Goal: Task Accomplishment & Management: Manage account settings

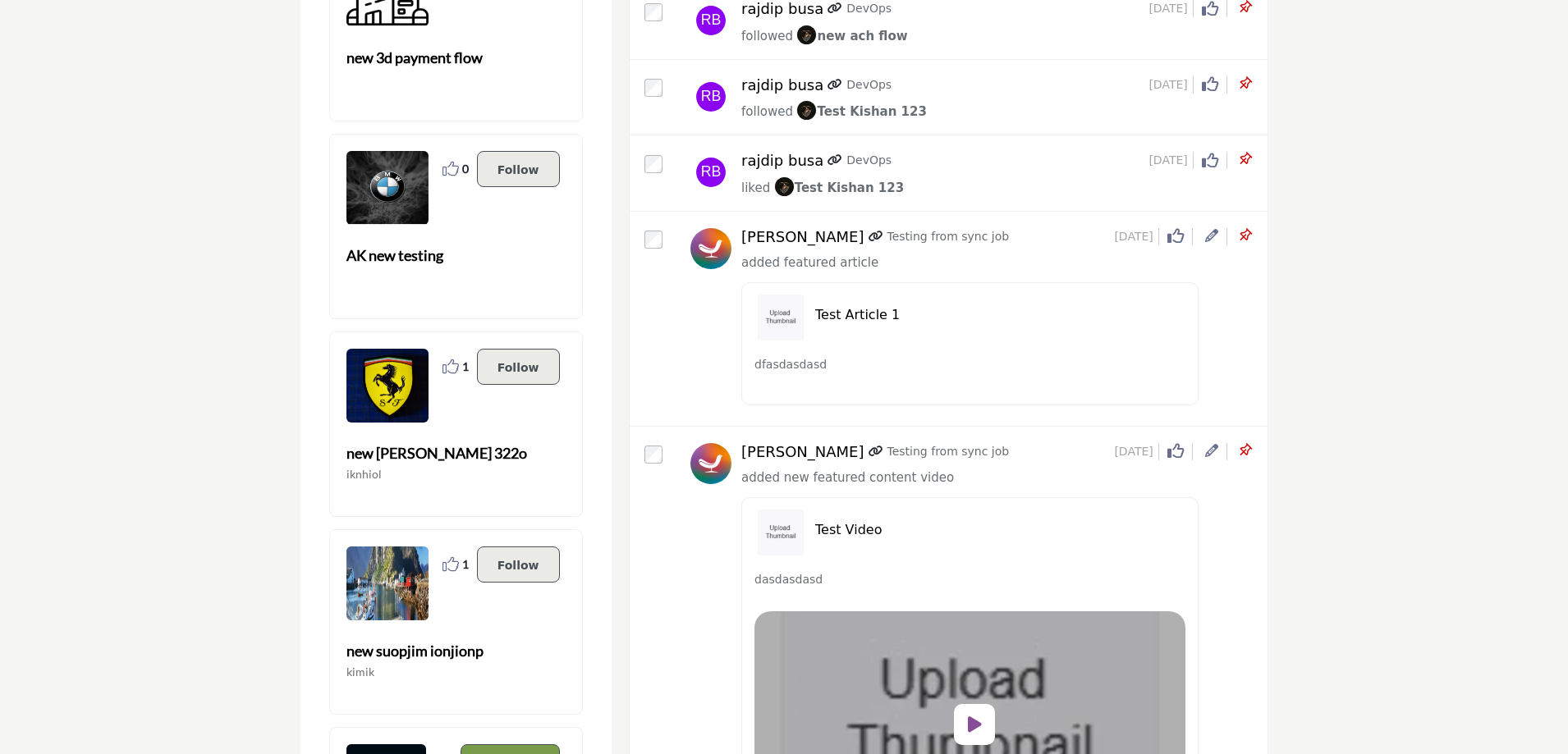
scroll to position [1067, 0]
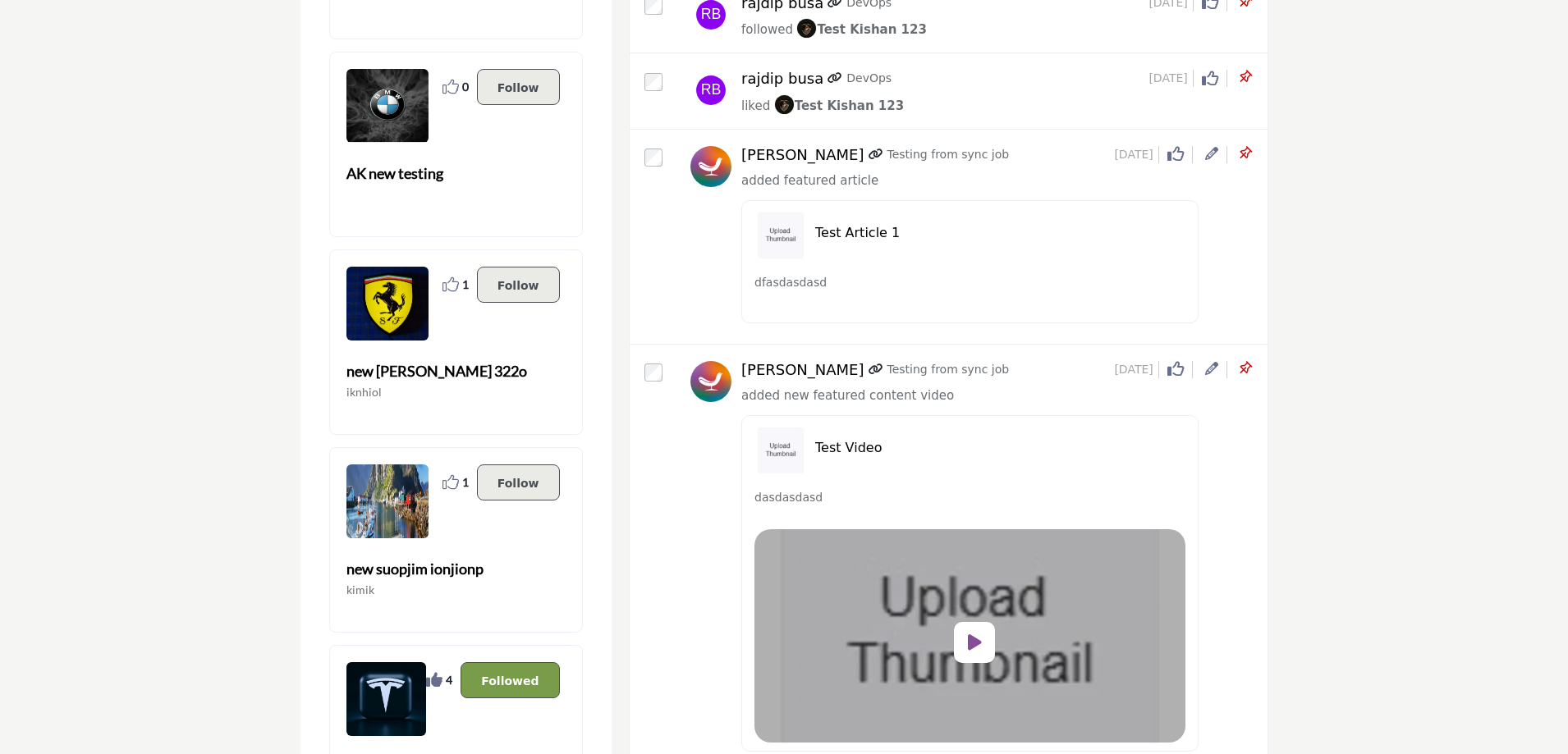
click at [1244, 371] on icon at bounding box center [1245, 369] width 17 height 17
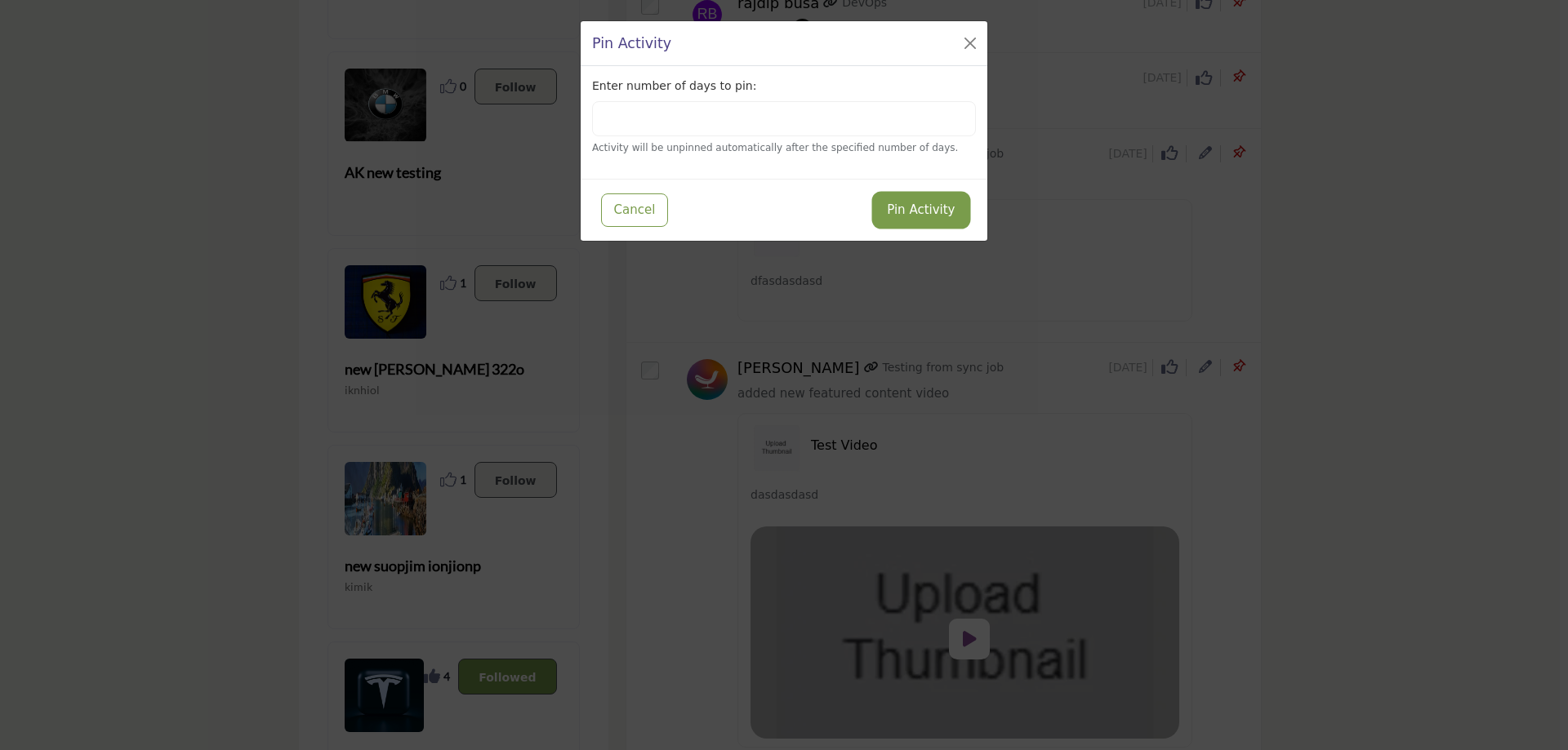
click at [907, 208] on button "Pin Activity" at bounding box center [920, 210] width 92 height 32
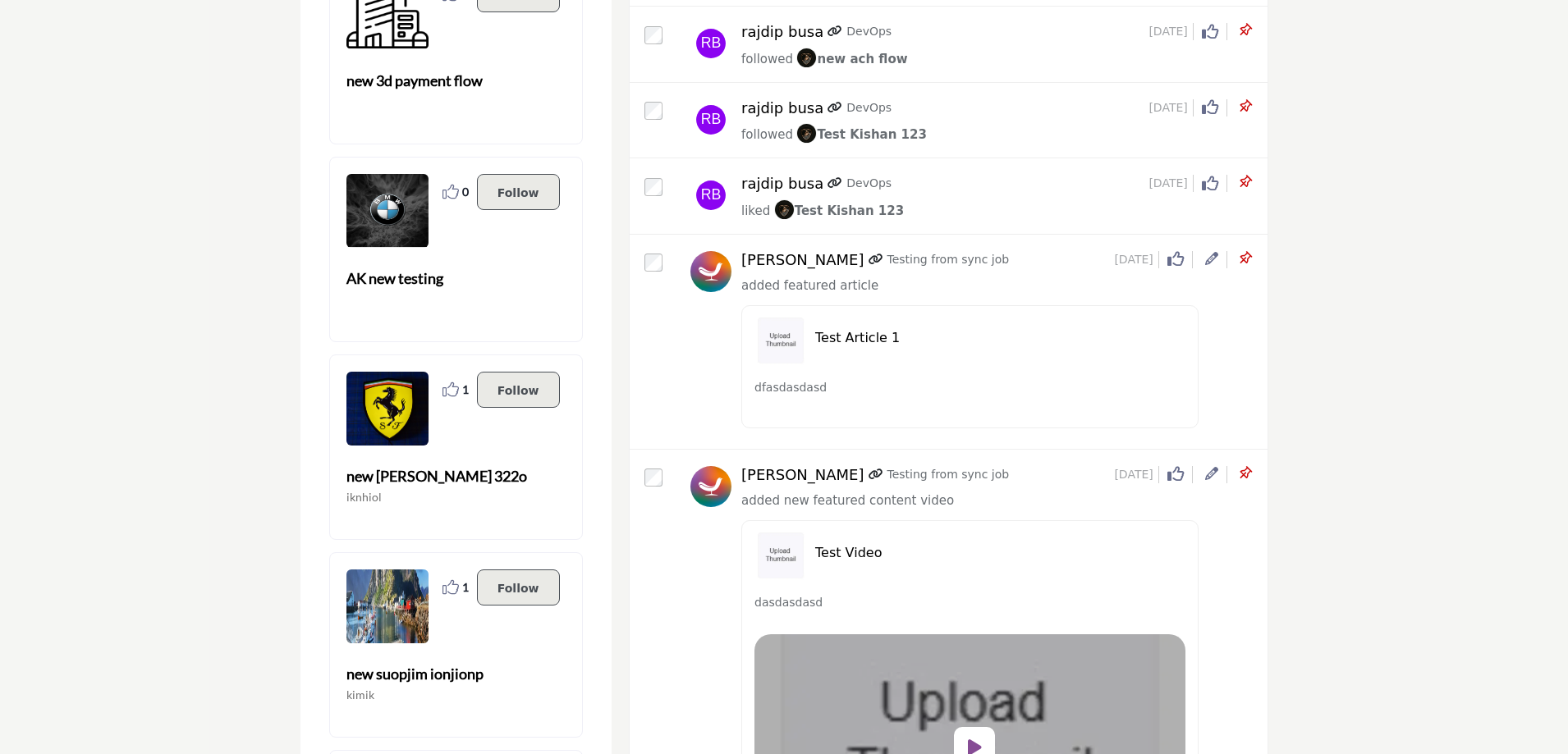
scroll to position [985, 0]
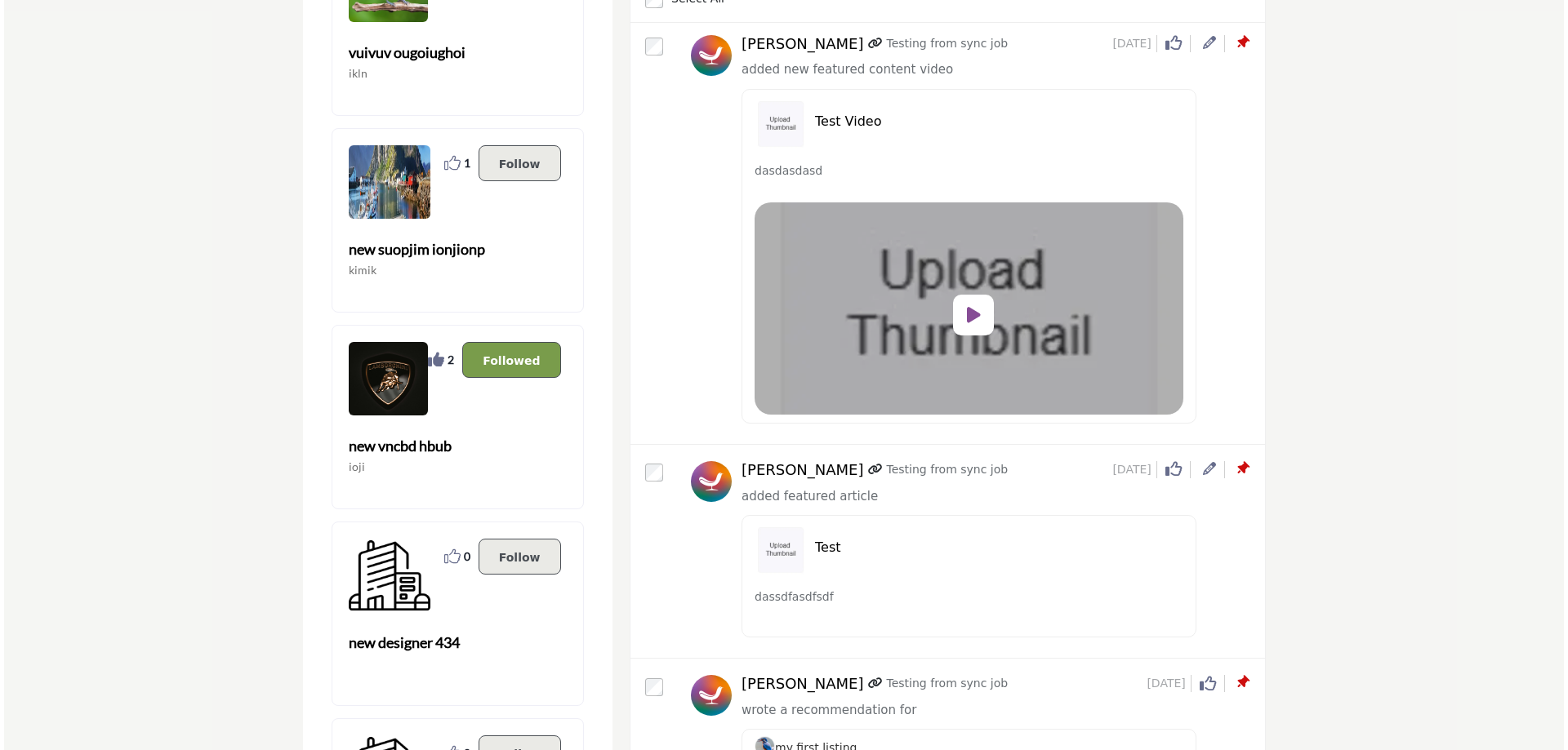
scroll to position [82, 0]
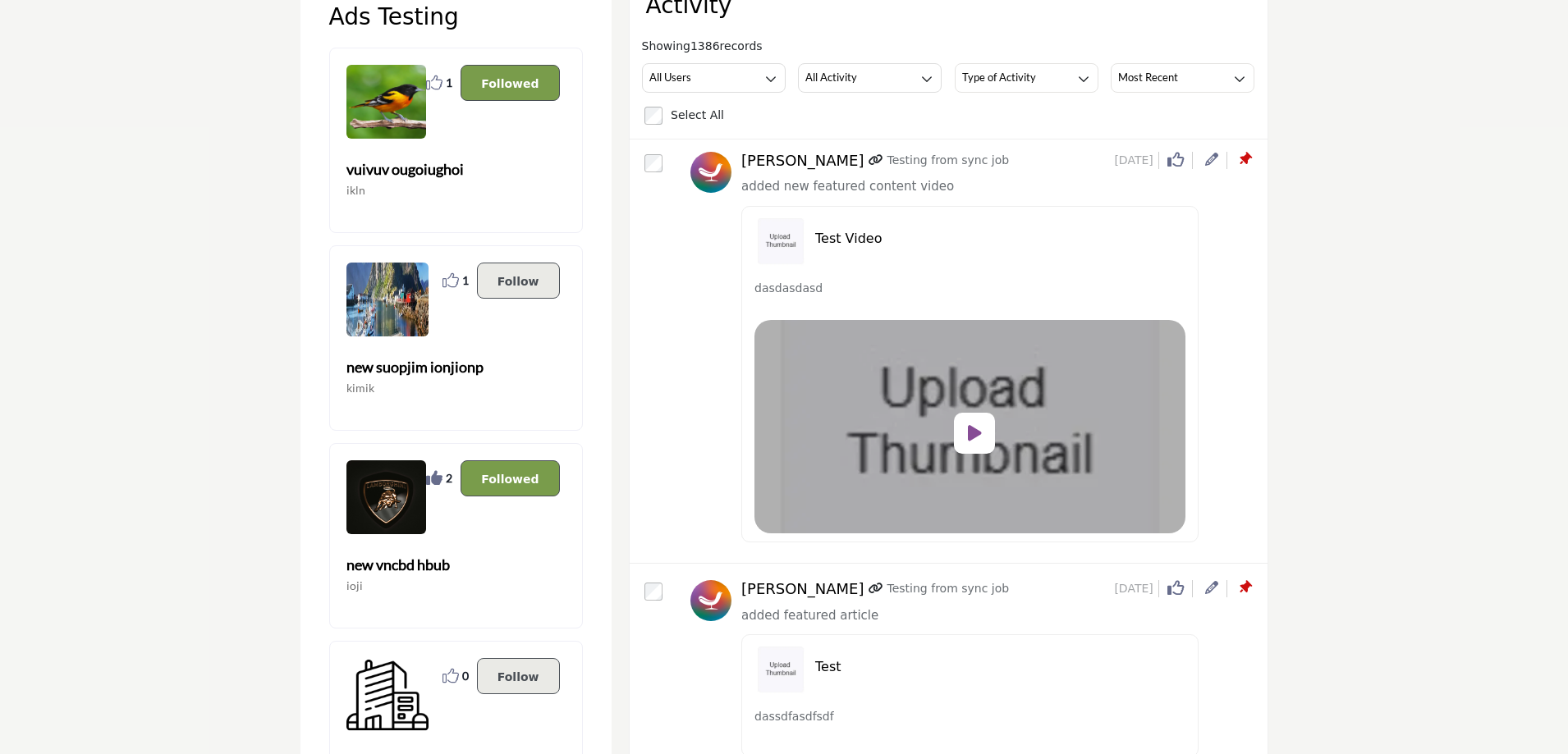
click at [1209, 159] on icon at bounding box center [1212, 159] width 13 height 13
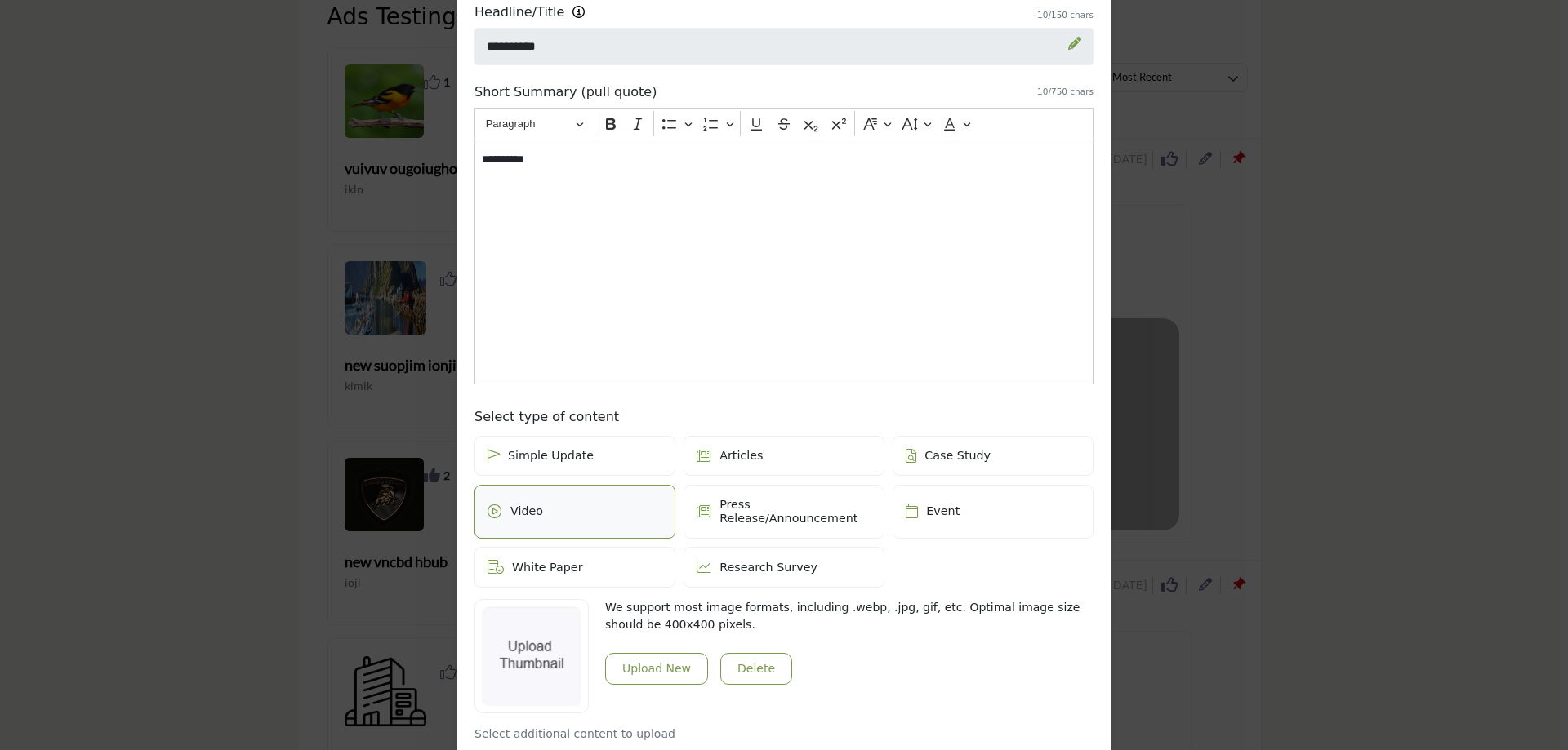
scroll to position [0, 0]
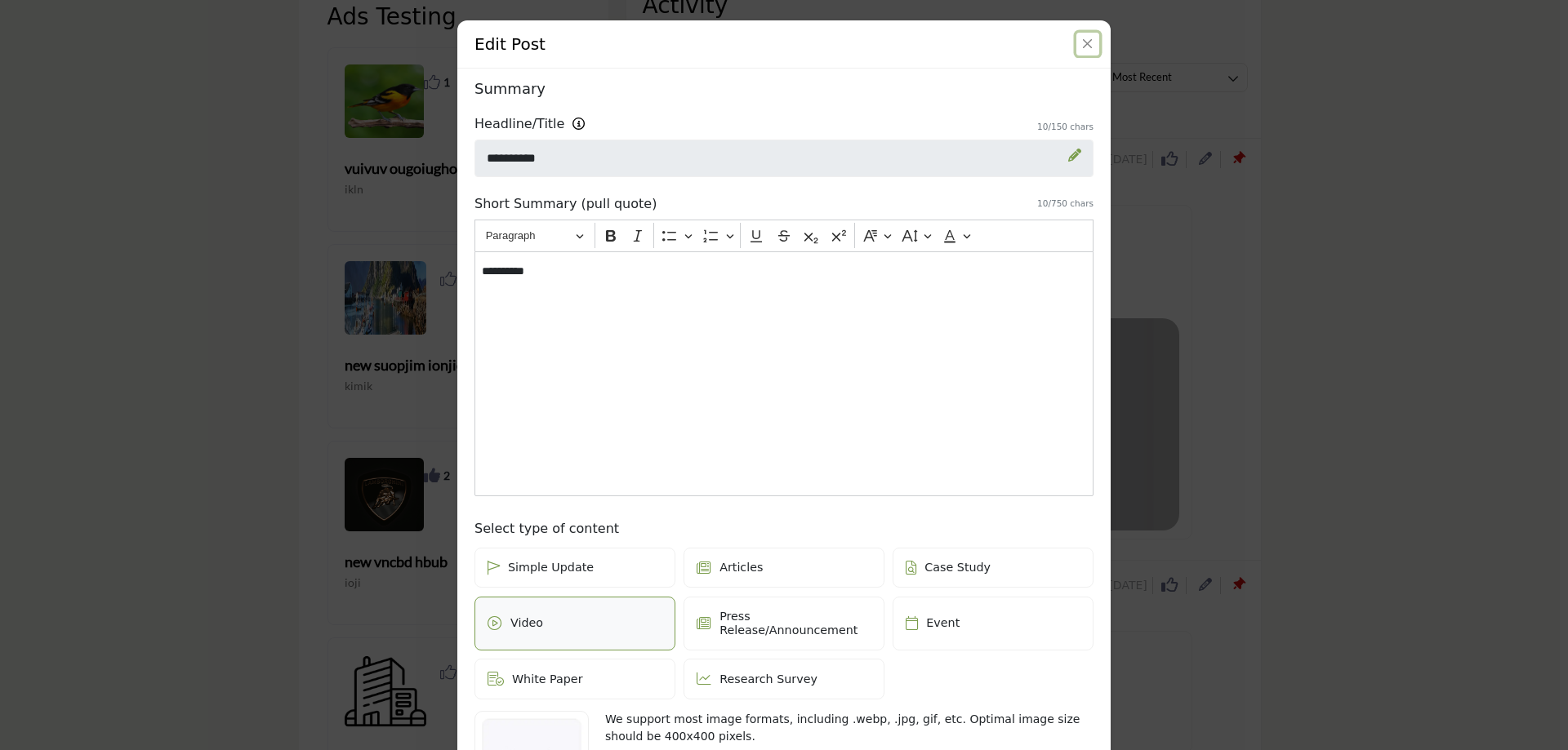
click at [1084, 39] on button "Close" at bounding box center [1087, 44] width 23 height 23
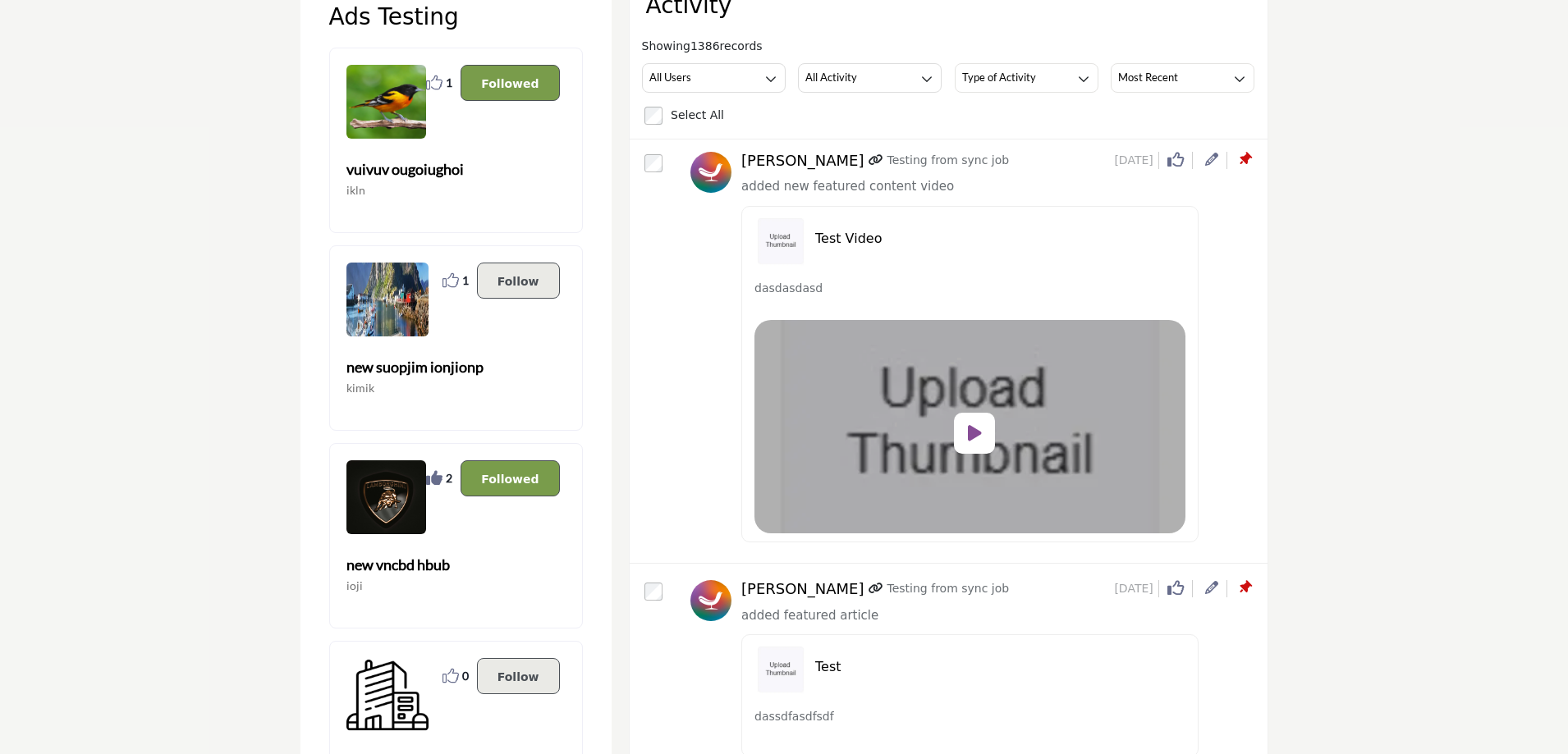
click at [1206, 164] on icon at bounding box center [1212, 159] width 13 height 13
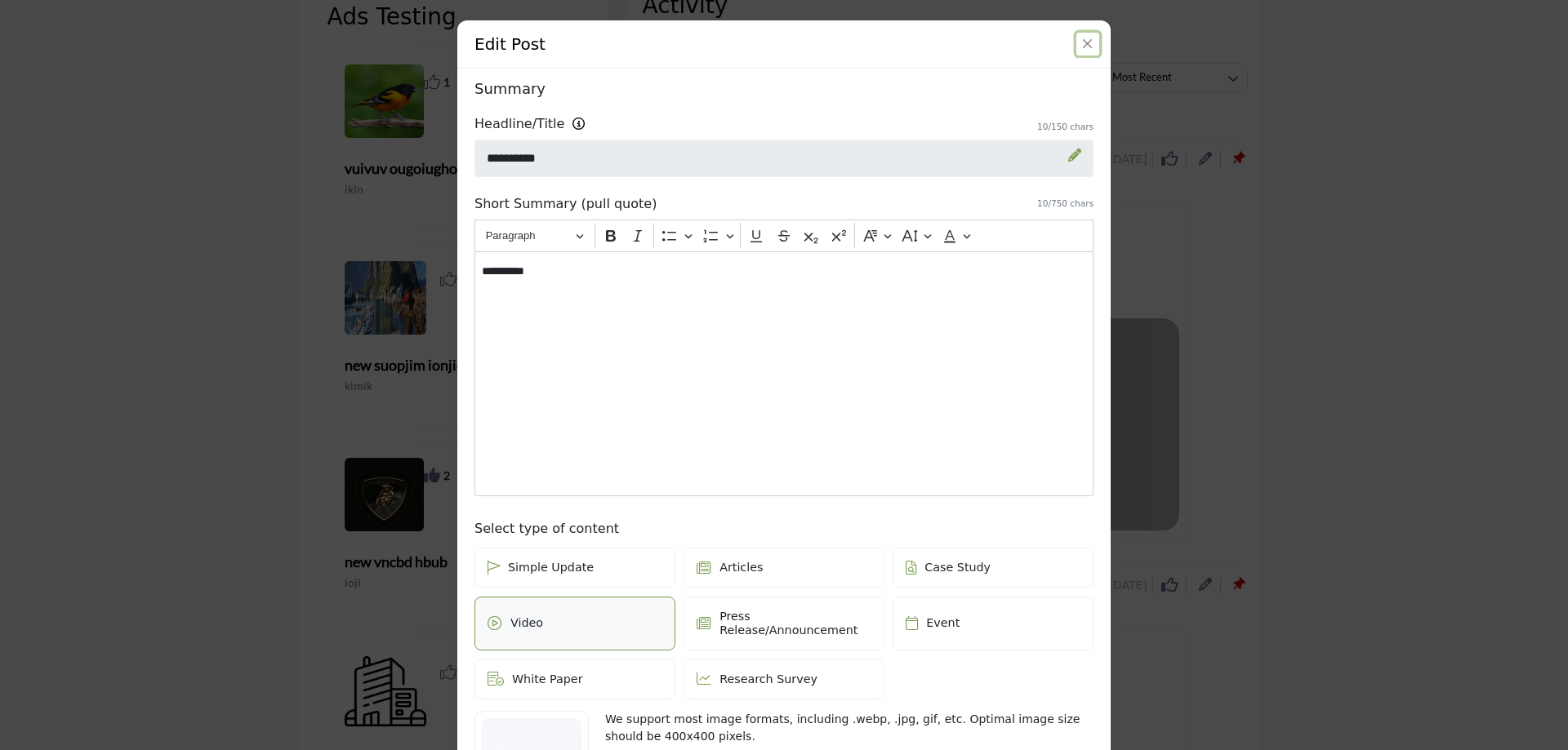
click at [1078, 43] on button "Close" at bounding box center [1087, 44] width 23 height 23
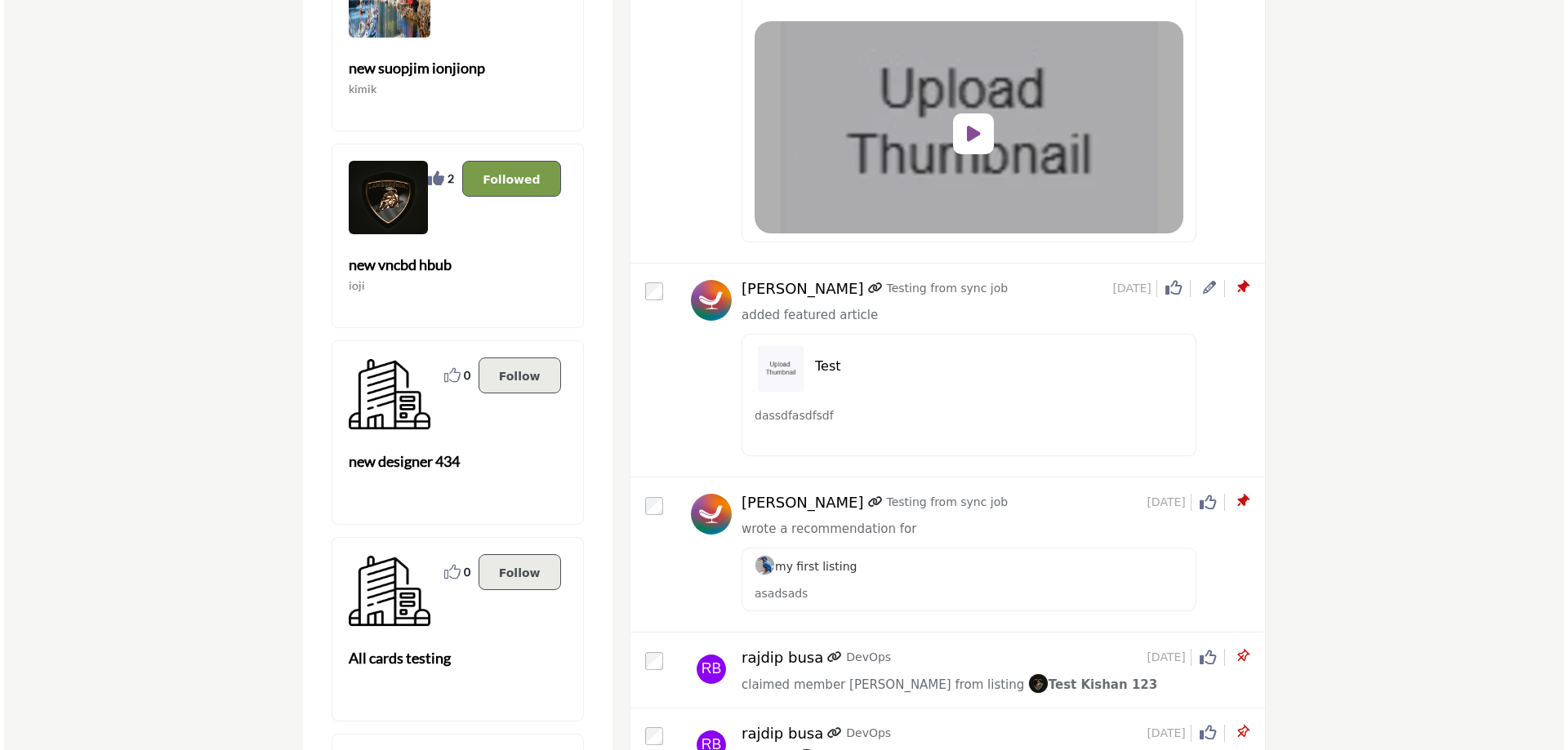
scroll to position [408, 0]
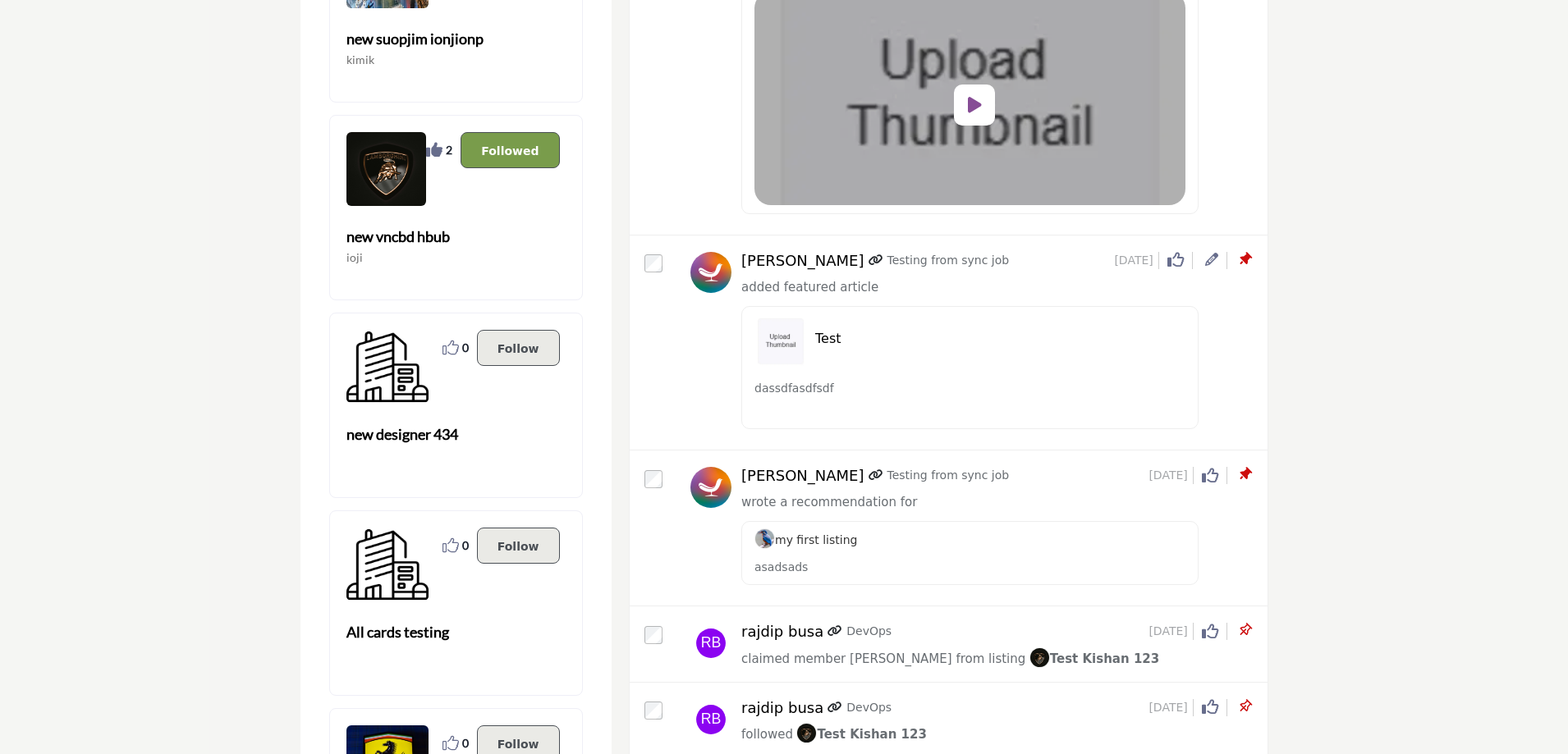
click at [1211, 259] on icon at bounding box center [1212, 260] width 13 height 13
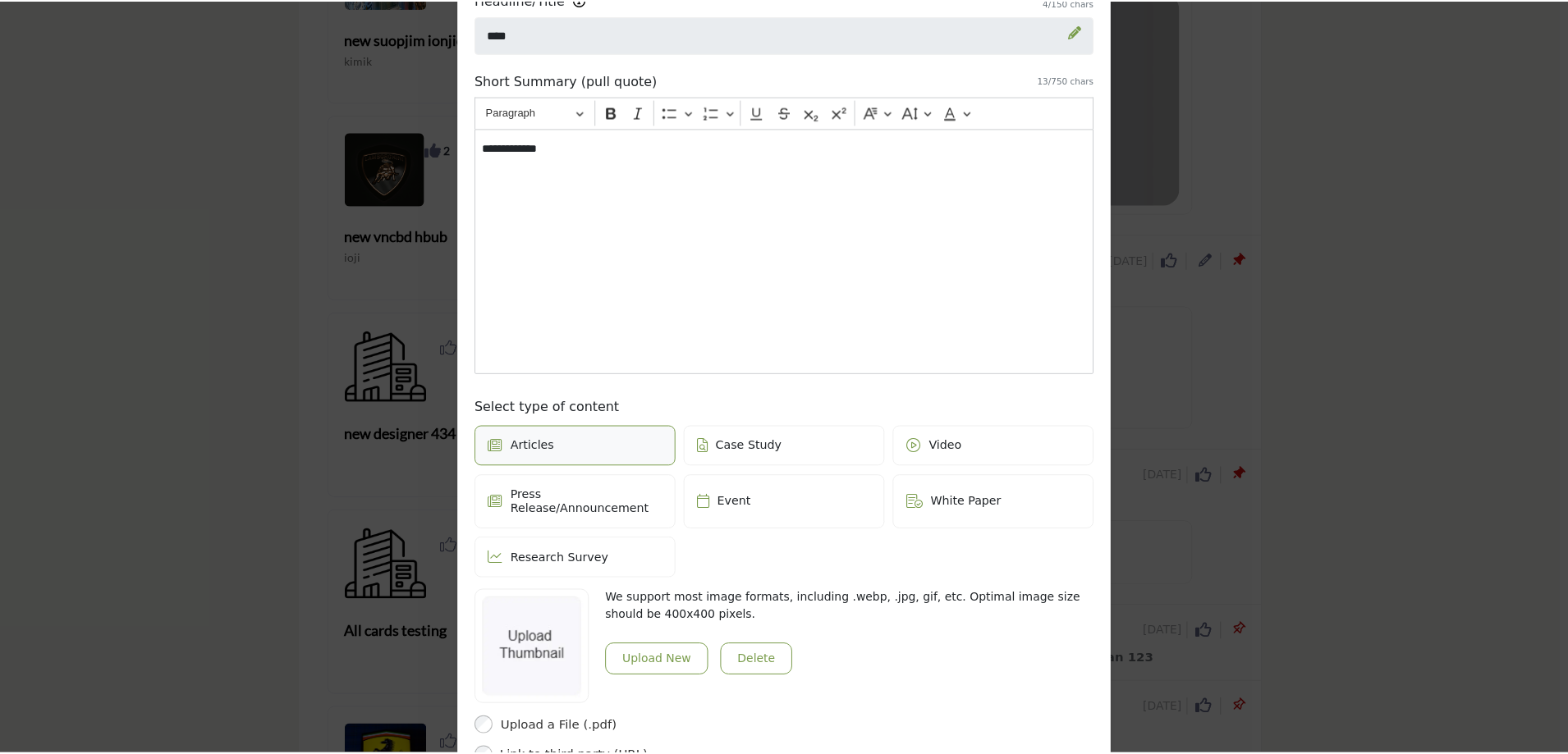
scroll to position [0, 0]
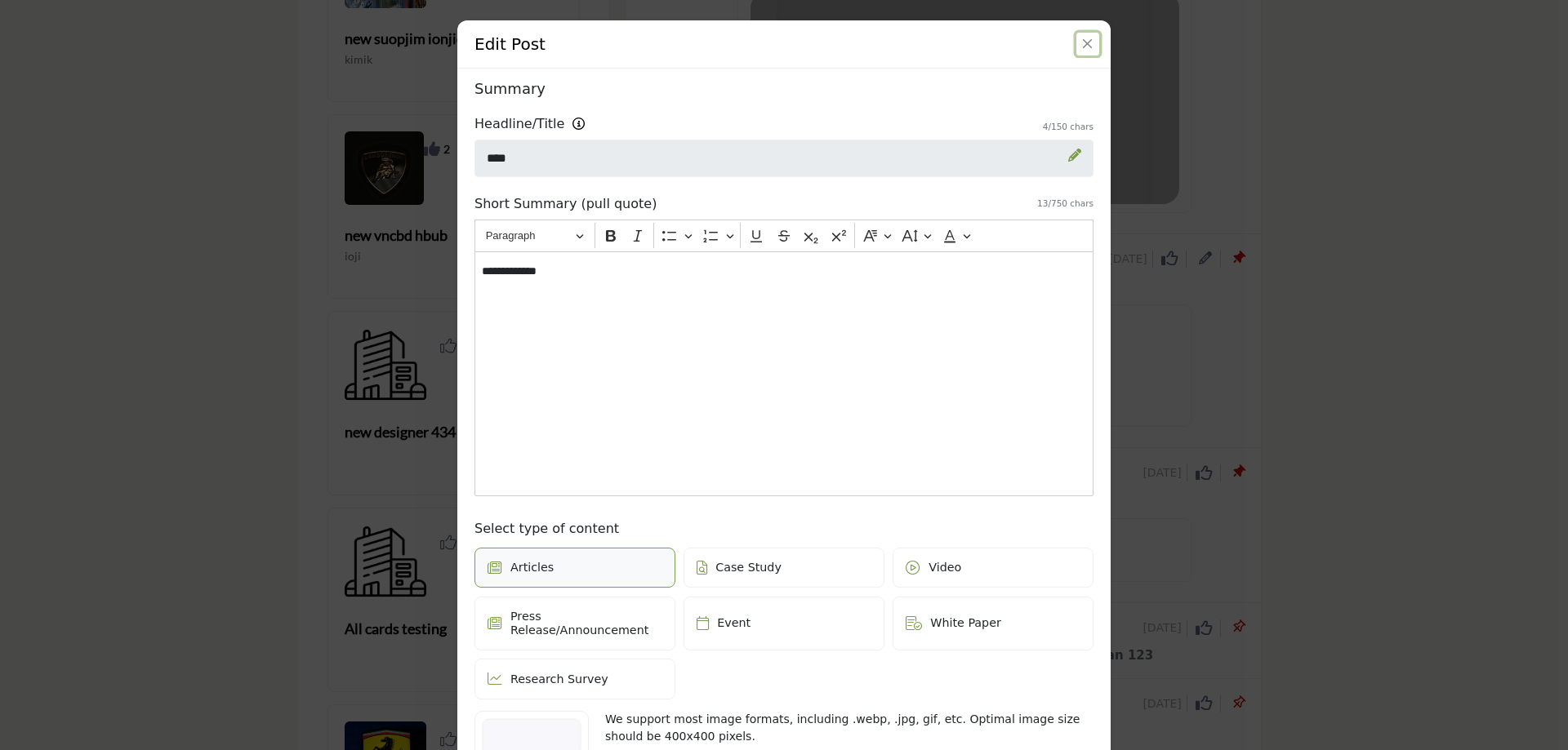
click at [1080, 44] on button "Close" at bounding box center [1087, 44] width 23 height 23
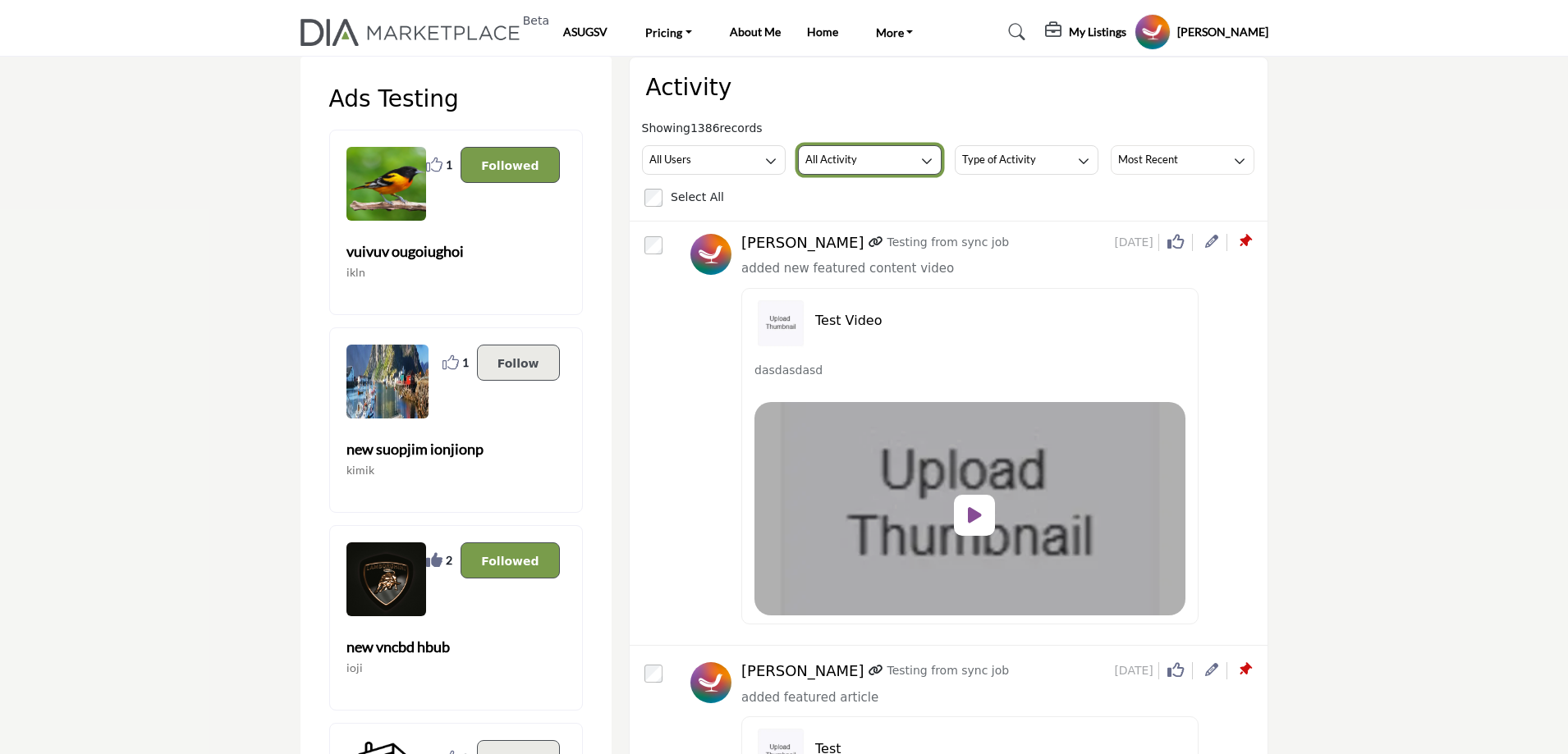
click at [897, 163] on button "All Activity" at bounding box center [870, 160] width 144 height 30
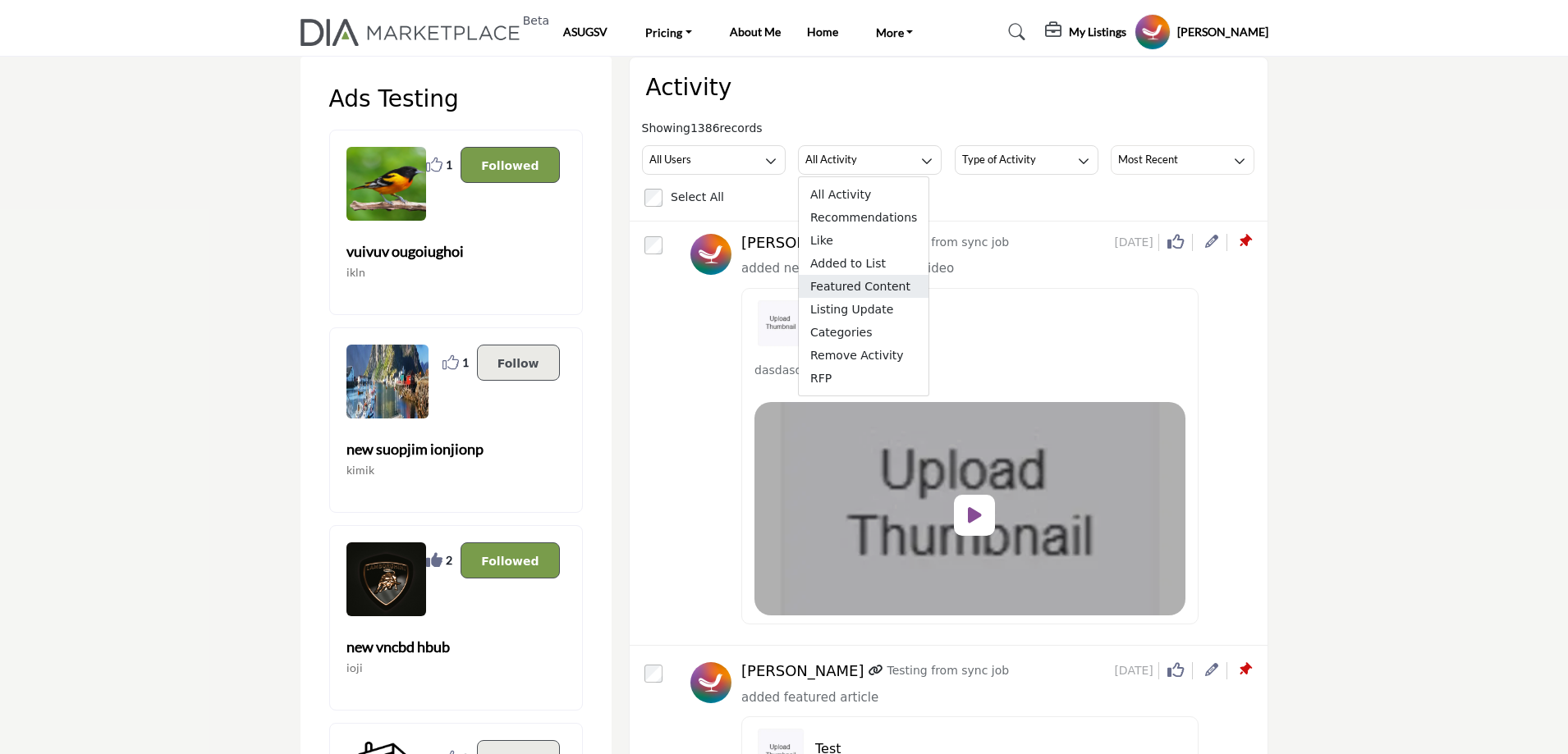
click at [855, 291] on span "Featured Content" at bounding box center [863, 286] width 130 height 23
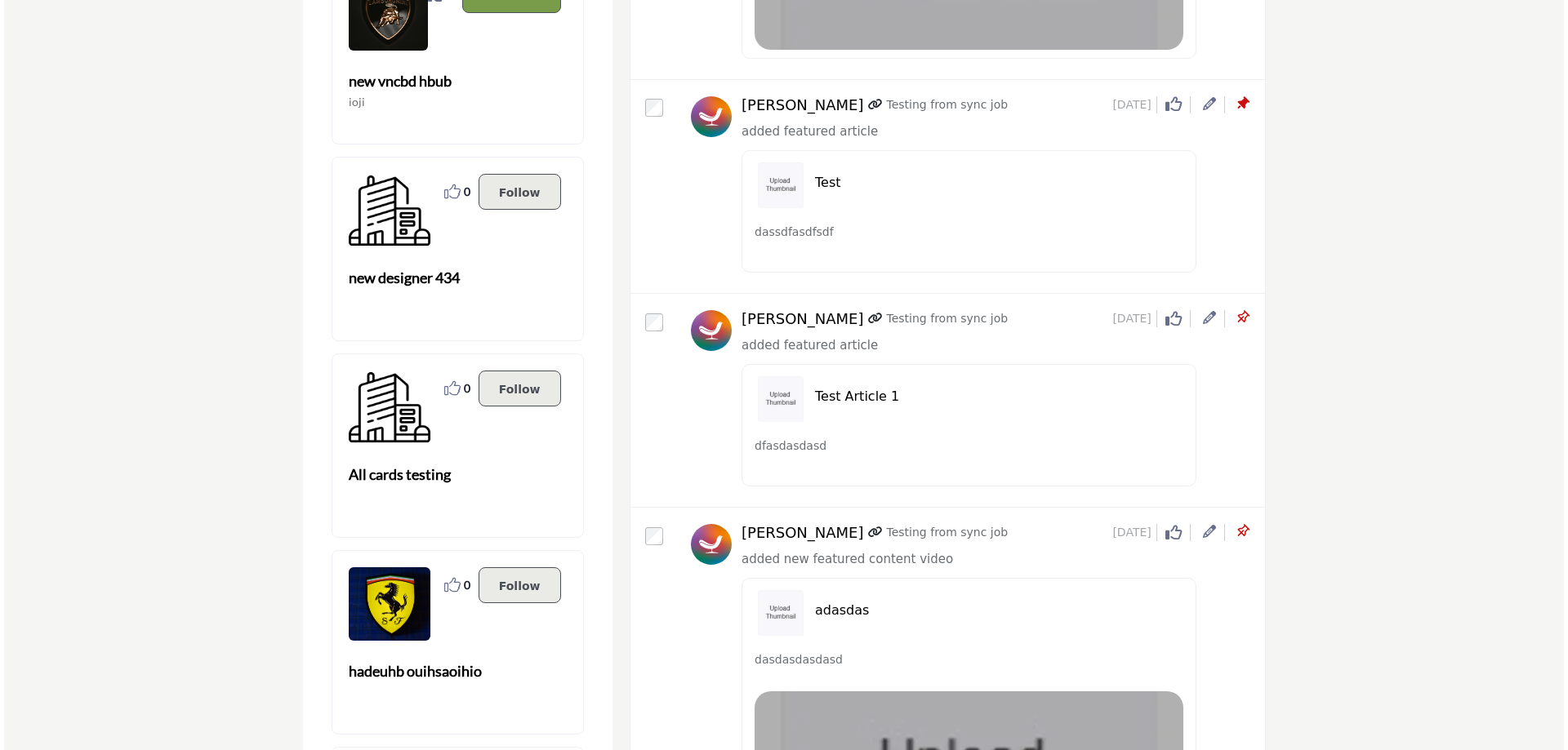
scroll to position [572, 0]
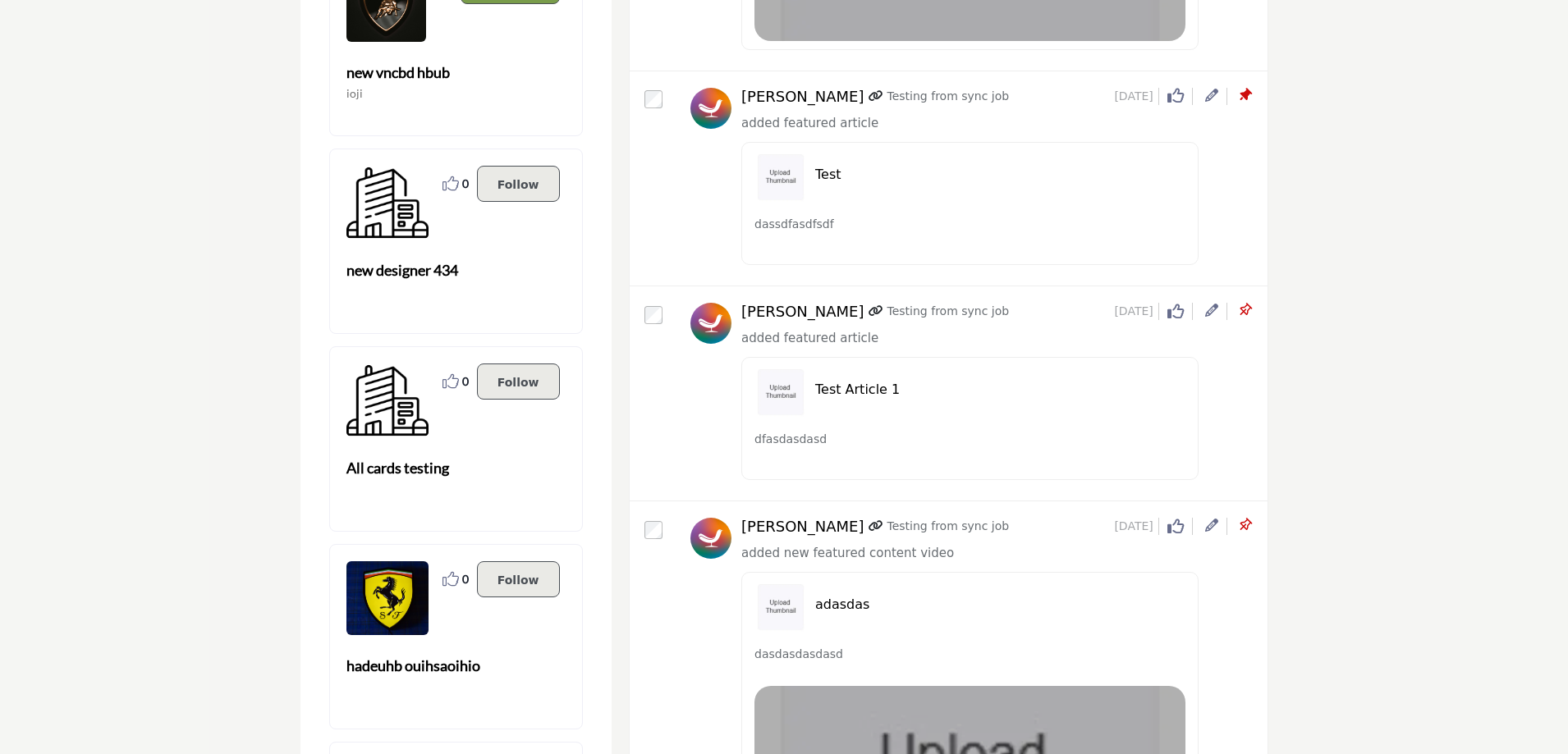
click at [1208, 308] on icon at bounding box center [1212, 310] width 13 height 13
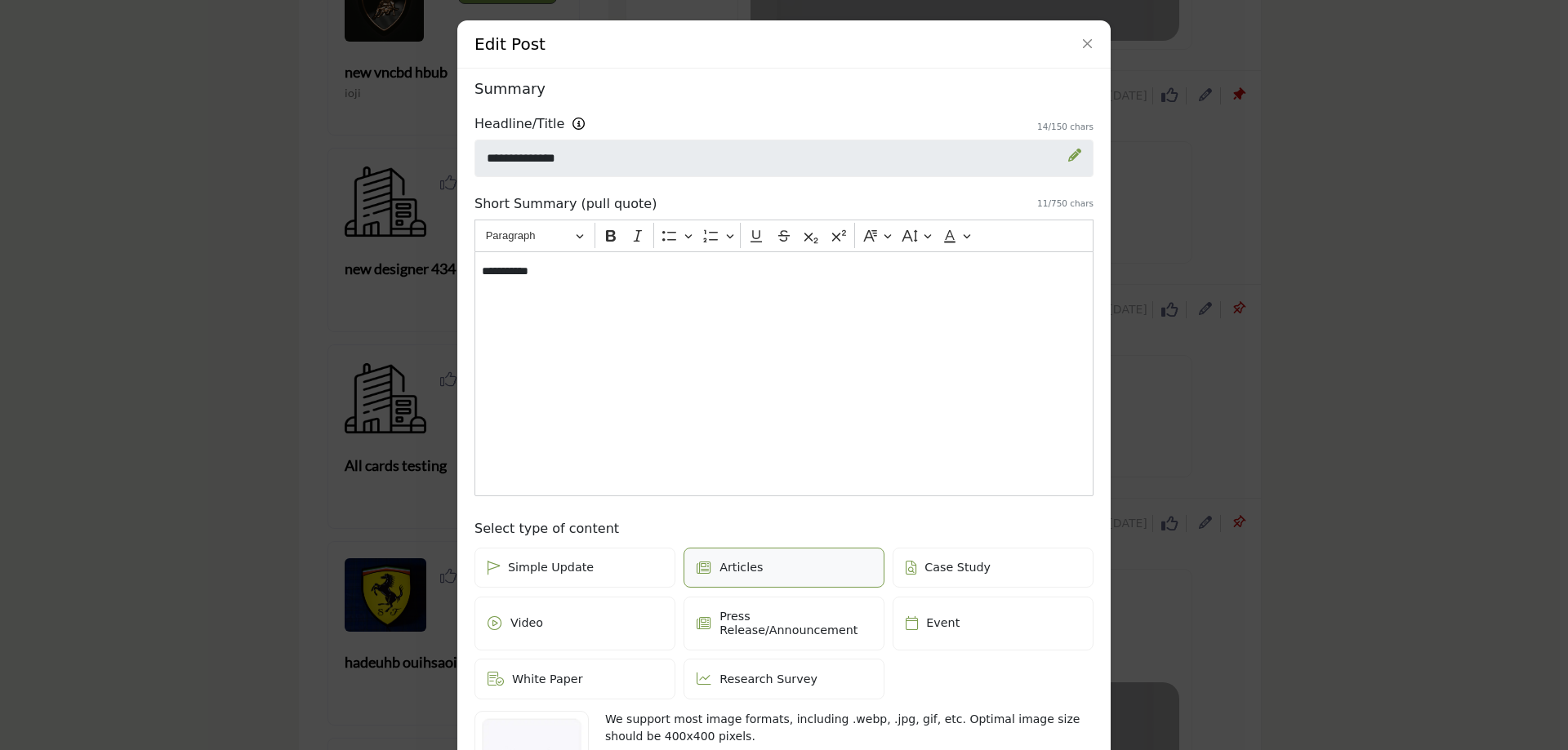
click at [1463, 388] on div "Edit Post Depending on your subscription plan, content can be Featured and dist…" at bounding box center [784, 375] width 1568 height 750
click at [1079, 46] on button "Close" at bounding box center [1087, 44] width 23 height 23
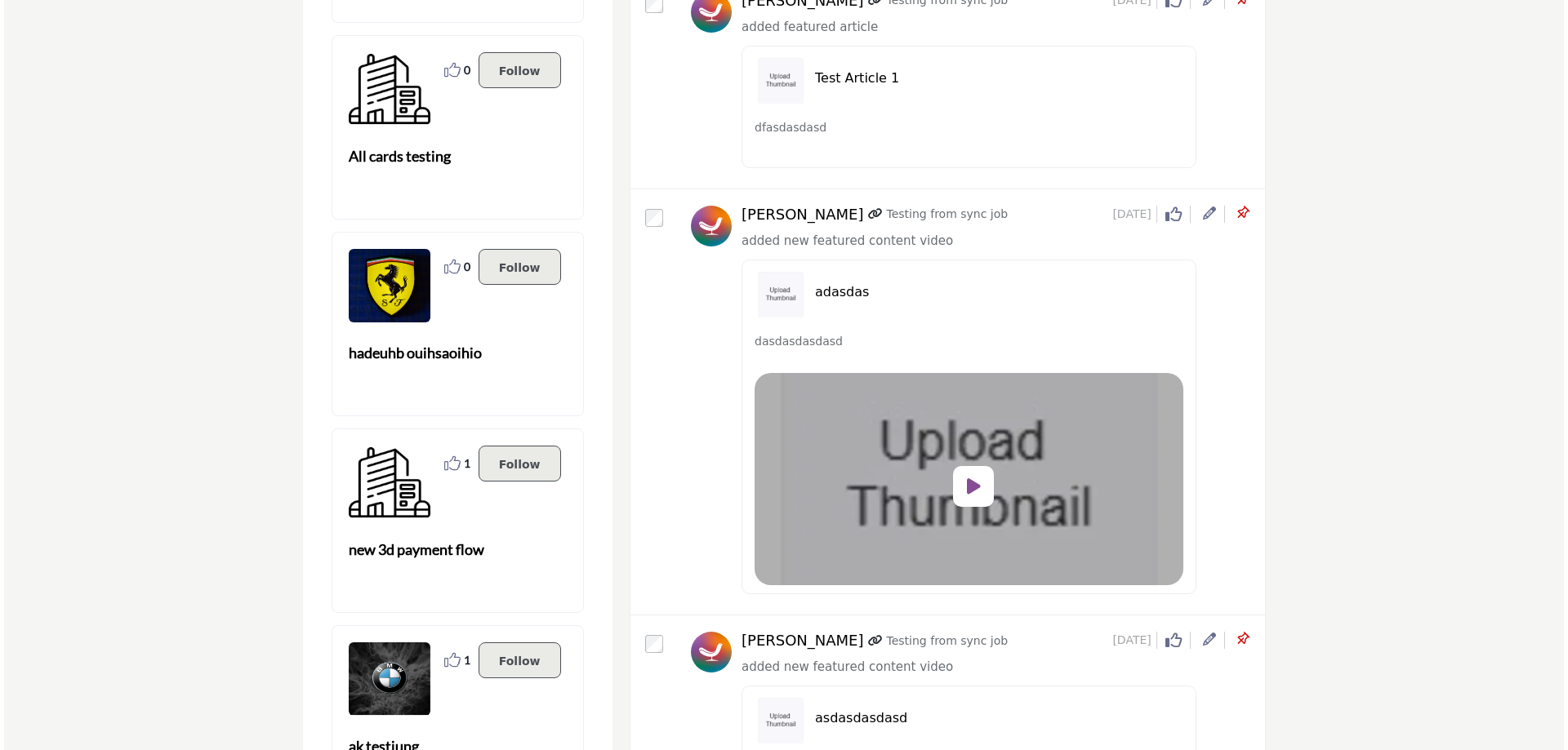
scroll to position [898, 0]
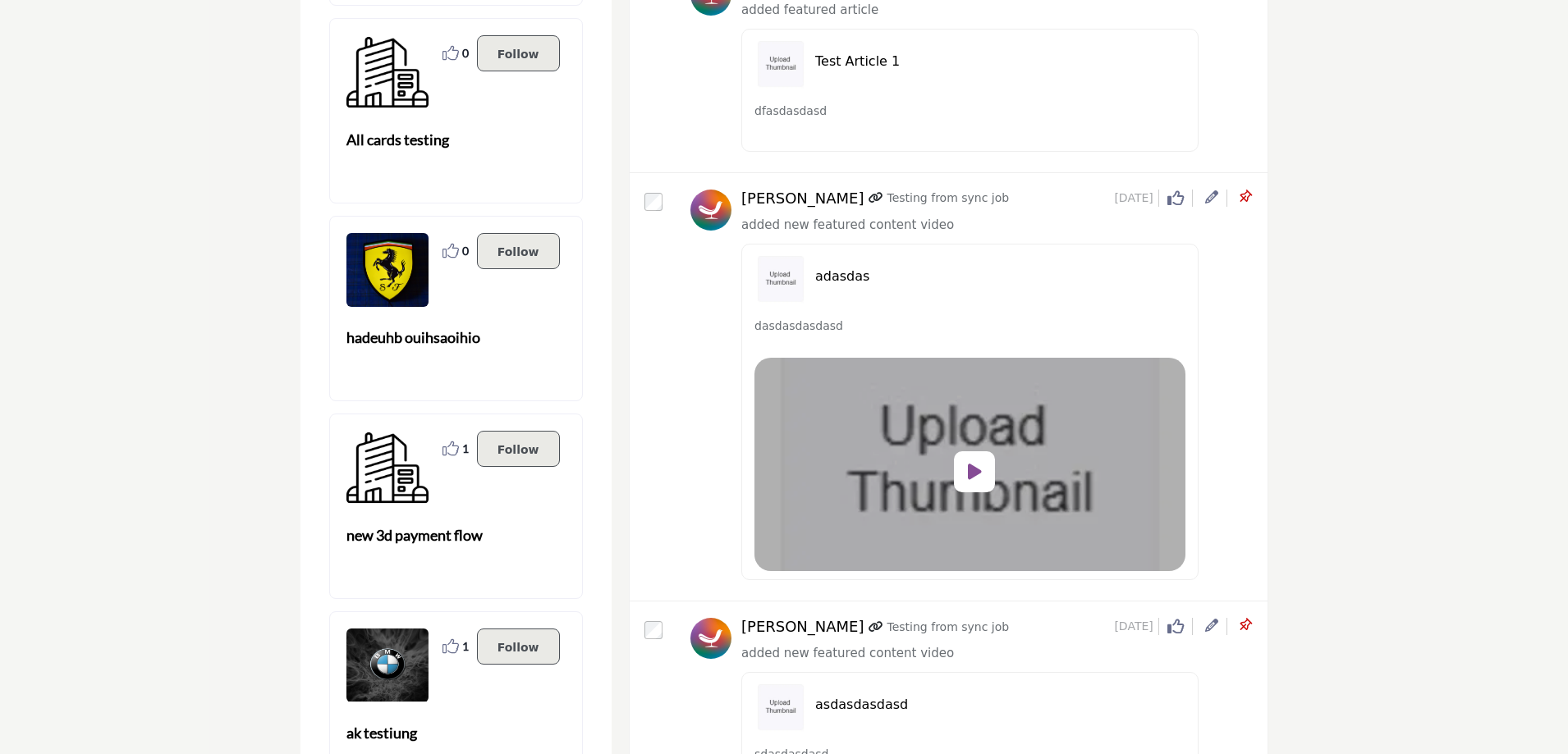
click at [1209, 198] on icon at bounding box center [1212, 197] width 13 height 13
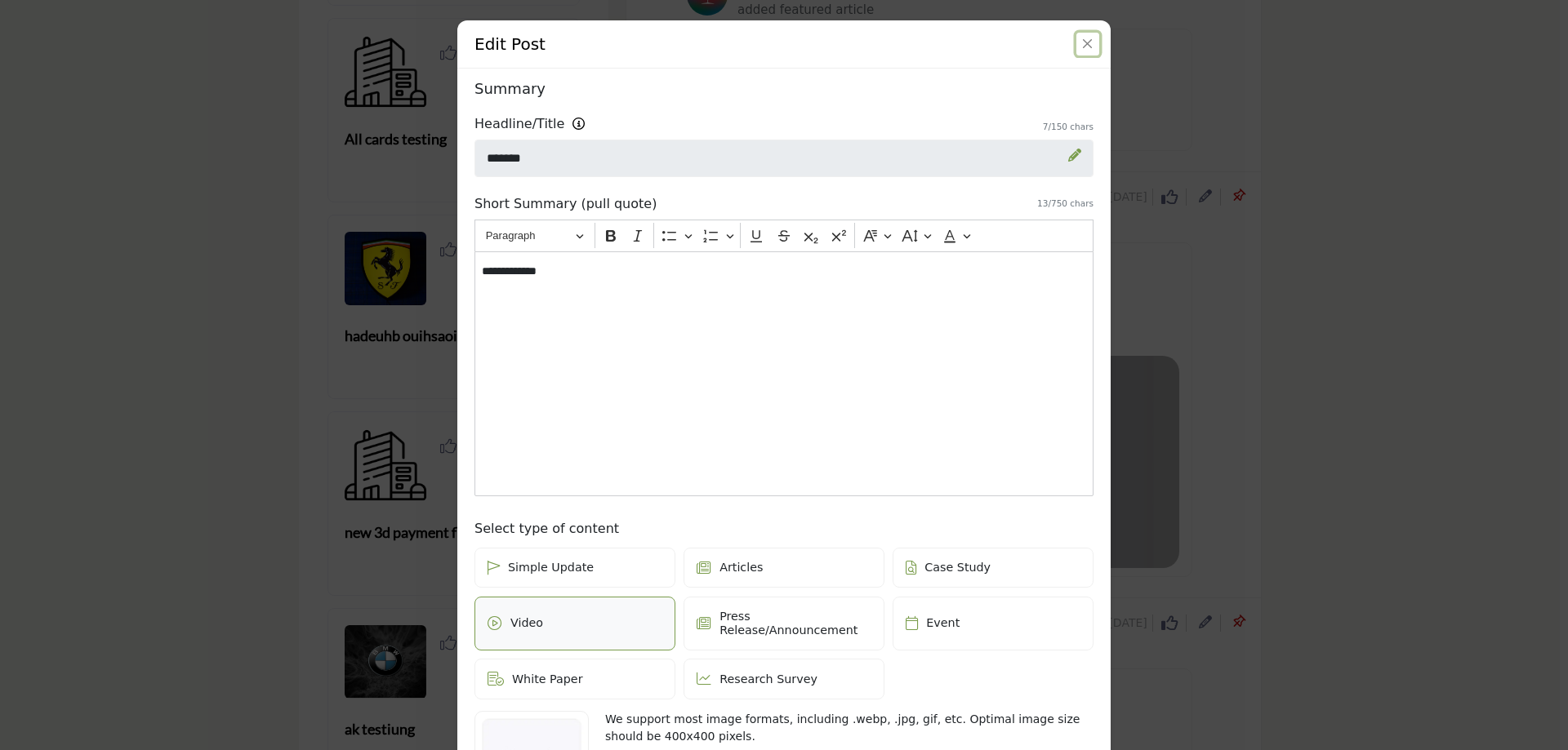
click at [1085, 39] on button "Close" at bounding box center [1087, 44] width 23 height 23
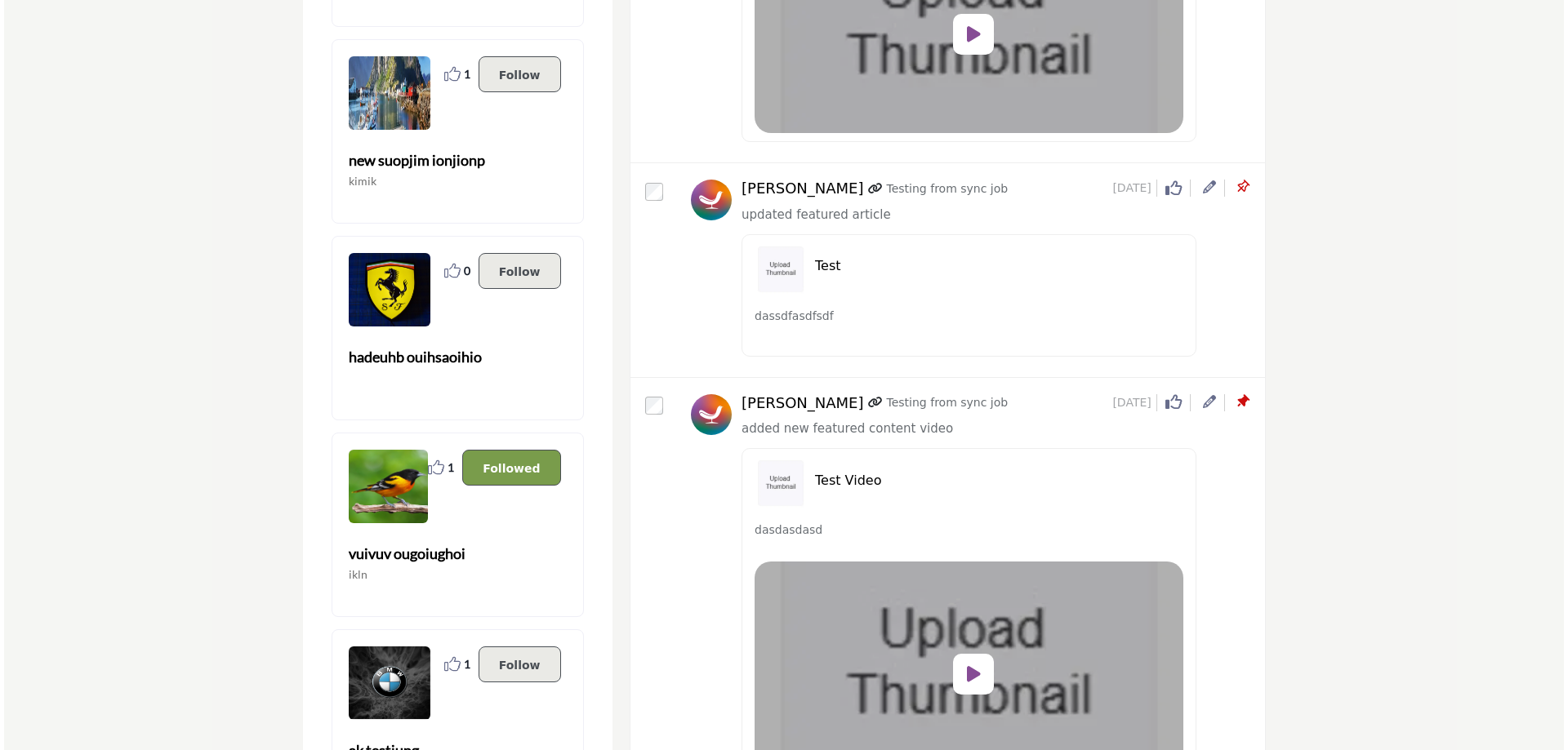
scroll to position [2368, 0]
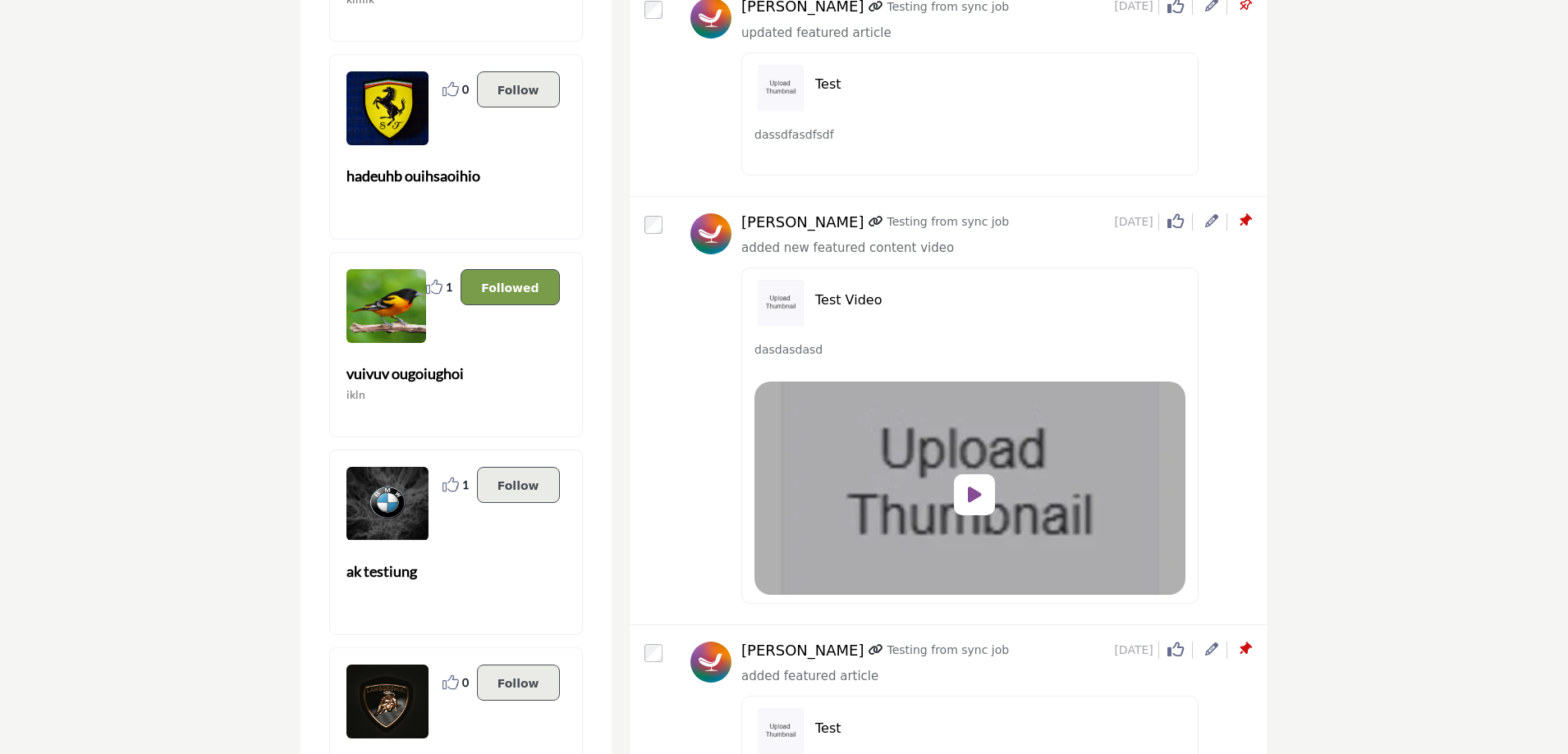
click at [1205, 226] on icon at bounding box center [1212, 221] width 13 height 13
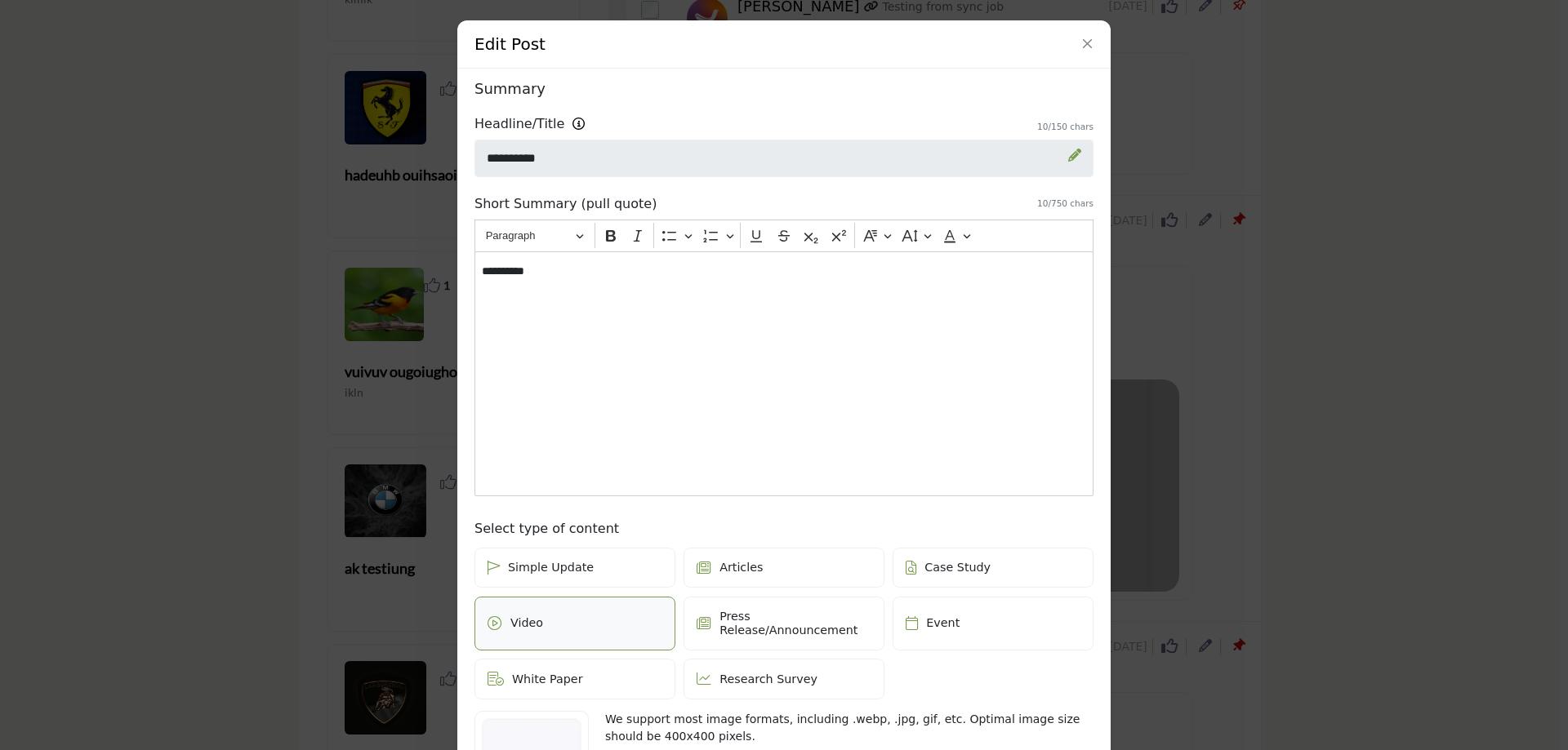
click at [1410, 372] on div "Edit Post Depending on your subscription plan, content can be Featured and dist…" at bounding box center [784, 375] width 1568 height 750
click at [1085, 48] on button "Close" at bounding box center [1087, 44] width 23 height 23
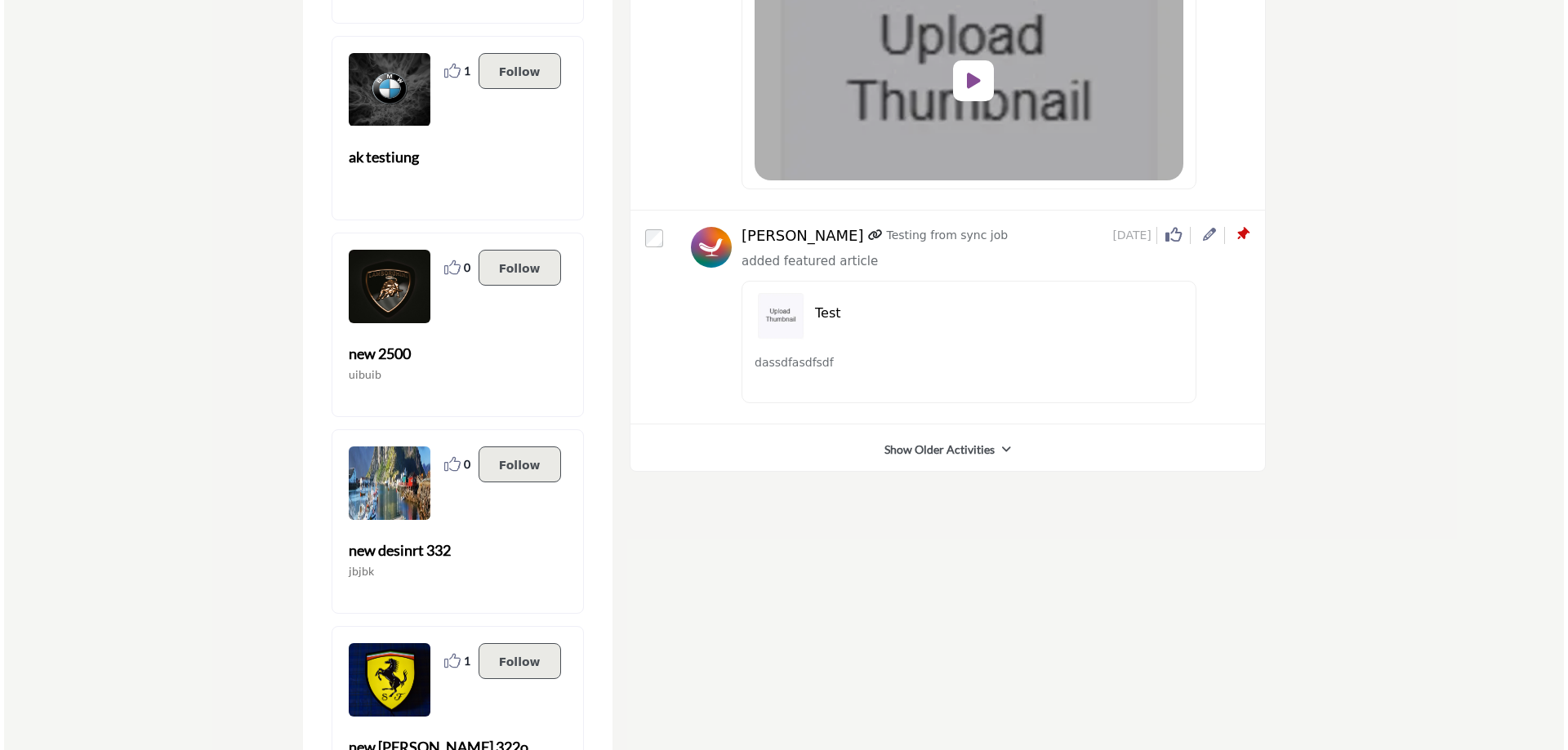
scroll to position [2940, 0]
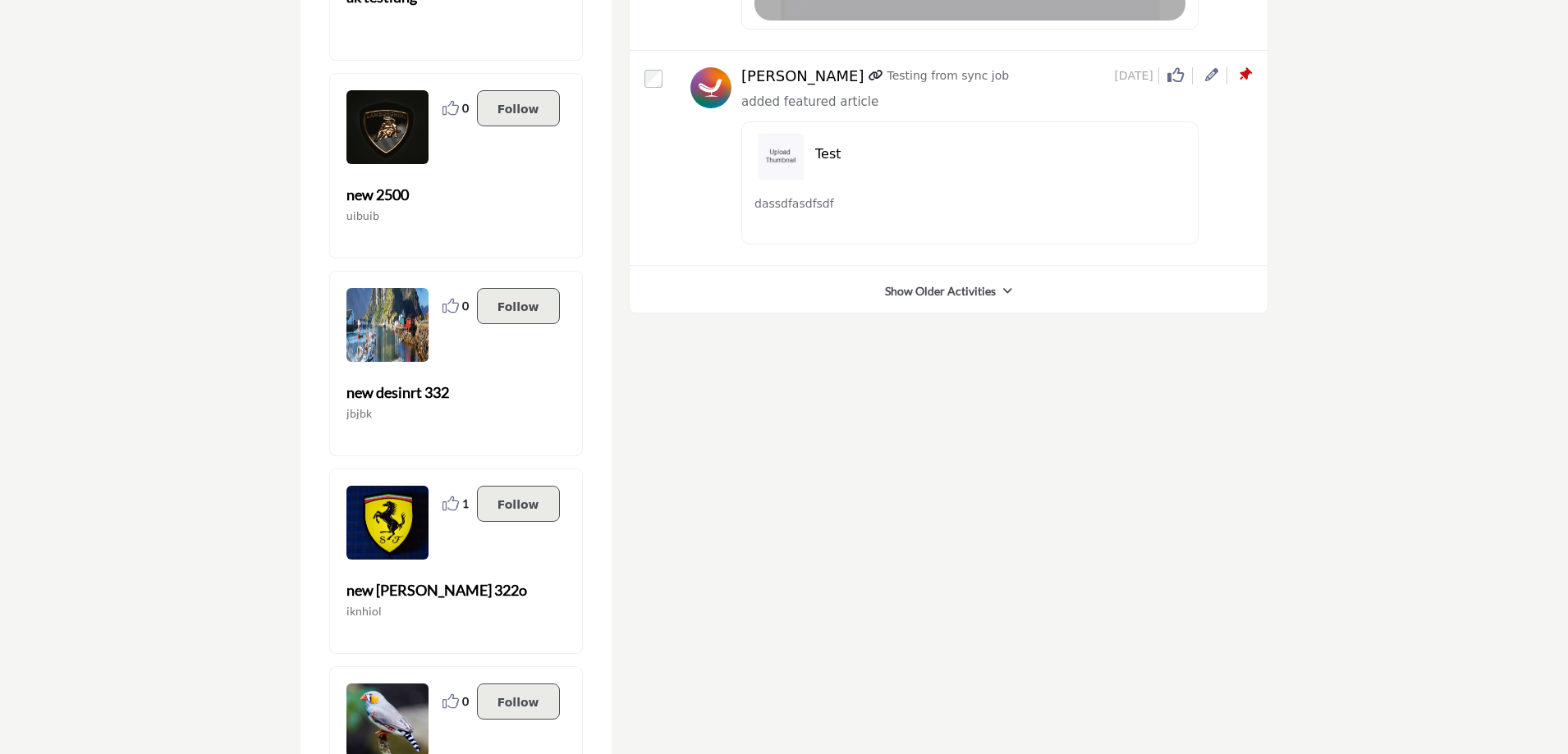
click at [1213, 72] on icon at bounding box center [1212, 75] width 13 height 13
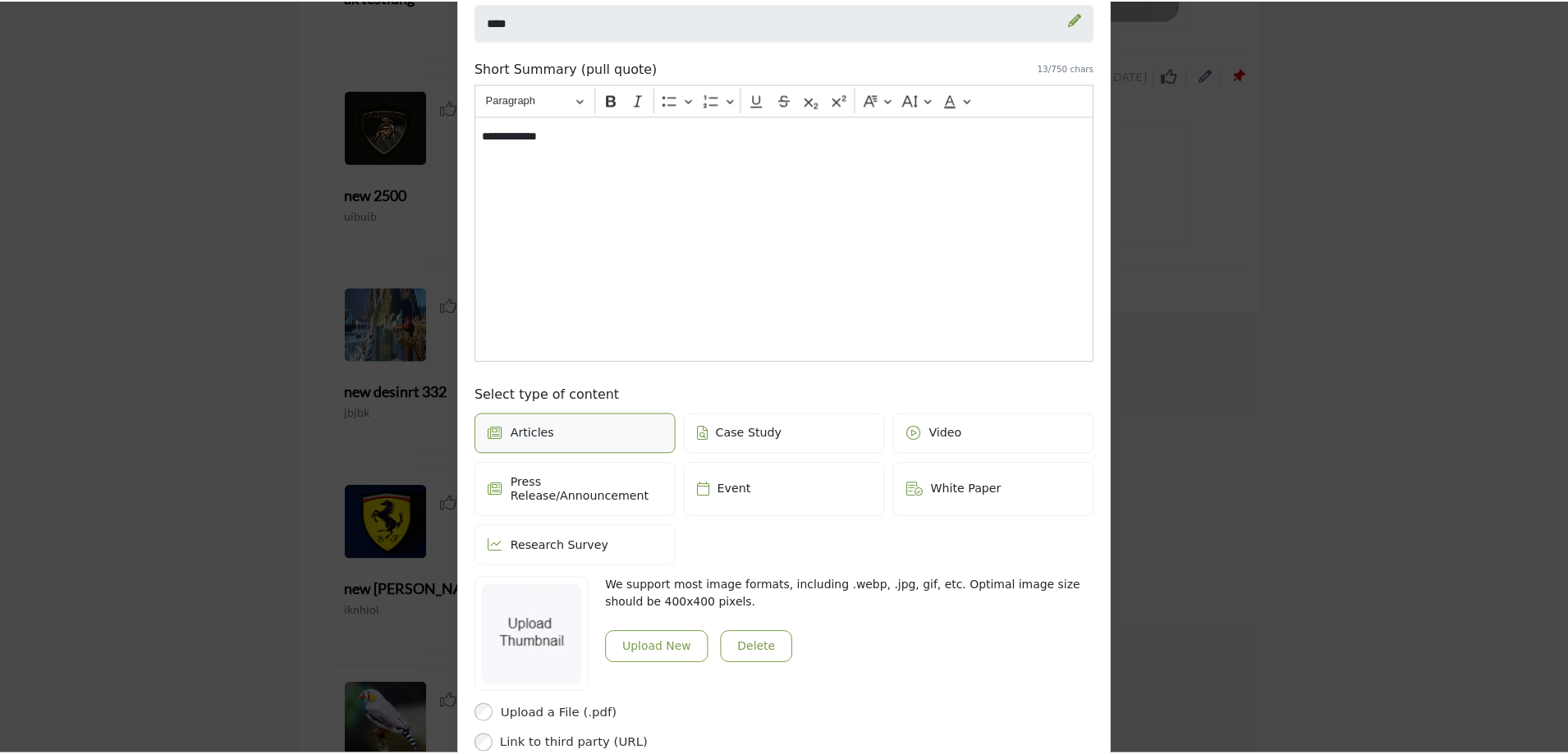
scroll to position [0, 0]
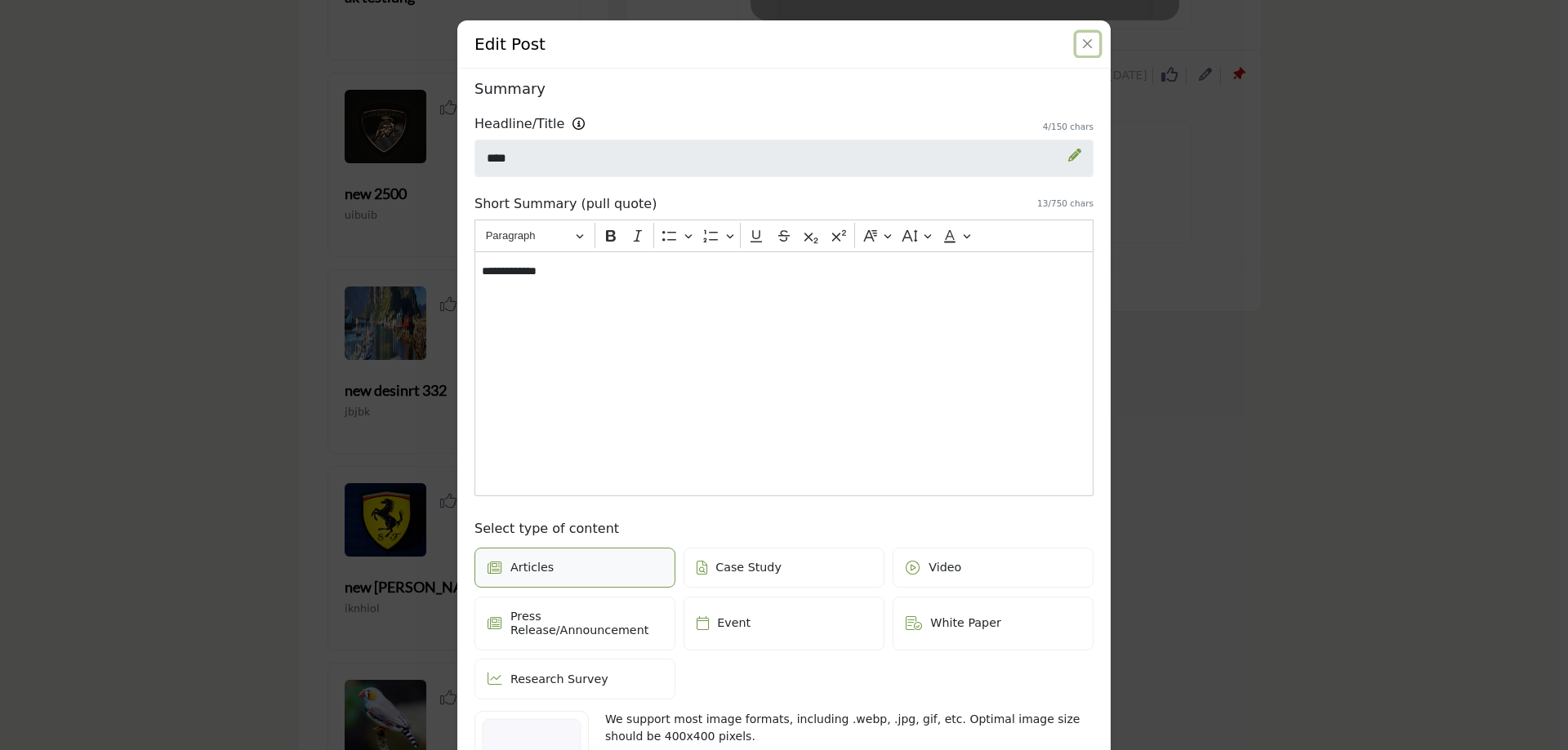
click at [1086, 39] on button "Close" at bounding box center [1087, 44] width 23 height 23
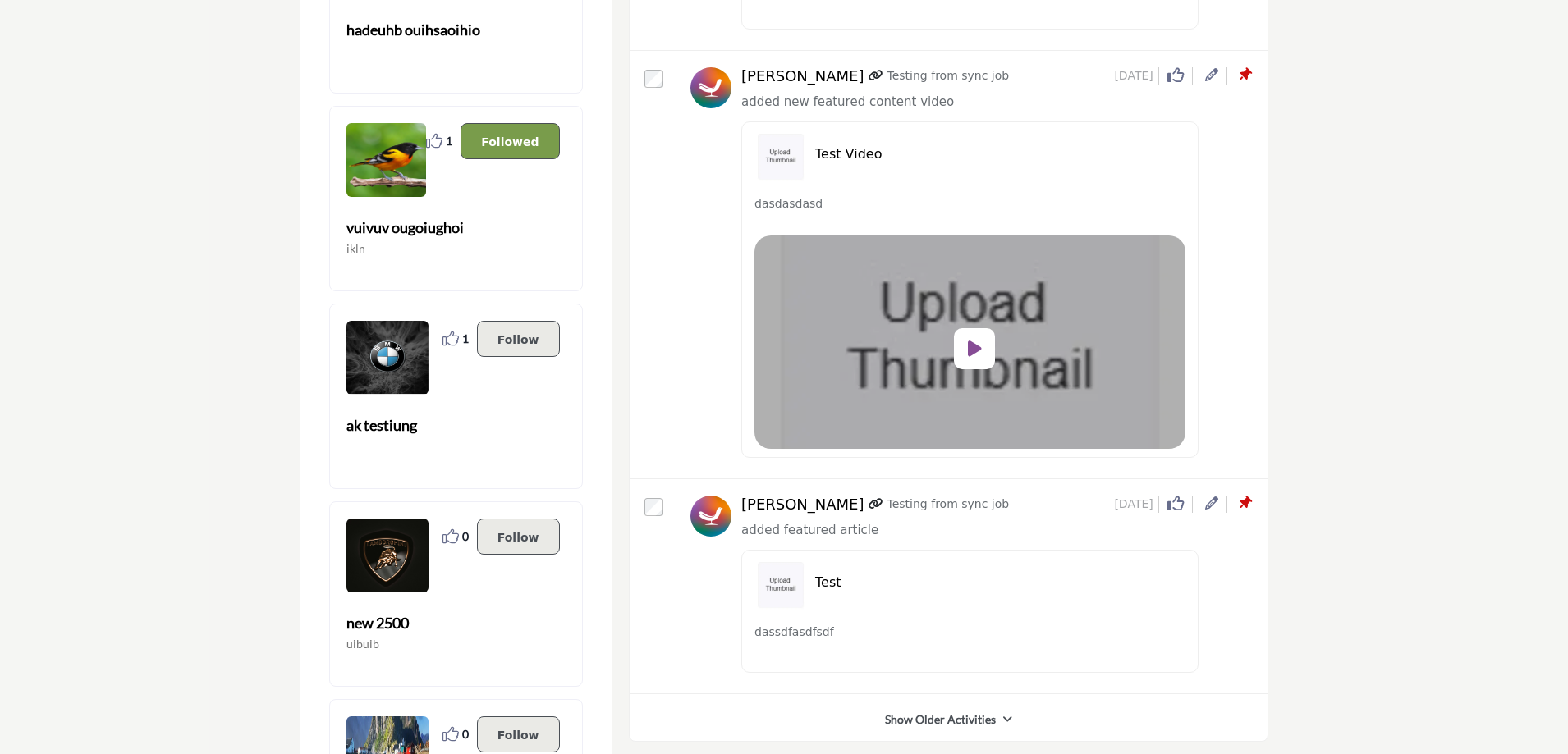
scroll to position [2709, 0]
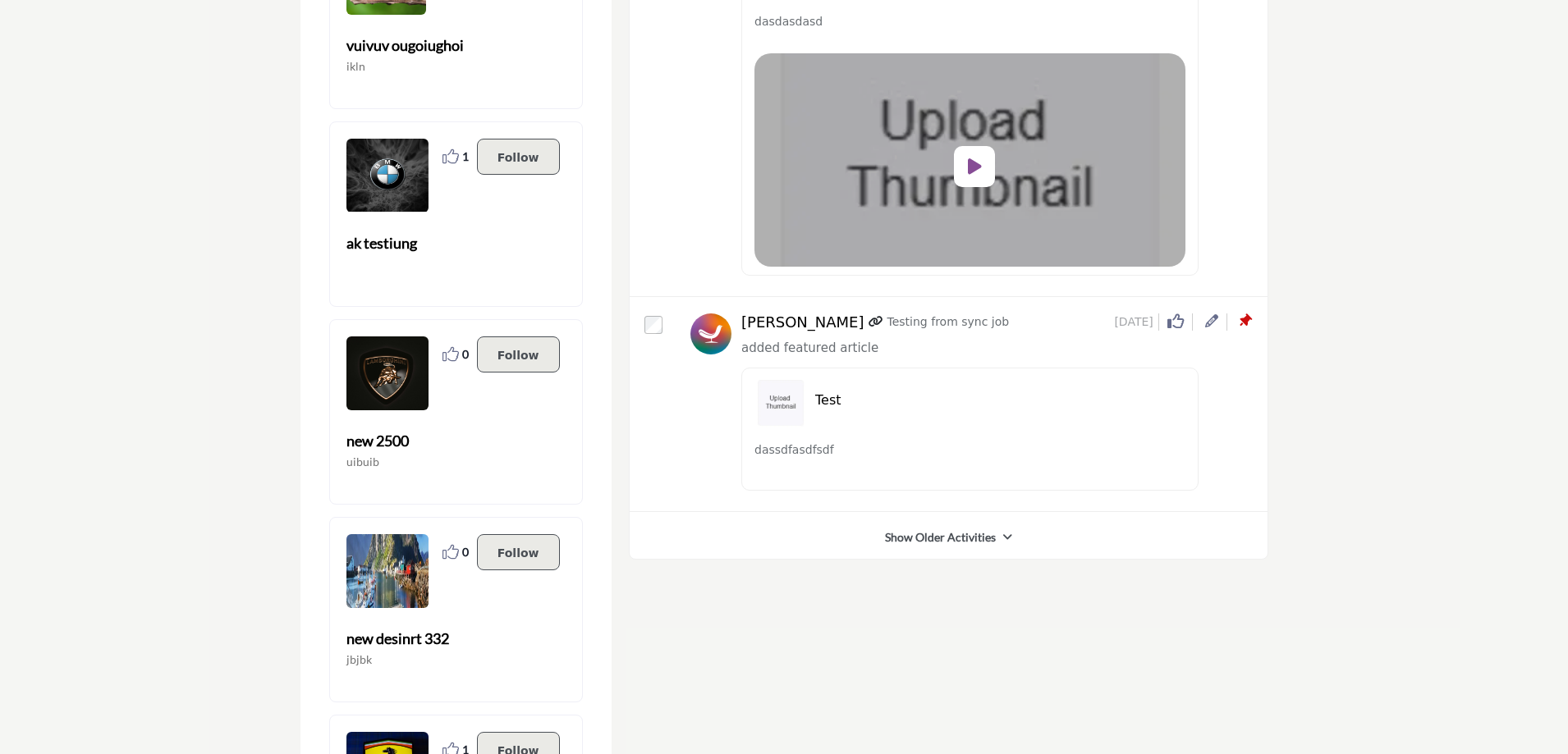
click at [1241, 320] on icon at bounding box center [1245, 321] width 17 height 17
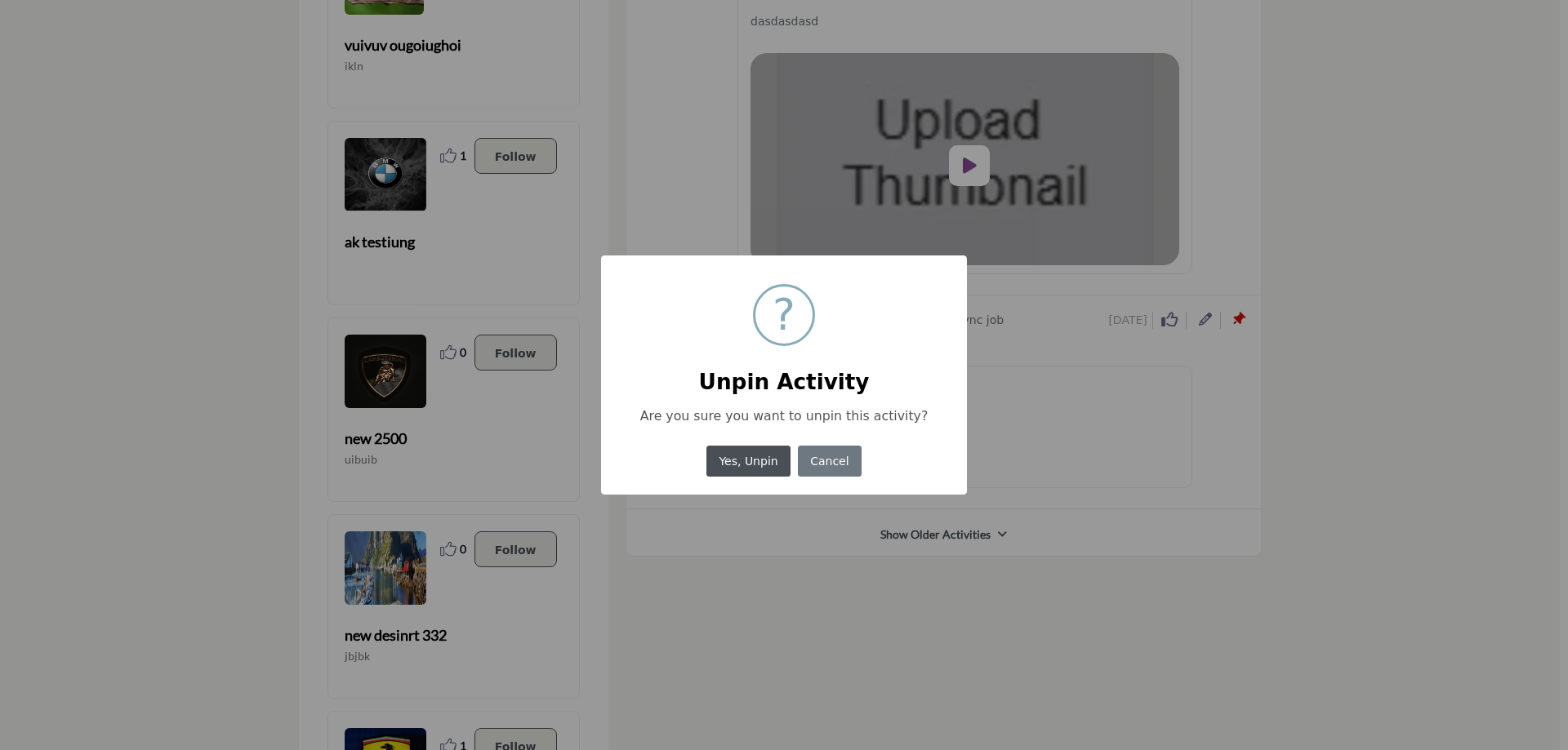
click at [749, 460] on button "Yes, Unpin" at bounding box center [748, 462] width 84 height 32
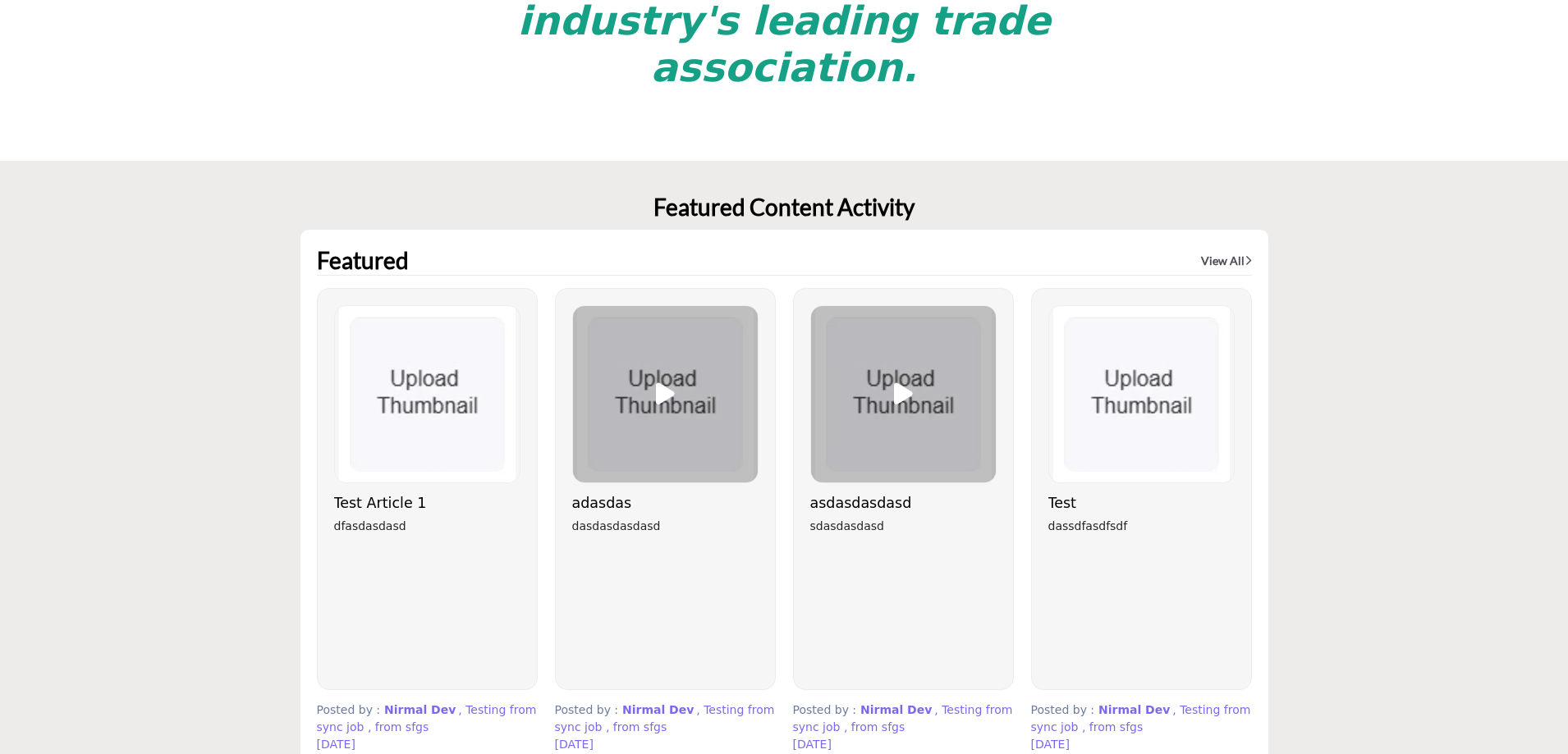
scroll to position [4350, 0]
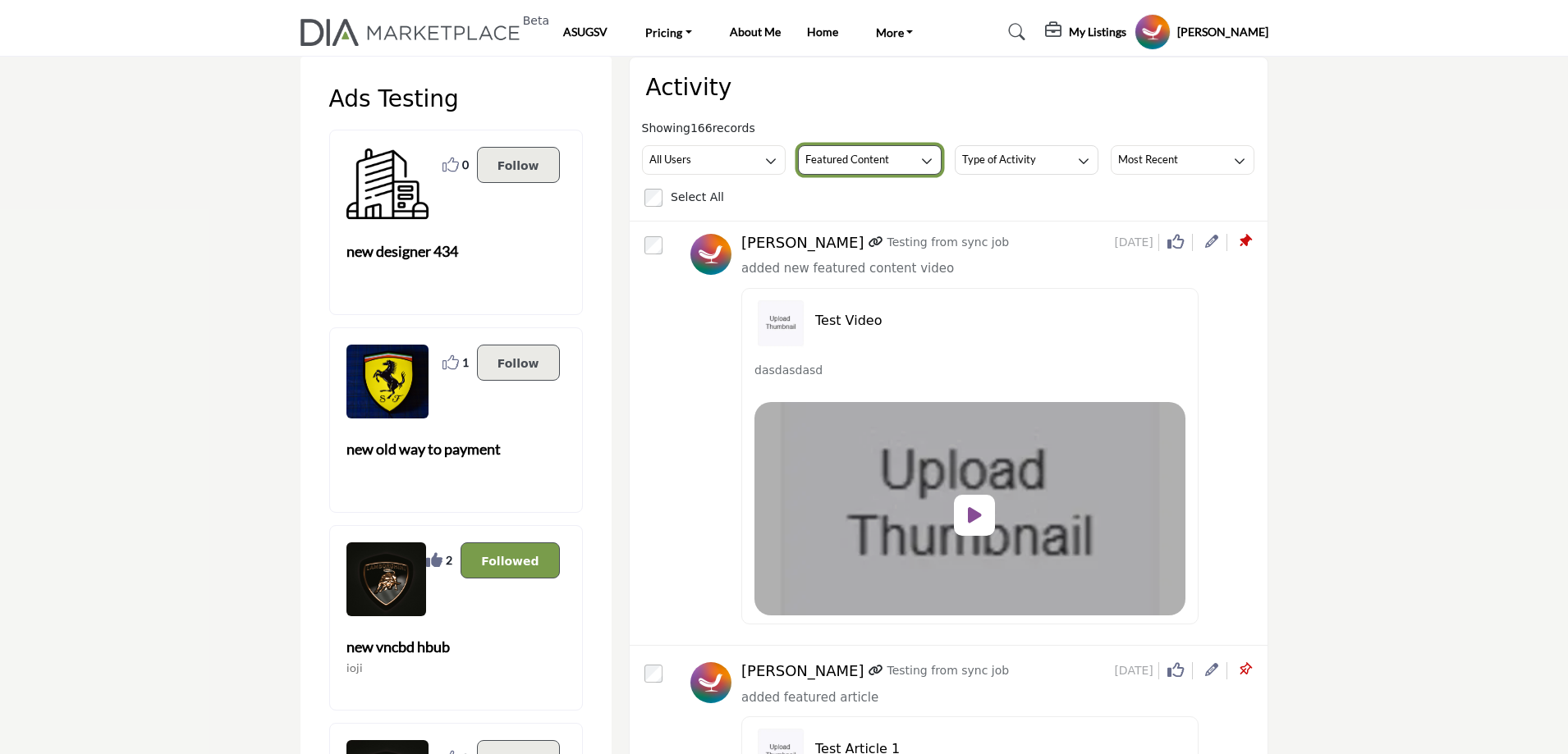
click at [862, 166] on h3 "Featured Content" at bounding box center [848, 160] width 84 height 15
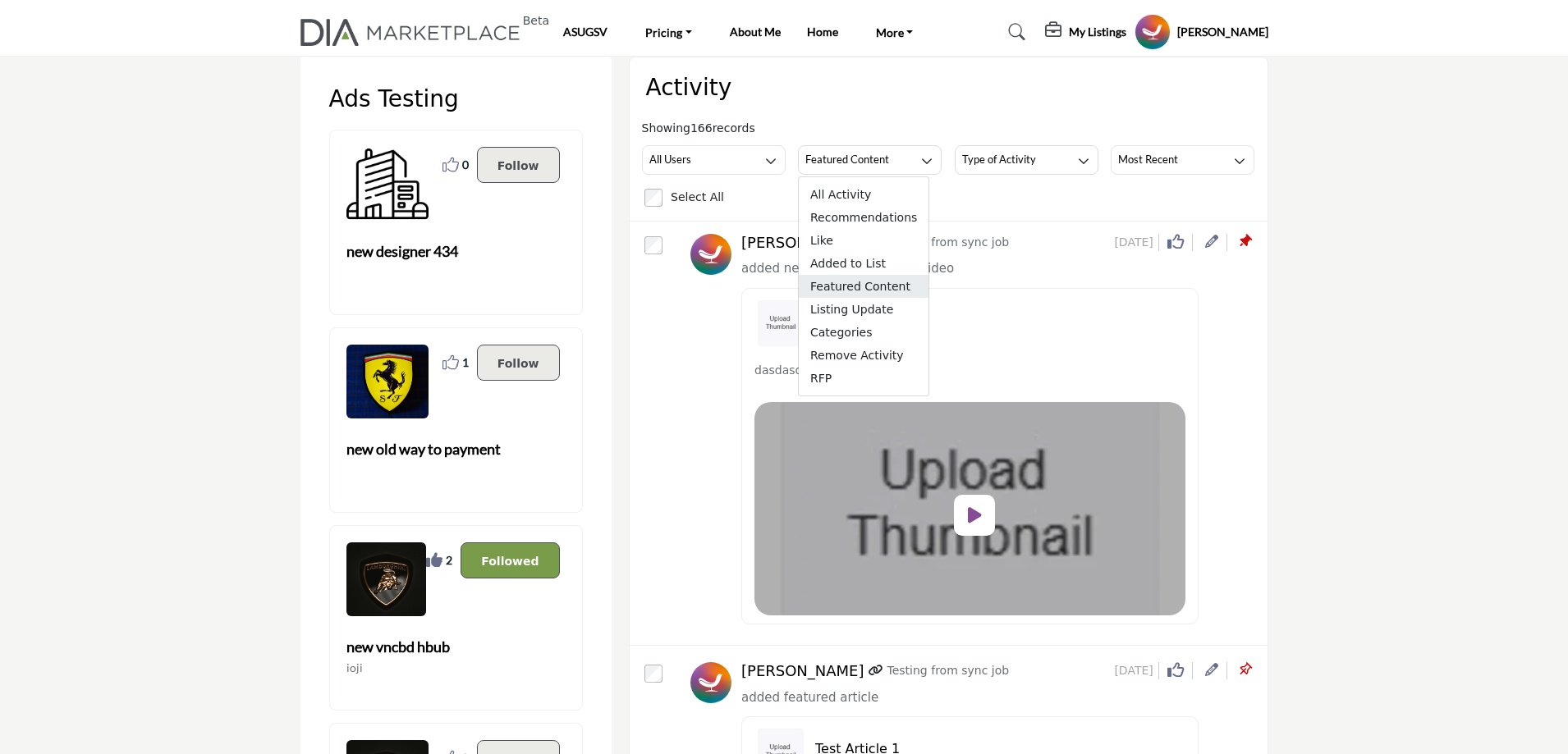
click at [859, 287] on span "Featured Content" at bounding box center [863, 286] width 130 height 23
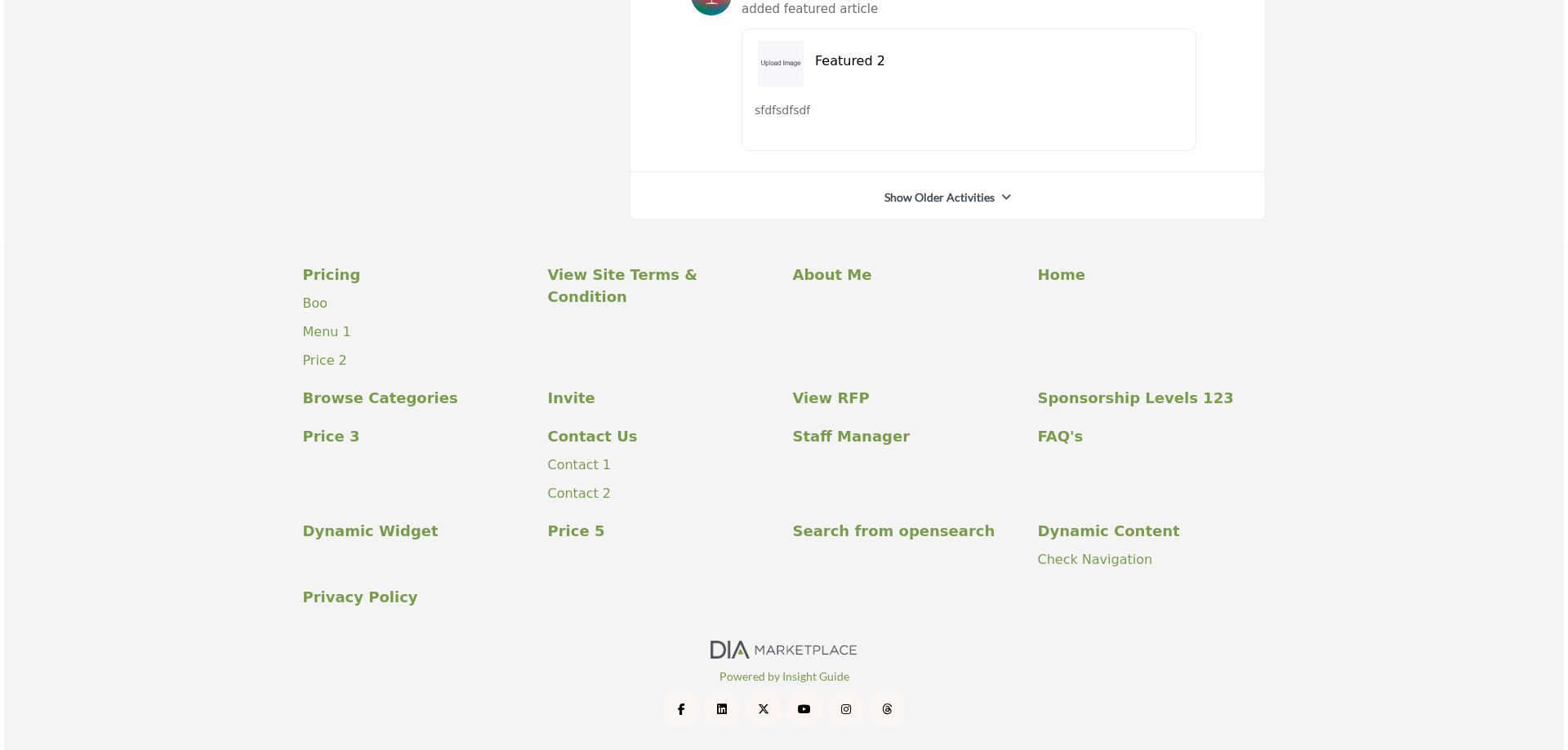
scroll to position [7761, 0]
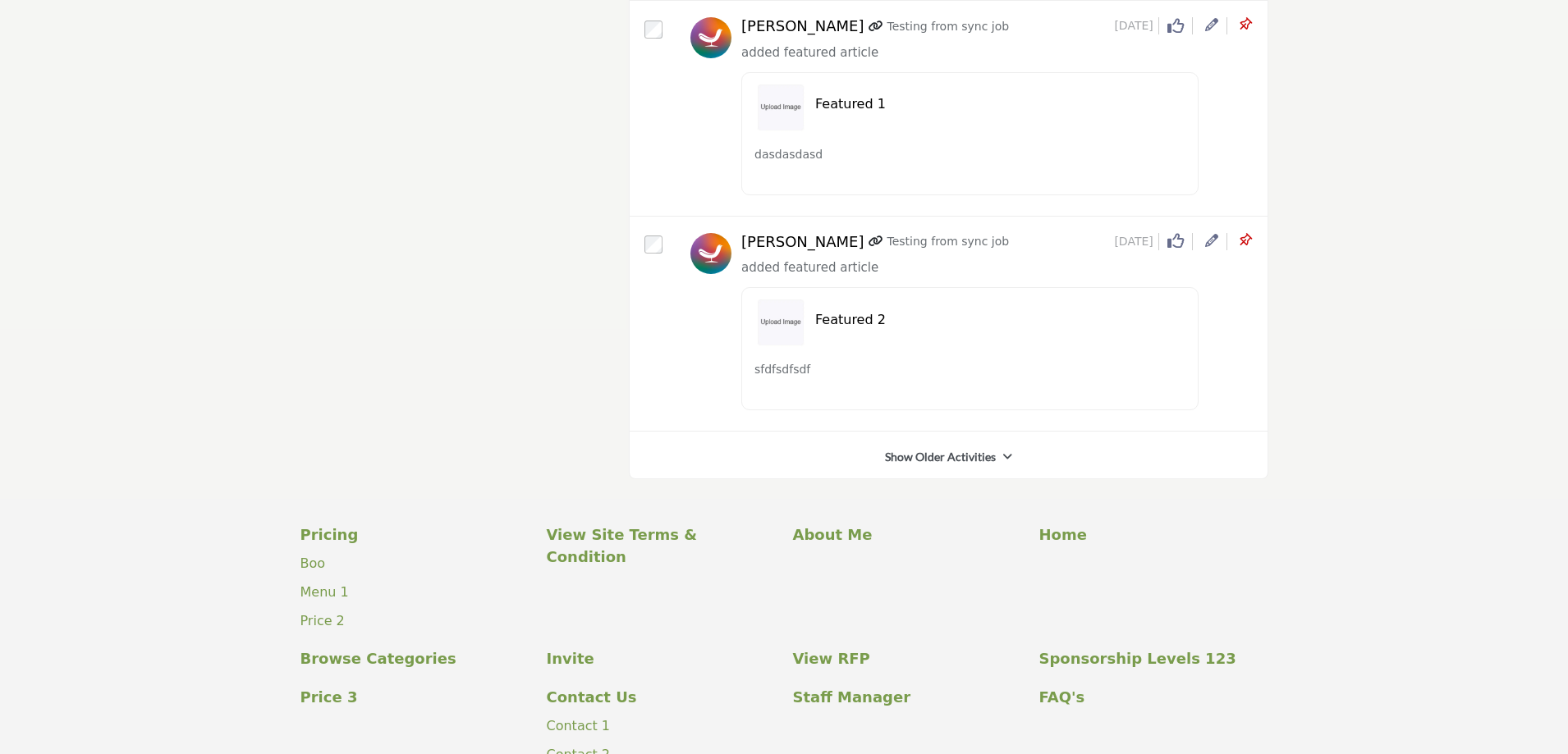
click at [1206, 240] on icon at bounding box center [1212, 240] width 13 height 13
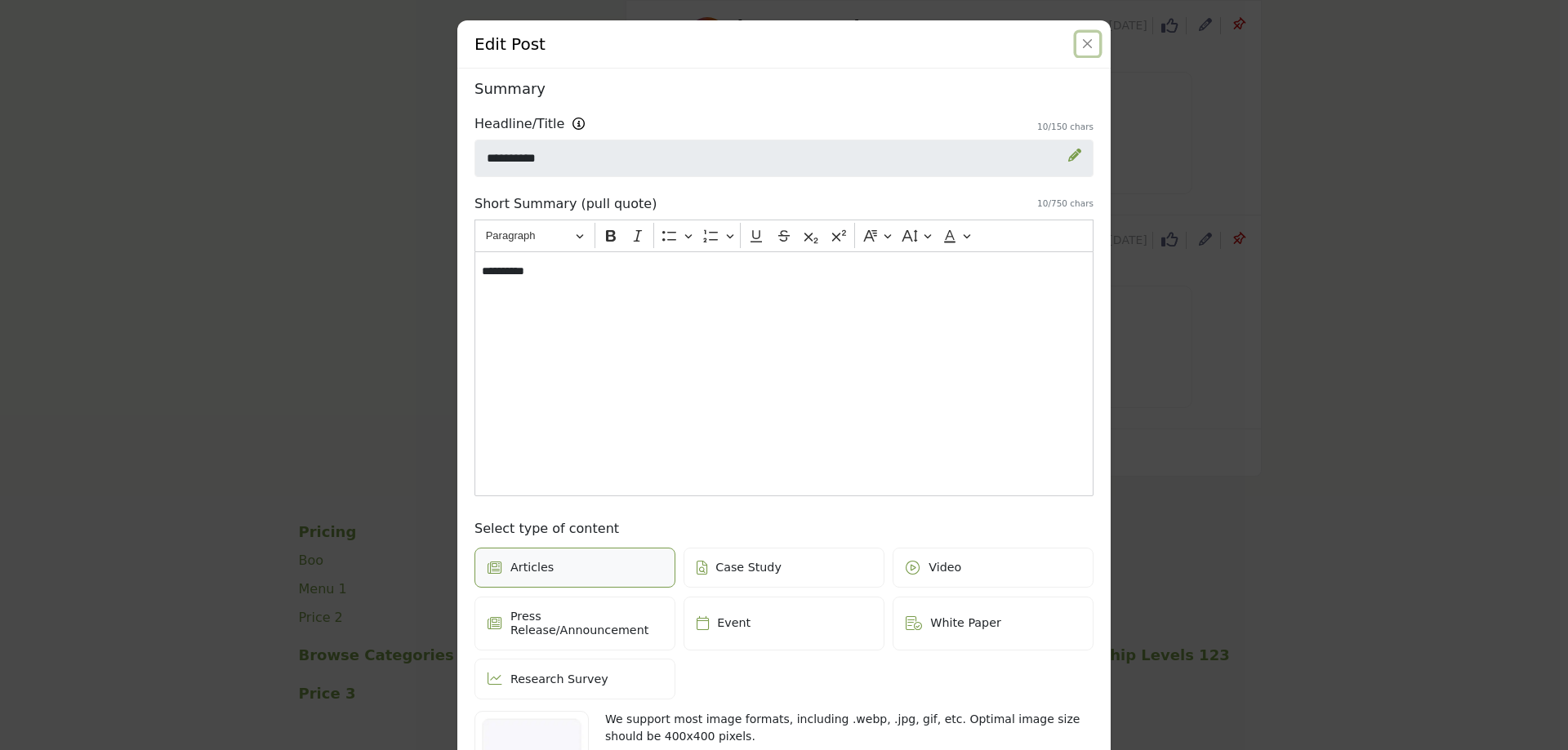
click at [1076, 54] on button "Close" at bounding box center [1087, 44] width 23 height 23
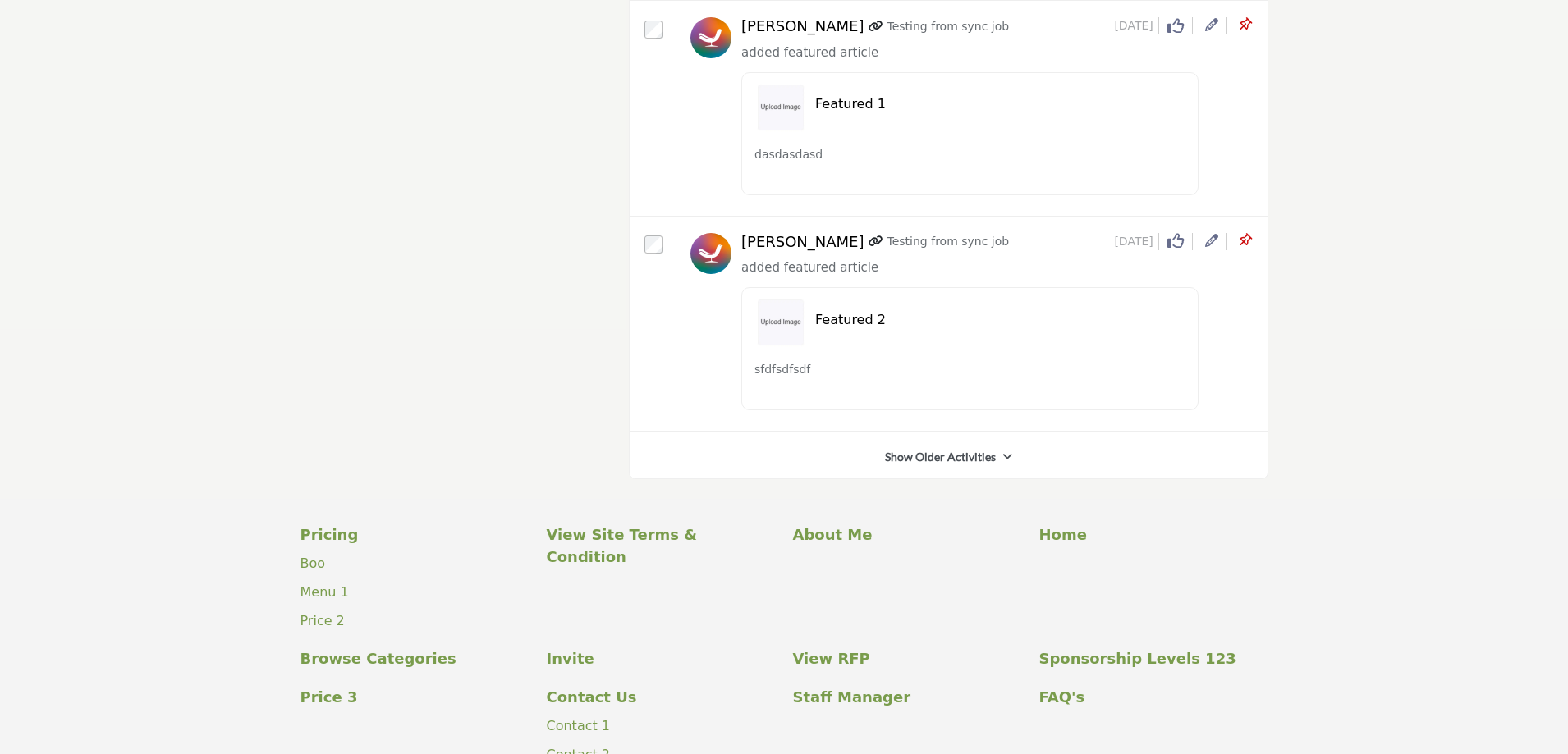
click at [1241, 243] on icon at bounding box center [1245, 241] width 17 height 17
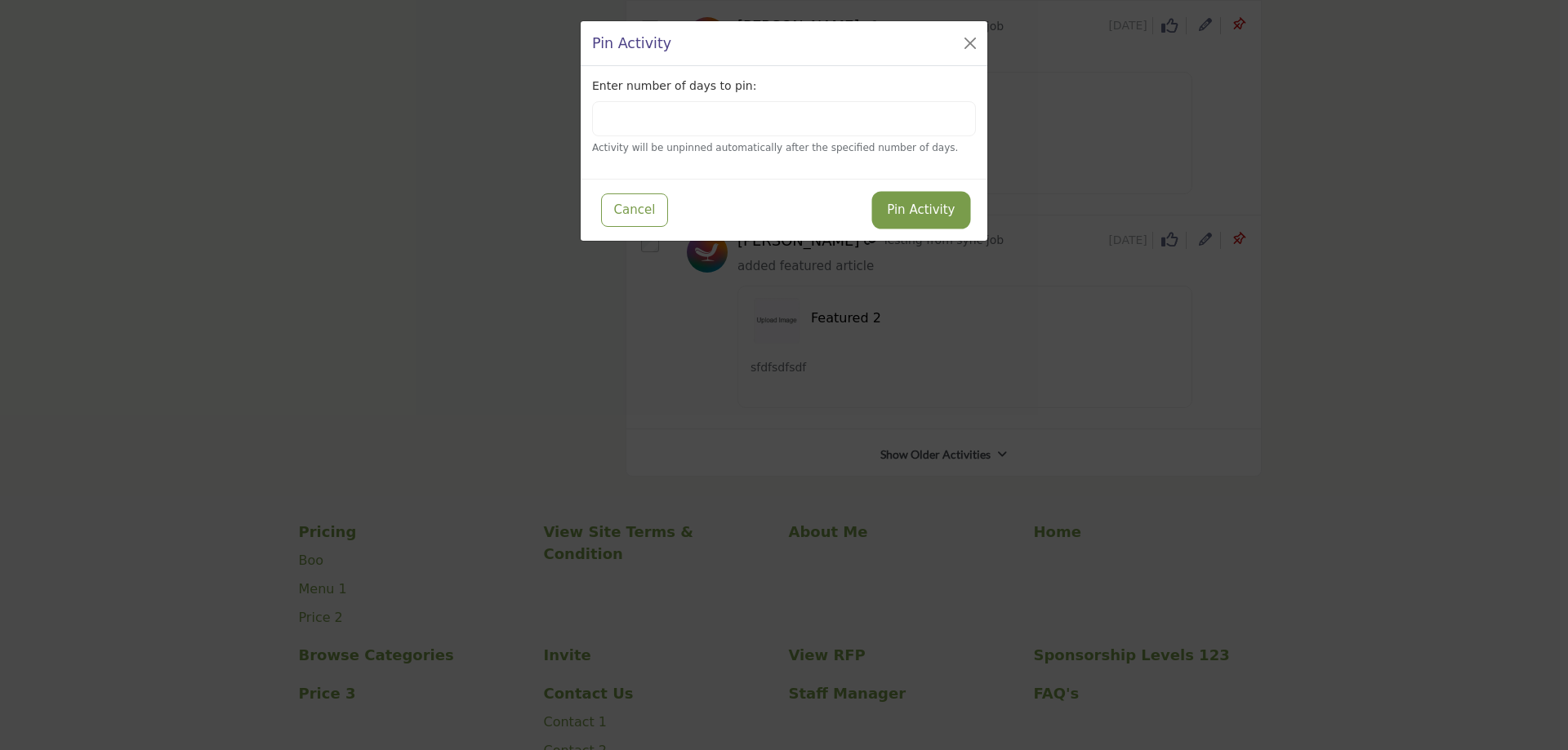
click at [931, 217] on button "Pin Activity" at bounding box center [920, 210] width 92 height 32
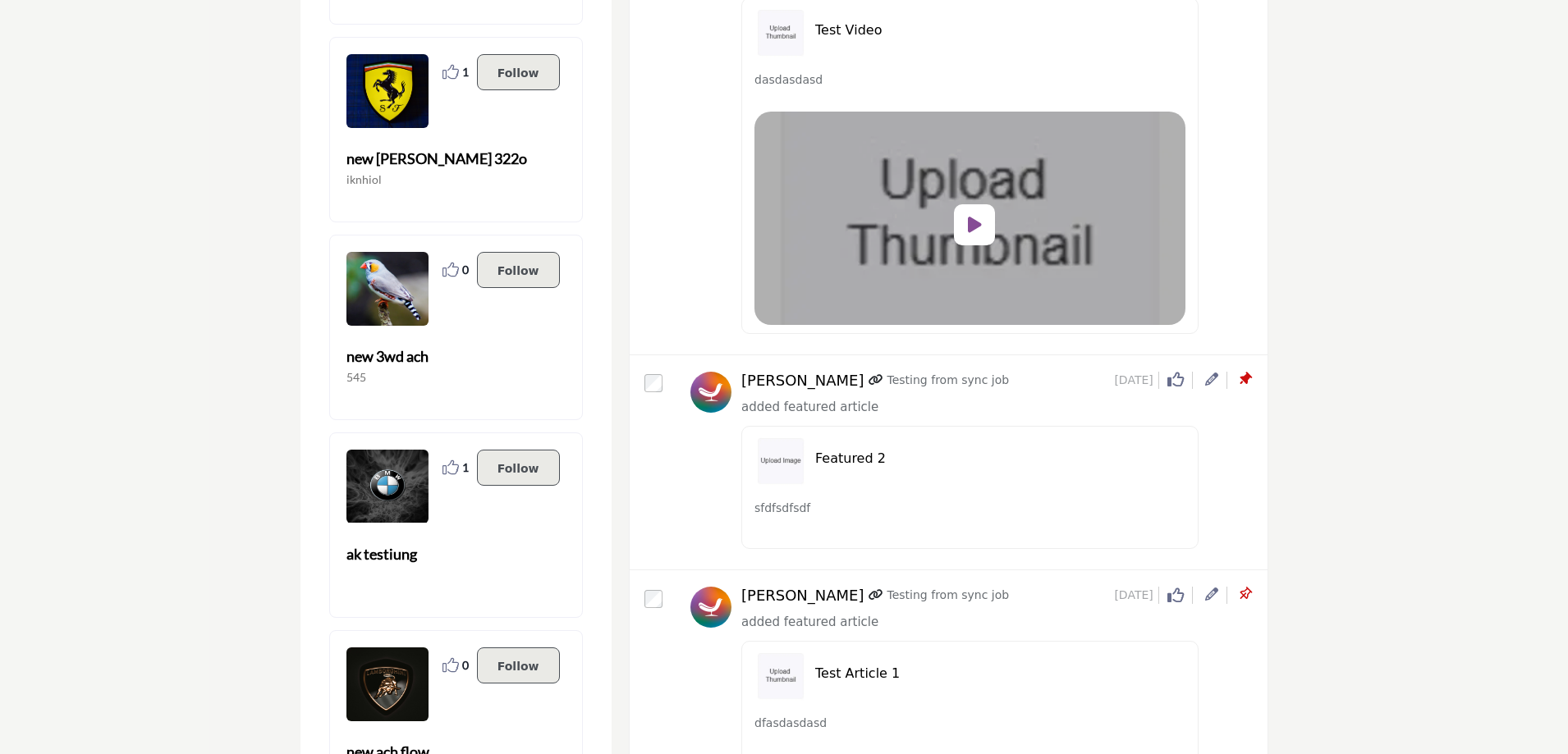
scroll to position [328, 0]
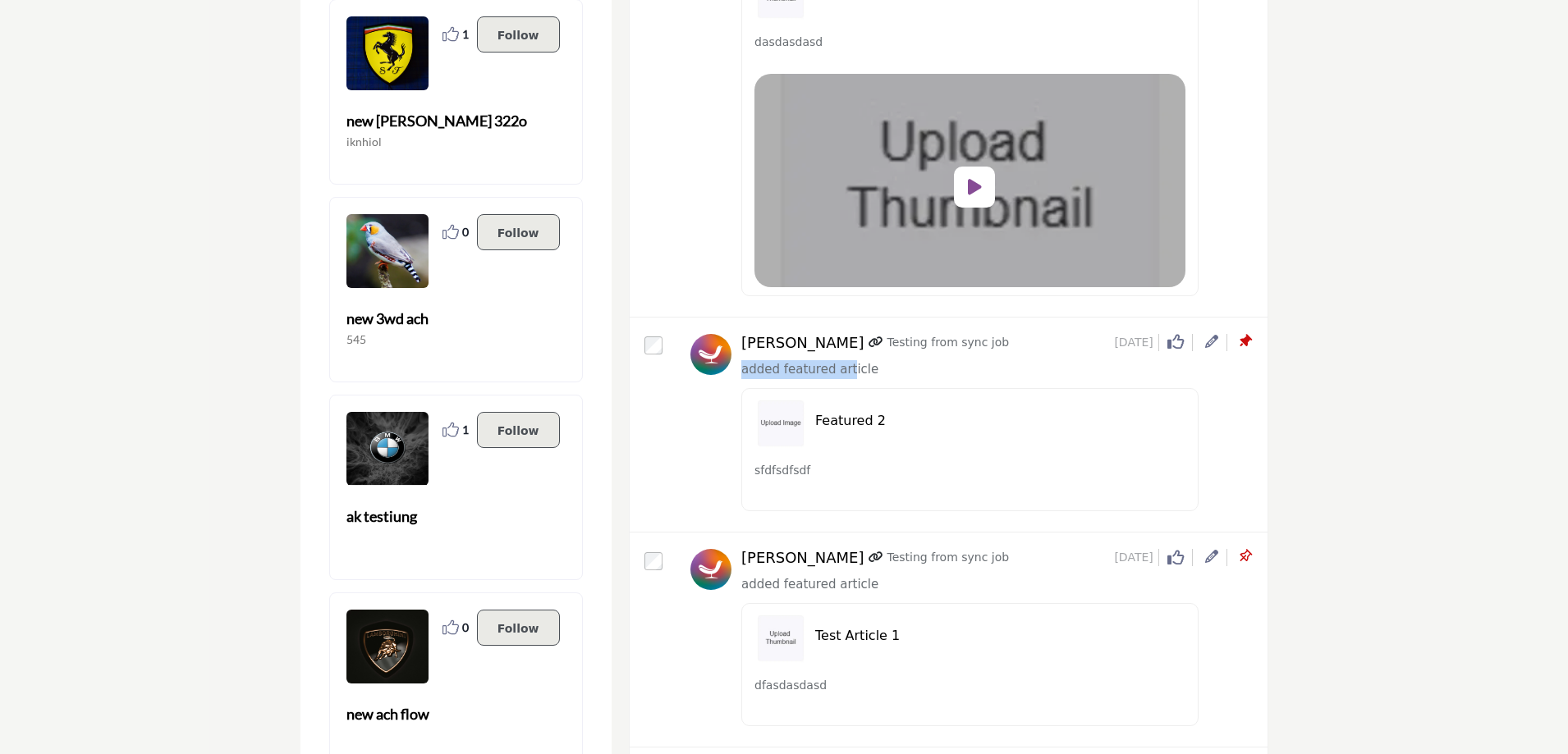
drag, startPoint x: 740, startPoint y: 359, endPoint x: 859, endPoint y: 420, distance: 133.7
click at [845, 363] on div "[PERSON_NAME] Testing from sync job [DATE] Click to Like this activity 0 0 adde…" at bounding box center [973, 427] width 564 height 186
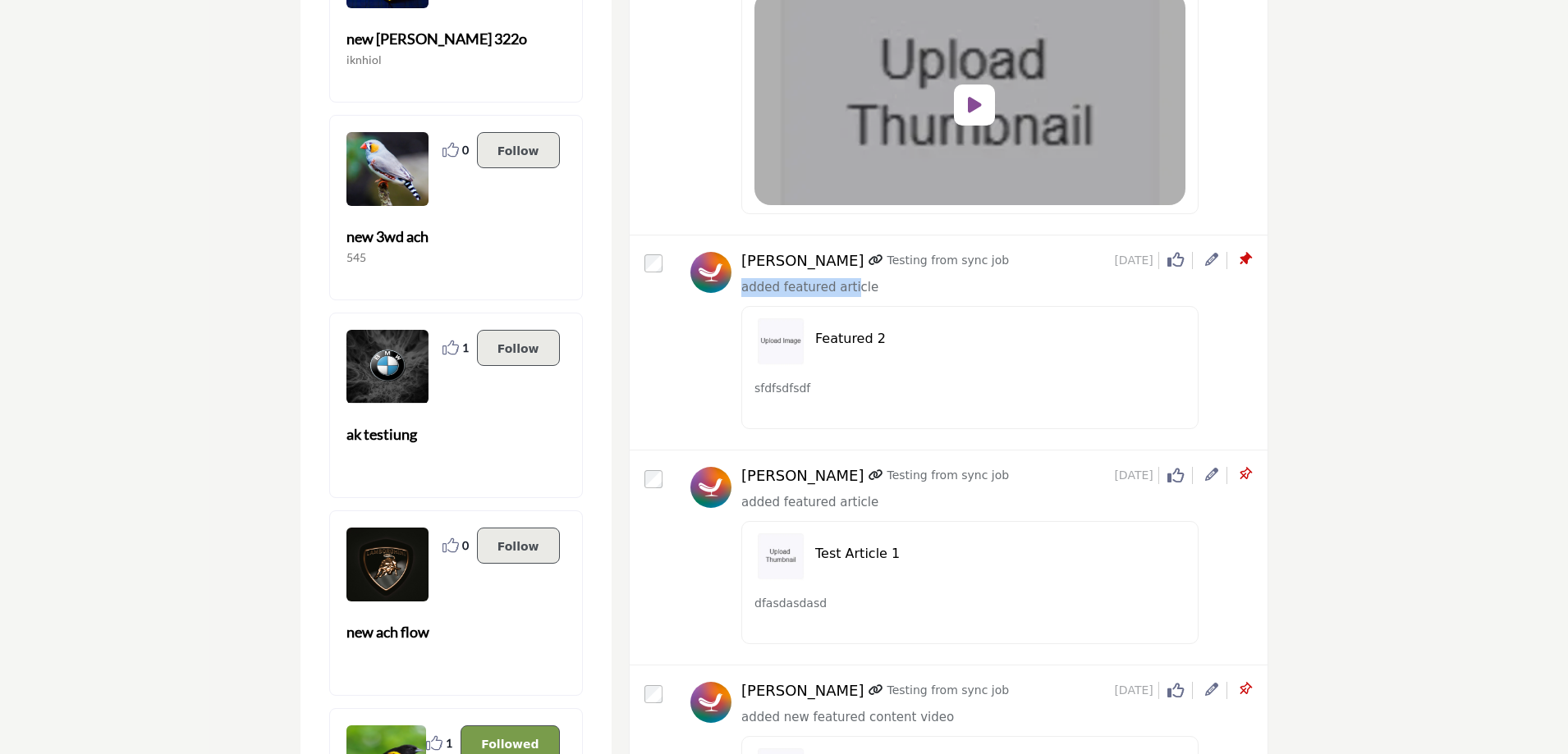
drag, startPoint x: 1088, startPoint y: 258, endPoint x: 1155, endPoint y: 263, distance: 67.2
click at [1155, 263] on div "[PERSON_NAME] Testing from sync job [DATE] Click to Like this activity 0 0" at bounding box center [995, 261] width 508 height 18
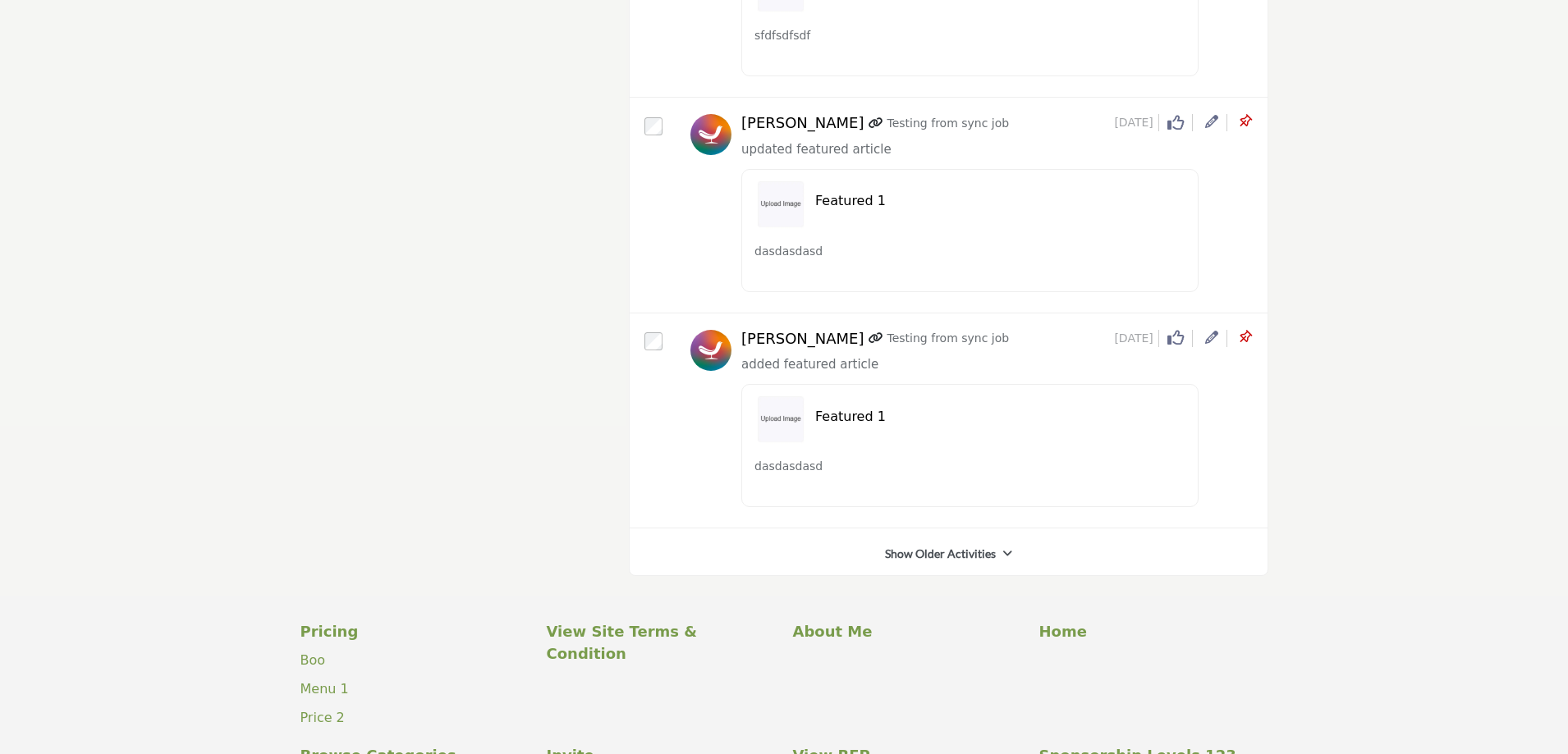
scroll to position [7610, 0]
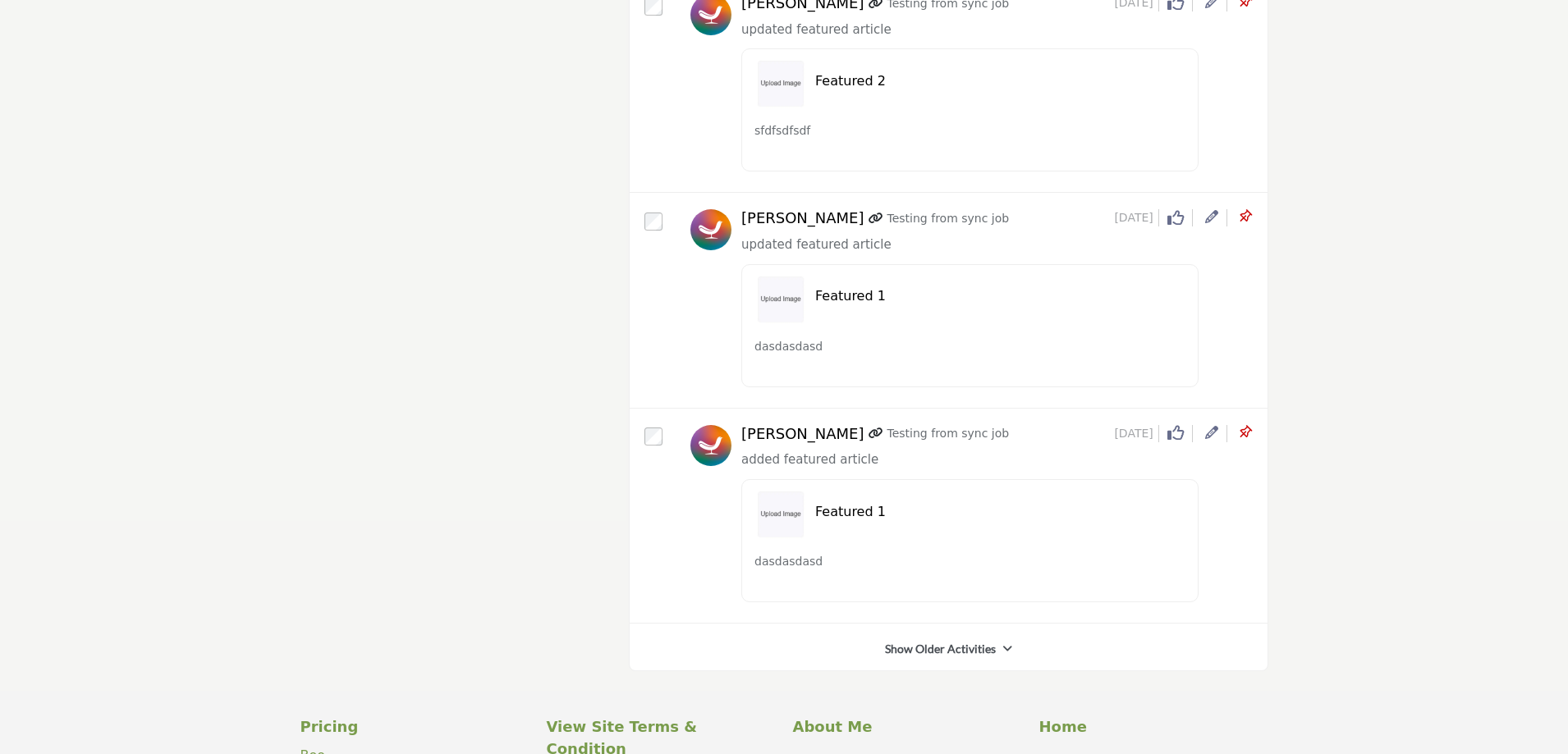
click at [1209, 434] on icon at bounding box center [1212, 433] width 13 height 13
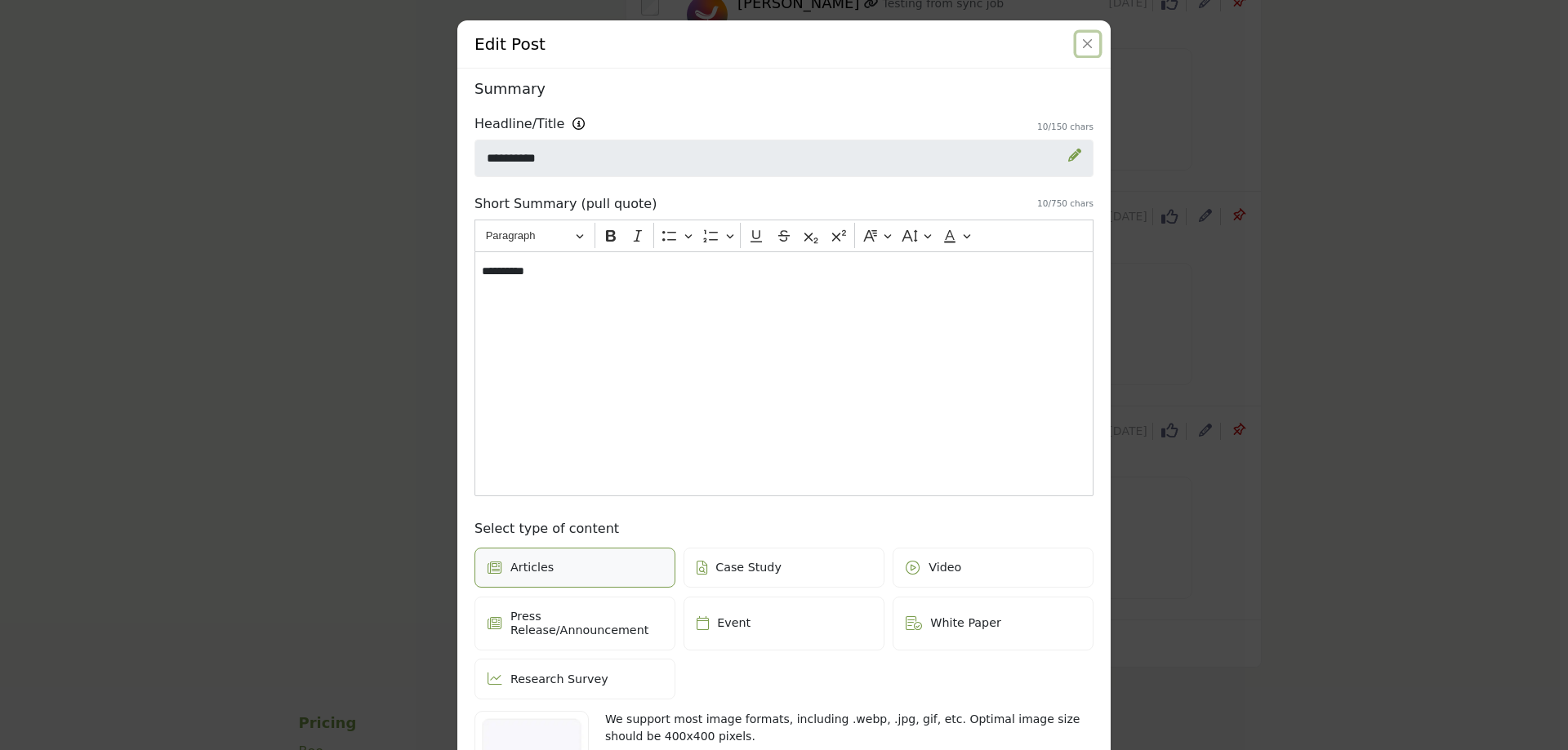
click at [1085, 43] on button "Close" at bounding box center [1087, 44] width 23 height 23
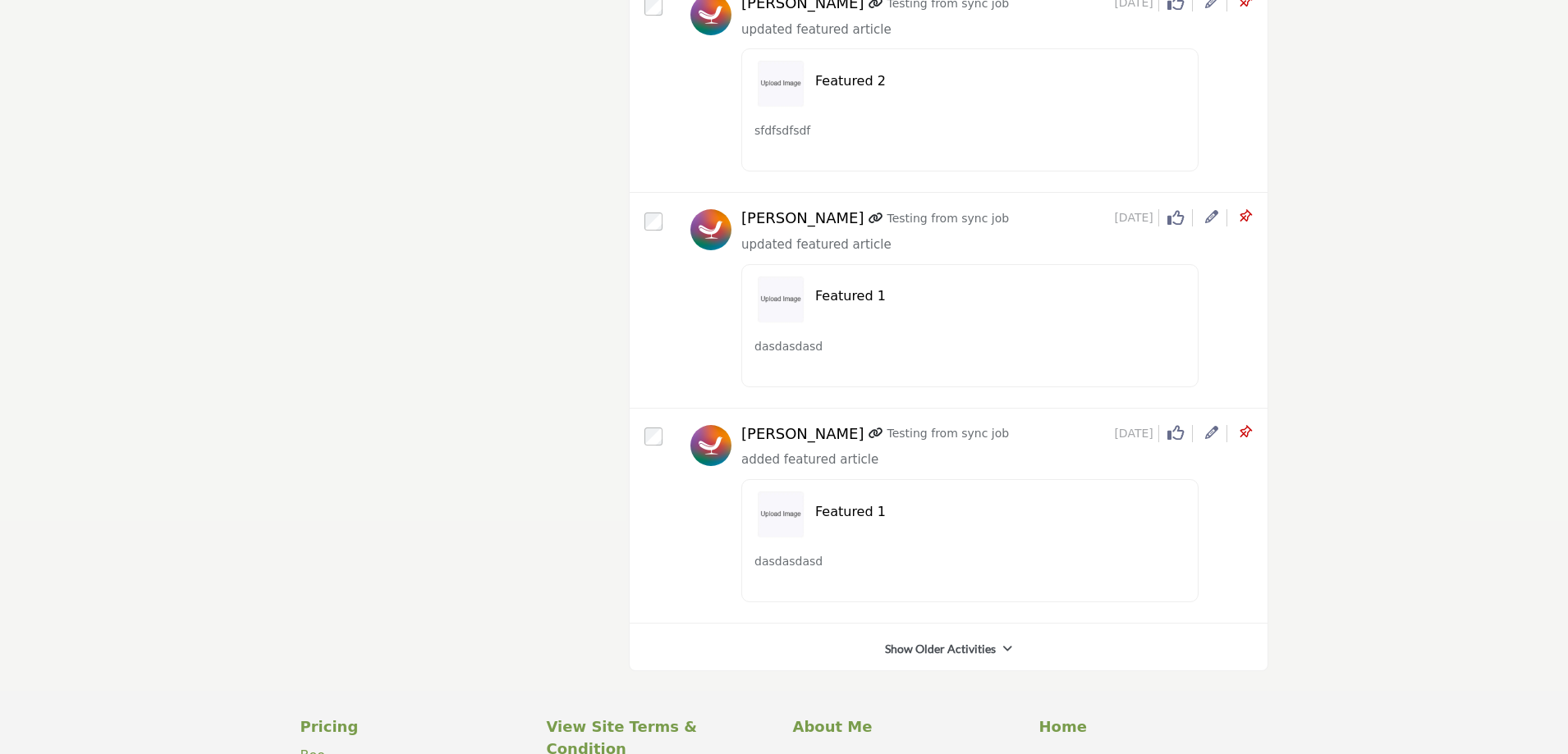
click at [1240, 434] on icon at bounding box center [1245, 433] width 17 height 17
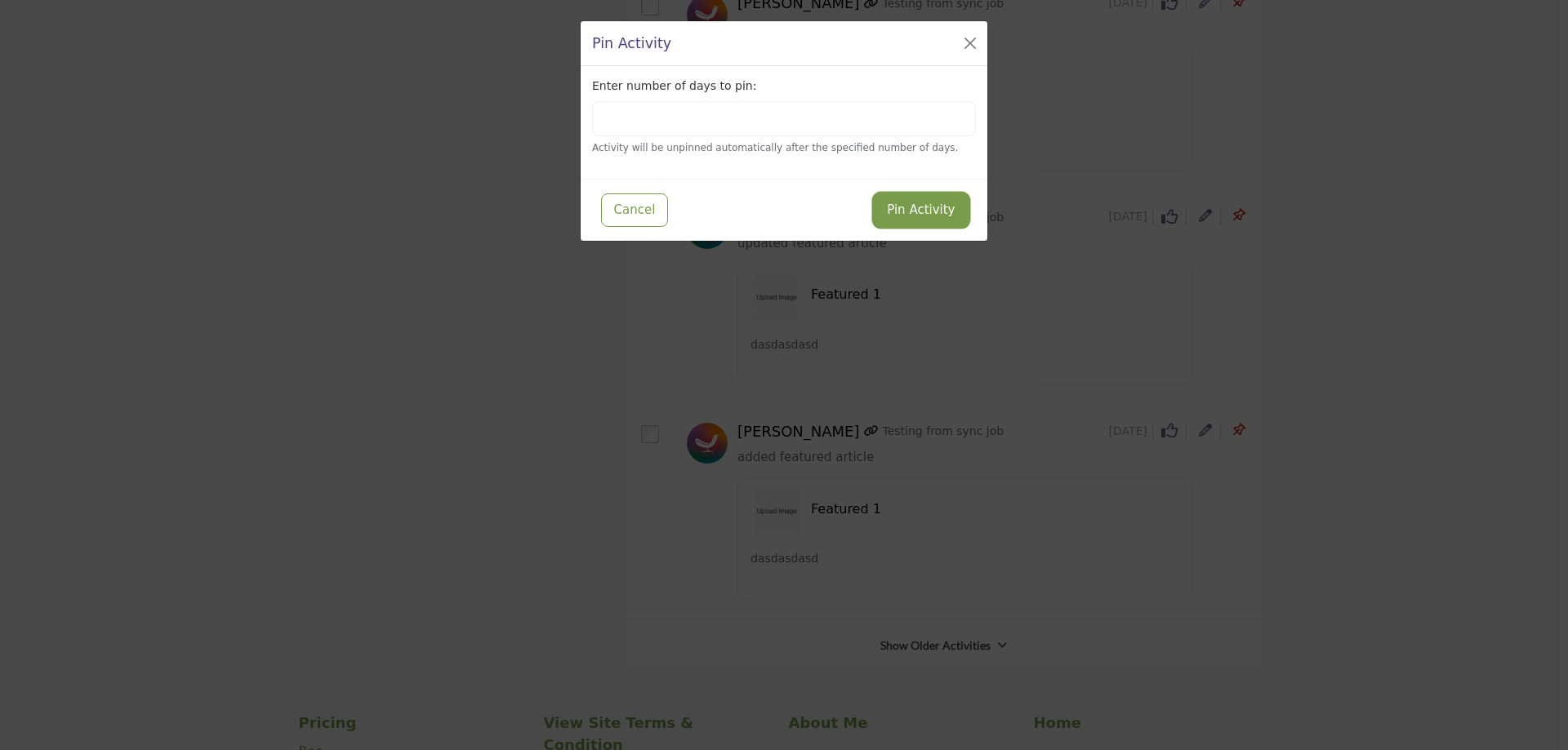
click at [933, 217] on button "Pin Activity" at bounding box center [920, 210] width 92 height 32
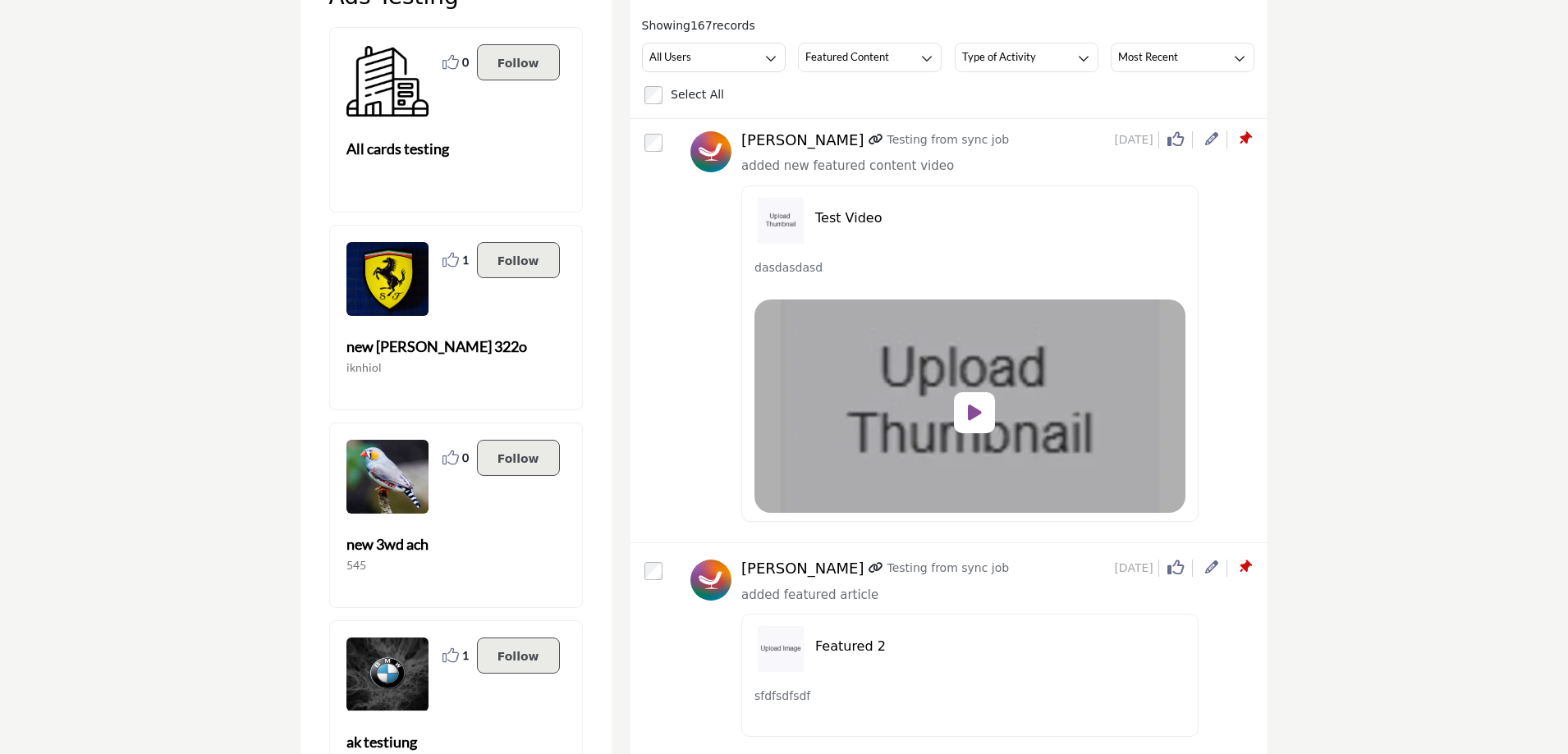
scroll to position [247, 0]
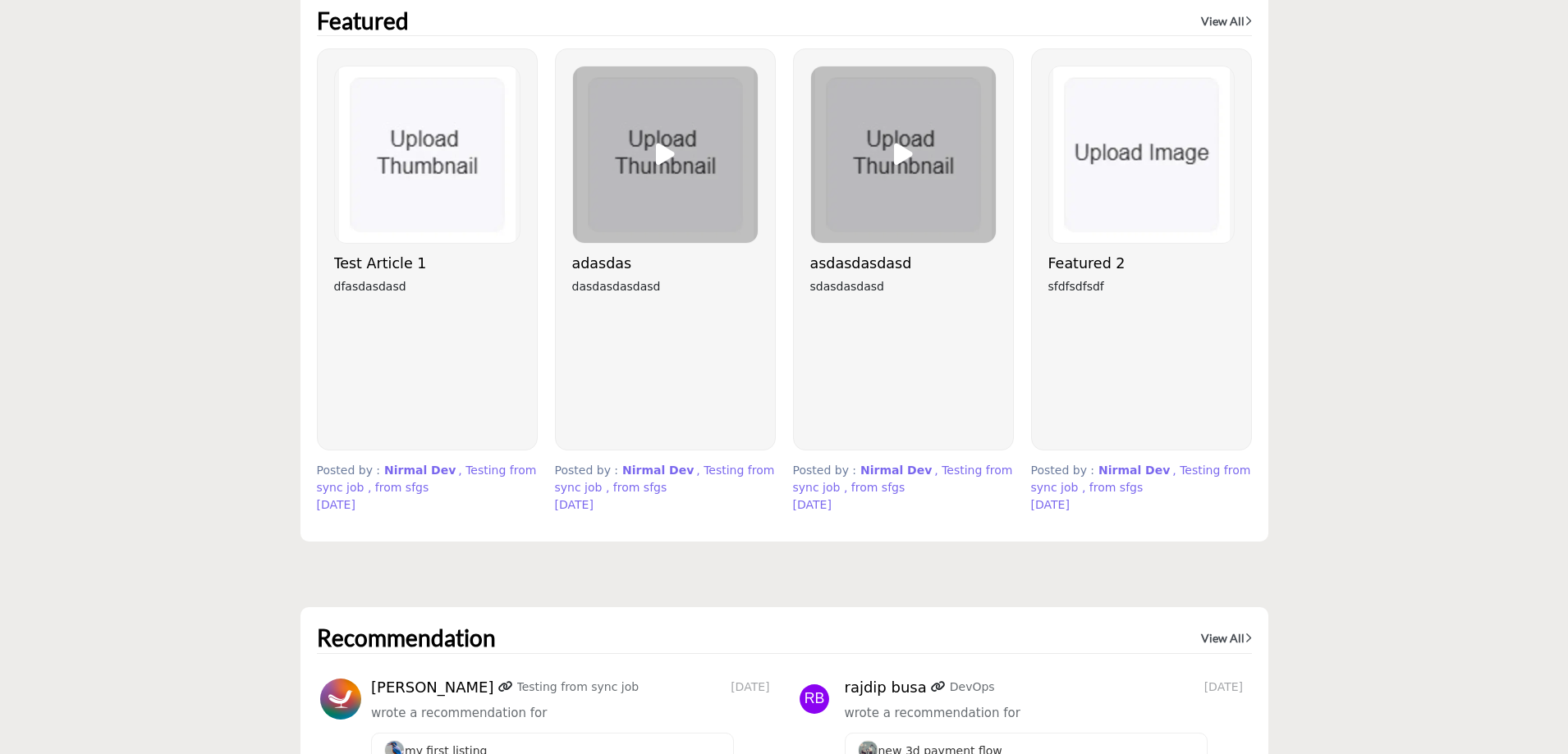
scroll to position [4082, 0]
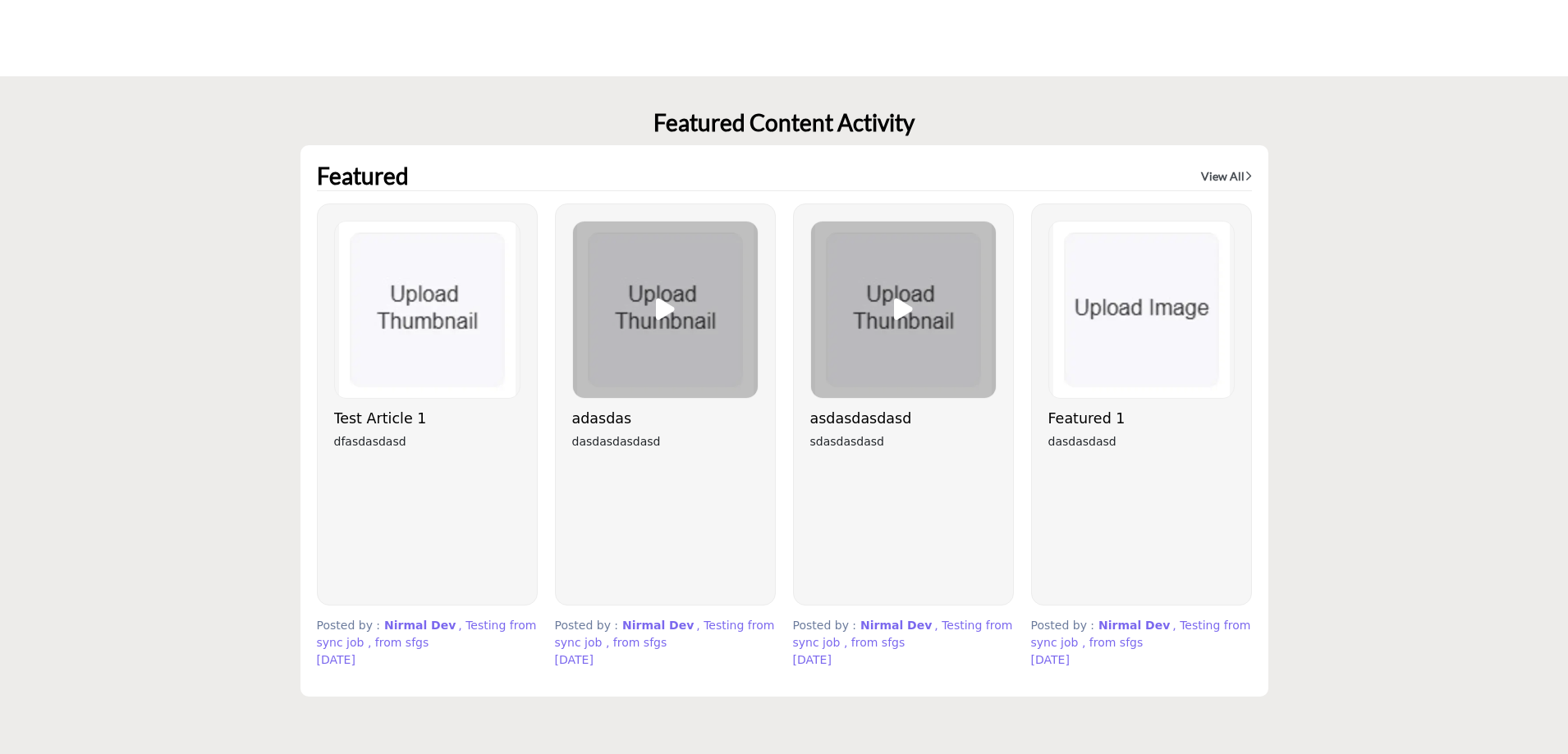
scroll to position [4104, 0]
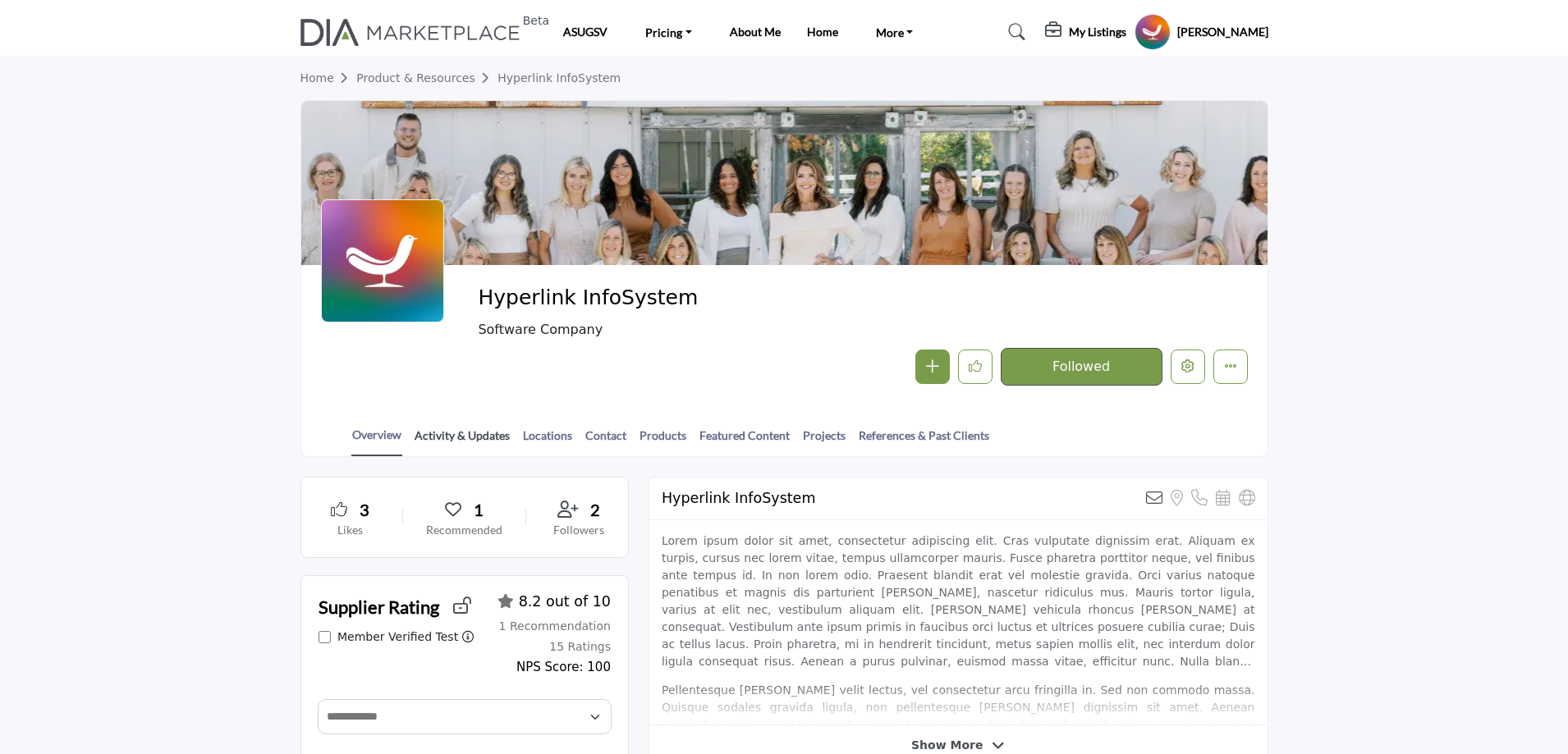
click at [478, 433] on link "Activity & Updates" at bounding box center [463, 441] width 97 height 29
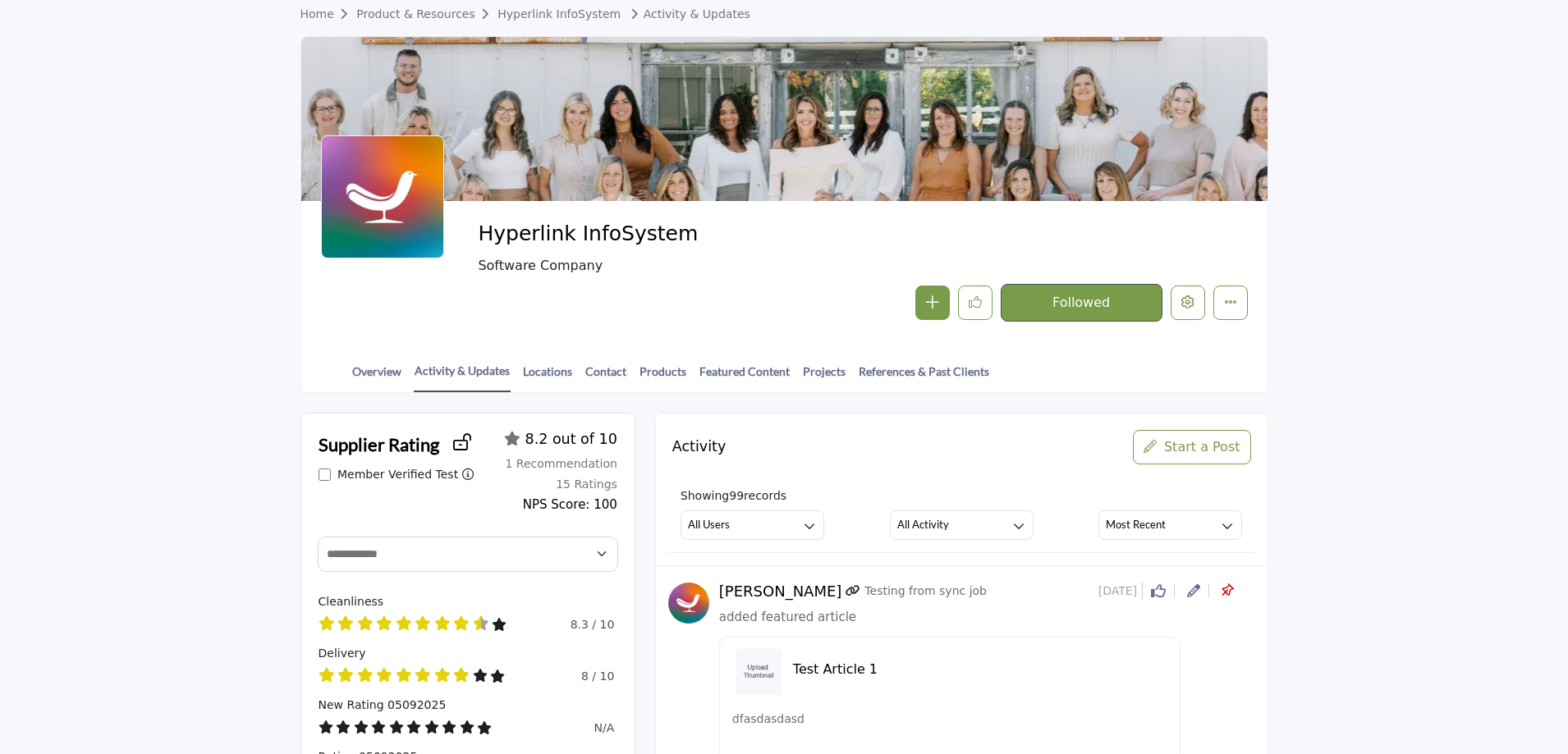
scroll to position [410, 0]
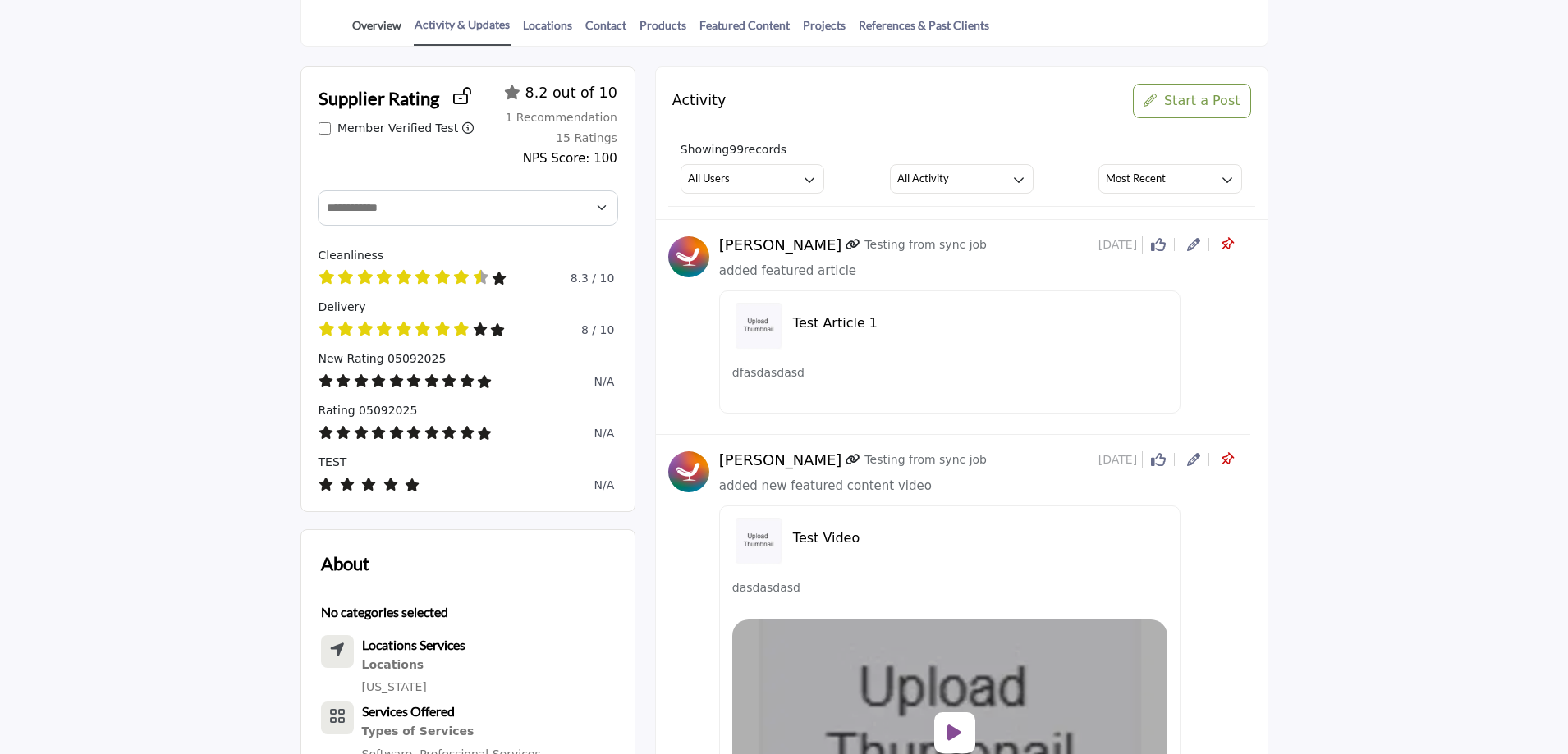
click at [380, 27] on link "Overview" at bounding box center [377, 31] width 50 height 29
click at [1192, 245] on icon at bounding box center [1193, 245] width 13 height 13
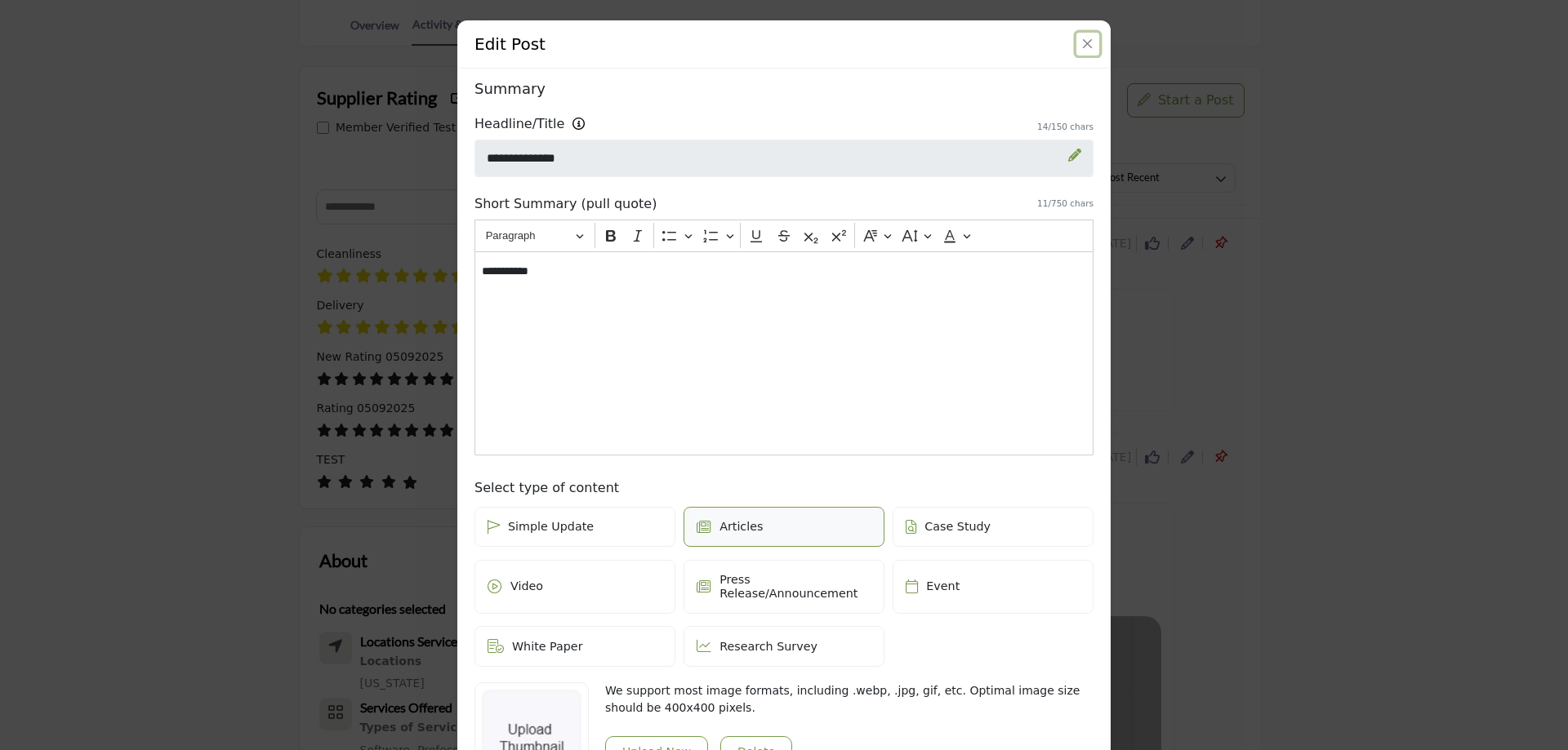
click at [1086, 37] on button "Close" at bounding box center [1087, 44] width 23 height 23
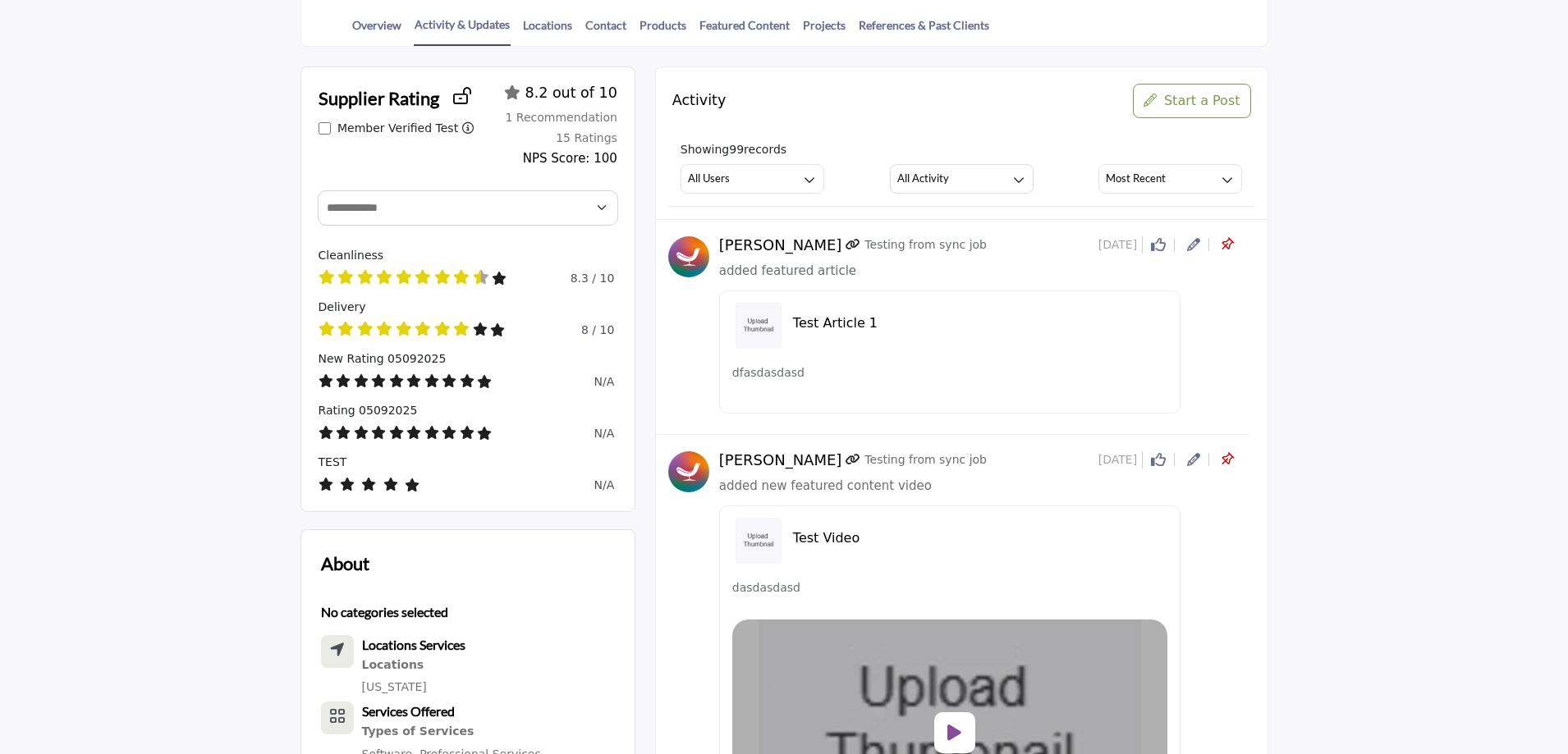
click at [784, 276] on span "added featured article" at bounding box center [788, 271] width 137 height 15
click at [801, 273] on span "added featured article" at bounding box center [788, 271] width 137 height 15
drag, startPoint x: 720, startPoint y: 272, endPoint x: 839, endPoint y: 266, distance: 119.2
click at [839, 266] on div "added featured article" at bounding box center [976, 271] width 512 height 19
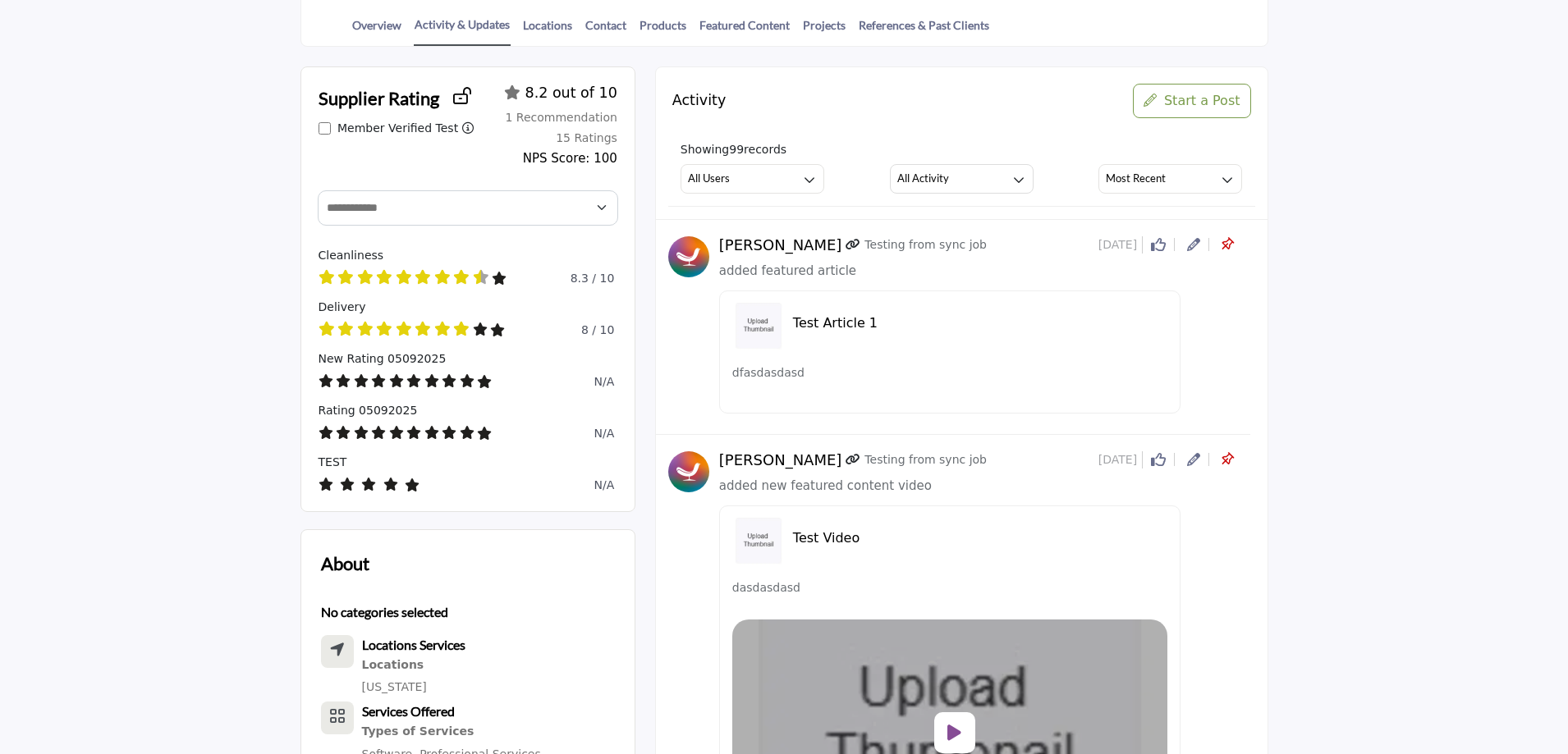
click at [1192, 248] on icon at bounding box center [1193, 245] width 13 height 13
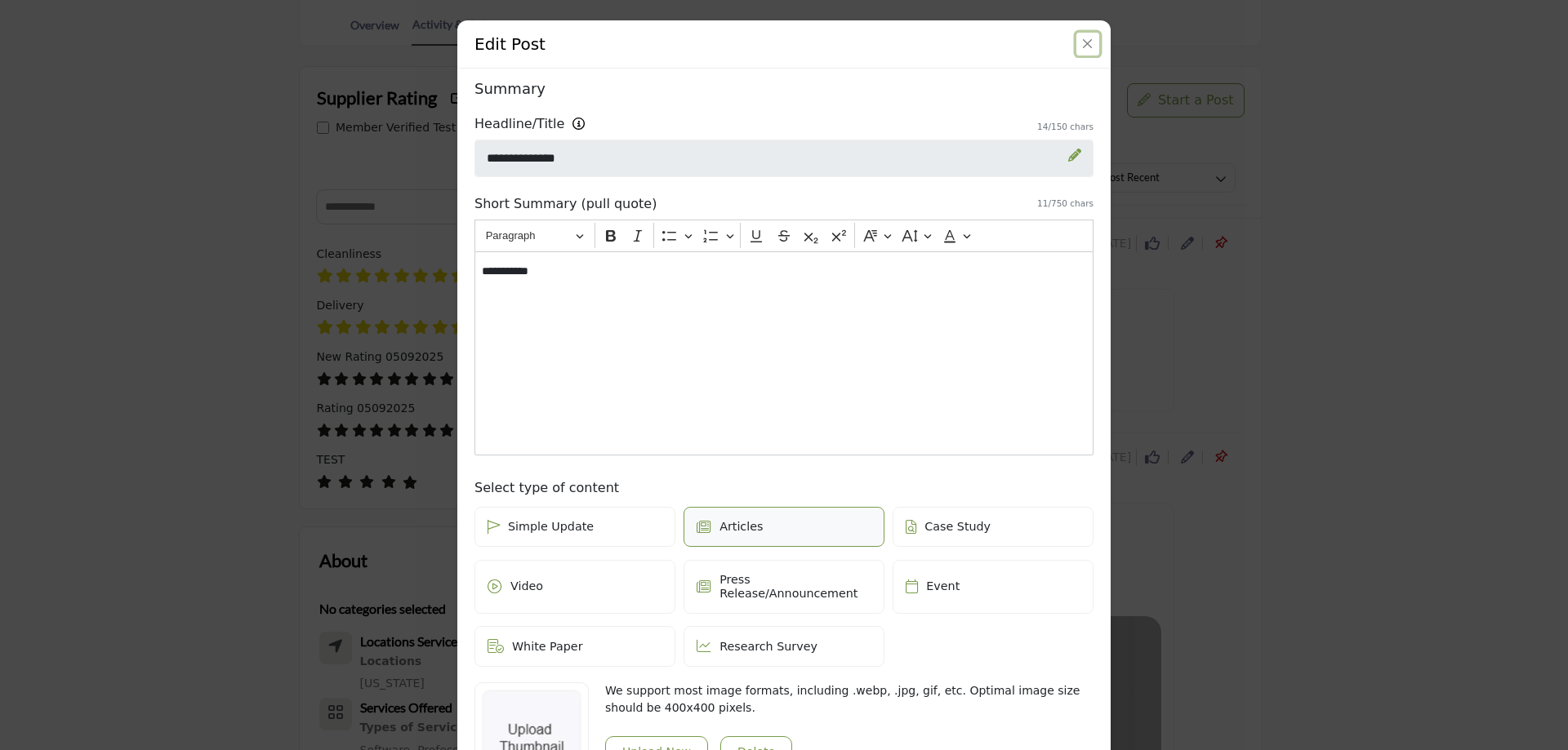
click at [1078, 44] on button "Close" at bounding box center [1087, 44] width 23 height 23
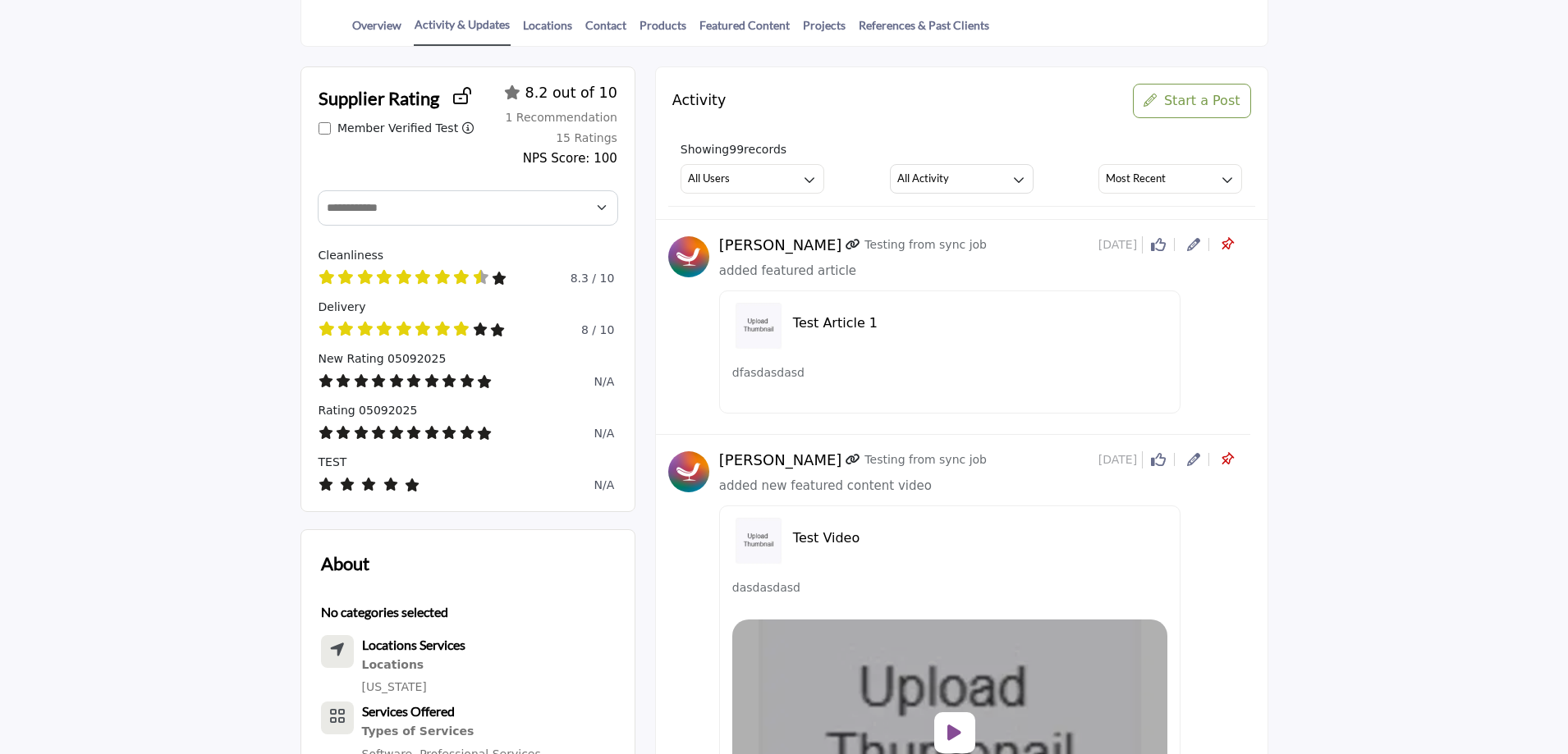
click at [1192, 457] on icon at bounding box center [1193, 460] width 13 height 13
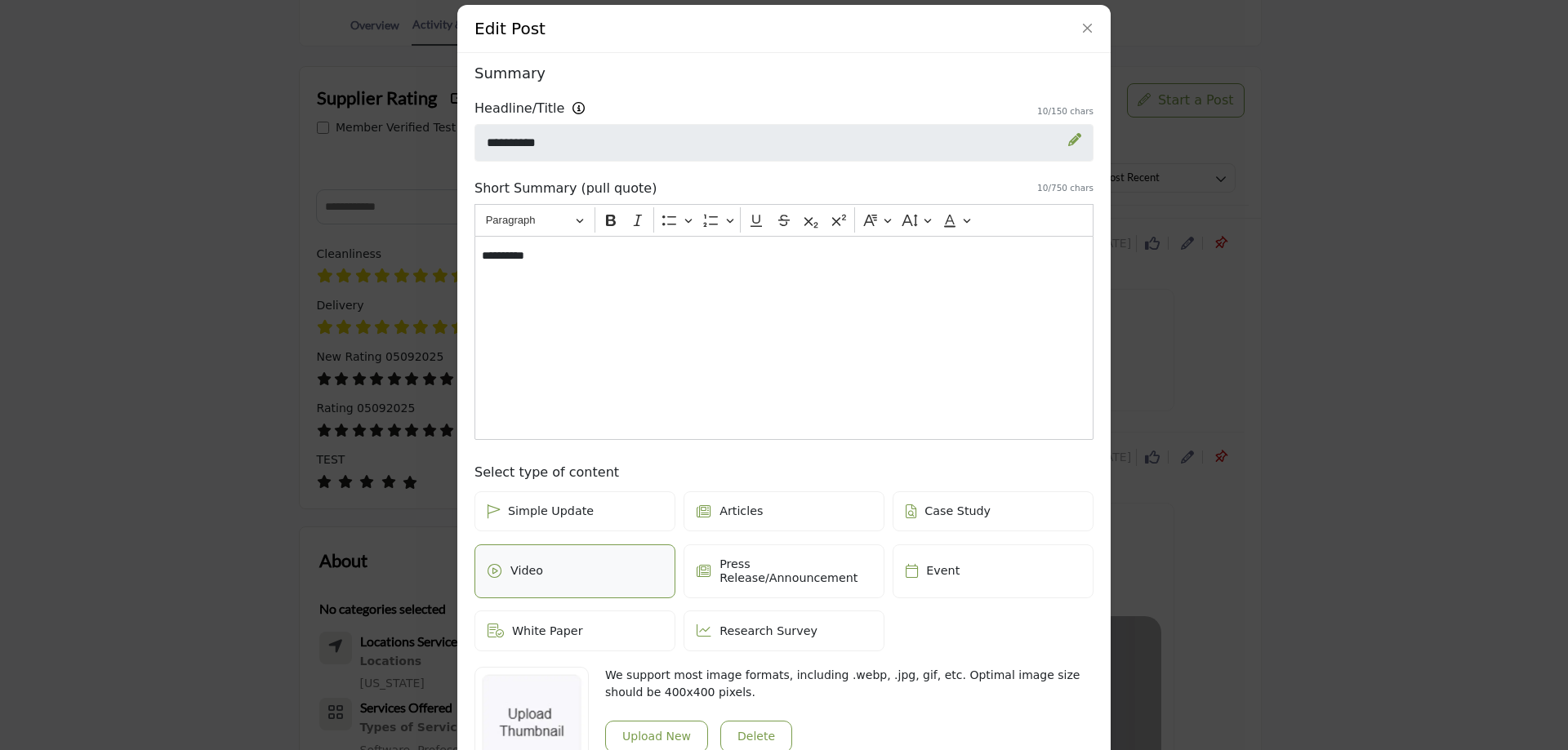
scroll to position [0, 0]
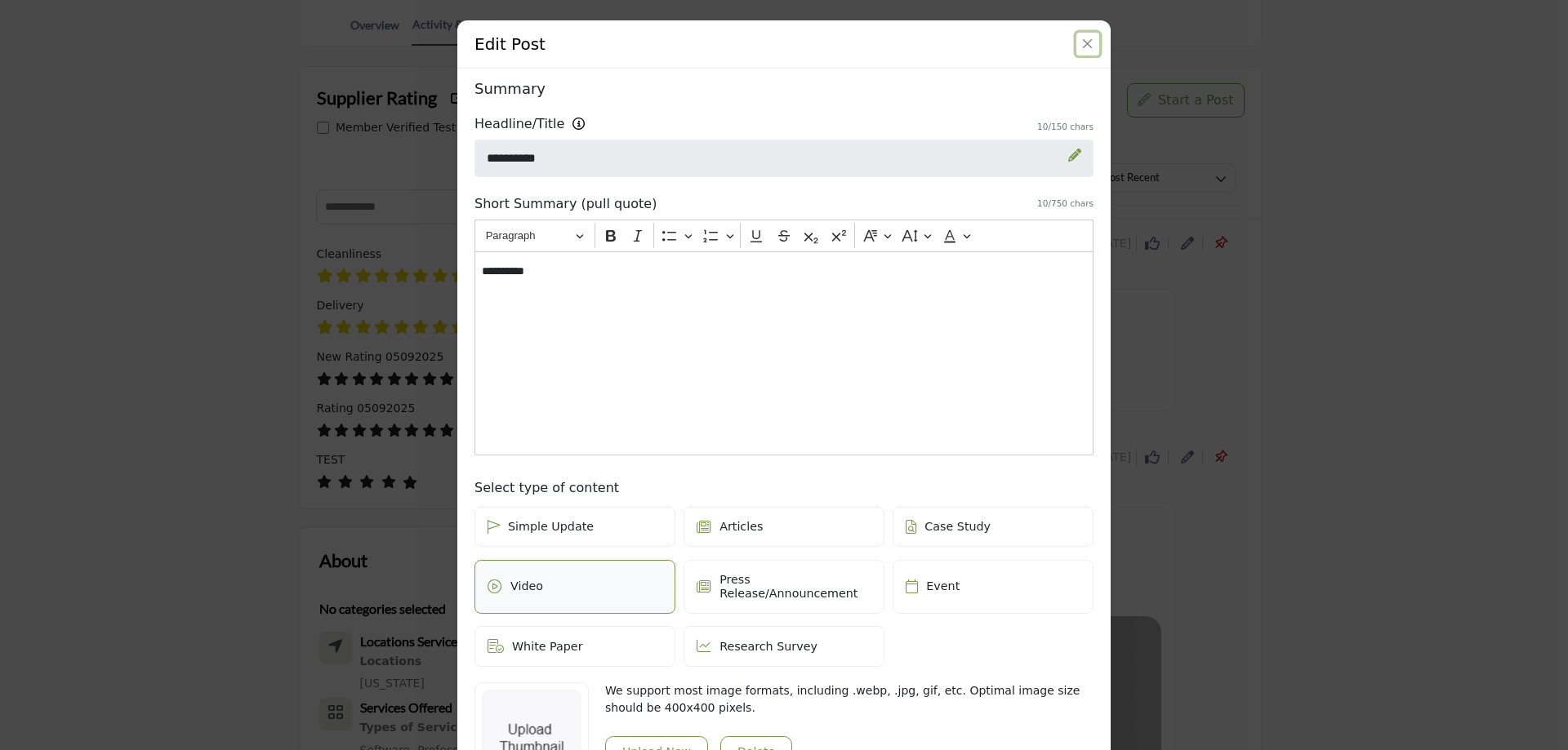
click at [1076, 40] on button "Close" at bounding box center [1087, 44] width 23 height 23
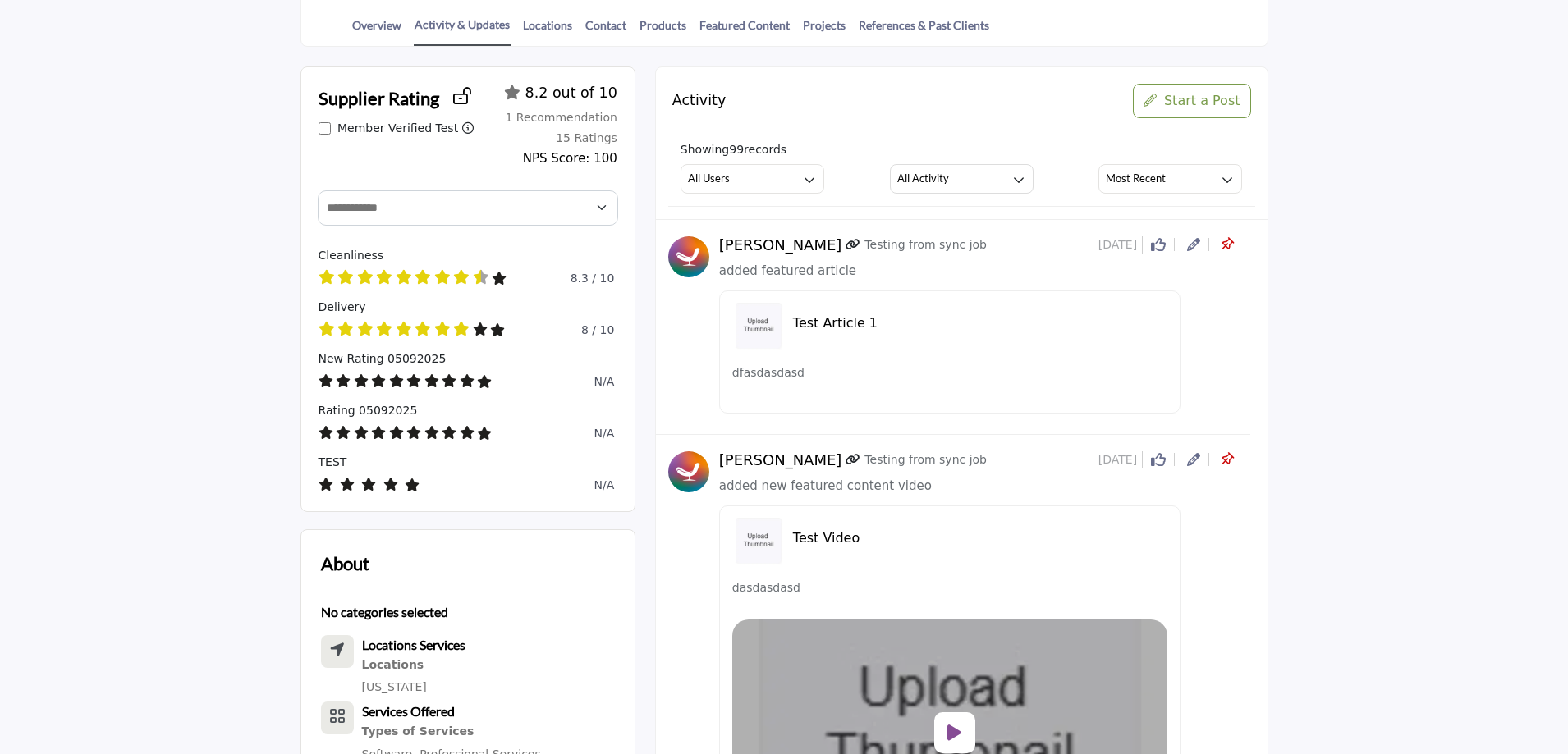
click at [1188, 459] on icon at bounding box center [1193, 460] width 13 height 13
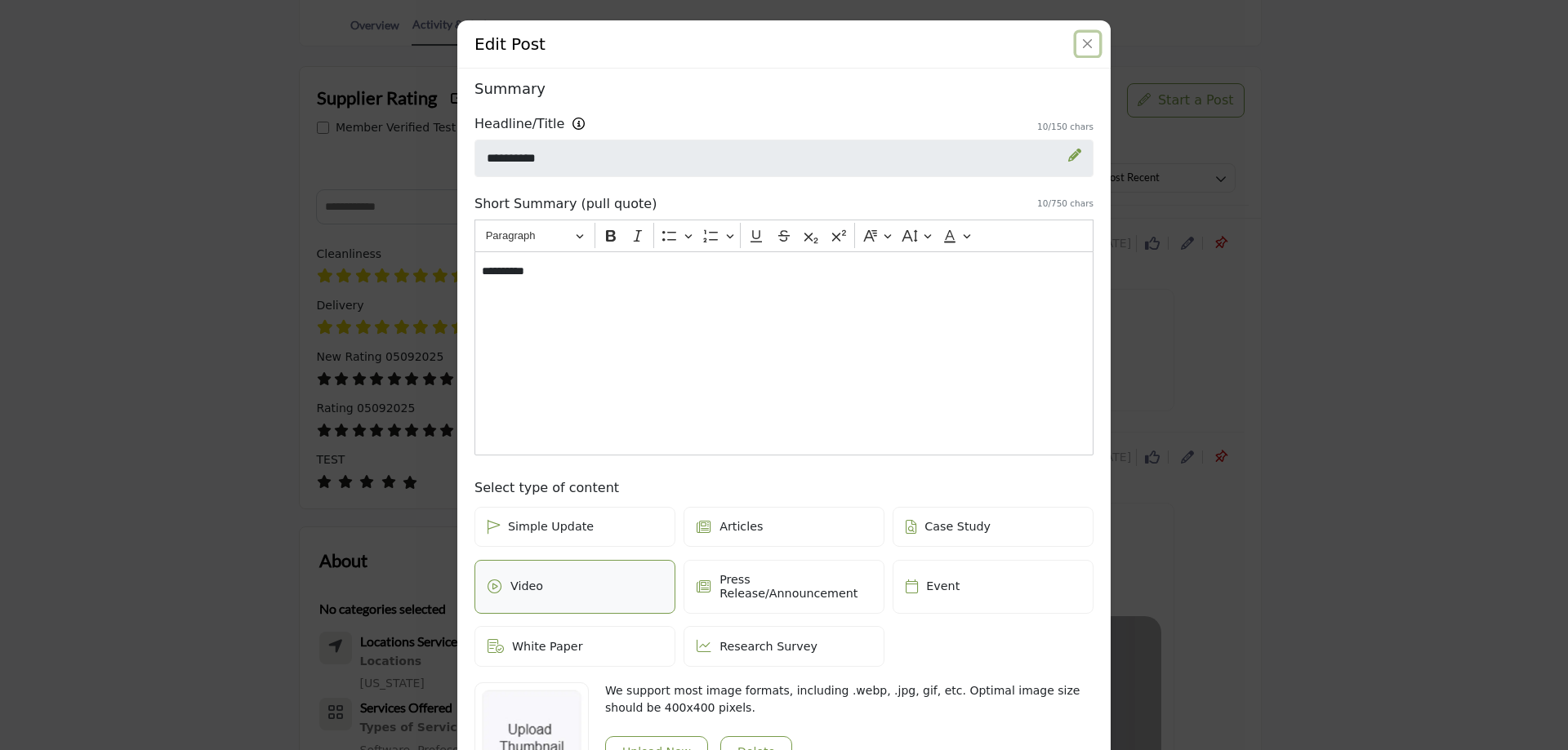
click at [1086, 38] on button "Close" at bounding box center [1087, 44] width 23 height 23
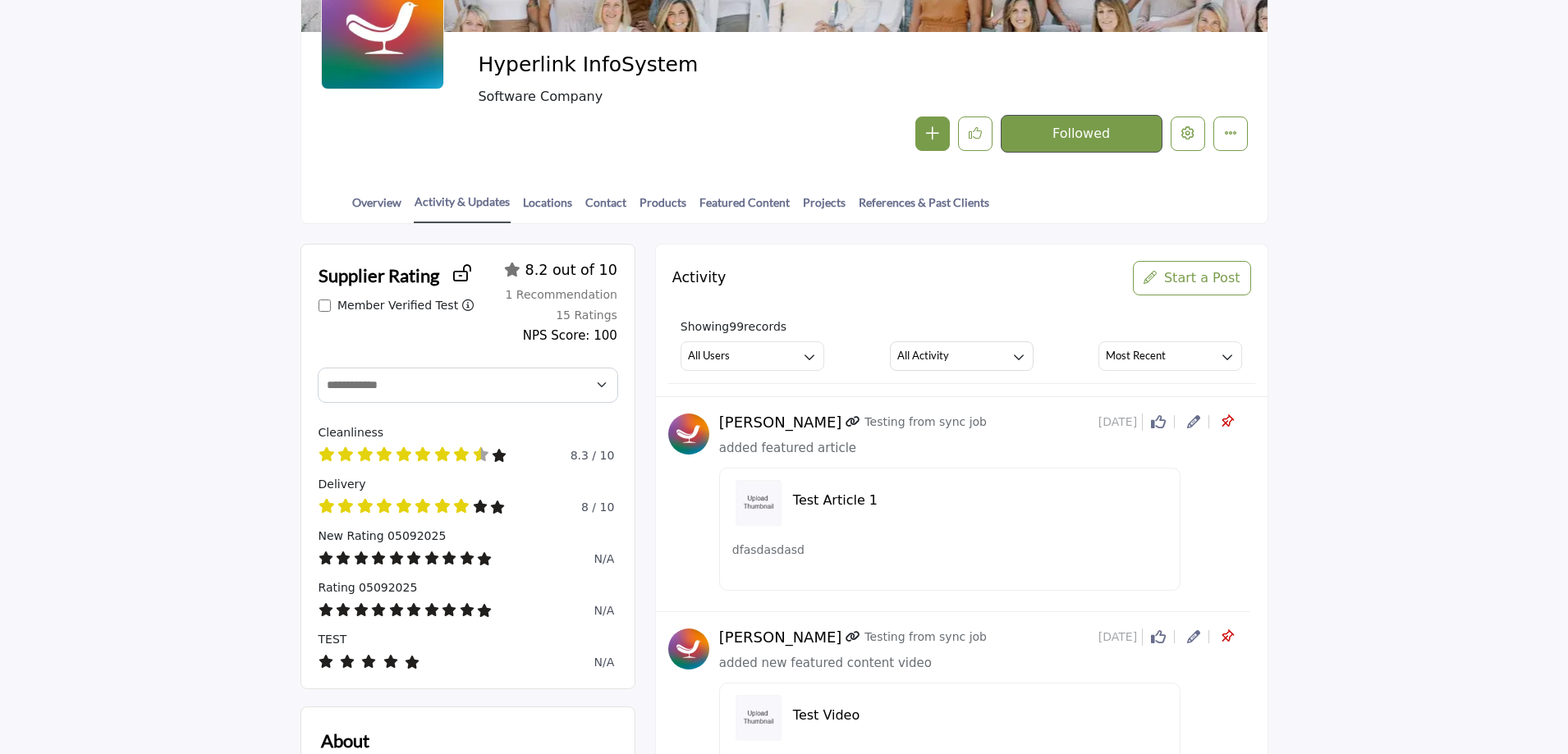
scroll to position [247, 0]
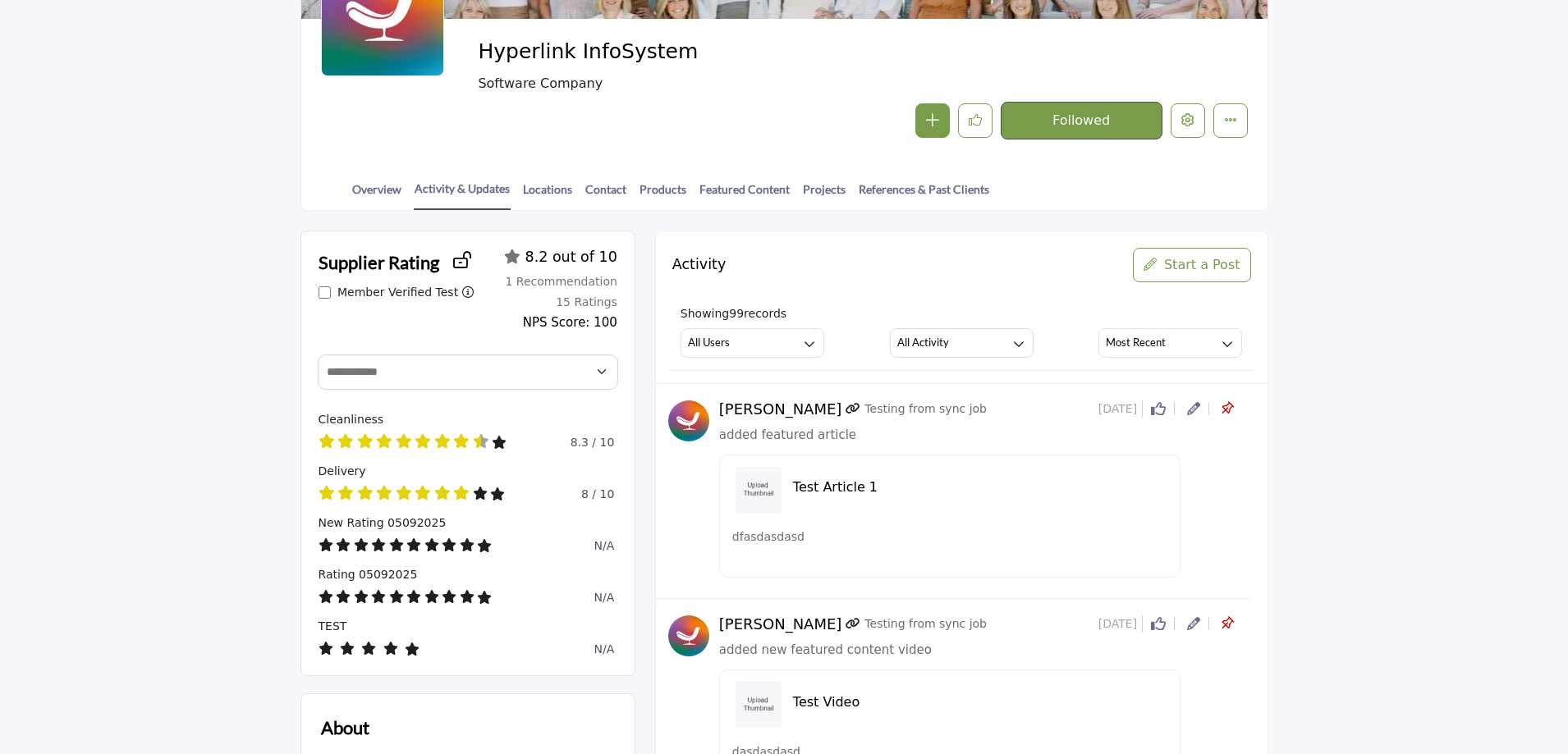
click at [1193, 409] on icon at bounding box center [1193, 408] width 13 height 13
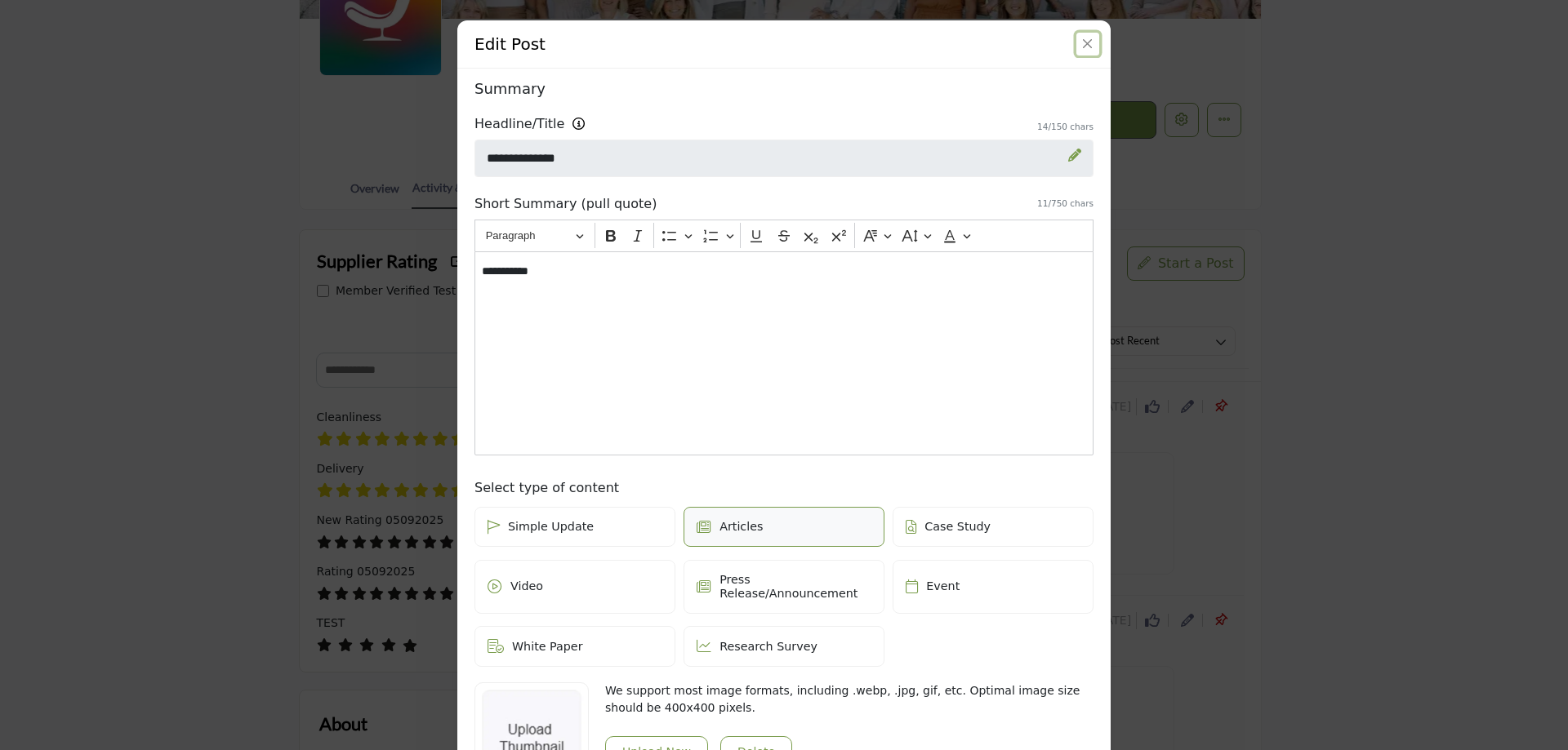
click at [1085, 43] on button "Close" at bounding box center [1087, 44] width 23 height 23
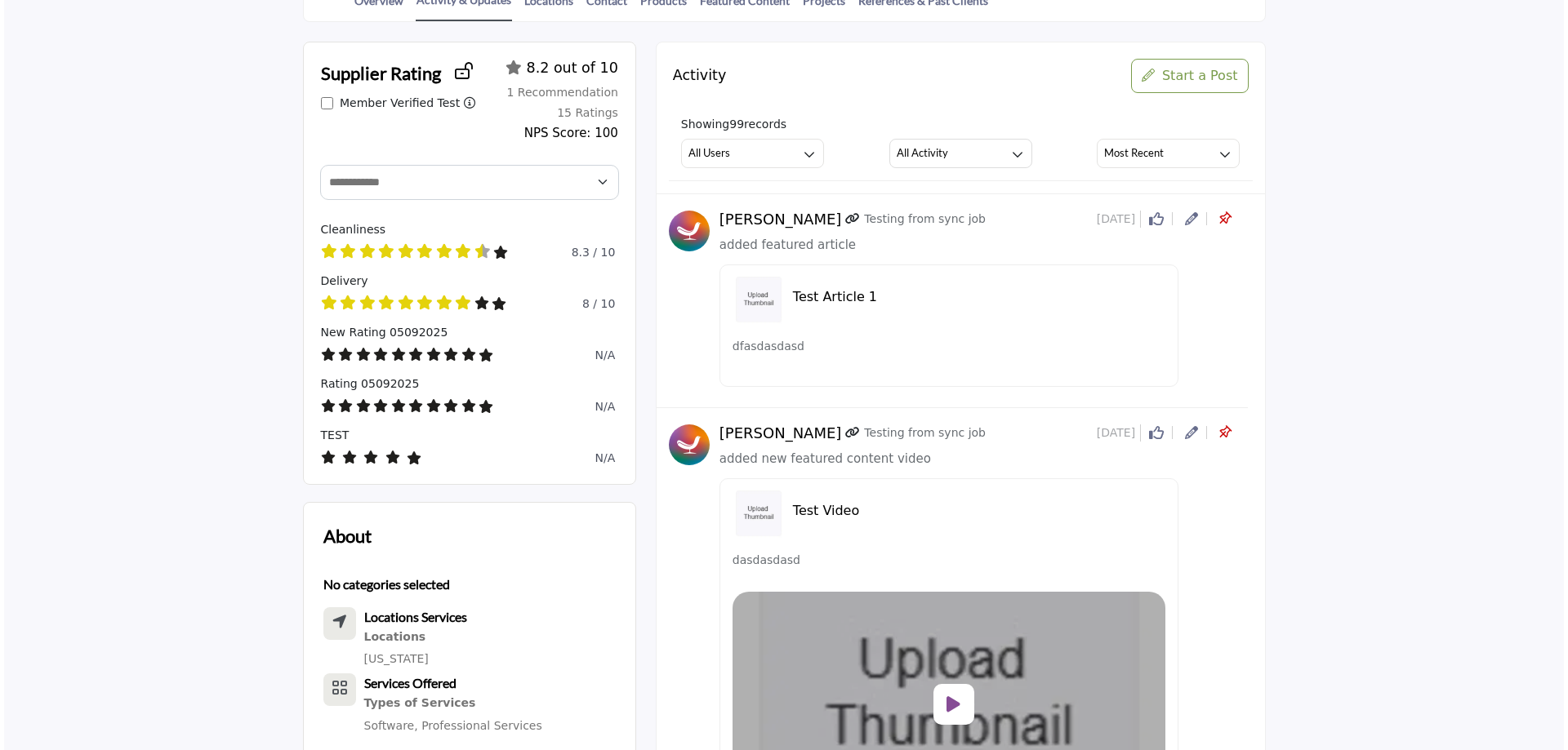
scroll to position [490, 0]
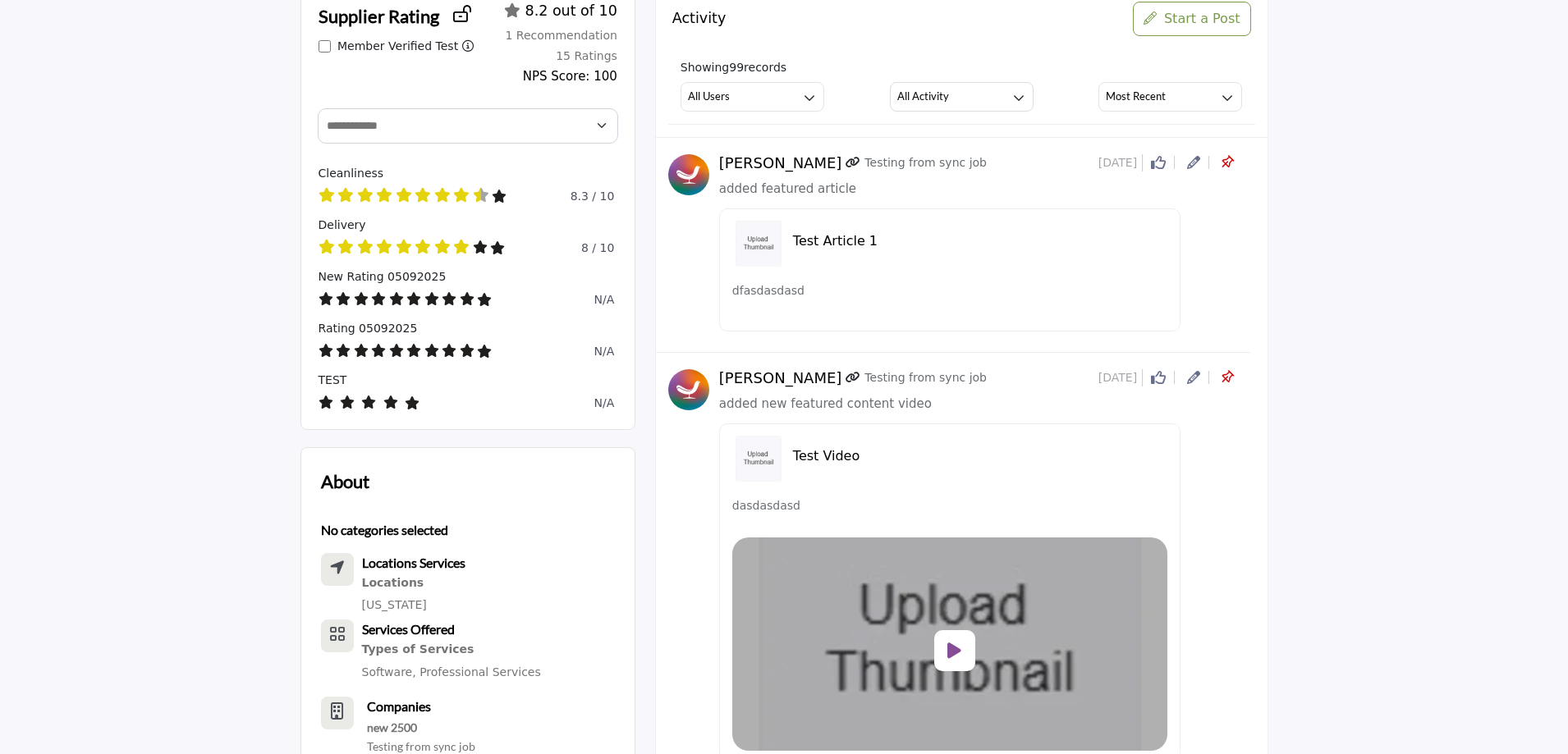
click at [1194, 377] on icon at bounding box center [1193, 377] width 13 height 13
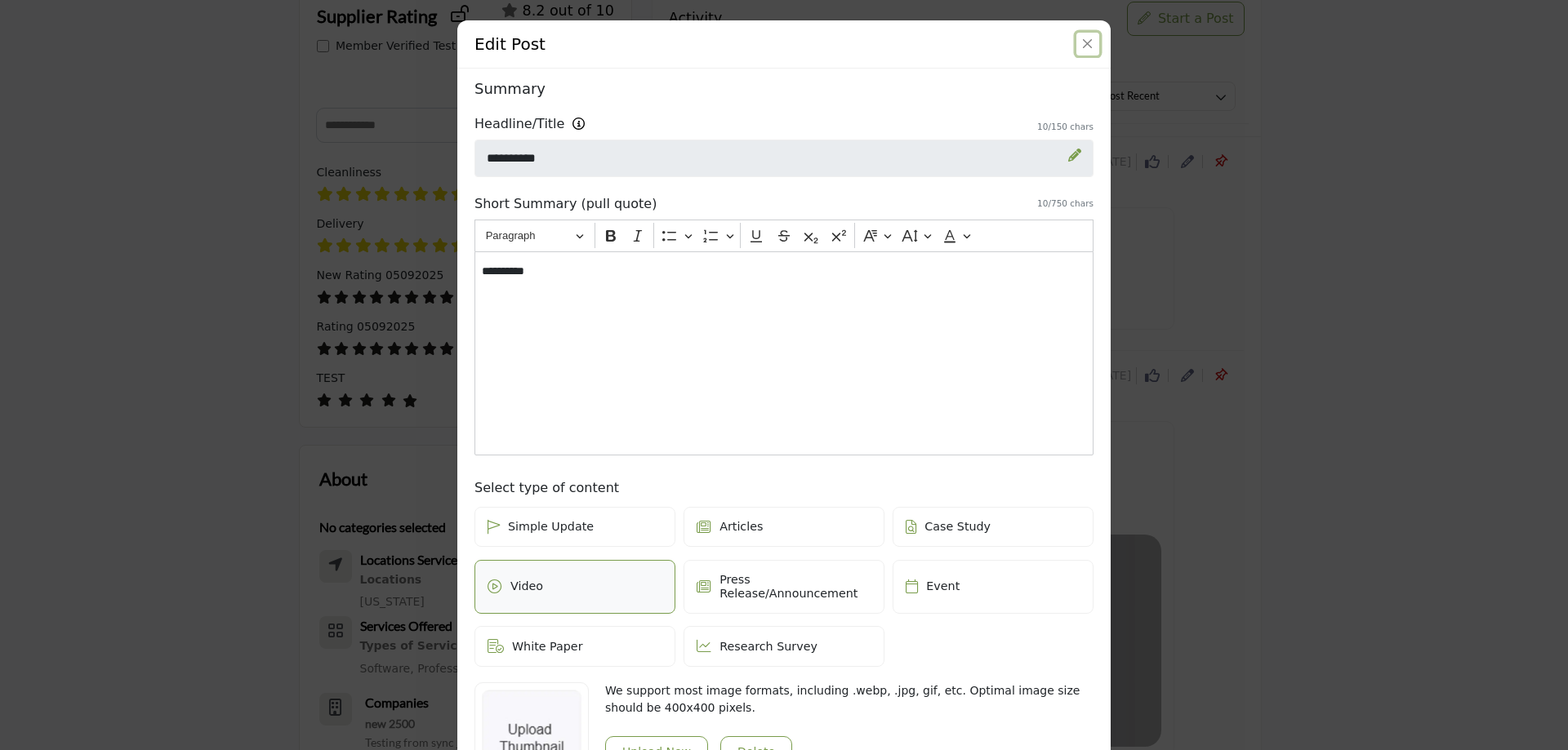
drag, startPoint x: 1081, startPoint y: 34, endPoint x: 995, endPoint y: 272, distance: 253.1
click at [995, 272] on div "Edit Post Depending on your subscription plan, content can be Featured and dist…" at bounding box center [784, 529] width 653 height 1018
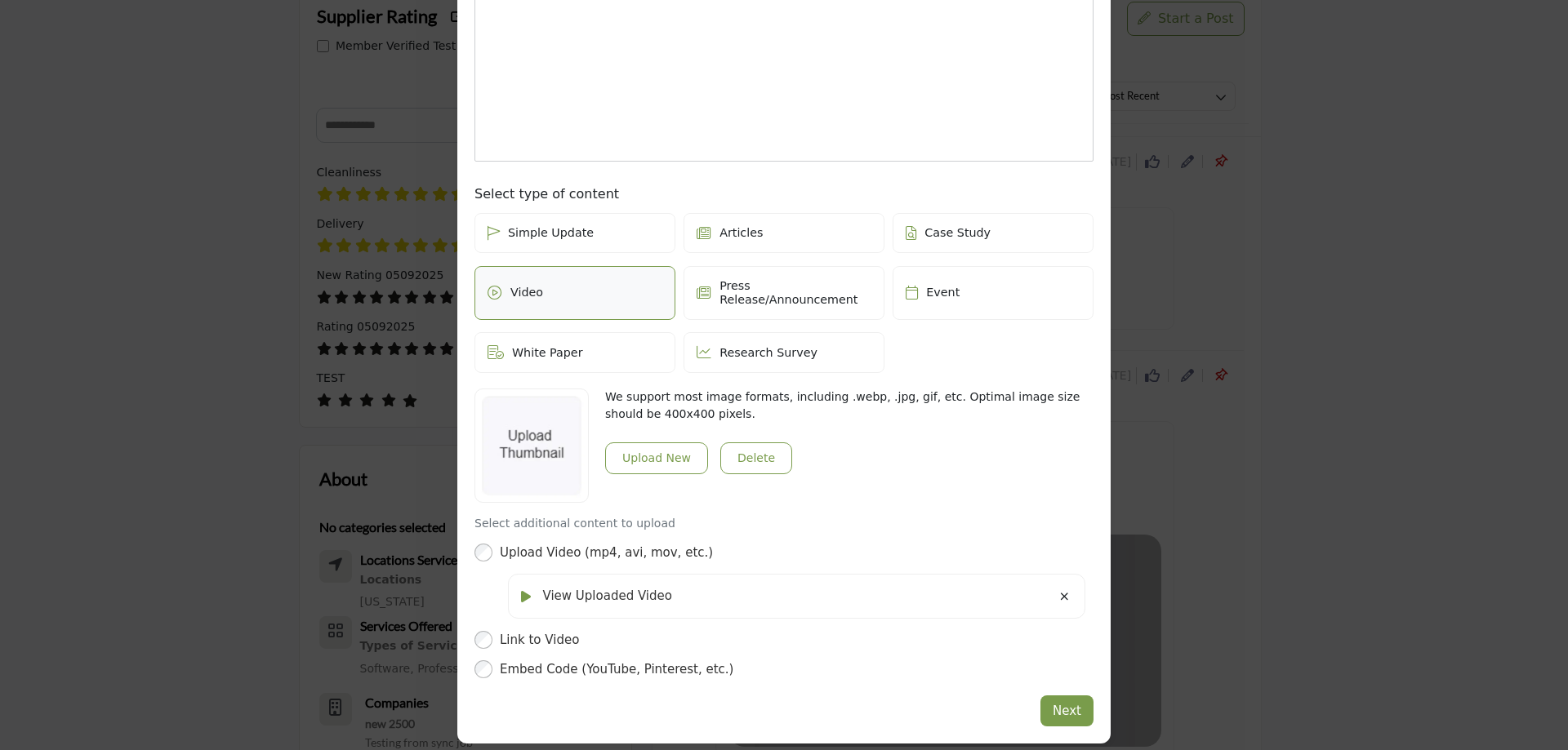
scroll to position [0, 0]
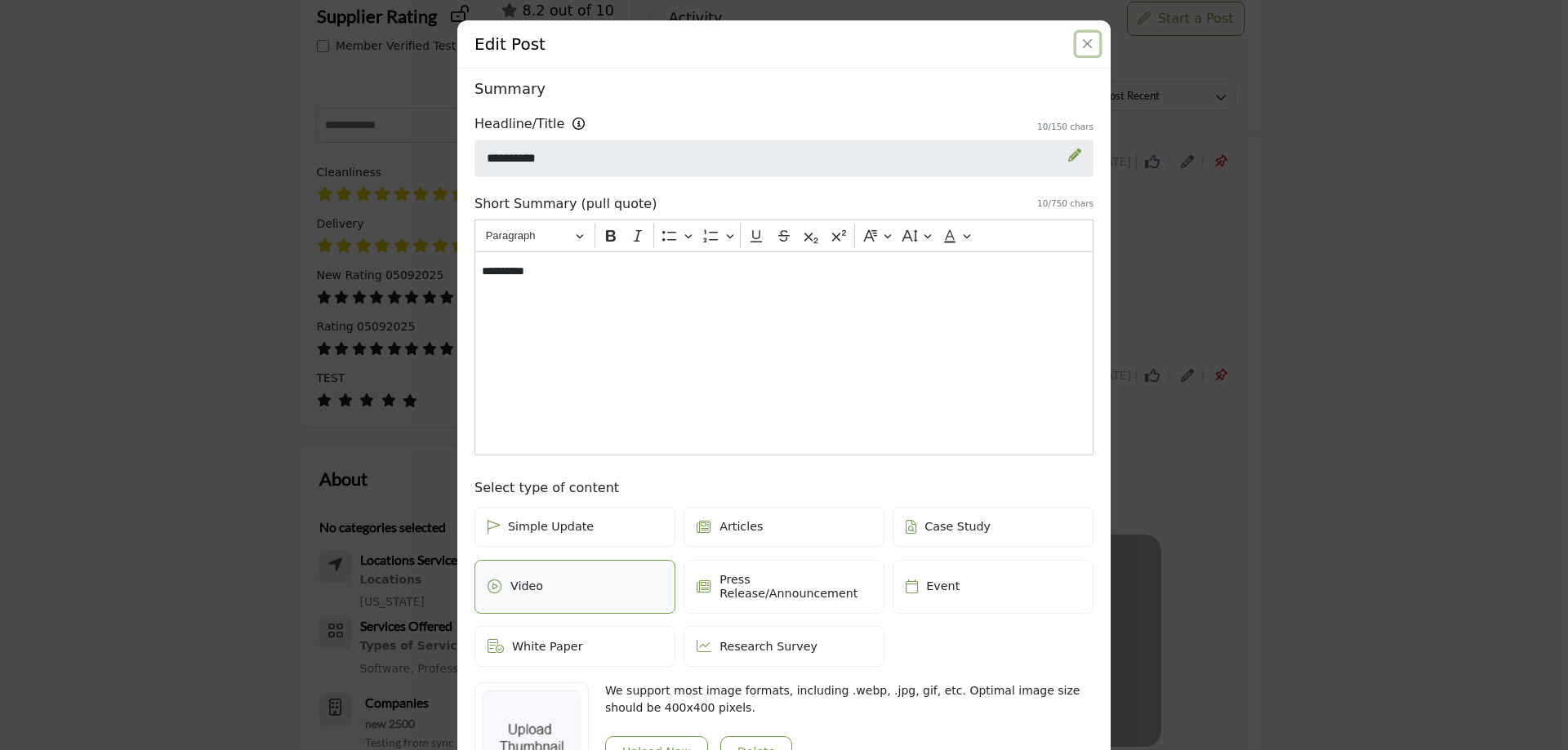
click at [1087, 44] on button "Close" at bounding box center [1087, 44] width 23 height 23
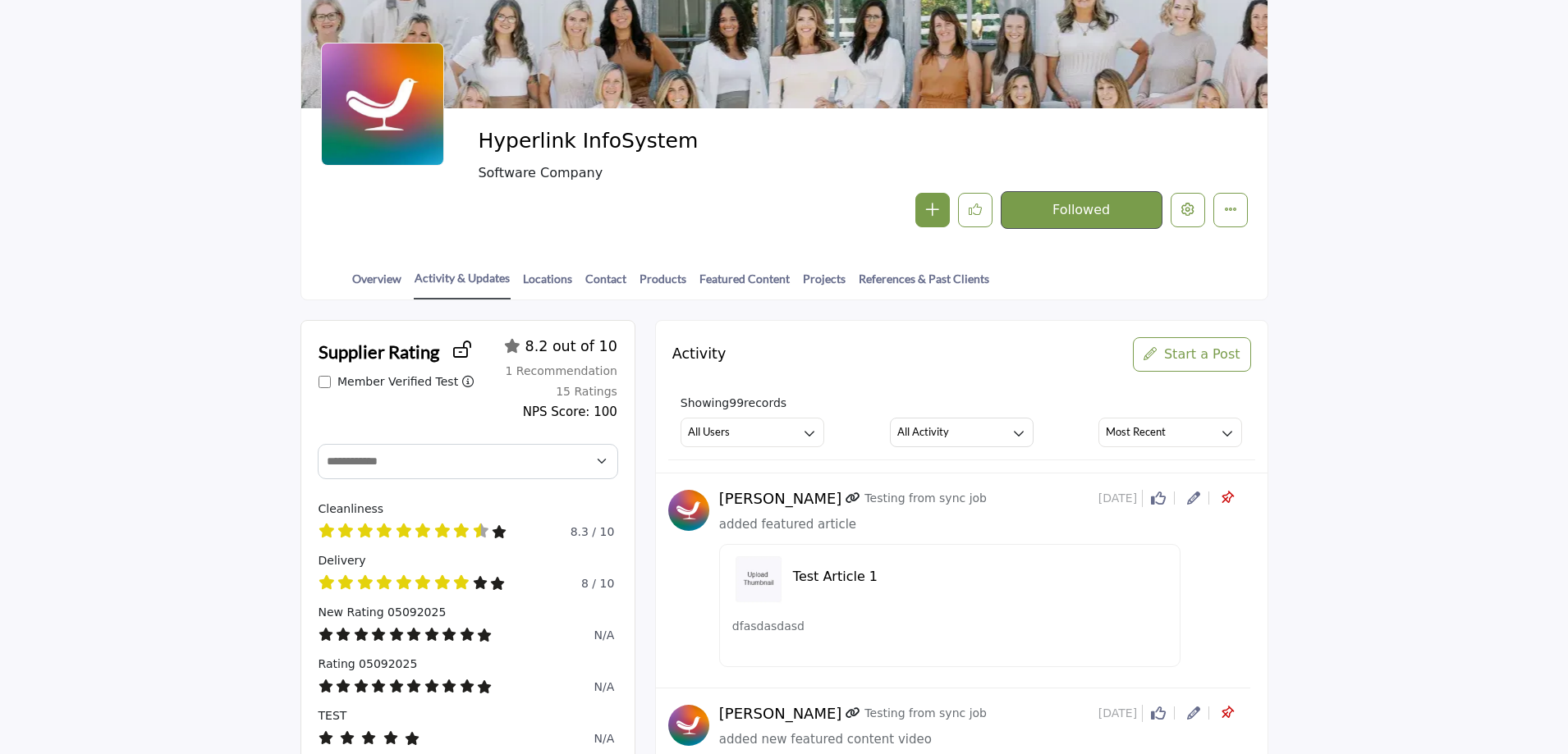
scroll to position [410, 0]
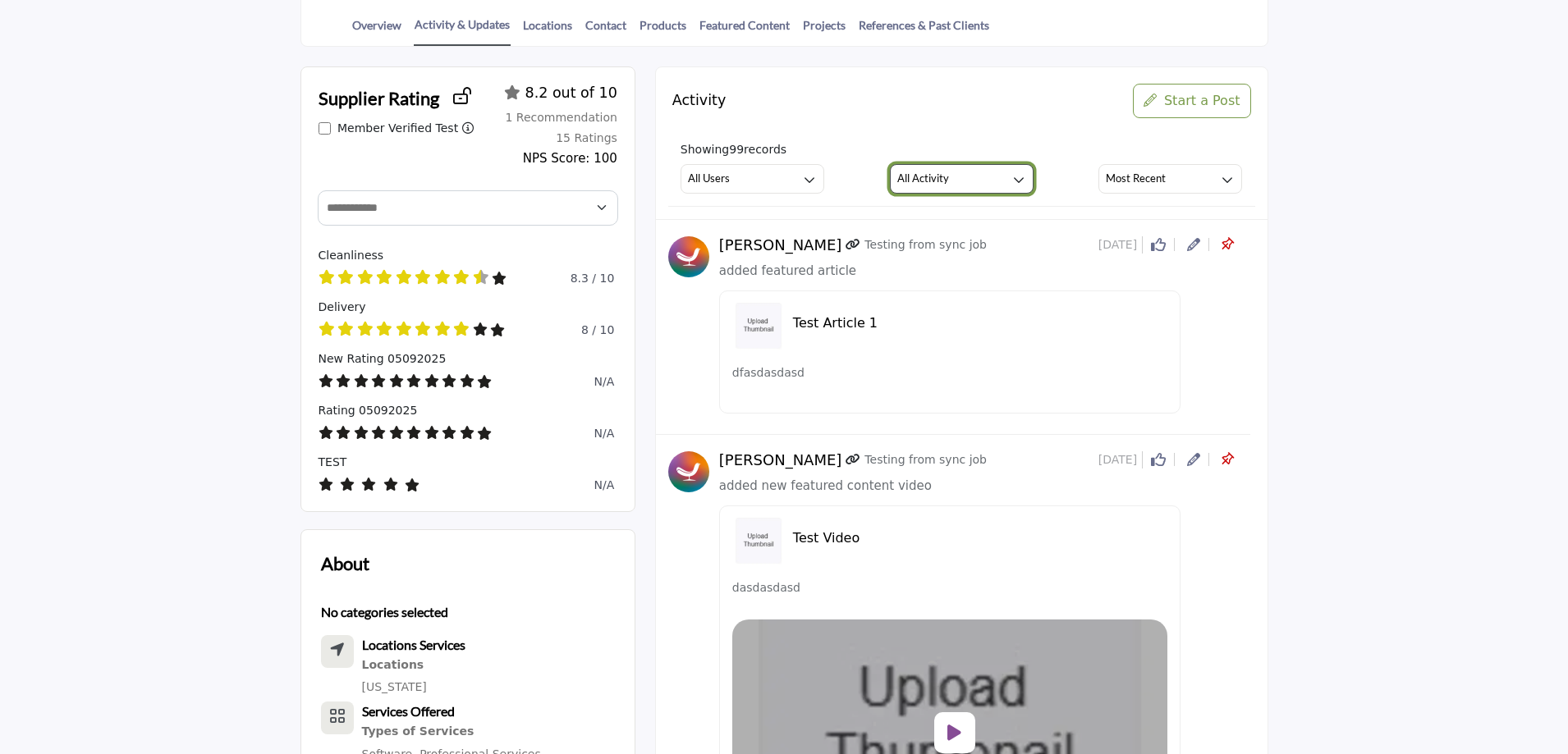
click at [943, 173] on h3 "All Activity" at bounding box center [922, 178] width 51 height 15
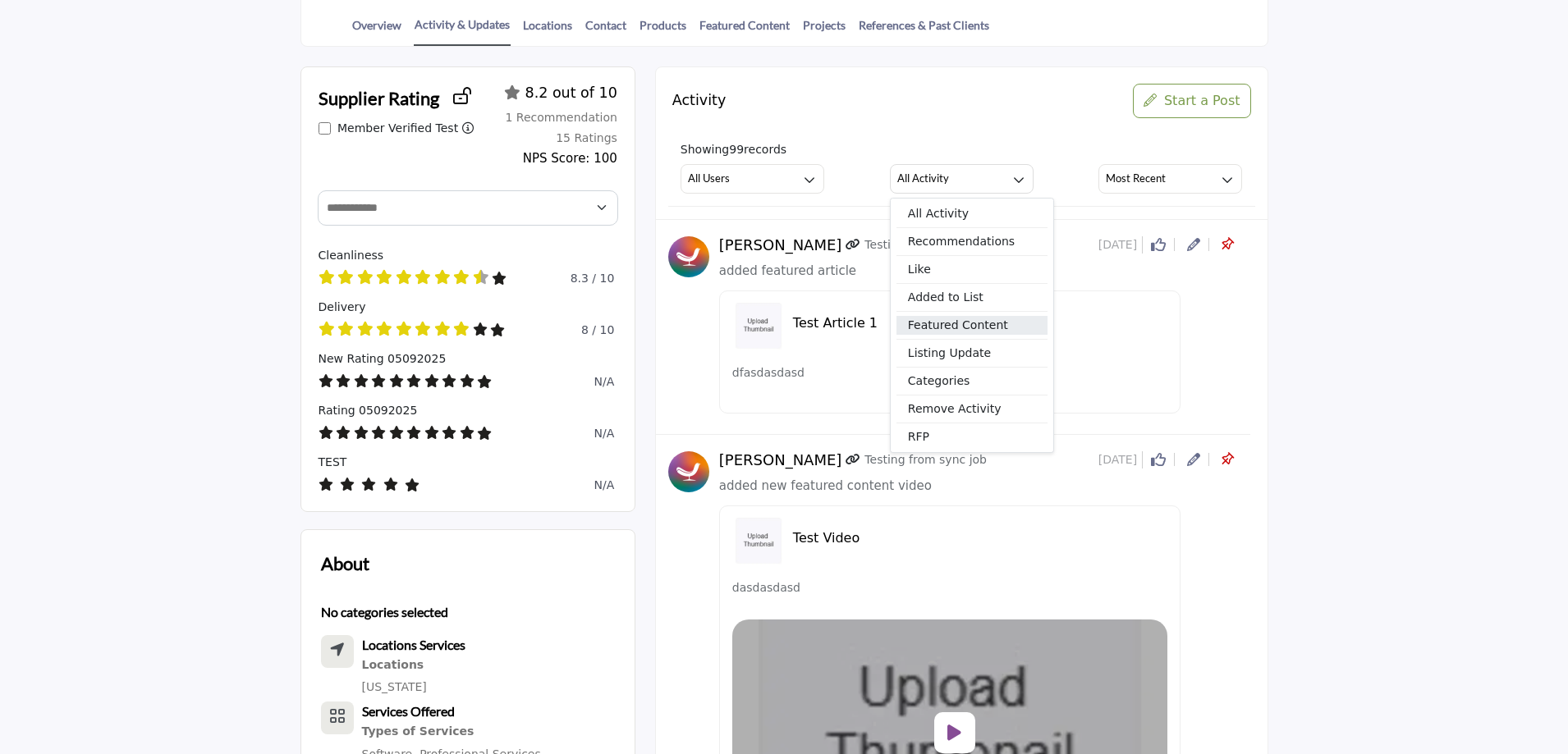
click at [973, 334] on span "Featured Content" at bounding box center [972, 325] width 151 height 19
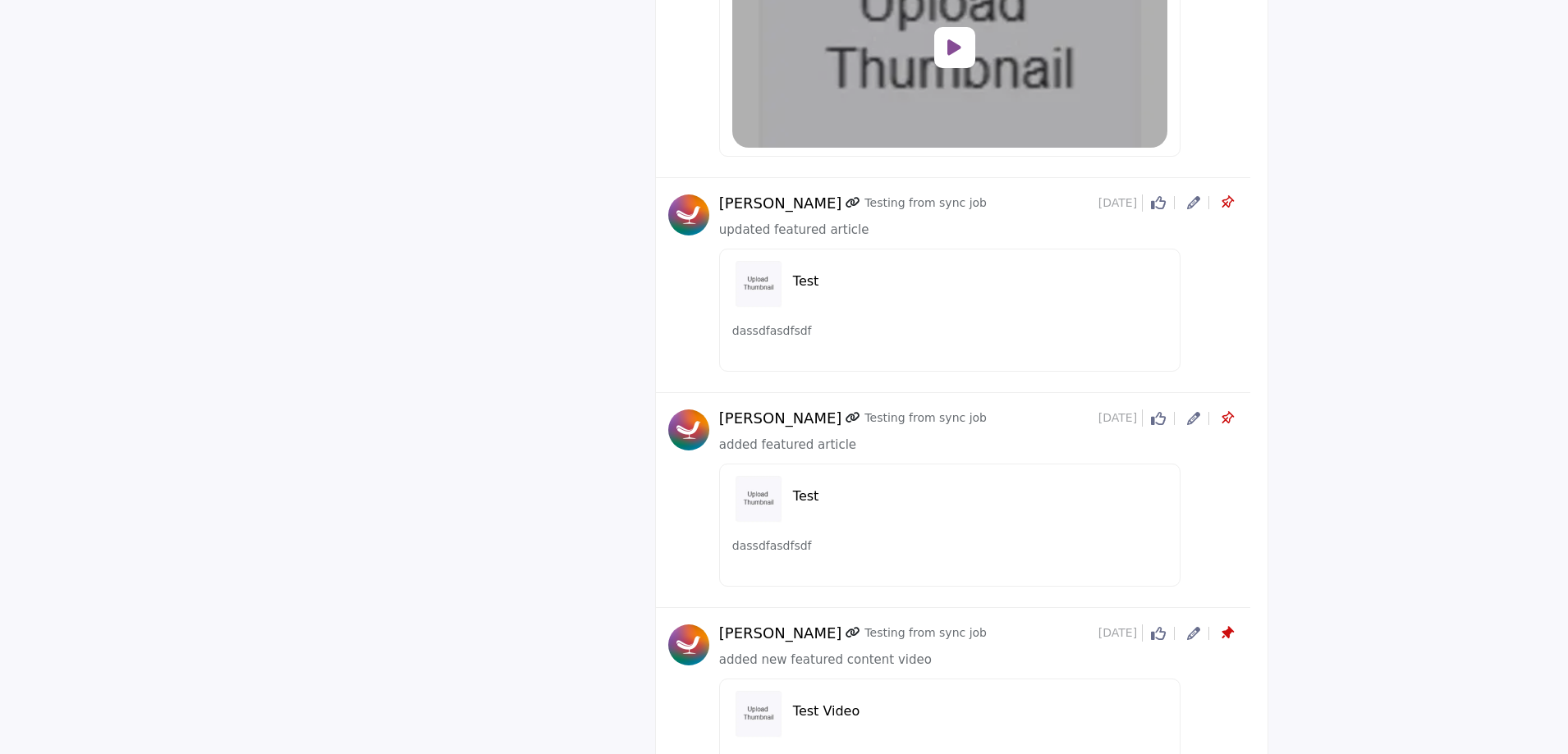
scroll to position [2381, 0]
click at [1192, 420] on icon at bounding box center [1193, 420] width 13 height 13
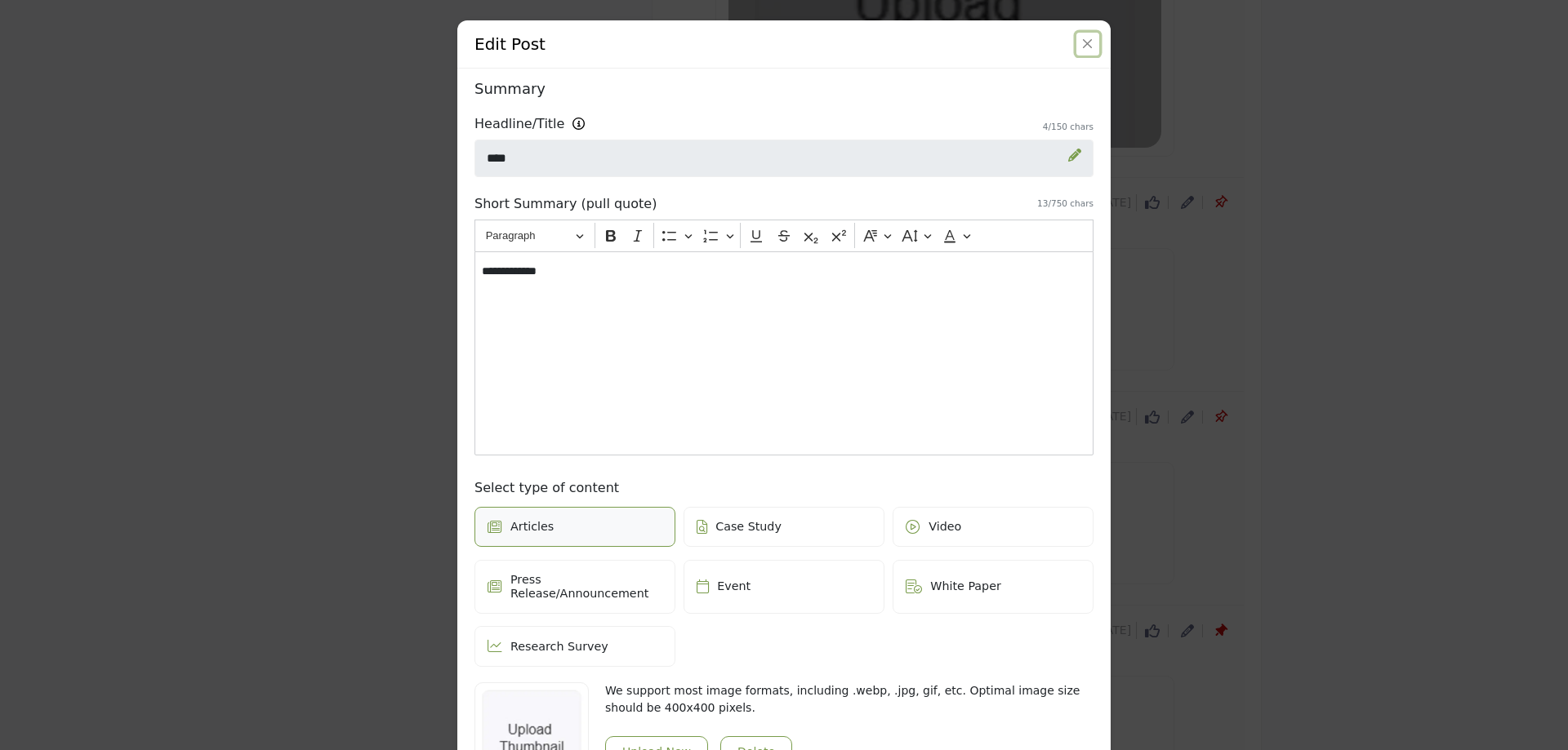
click at [1076, 49] on button "Close" at bounding box center [1087, 44] width 23 height 23
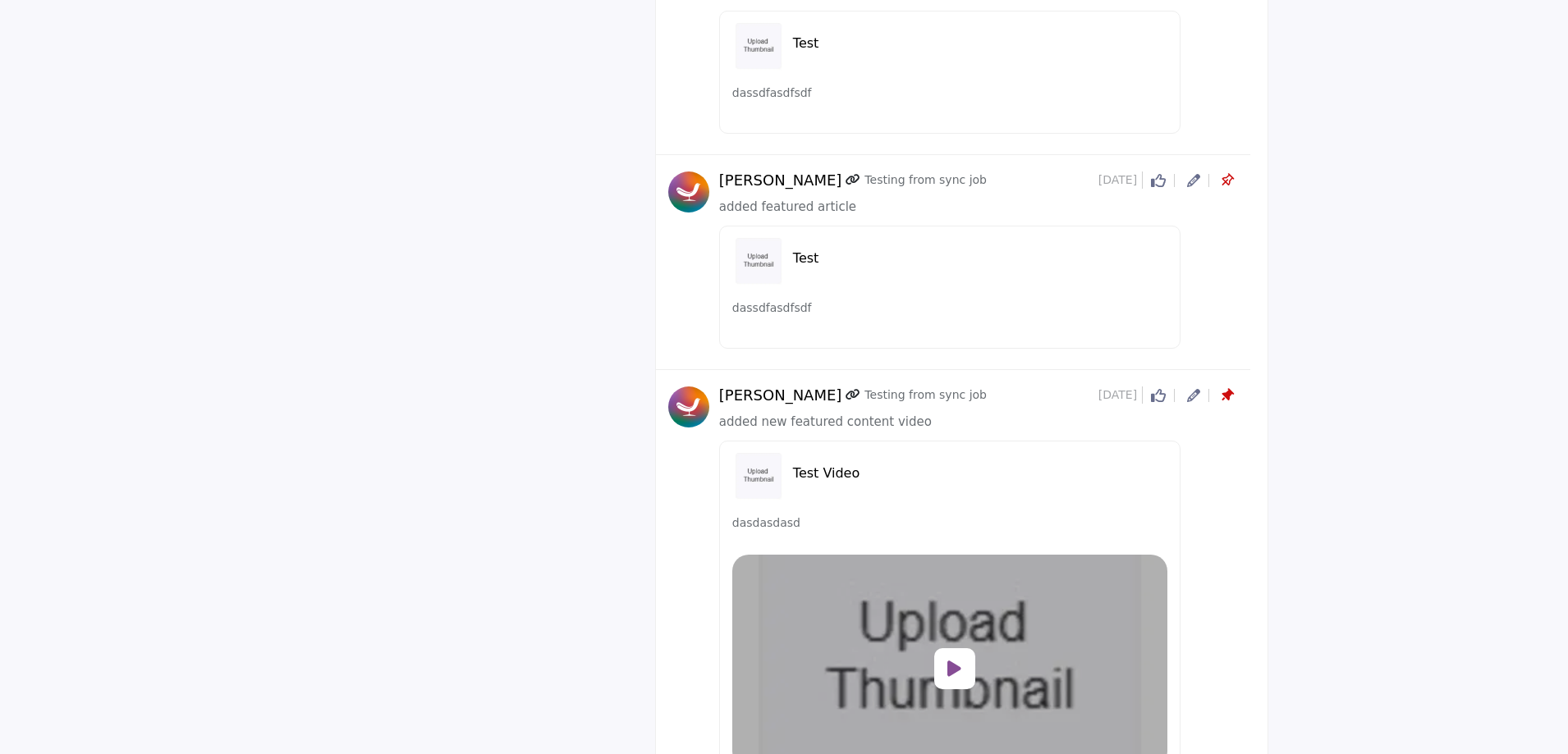
scroll to position [2611, 0]
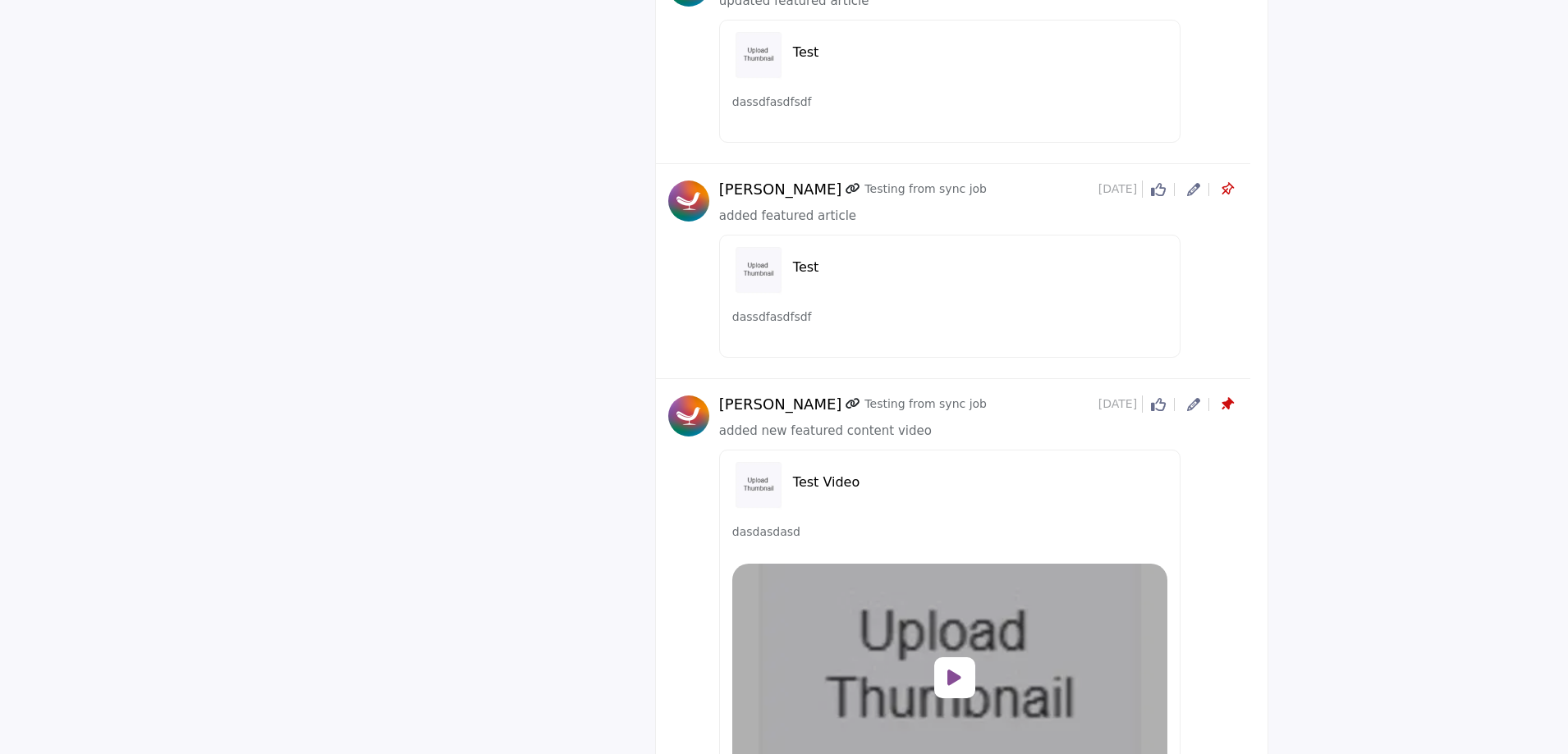
click at [1225, 402] on icon at bounding box center [1227, 405] width 17 height 17
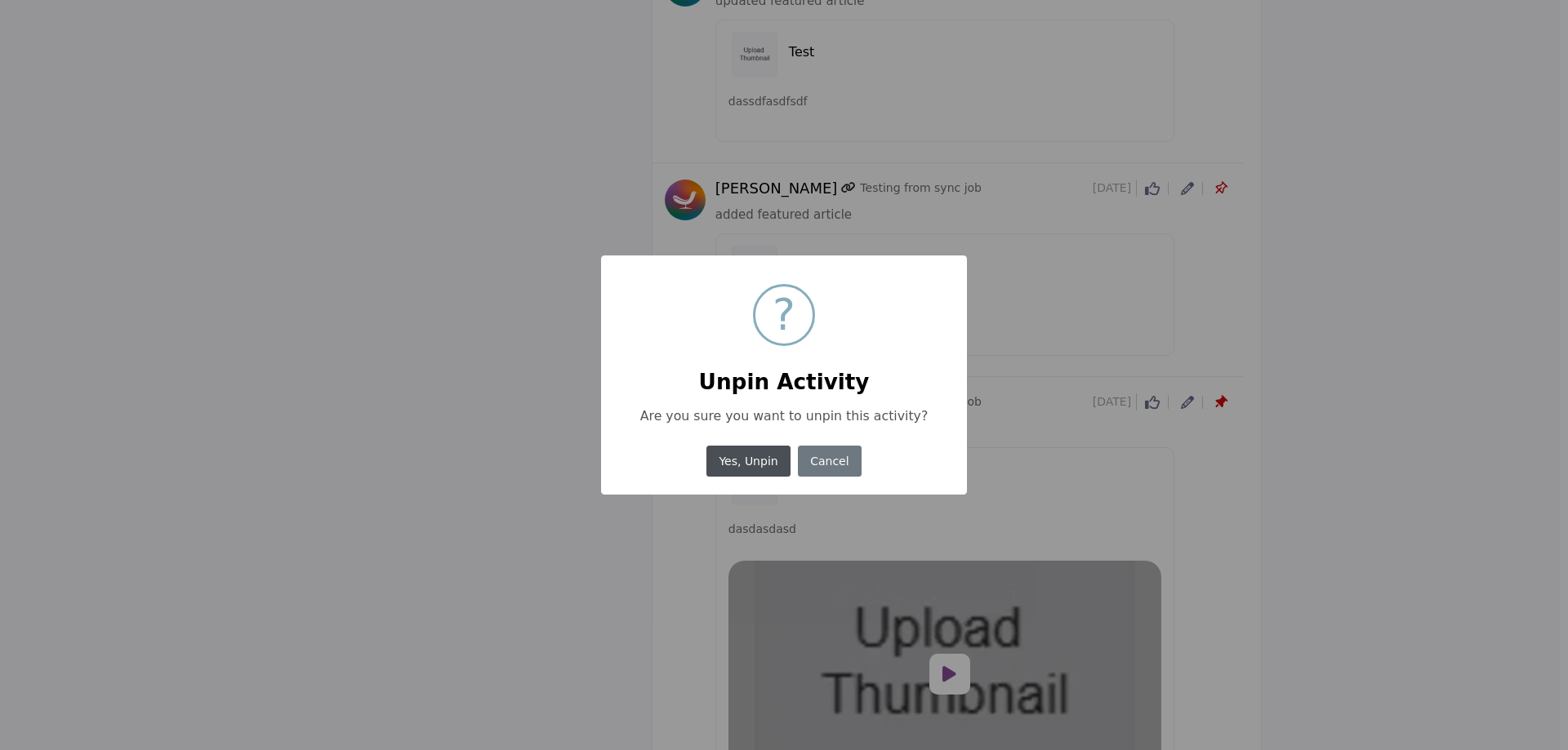
click at [741, 464] on button "Yes, Unpin" at bounding box center [748, 462] width 84 height 32
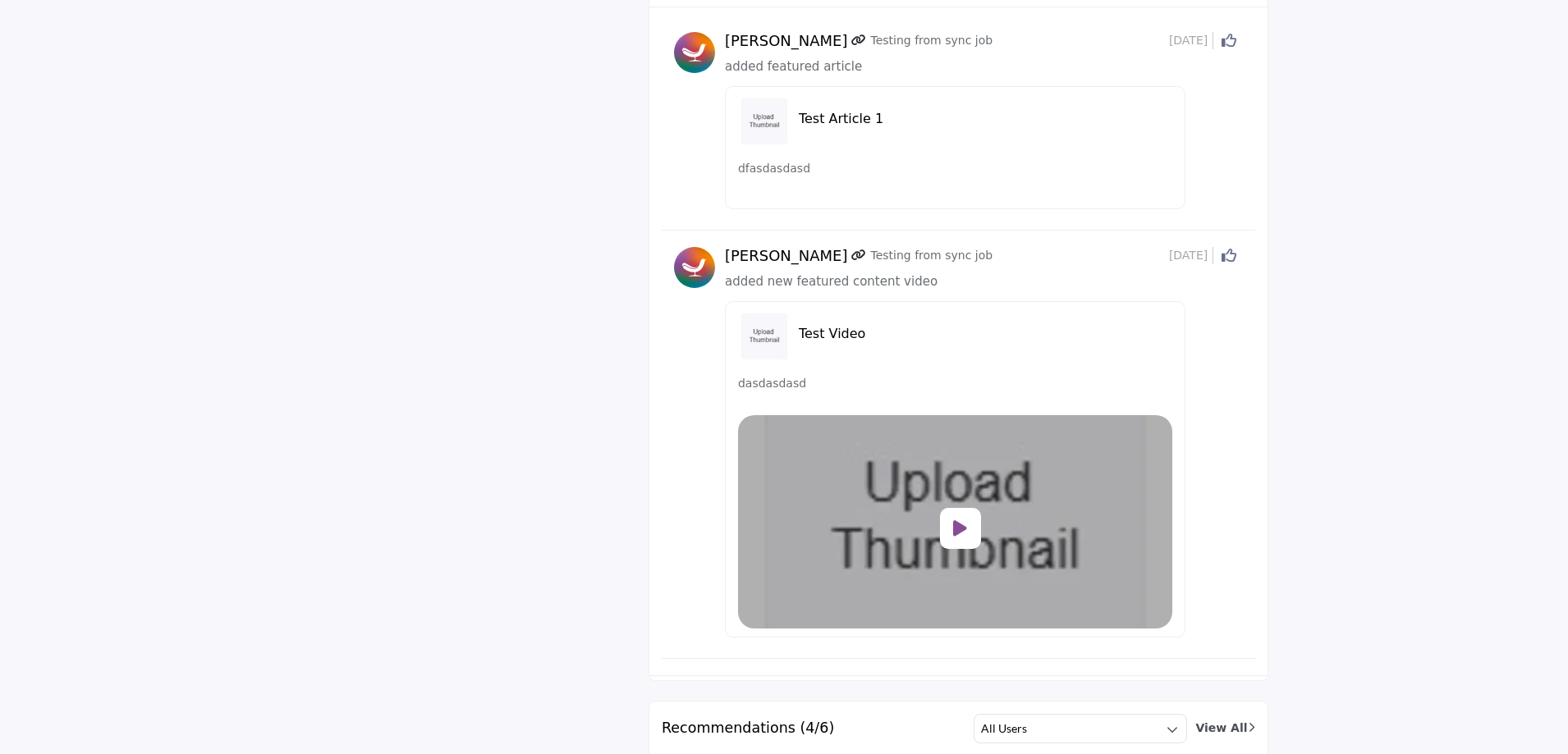
scroll to position [2052, 0]
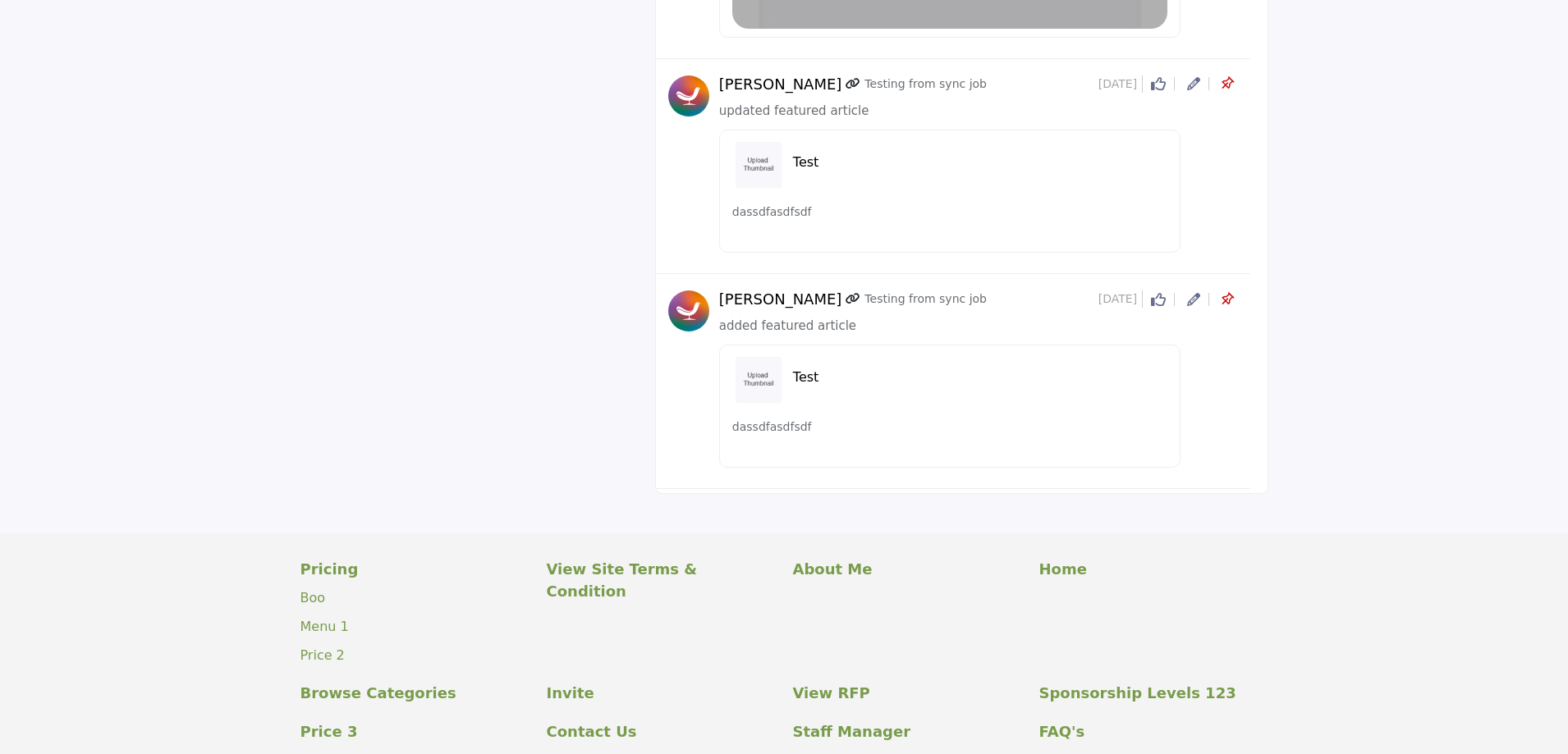
scroll to position [2334, 0]
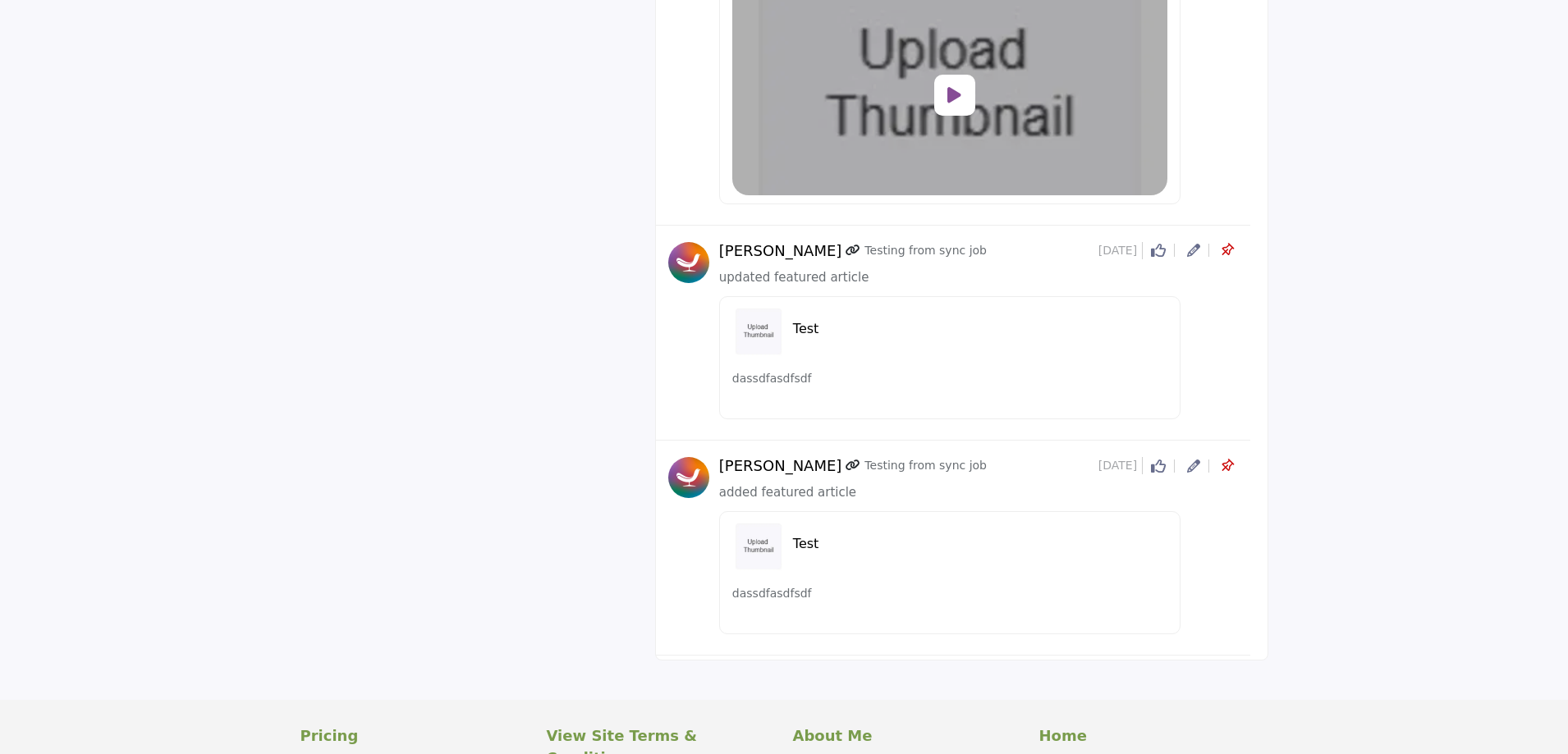
click at [1194, 467] on icon at bounding box center [1193, 466] width 13 height 13
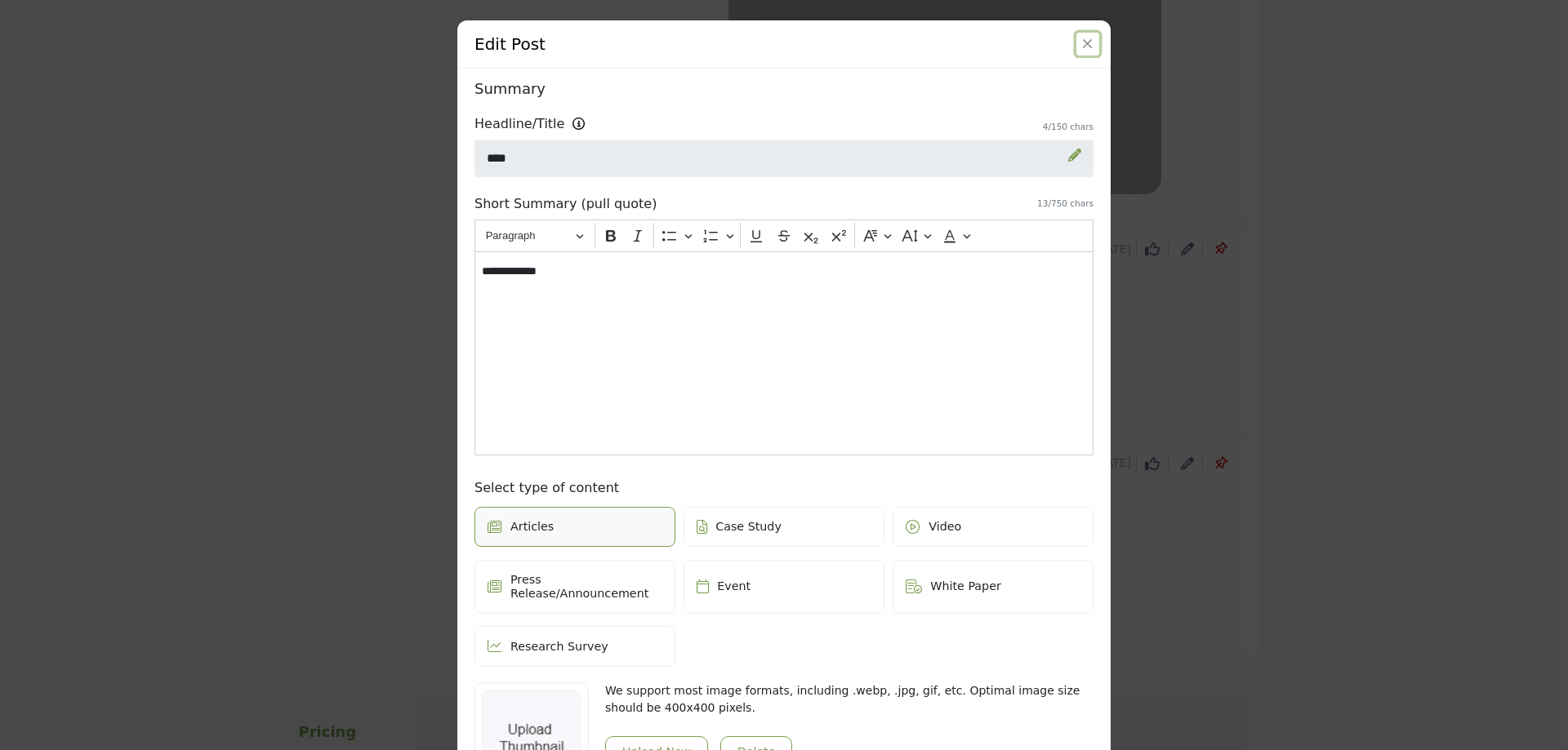
click at [1087, 41] on button "Close" at bounding box center [1087, 44] width 23 height 23
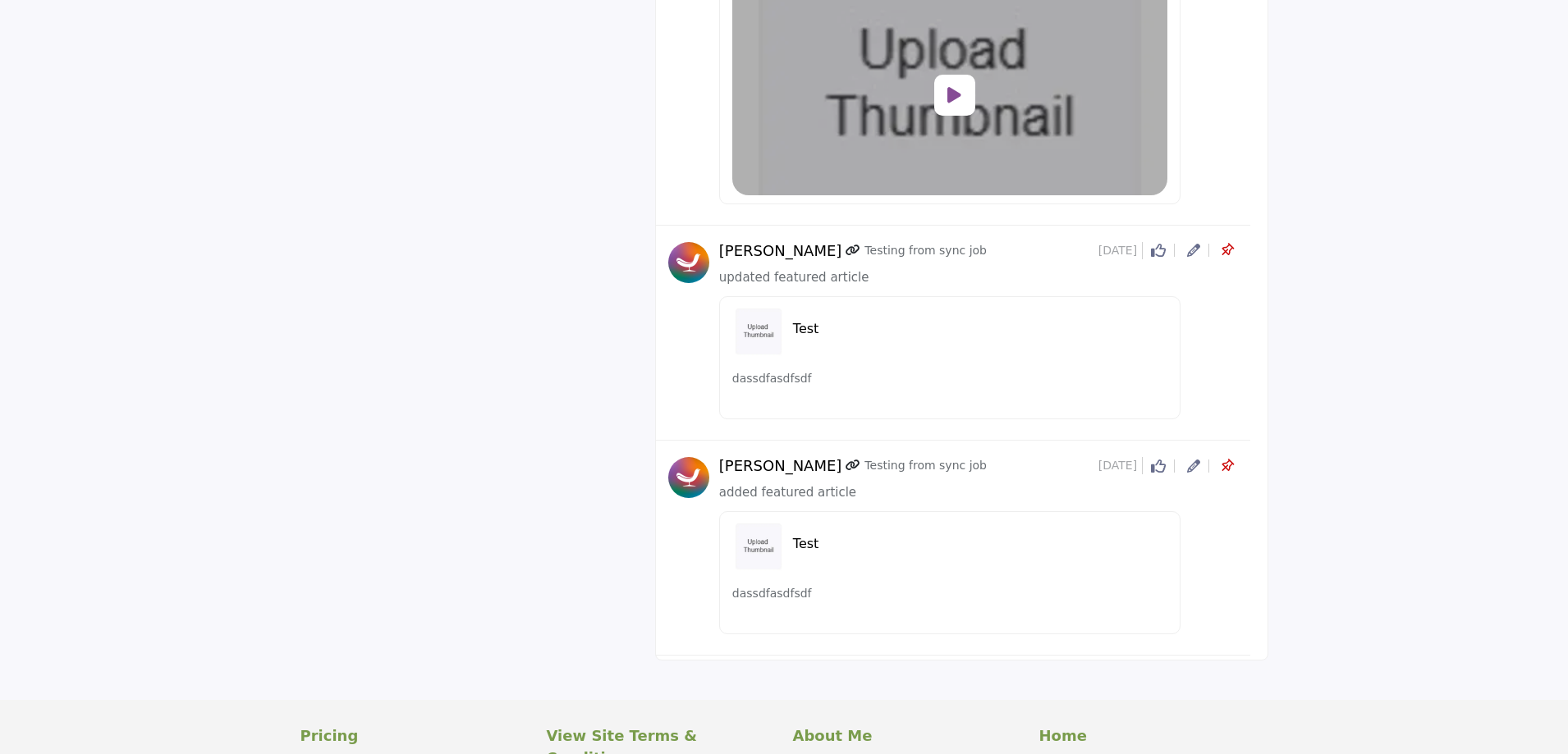
click at [1227, 465] on icon at bounding box center [1227, 466] width 17 height 17
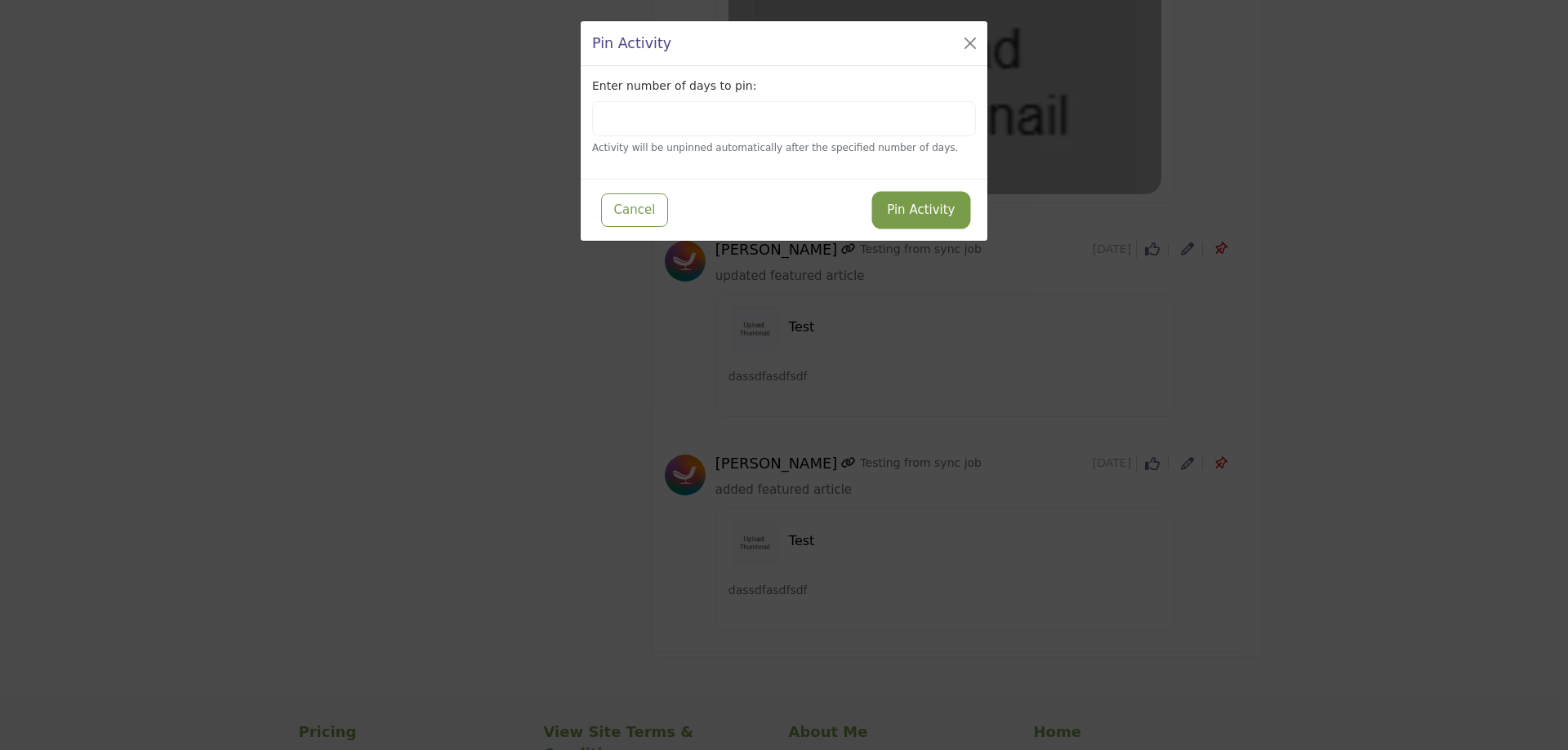
click at [932, 219] on button "Pin Activity" at bounding box center [920, 210] width 92 height 32
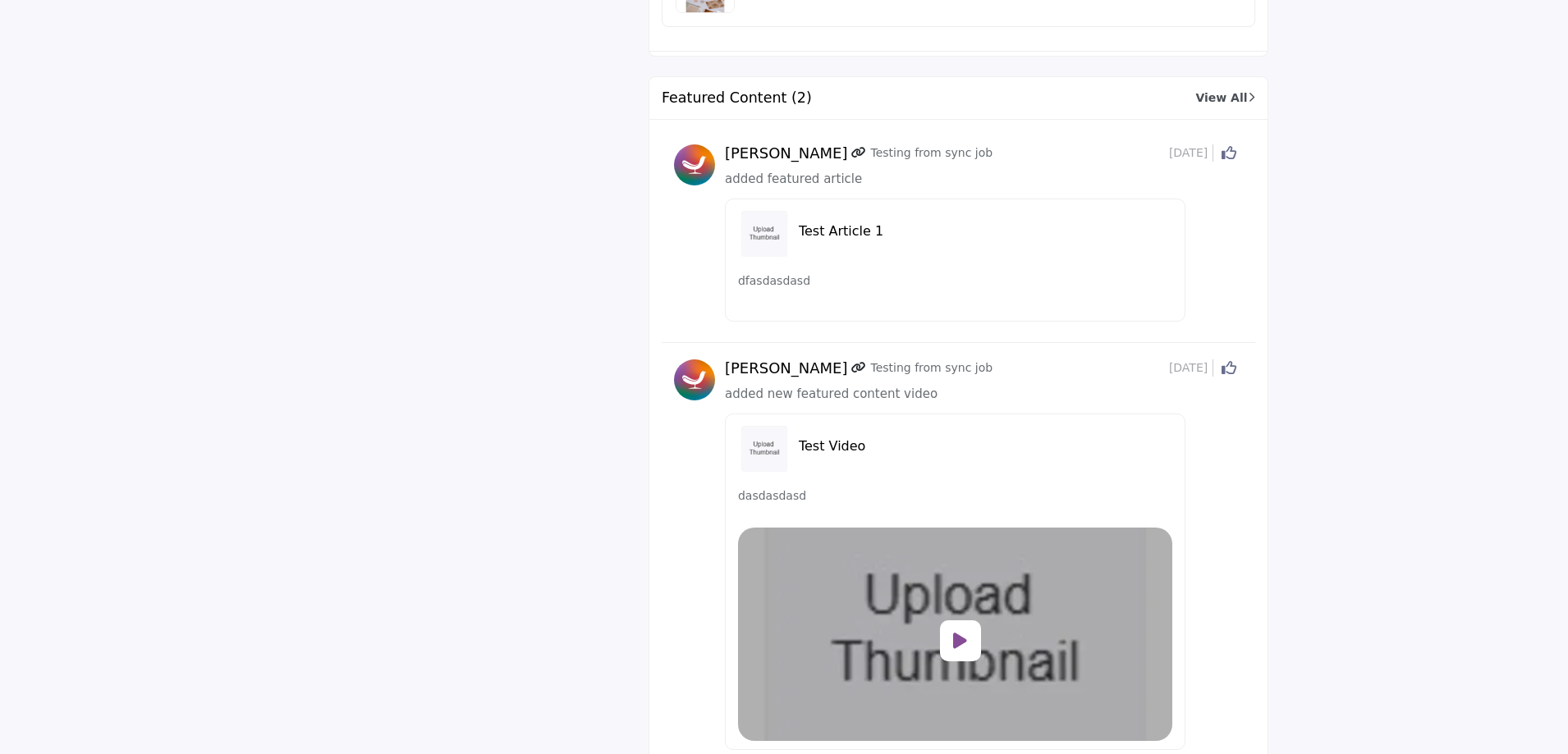
scroll to position [2052, 0]
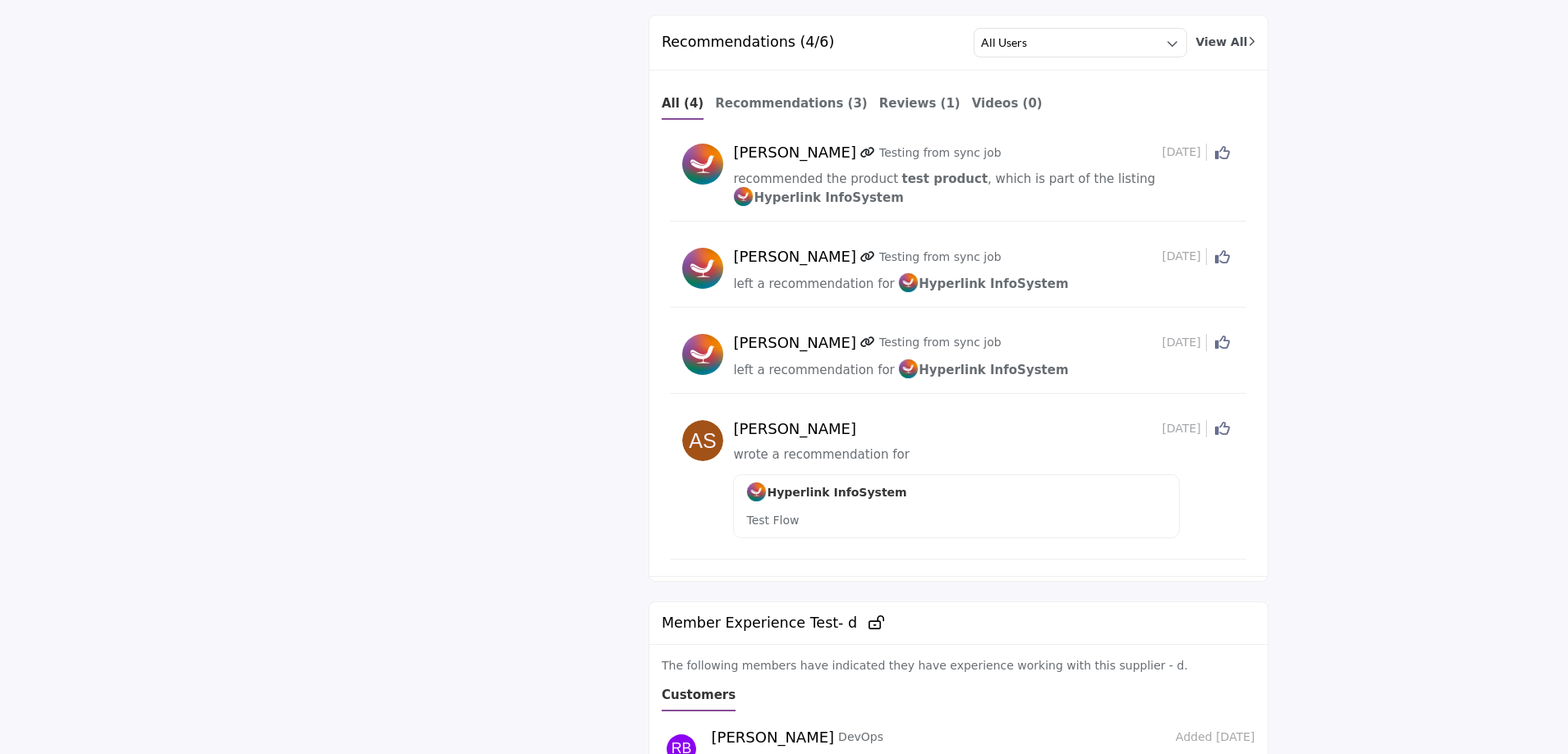
scroll to position [2639, 0]
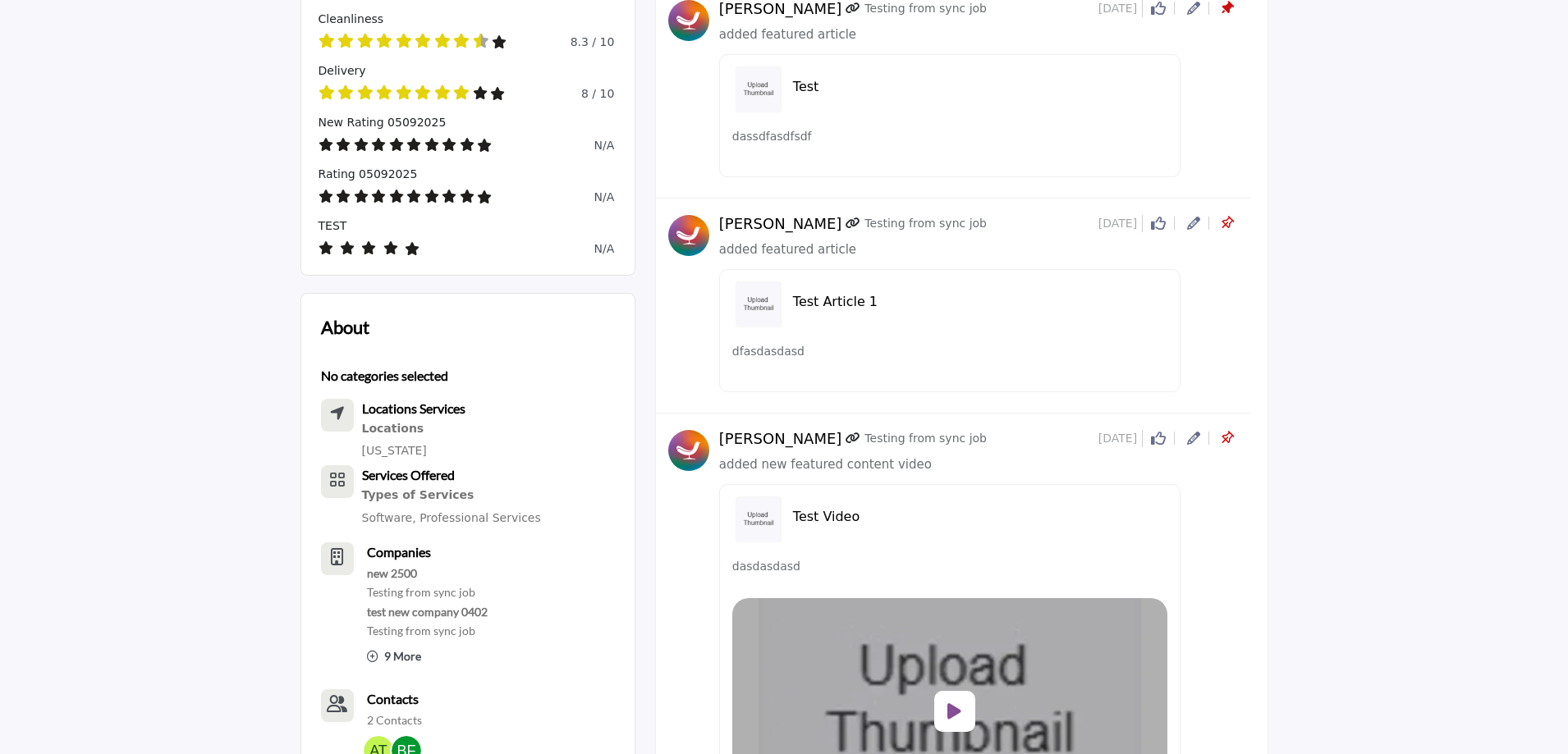
scroll to position [657, 0]
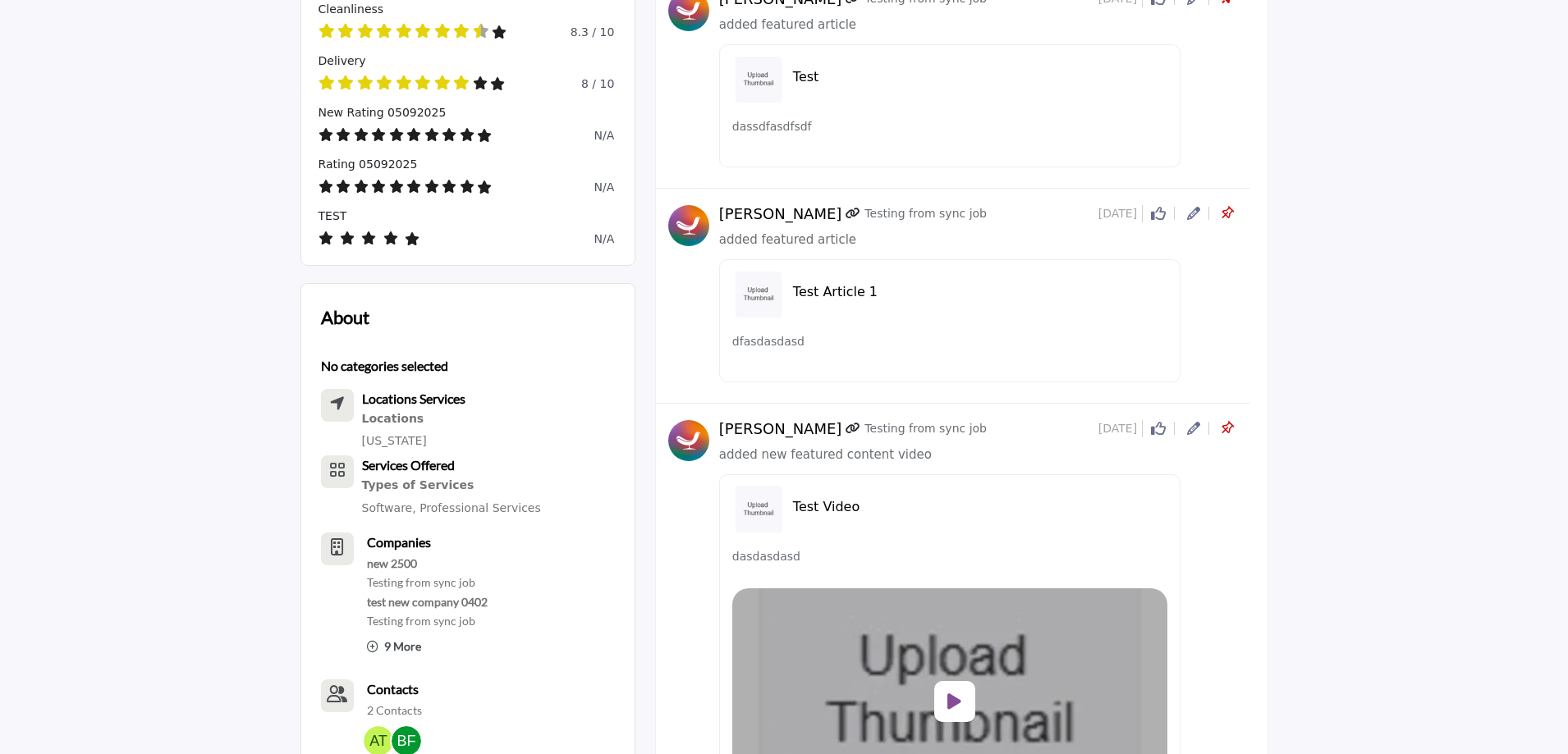
click at [1190, 216] on icon at bounding box center [1193, 213] width 13 height 13
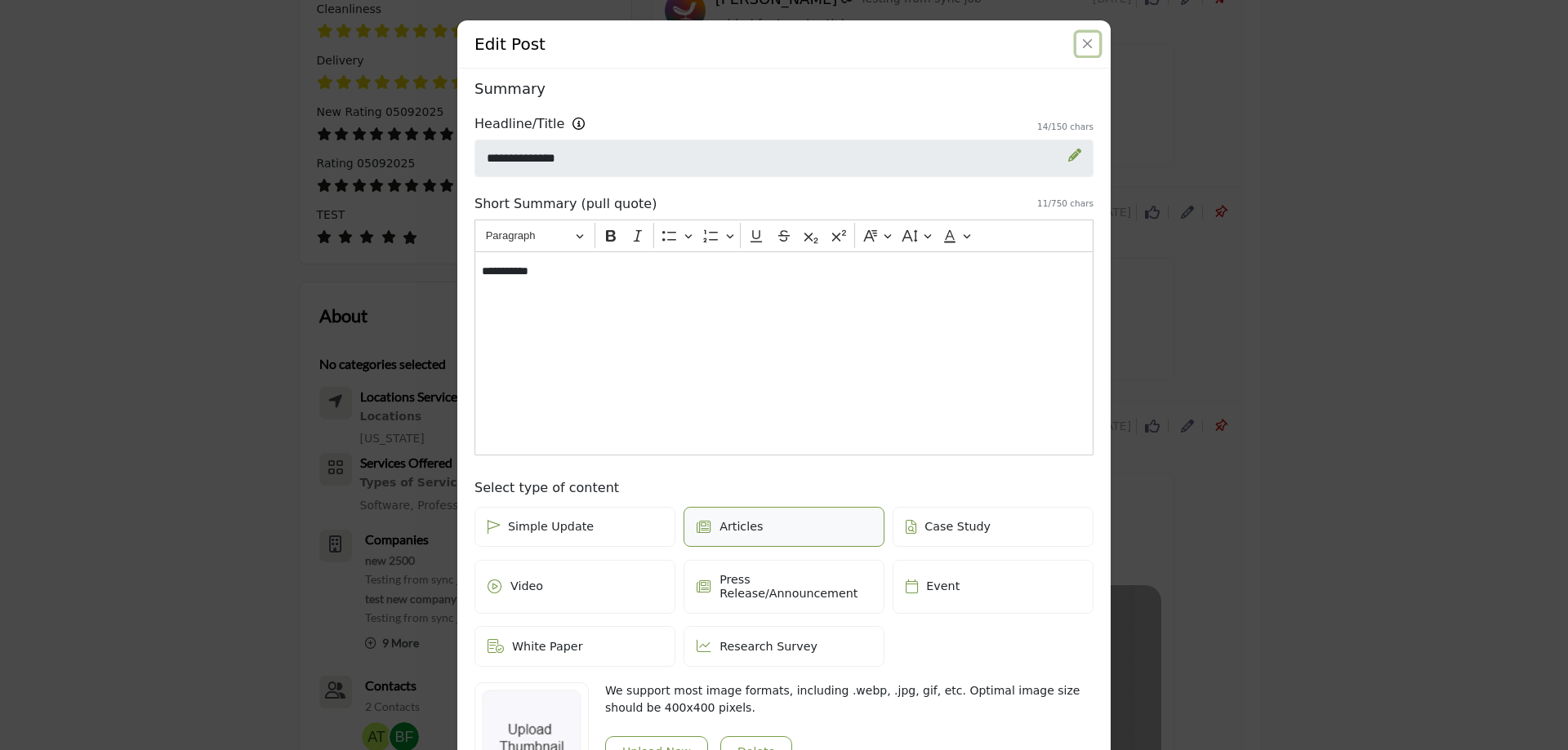
click at [1077, 43] on button "Close" at bounding box center [1087, 44] width 23 height 23
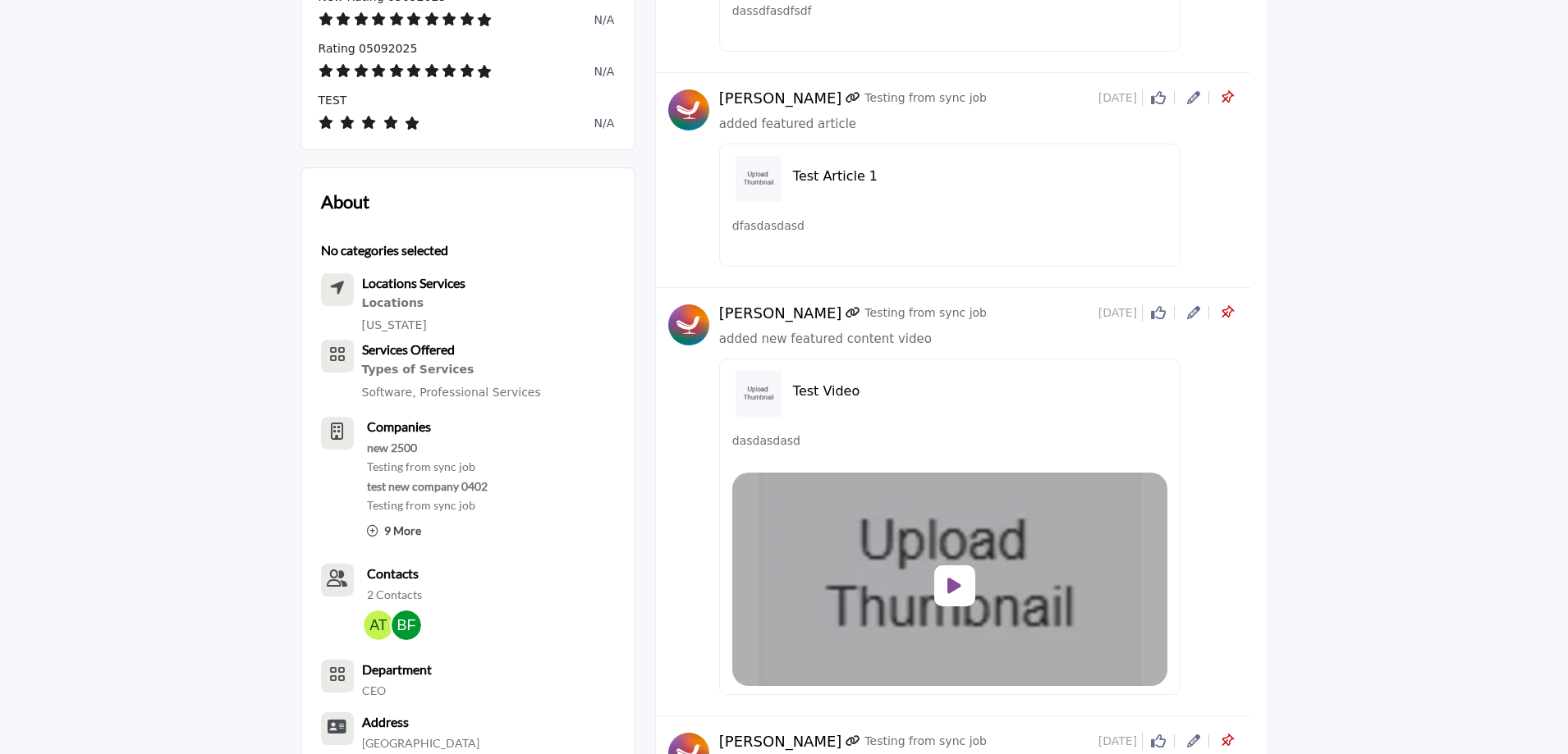
scroll to position [1067, 0]
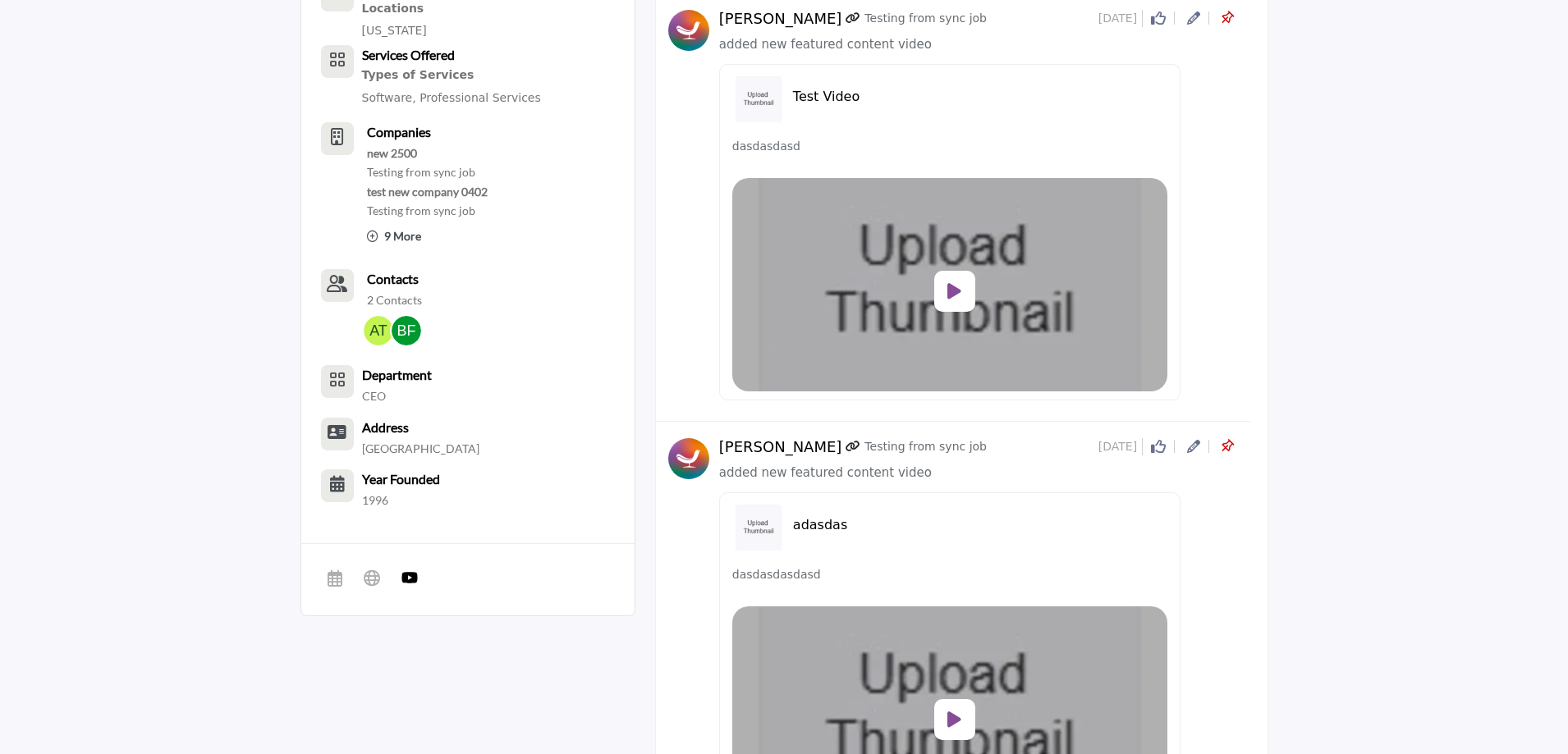
click at [1191, 448] on icon at bounding box center [1193, 447] width 13 height 13
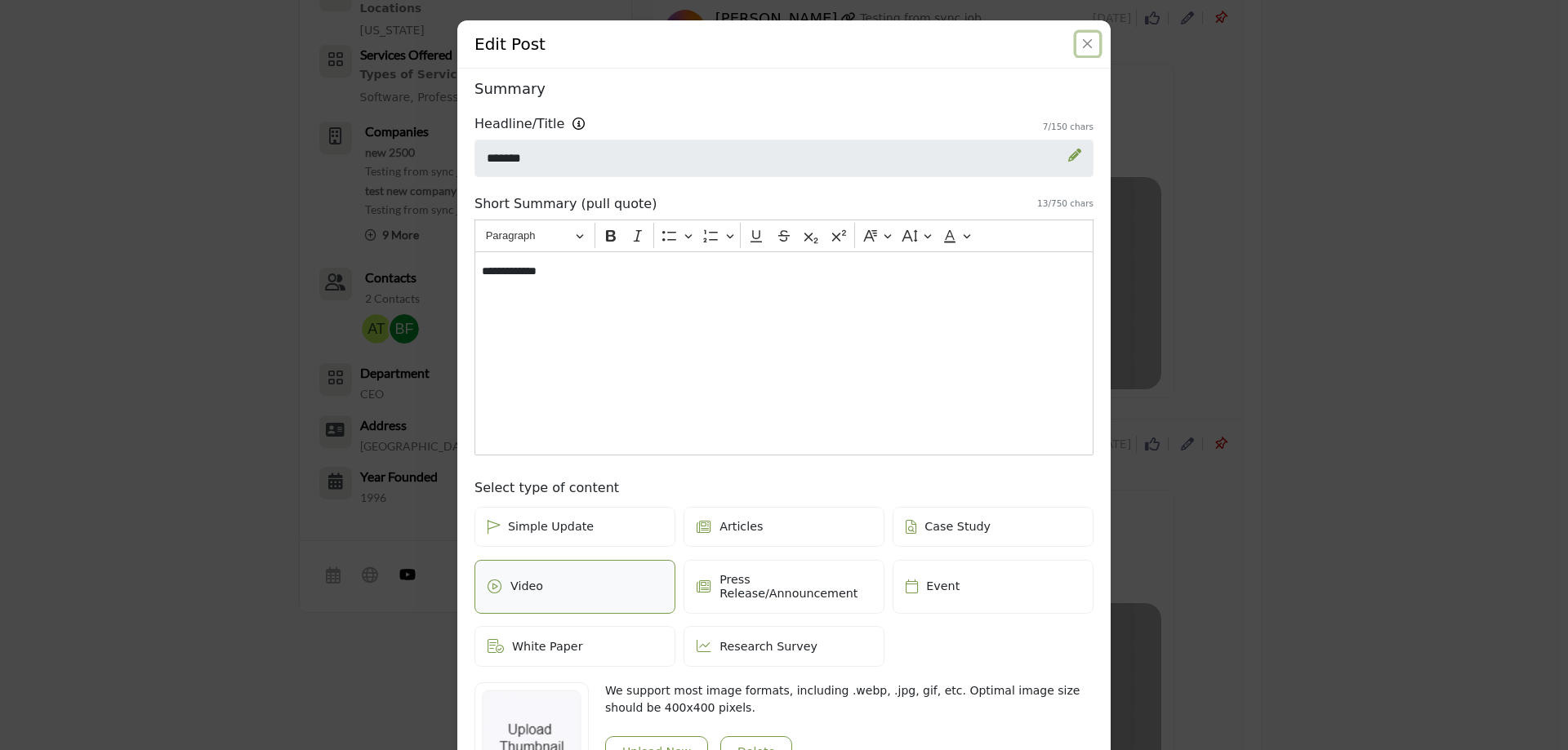
click at [1076, 47] on button "Close" at bounding box center [1087, 44] width 23 height 23
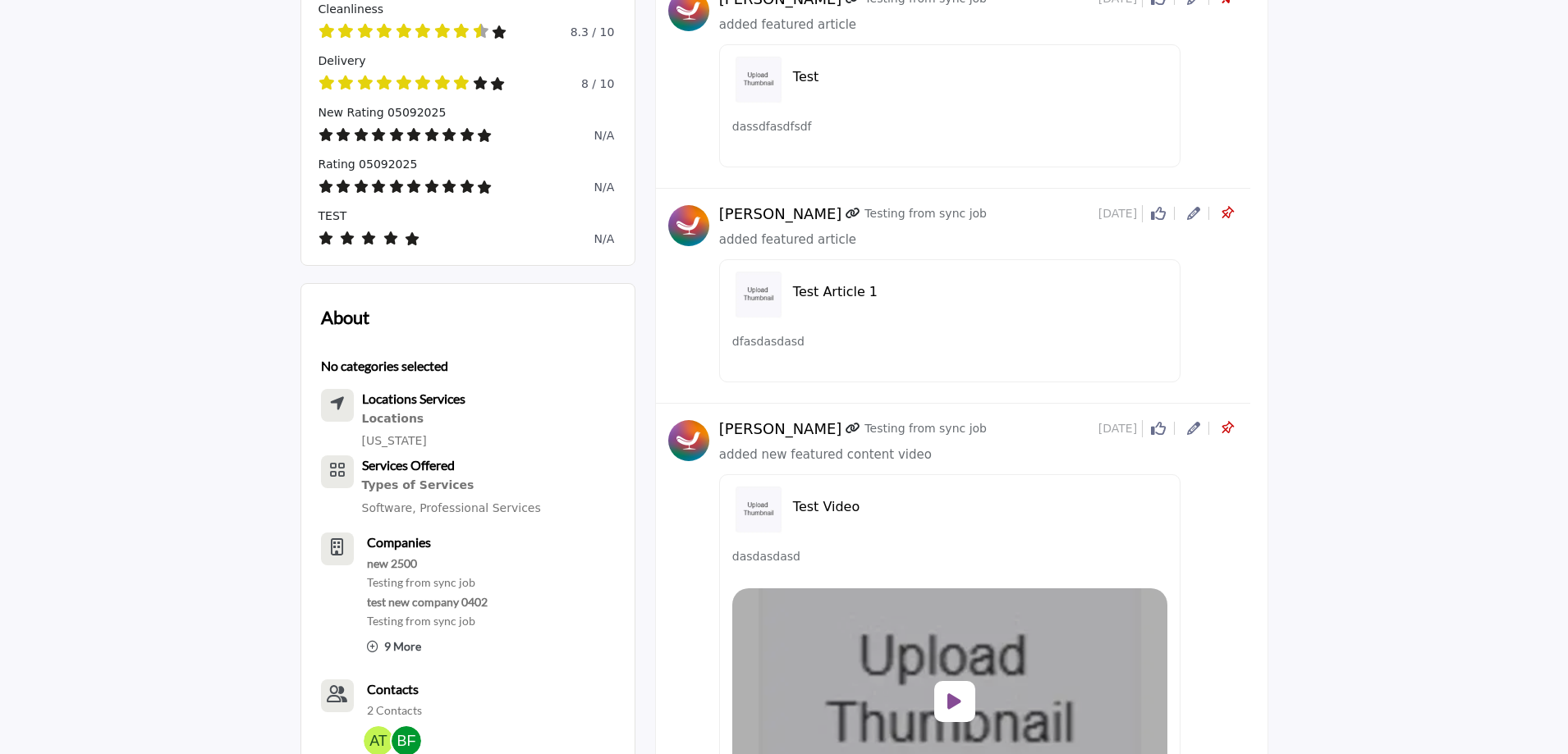
scroll to position [328, 0]
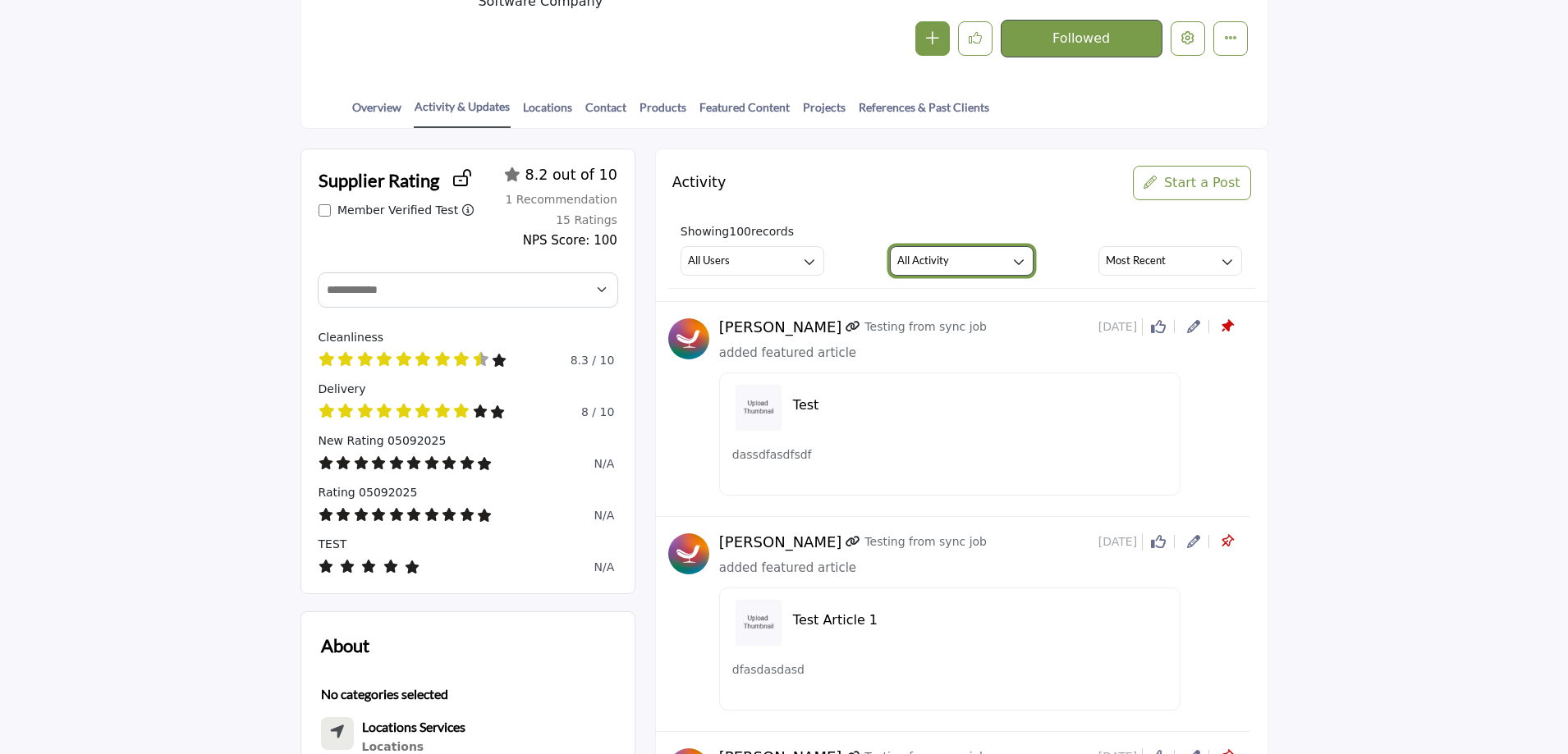
click at [920, 263] on h3 "All Activity" at bounding box center [922, 261] width 51 height 15
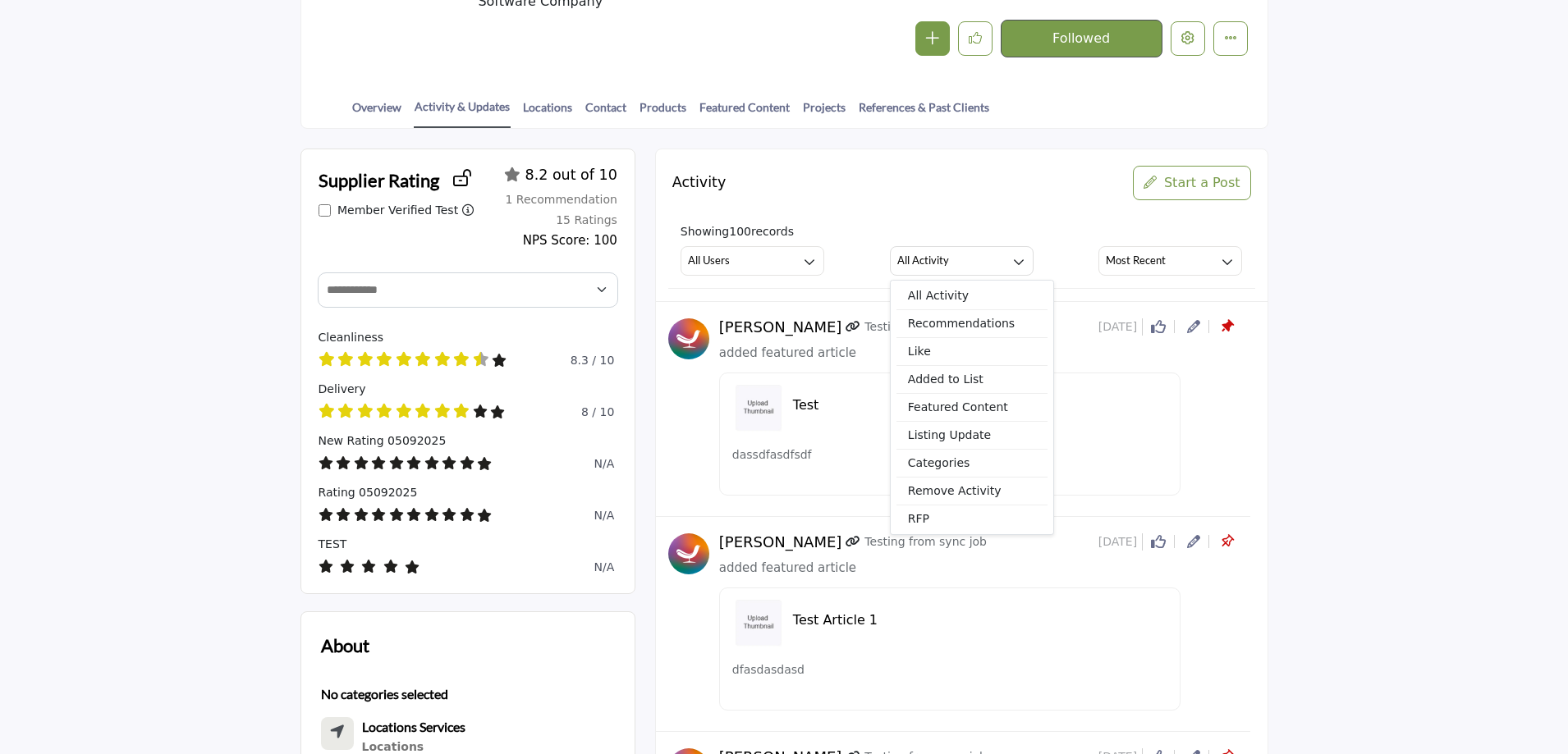
click at [942, 338] on li "Recommendations" at bounding box center [972, 325] width 151 height 23
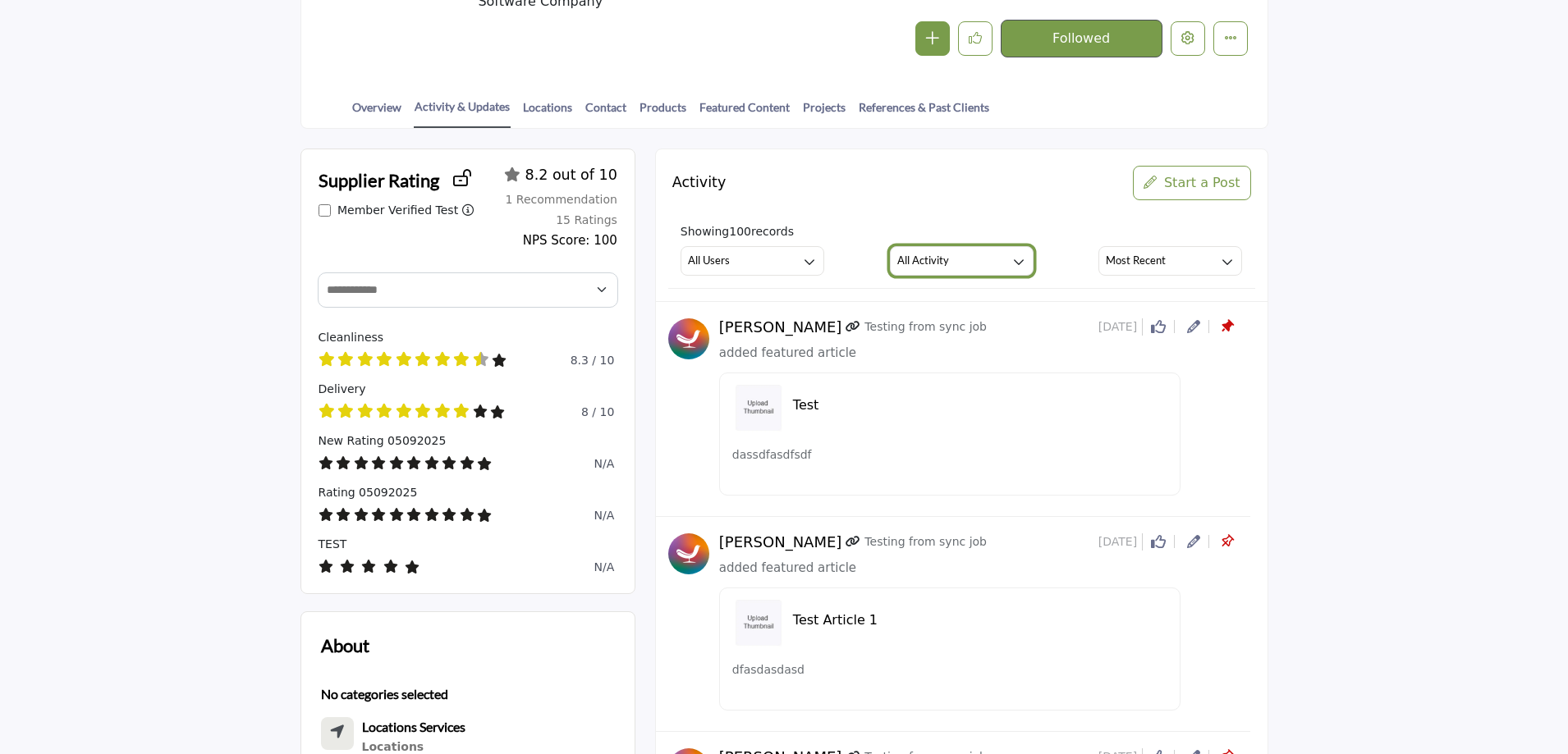
click at [950, 258] on button "All Activity" at bounding box center [962, 262] width 144 height 30
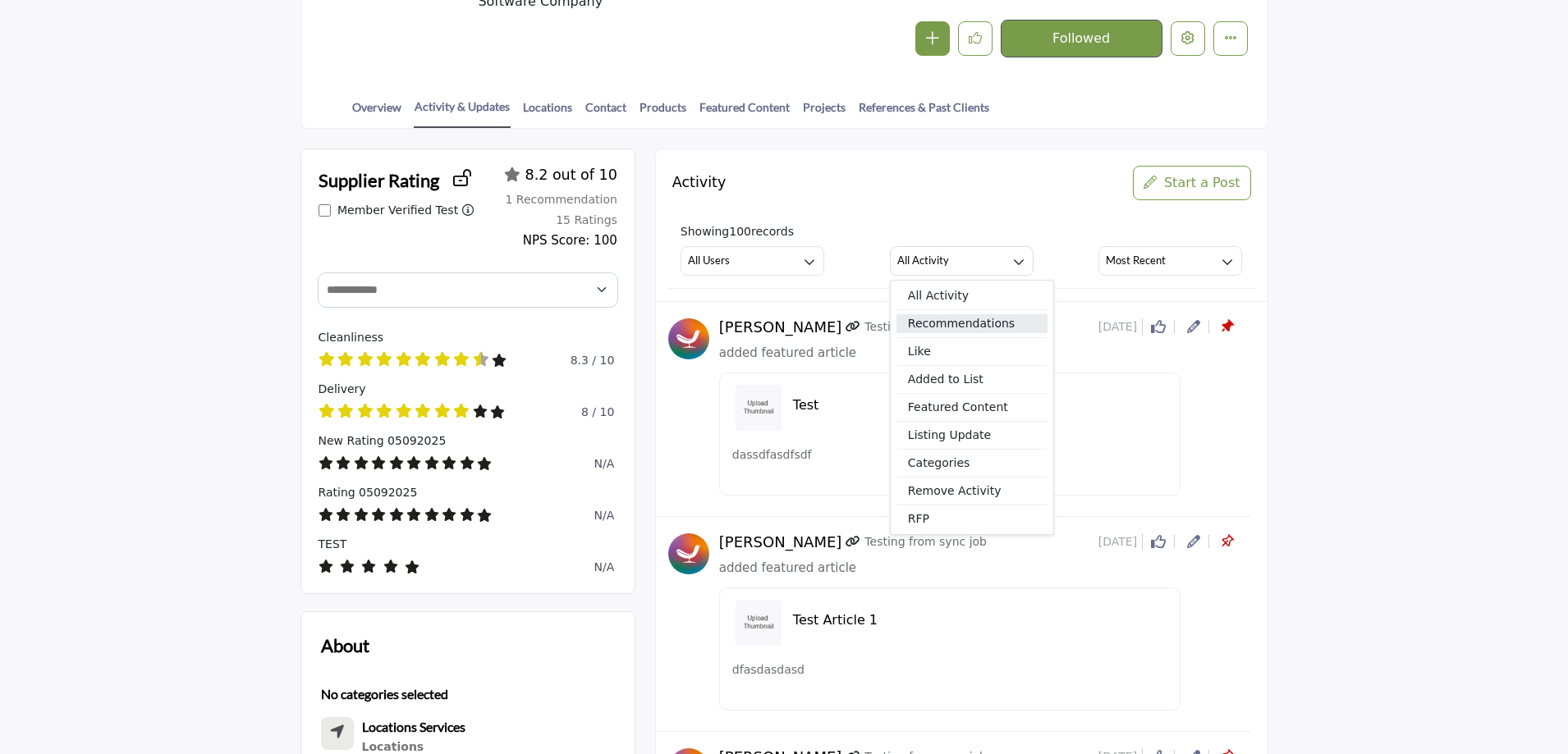
click at [937, 320] on span "Recommendations" at bounding box center [972, 323] width 151 height 19
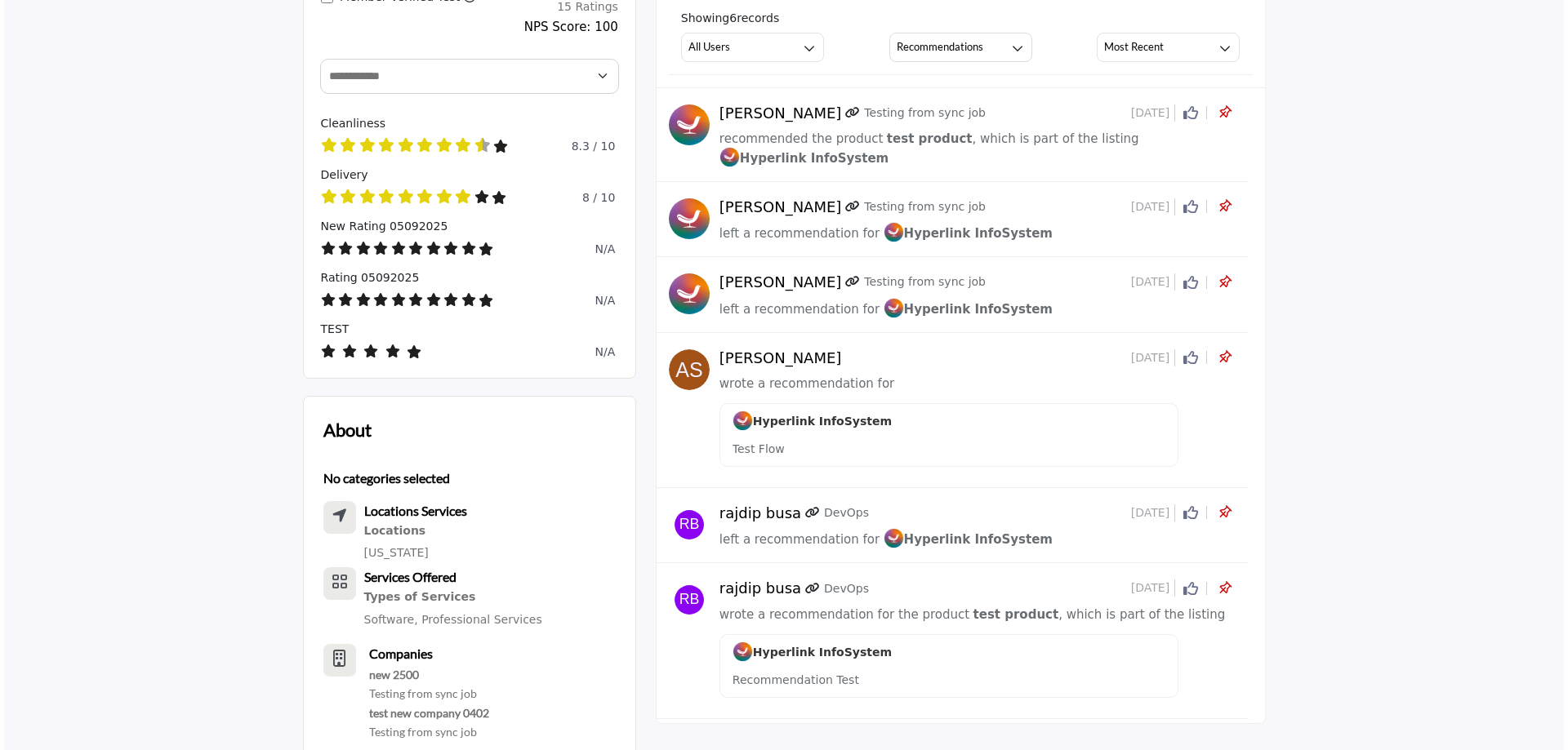
scroll to position [735, 0]
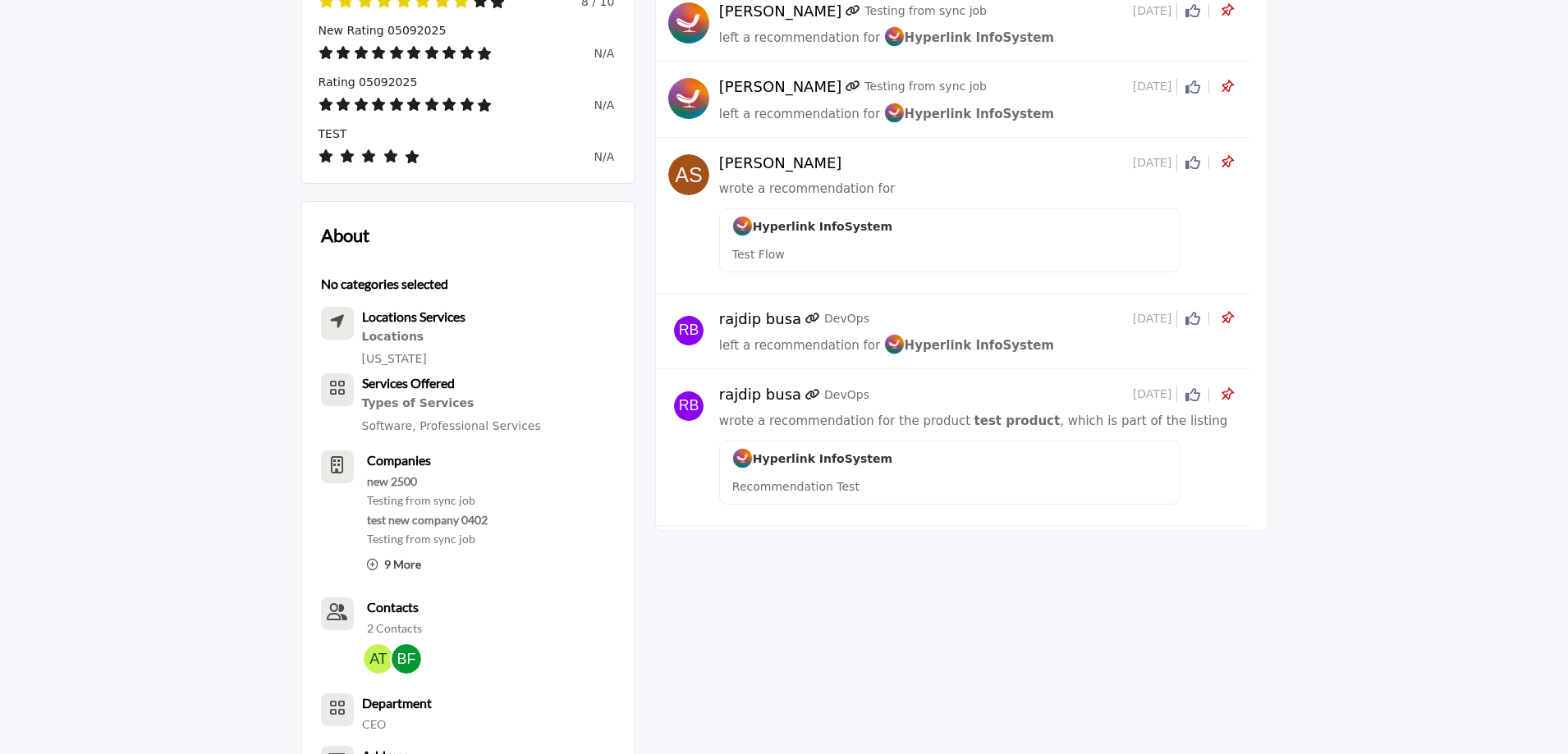
click at [1226, 310] on icon at bounding box center [1227, 319] width 17 height 17
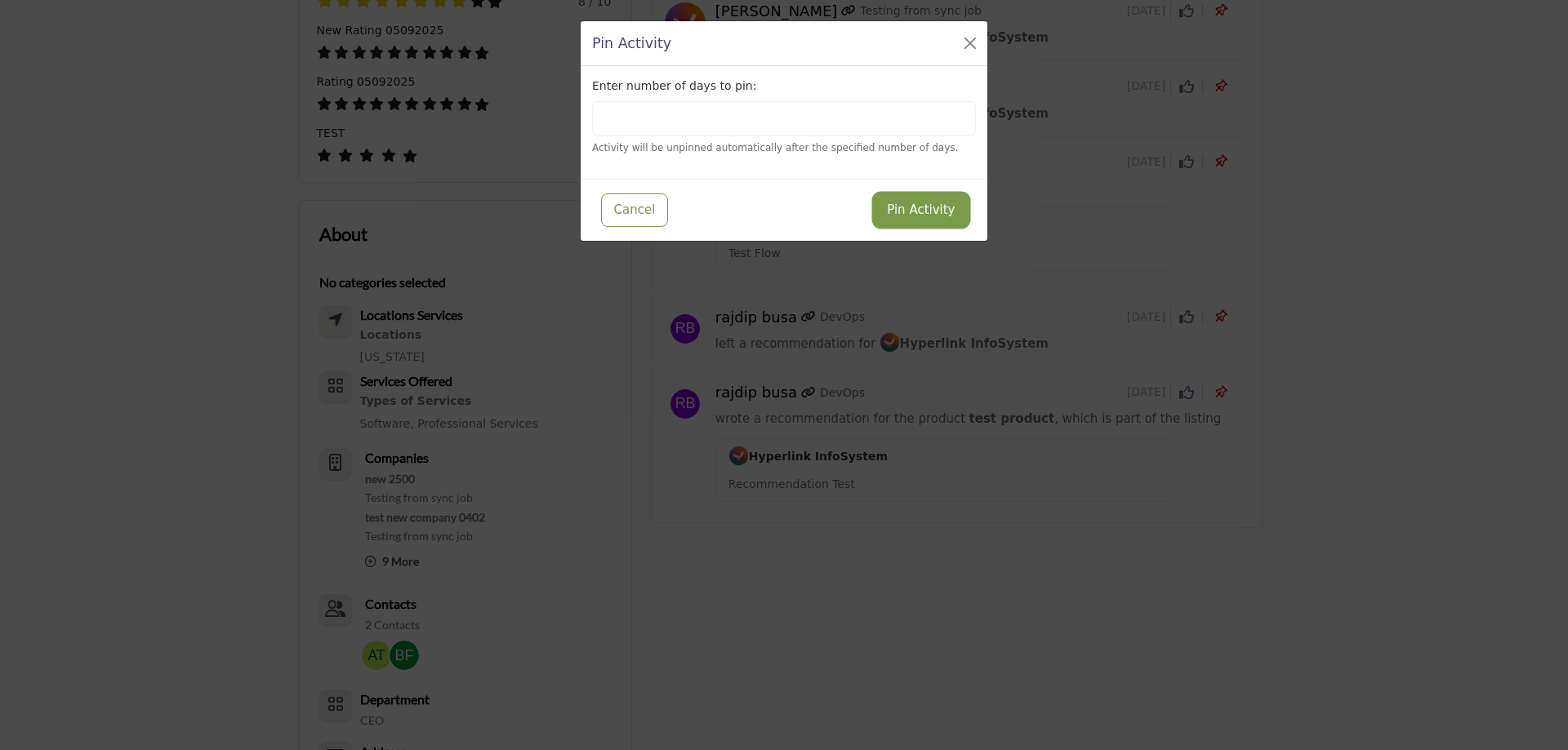
click at [942, 210] on button "Pin Activity" at bounding box center [920, 210] width 92 height 32
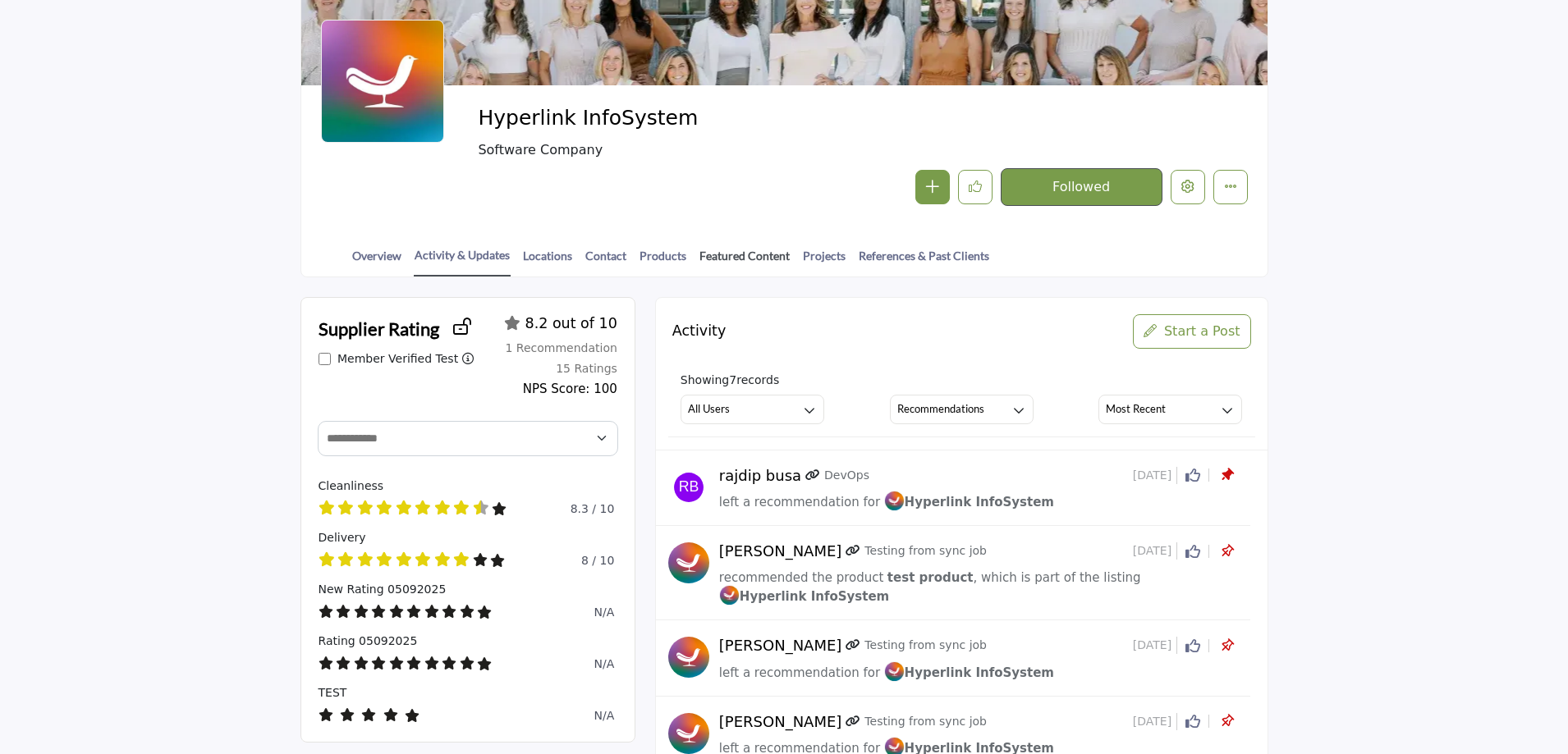
scroll to position [247, 0]
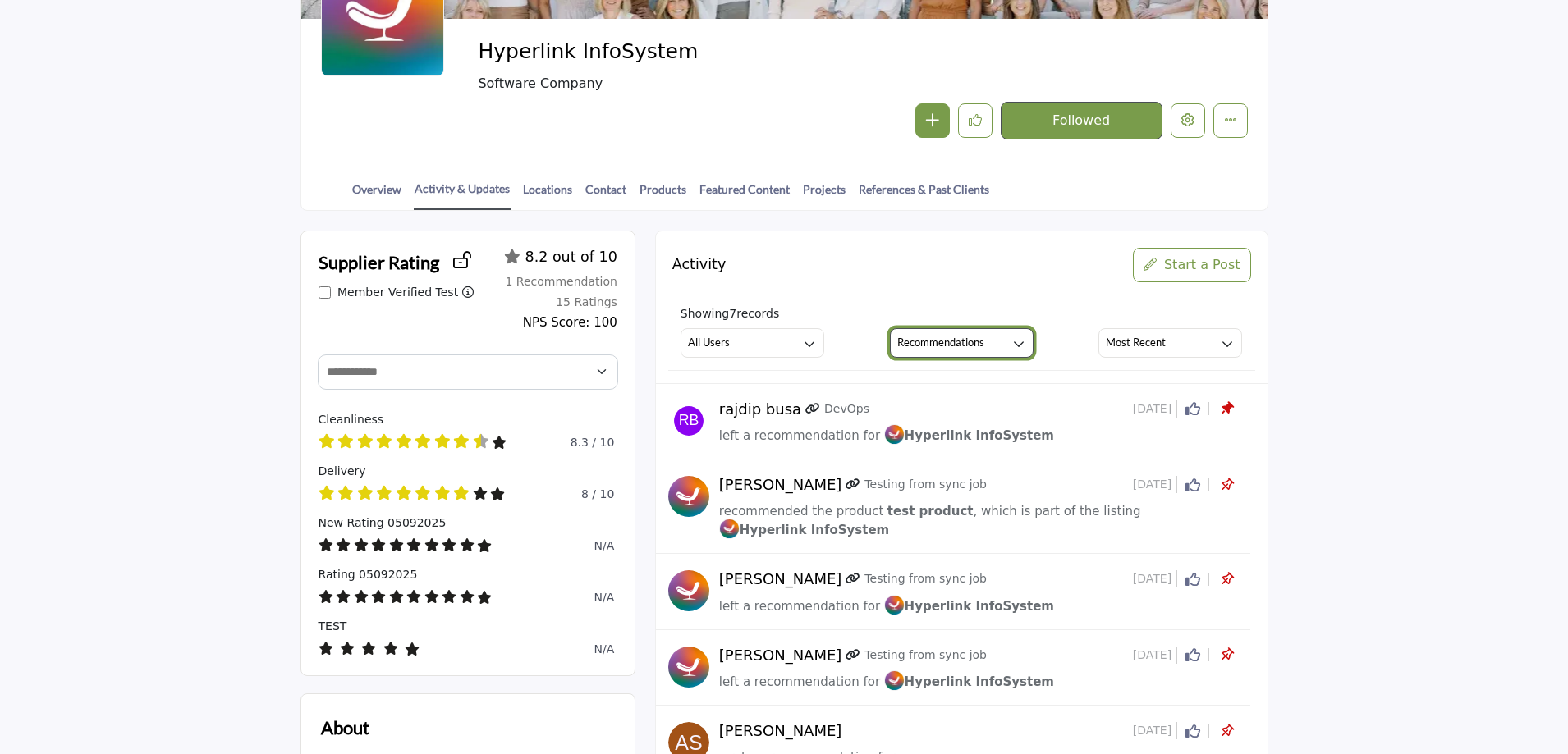
click at [929, 345] on h3 "Recommendations" at bounding box center [940, 342] width 87 height 15
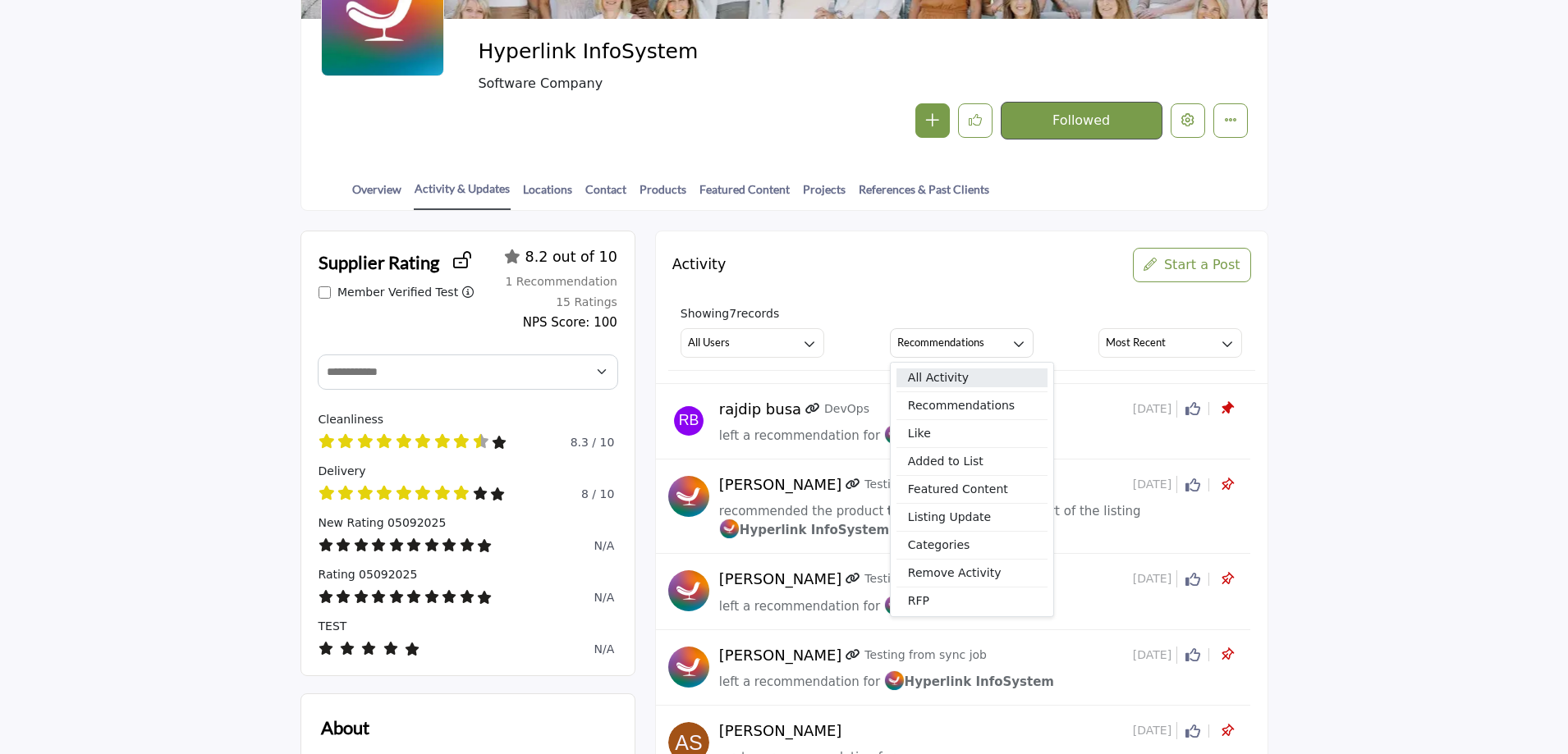
click at [941, 380] on span "All Activity" at bounding box center [972, 377] width 151 height 19
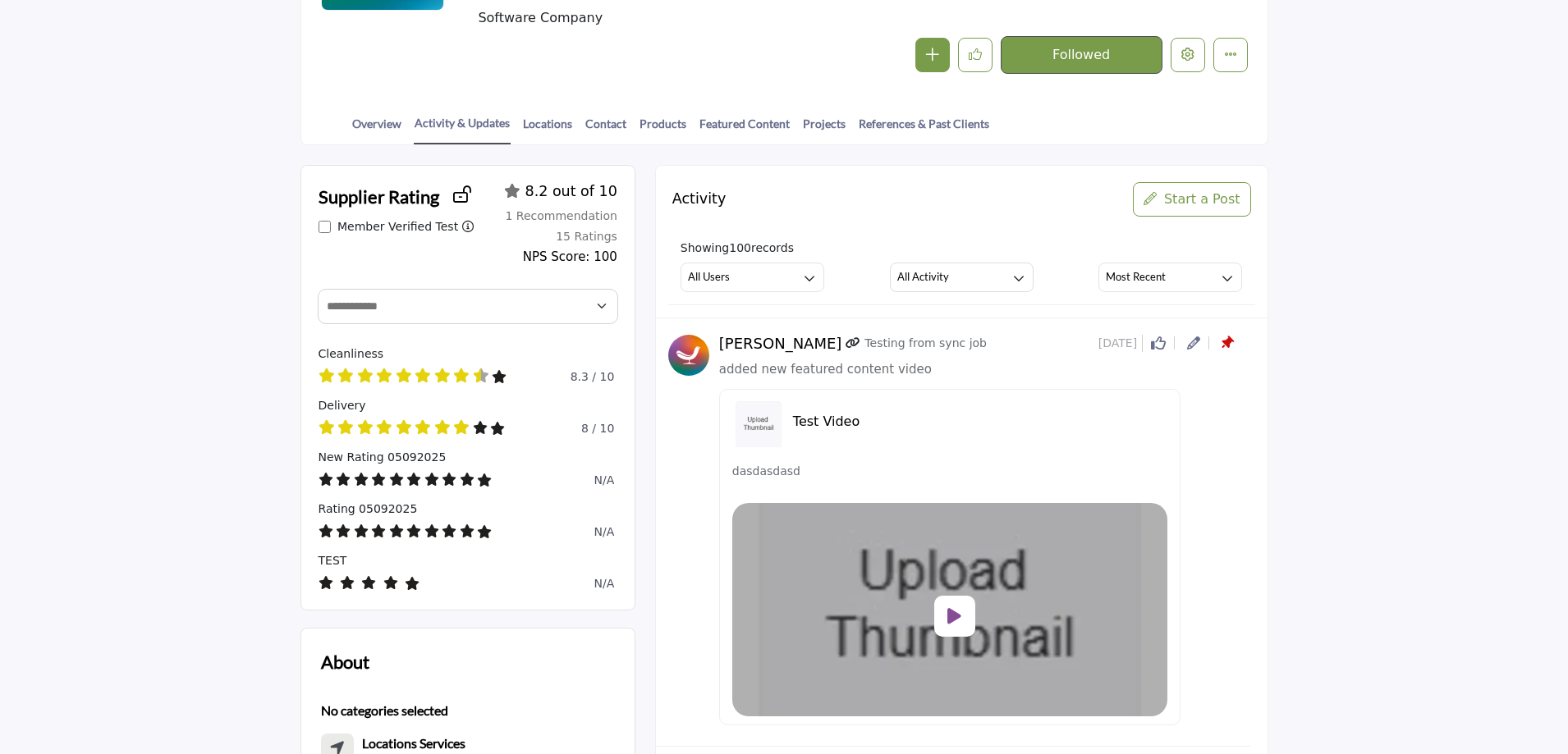
scroll to position [328, 0]
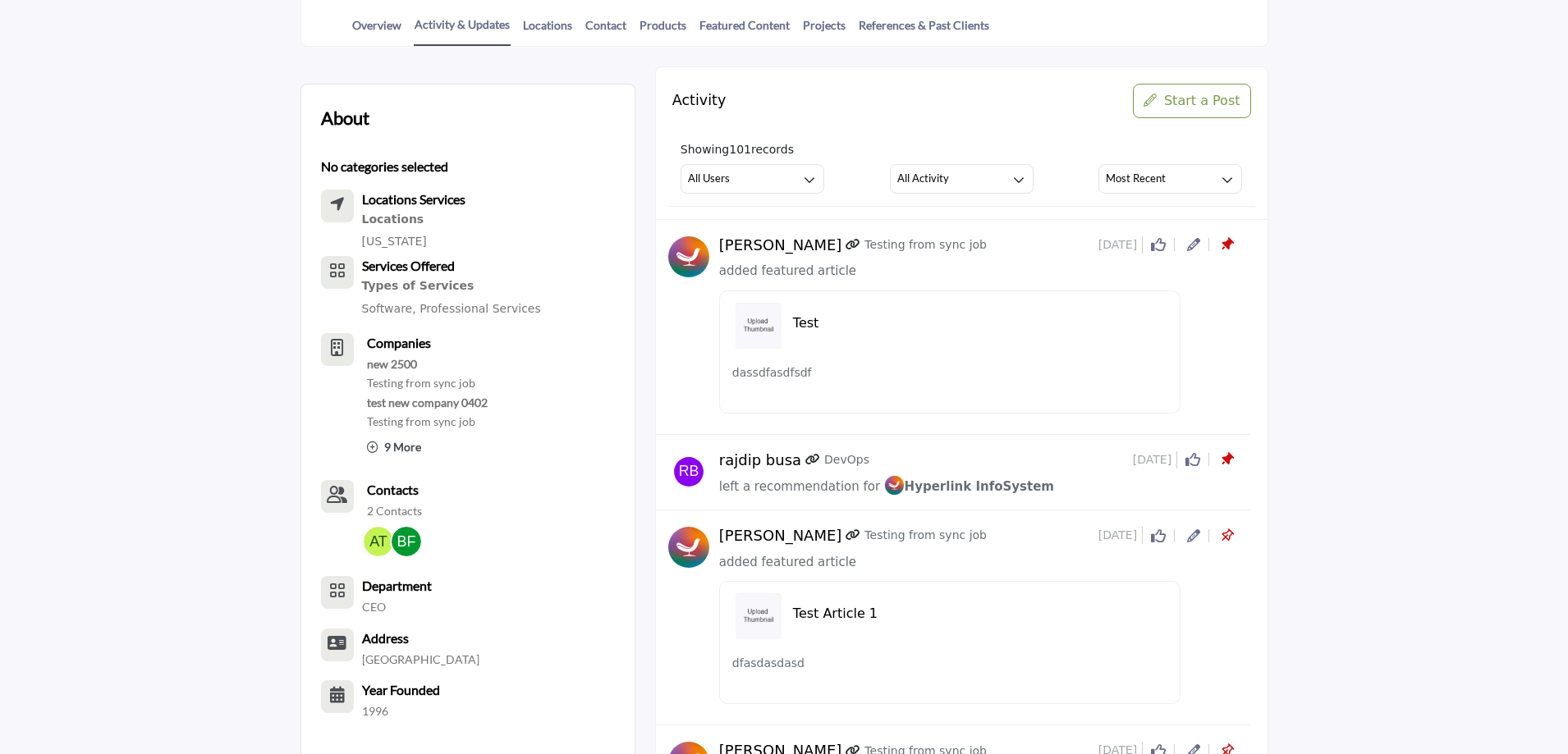
scroll to position [410, 0]
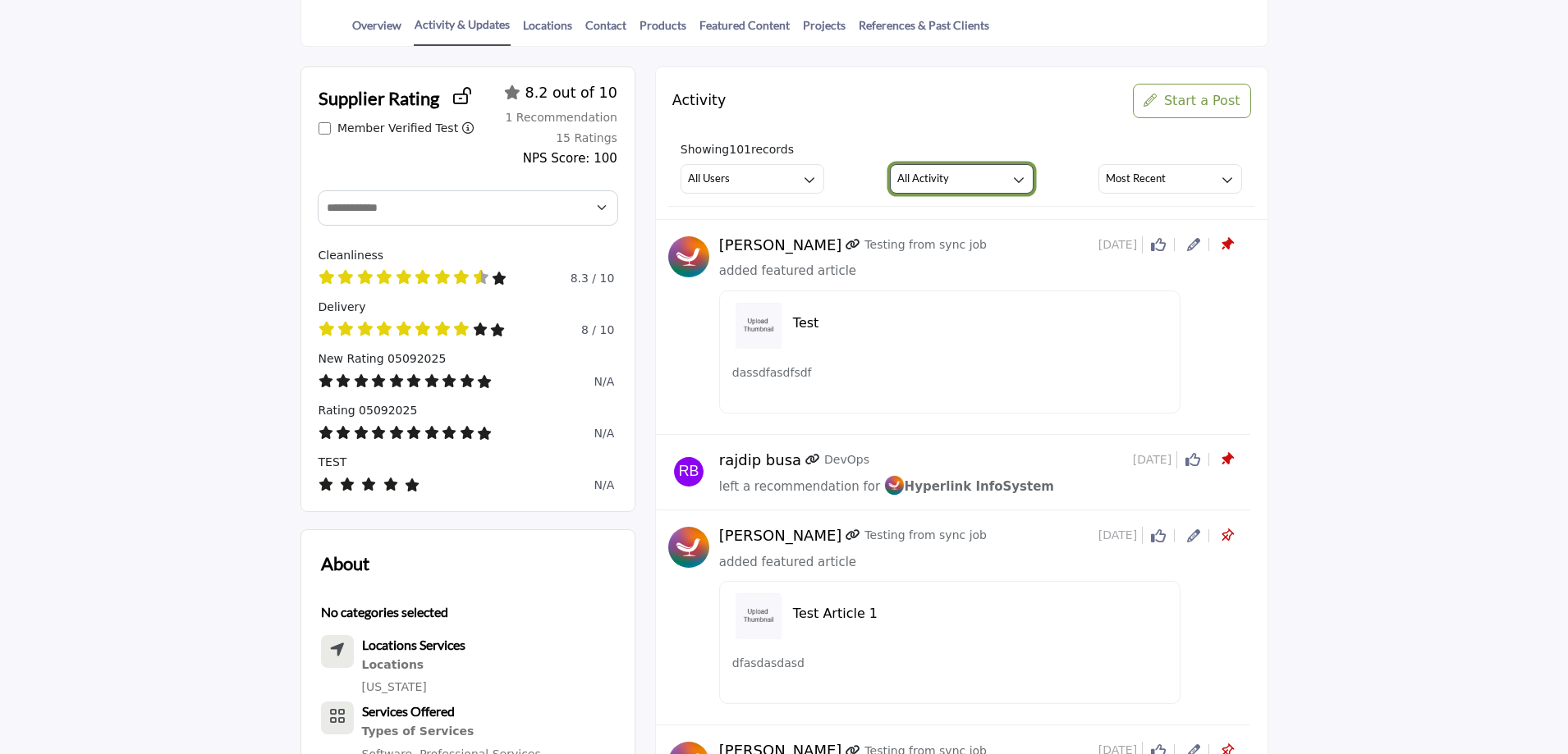
click at [949, 177] on button "All Activity" at bounding box center [962, 179] width 144 height 30
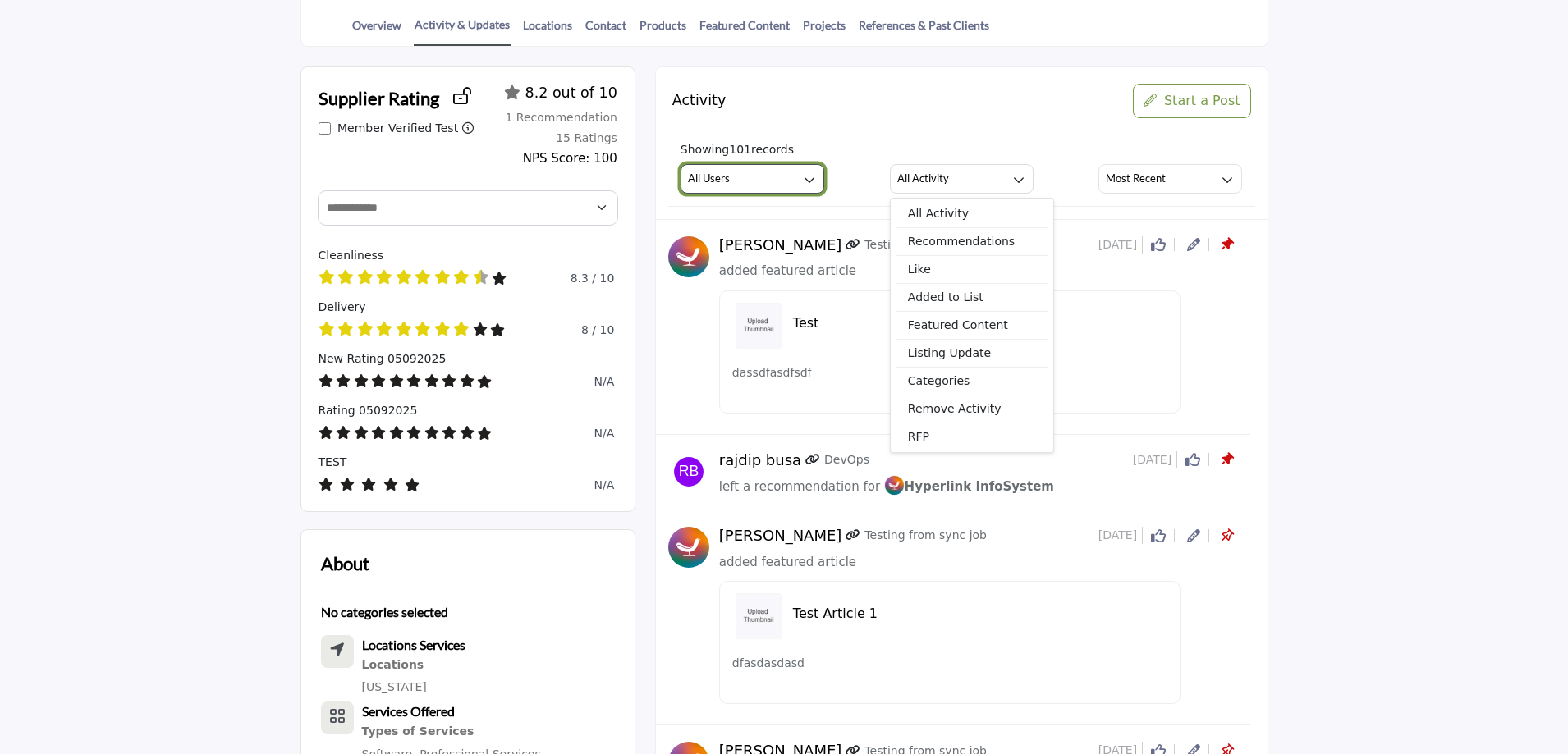
click at [771, 176] on button "All Users" at bounding box center [752, 179] width 144 height 30
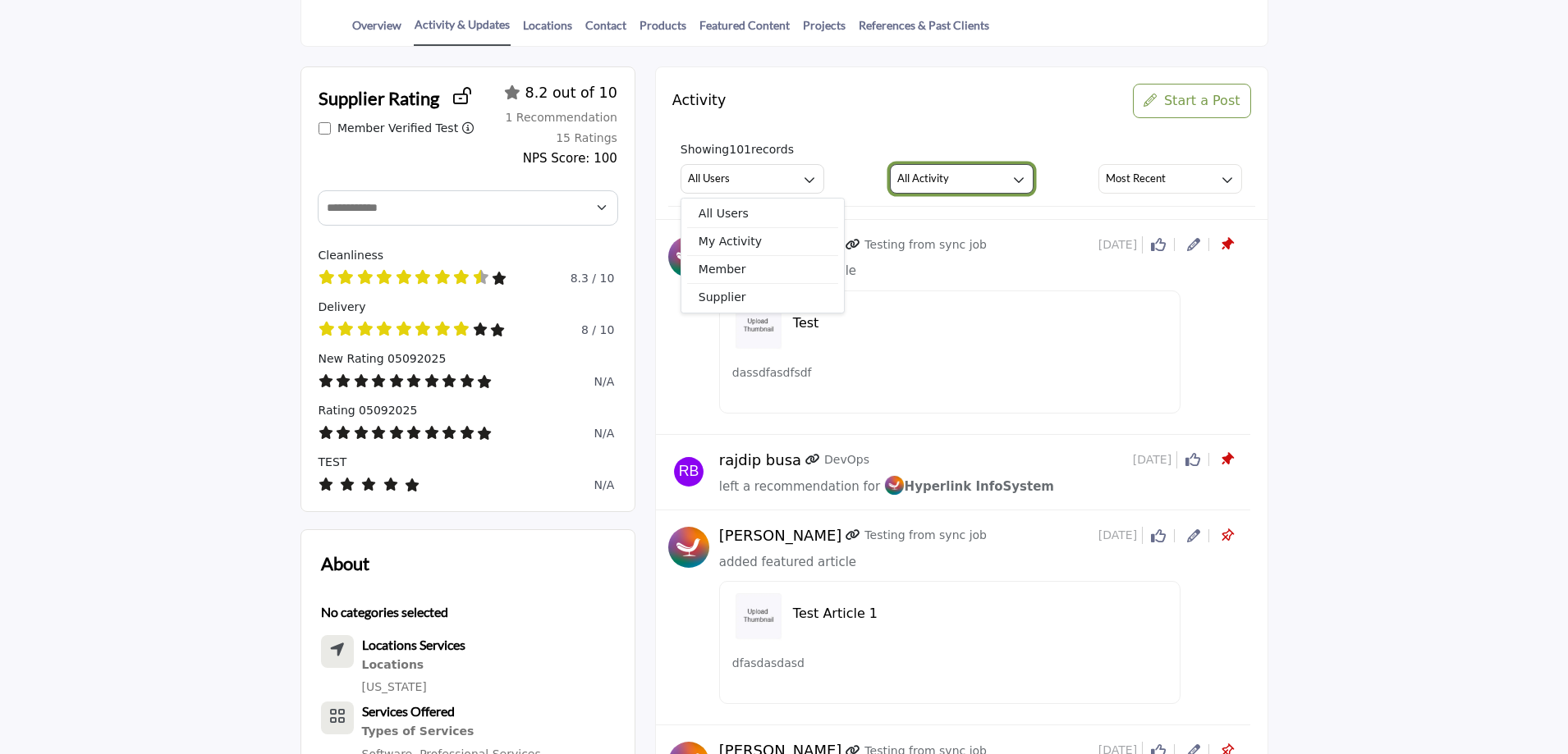
click at [927, 179] on h3 "All Activity" at bounding box center [922, 178] width 51 height 15
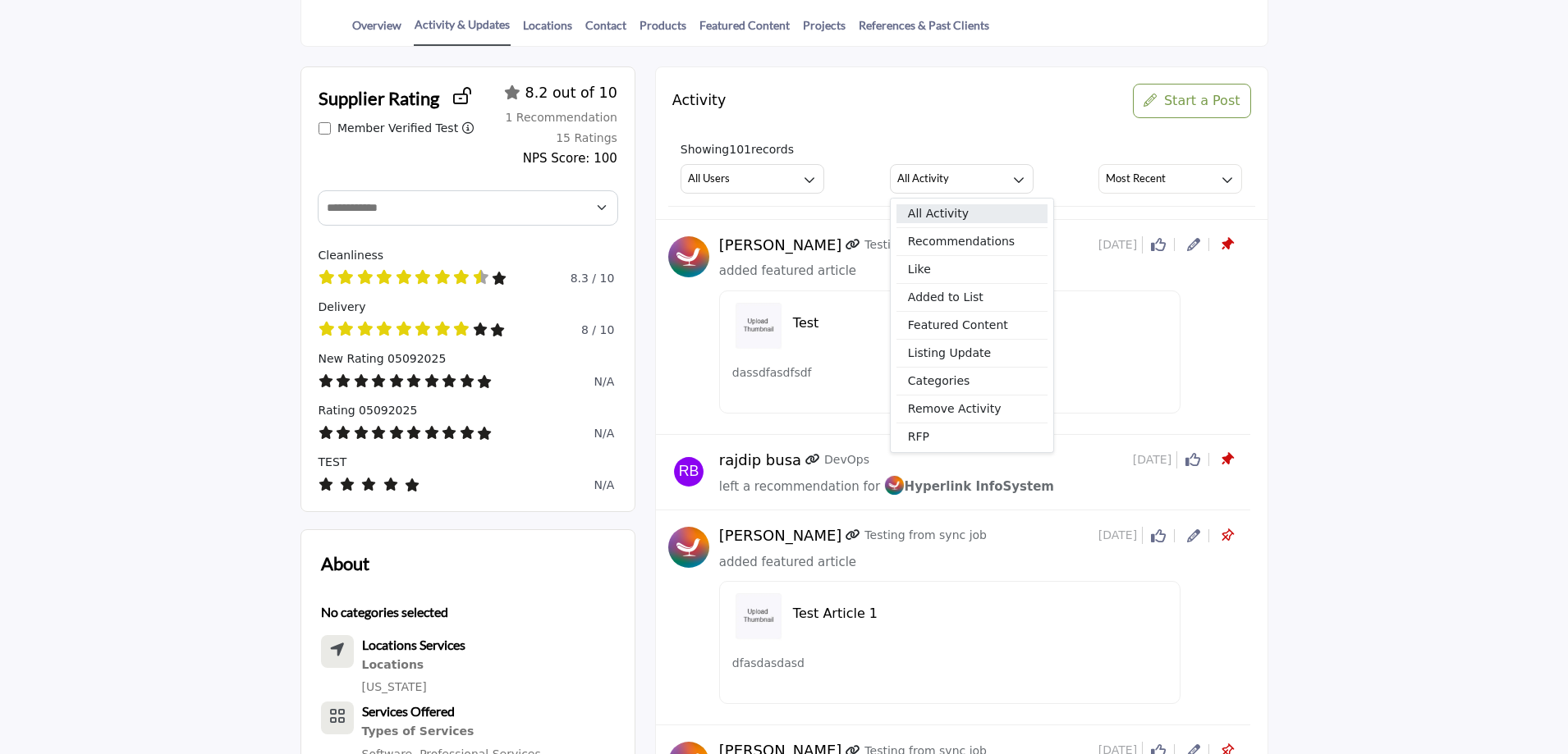
click at [941, 213] on span "All Activity" at bounding box center [972, 214] width 151 height 19
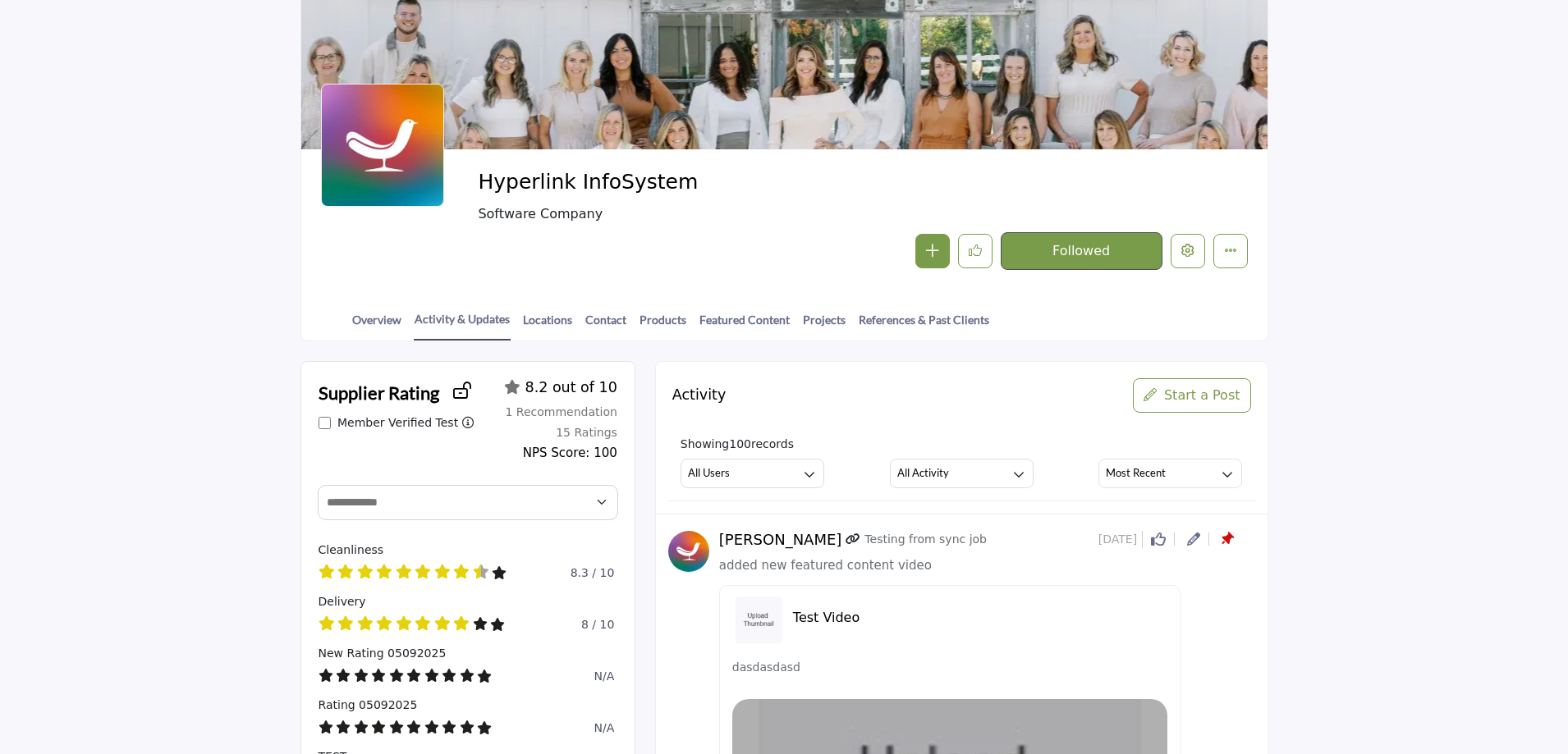
scroll to position [410, 0]
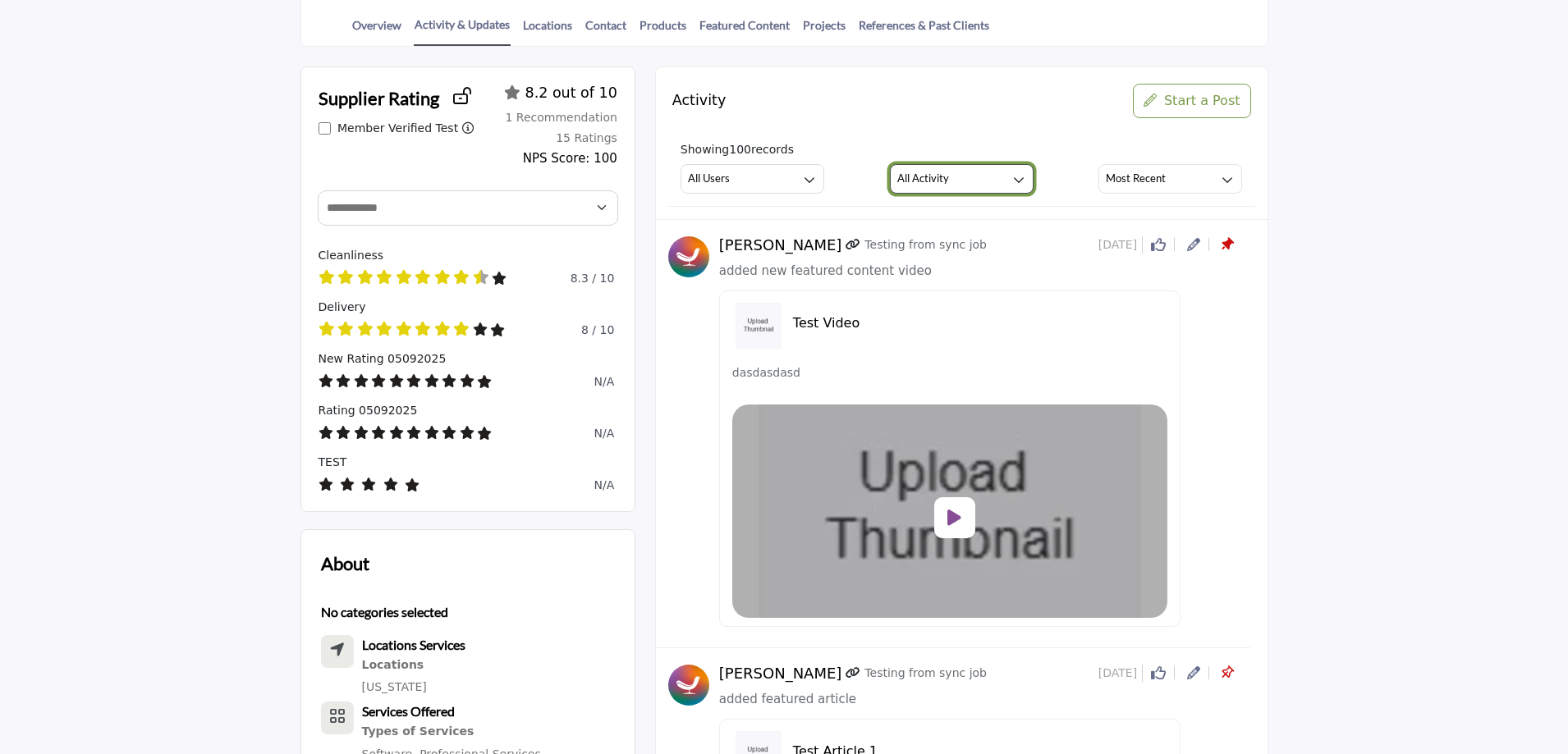
click at [939, 172] on div "All Activity" at bounding box center [922, 178] width 51 height 20
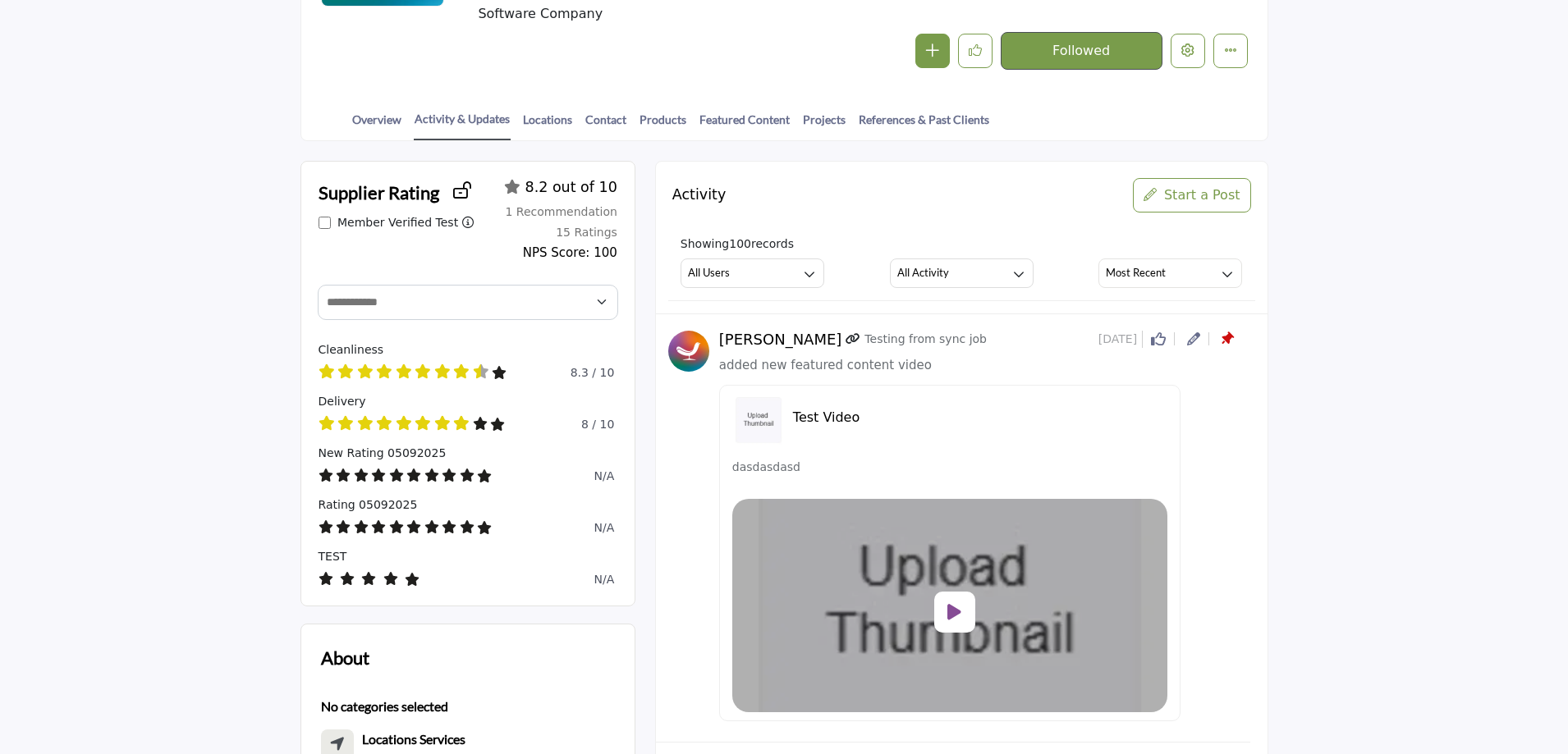
scroll to position [328, 0]
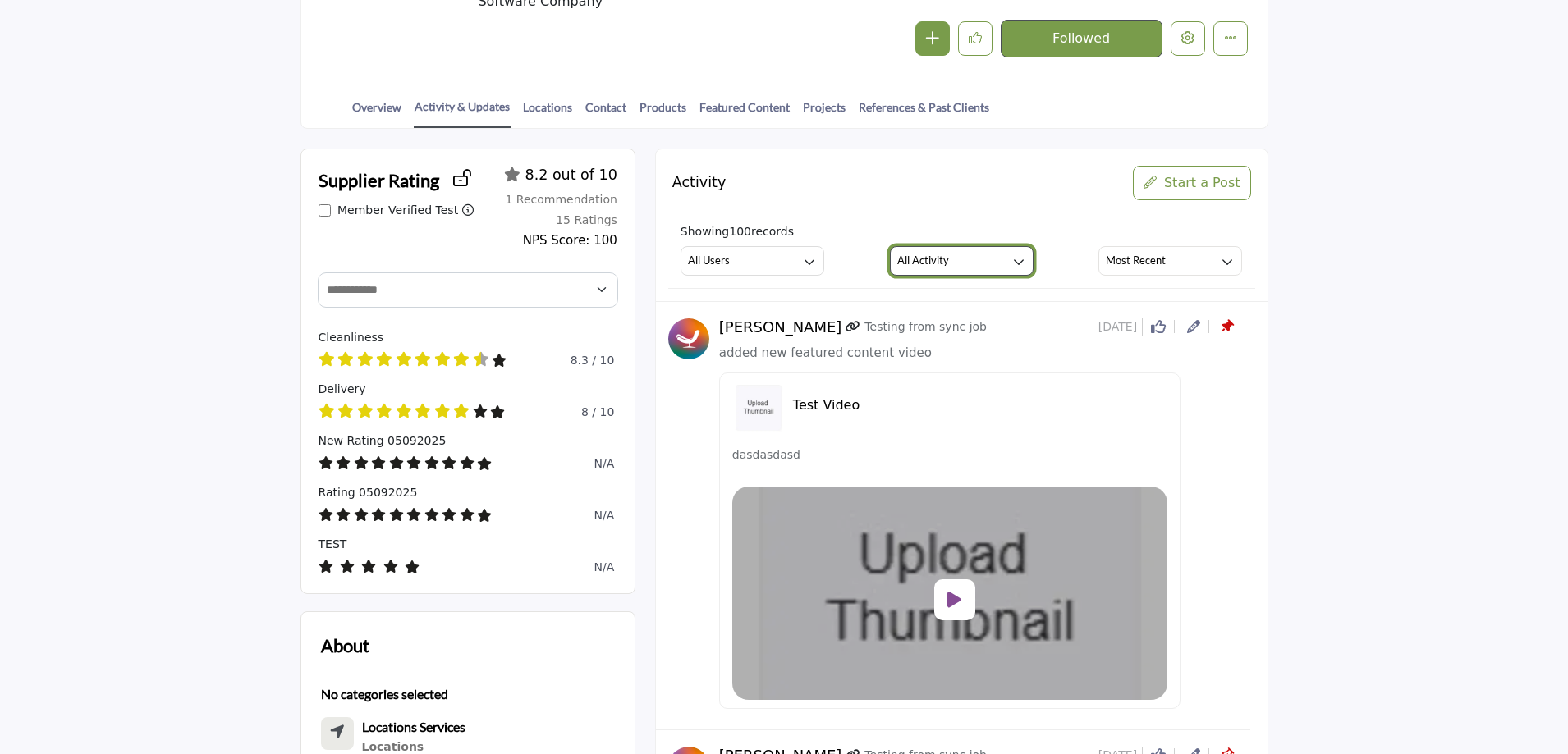
drag, startPoint x: 916, startPoint y: 261, endPoint x: 925, endPoint y: 322, distance: 61.7
click at [916, 261] on h3 "All Activity" at bounding box center [922, 261] width 51 height 15
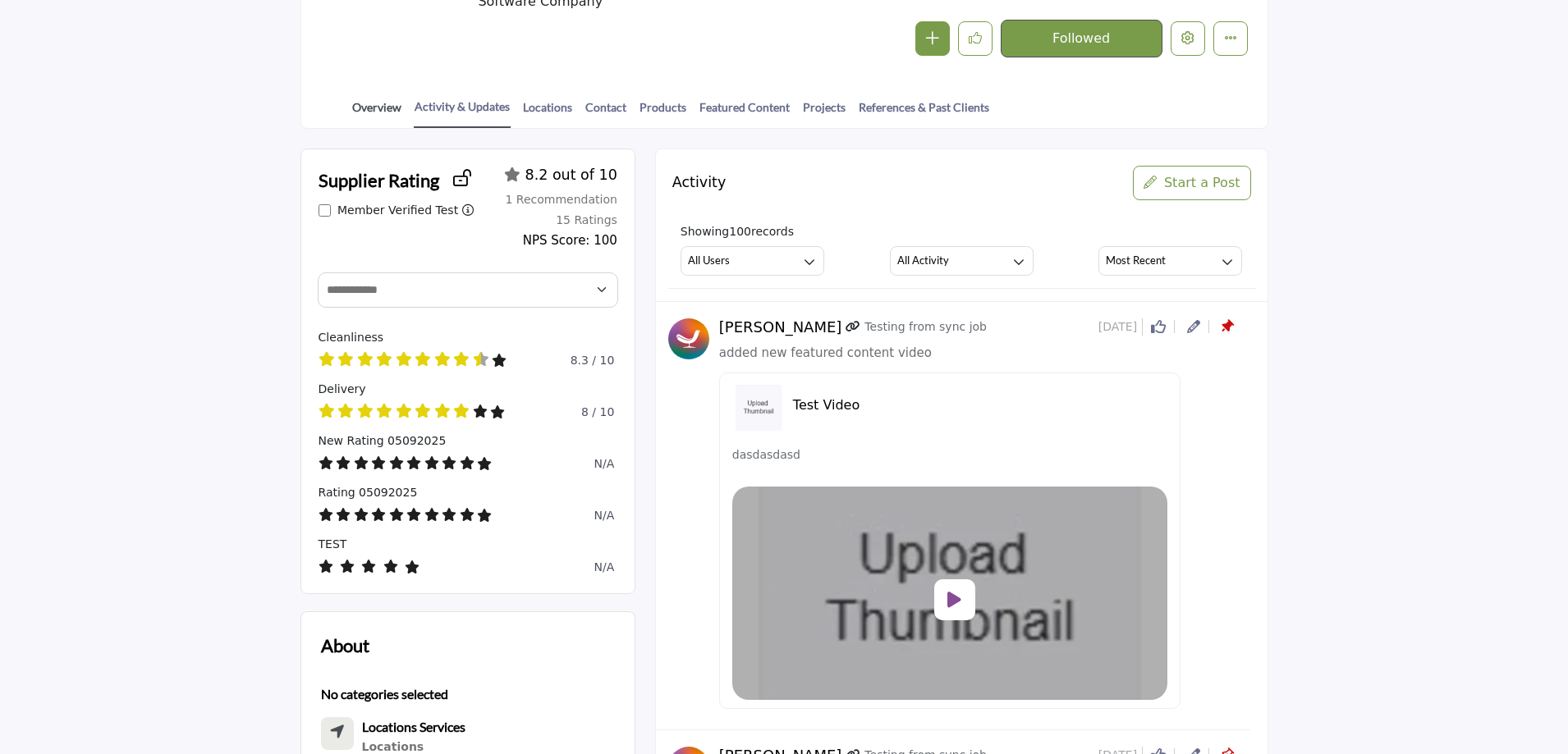
click at [380, 100] on link "Overview" at bounding box center [377, 112] width 50 height 29
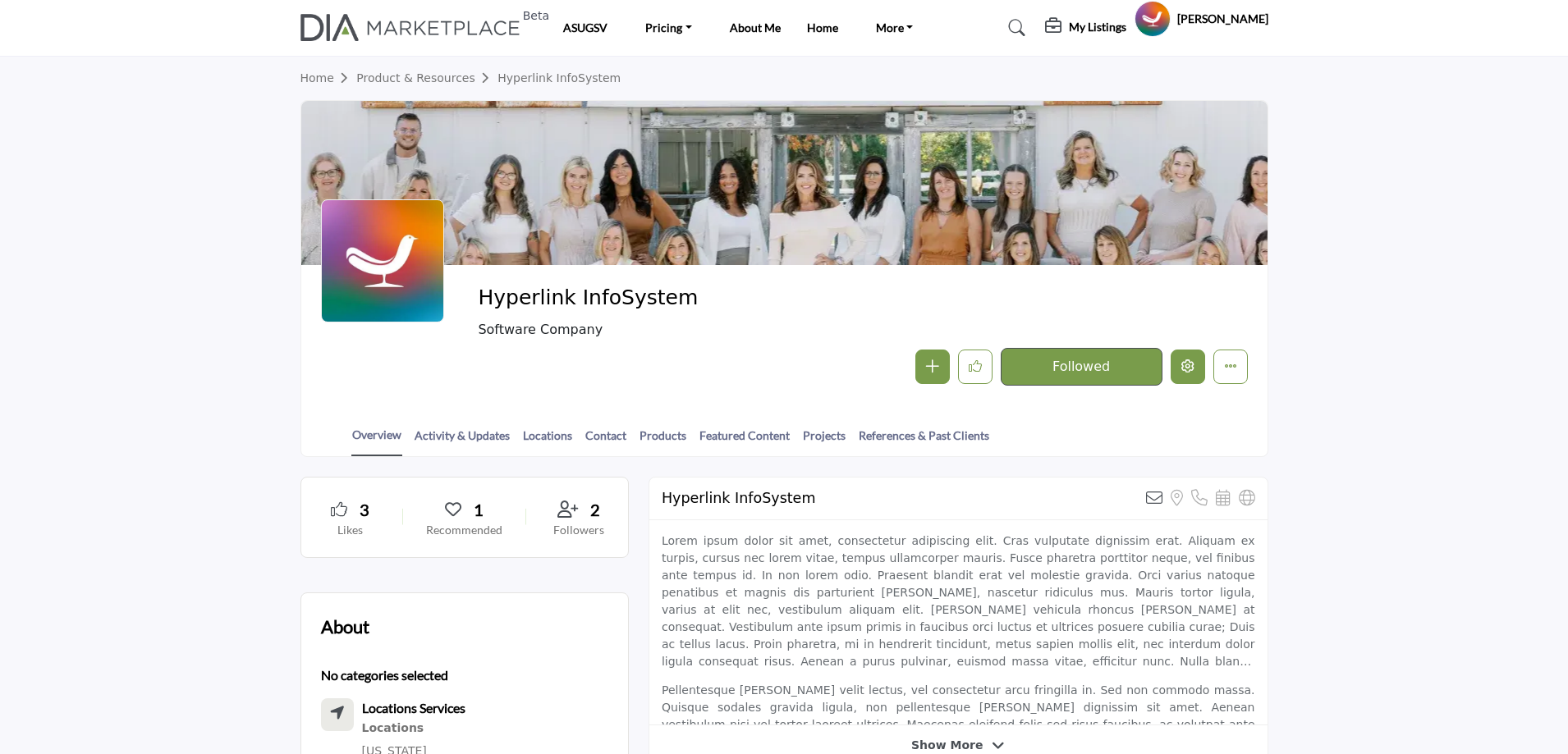
click at [1190, 366] on icon "Edit company" at bounding box center [1188, 366] width 13 height 13
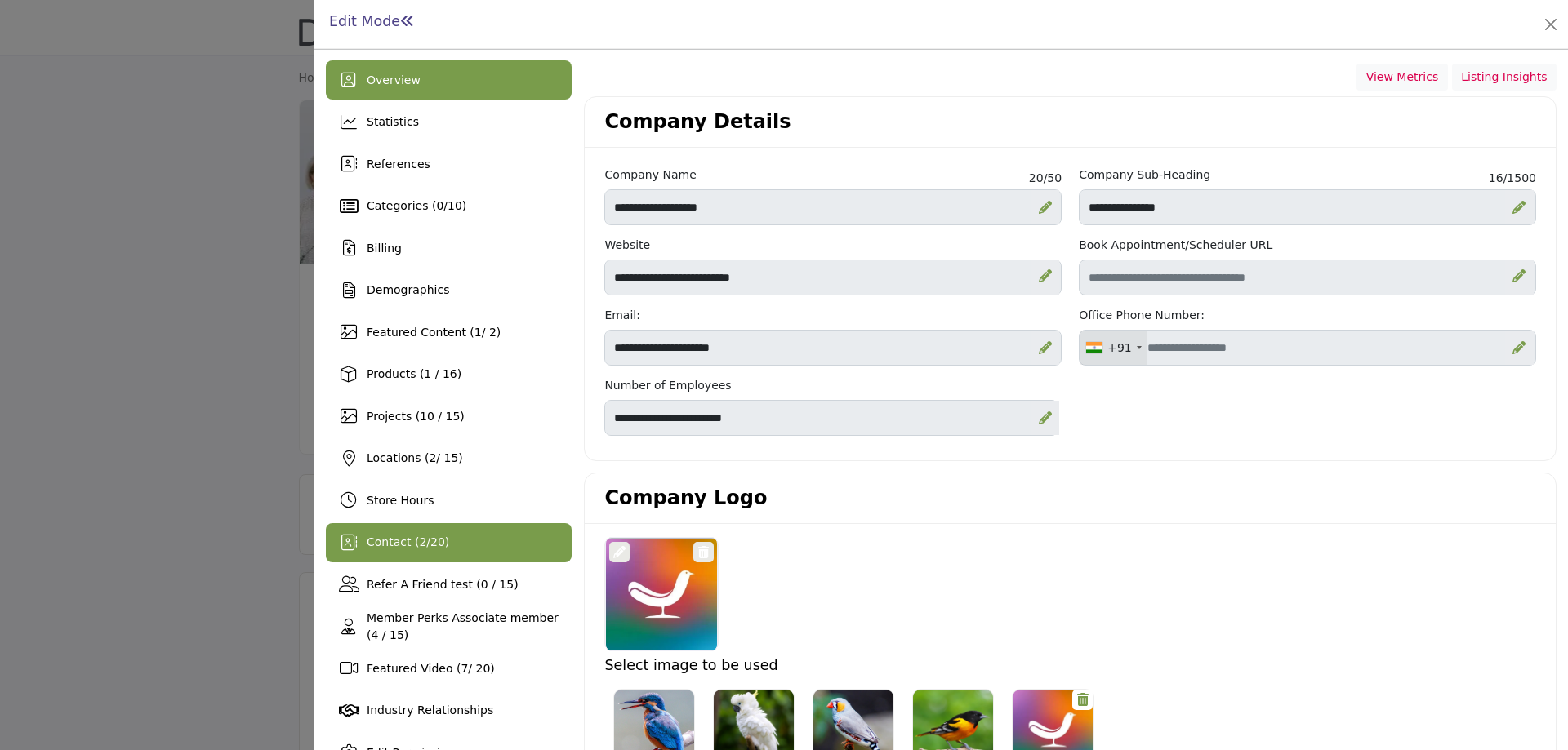
click at [428, 548] on span "Contact ( 2 / 20 )" at bounding box center [407, 542] width 83 height 13
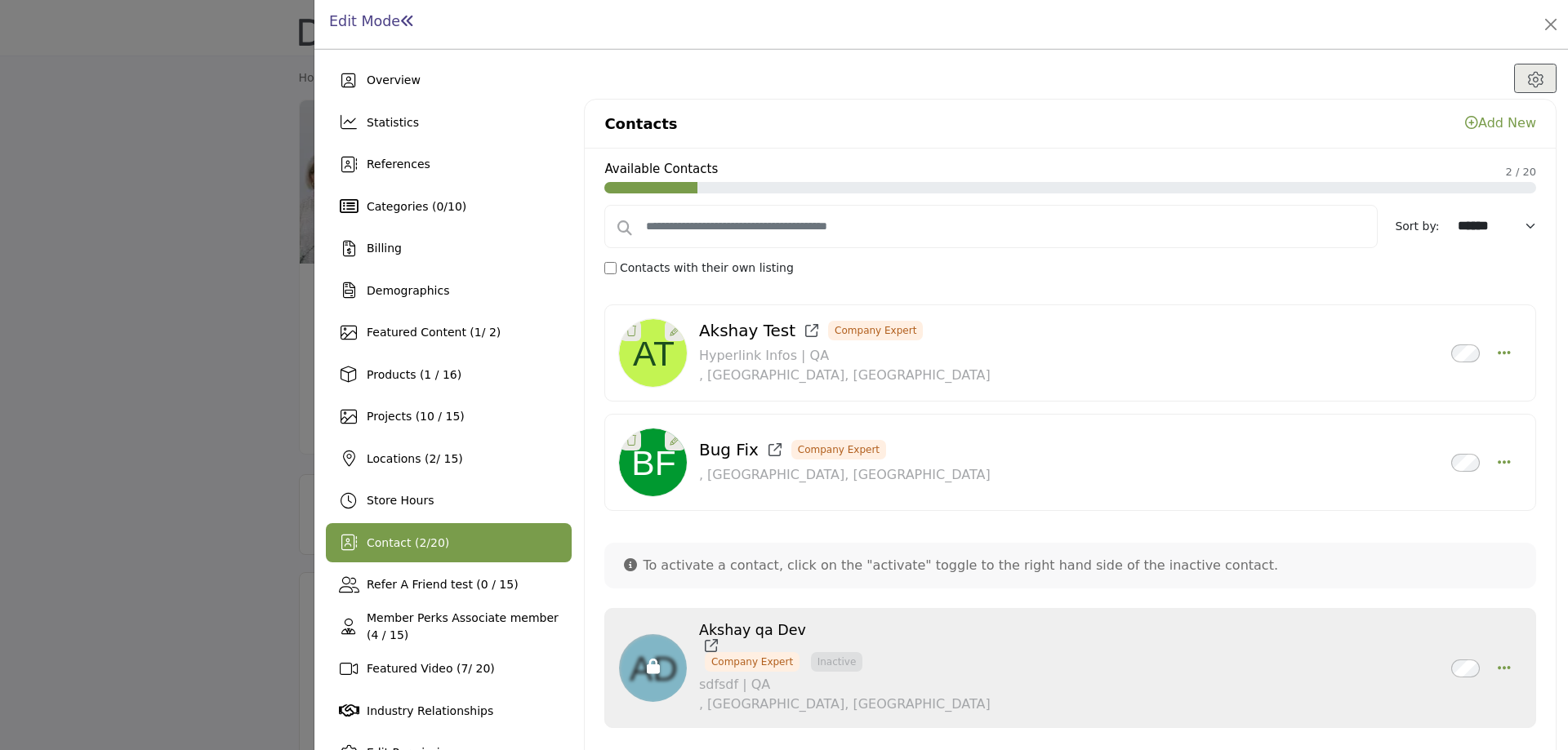
scroll to position [76, 0]
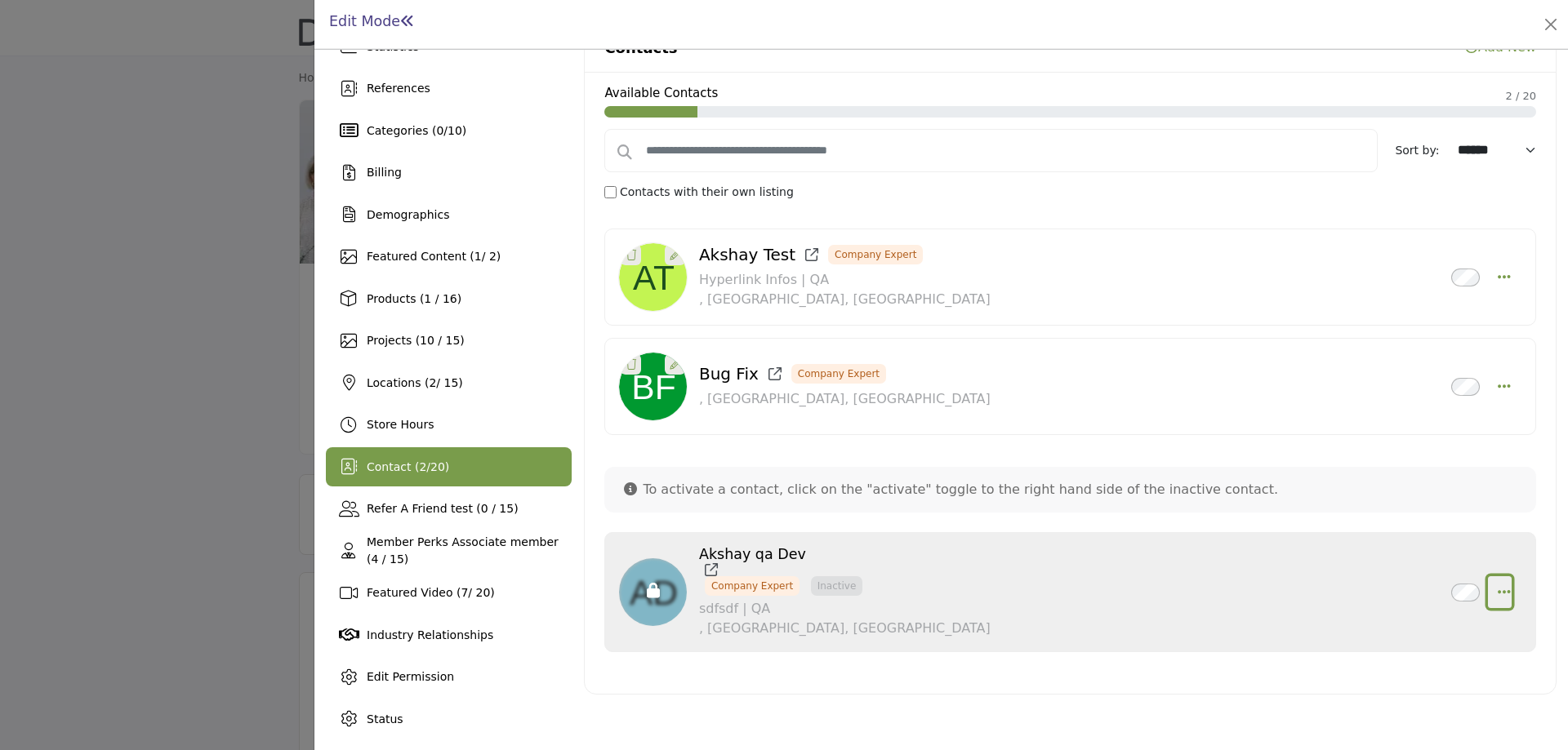
click at [1497, 590] on icon "button" at bounding box center [1504, 592] width 13 height 15
click at [1180, 668] on div "Akshay qa Dev Company Expert Inactive Edit Contact" at bounding box center [1070, 599] width 931 height 149
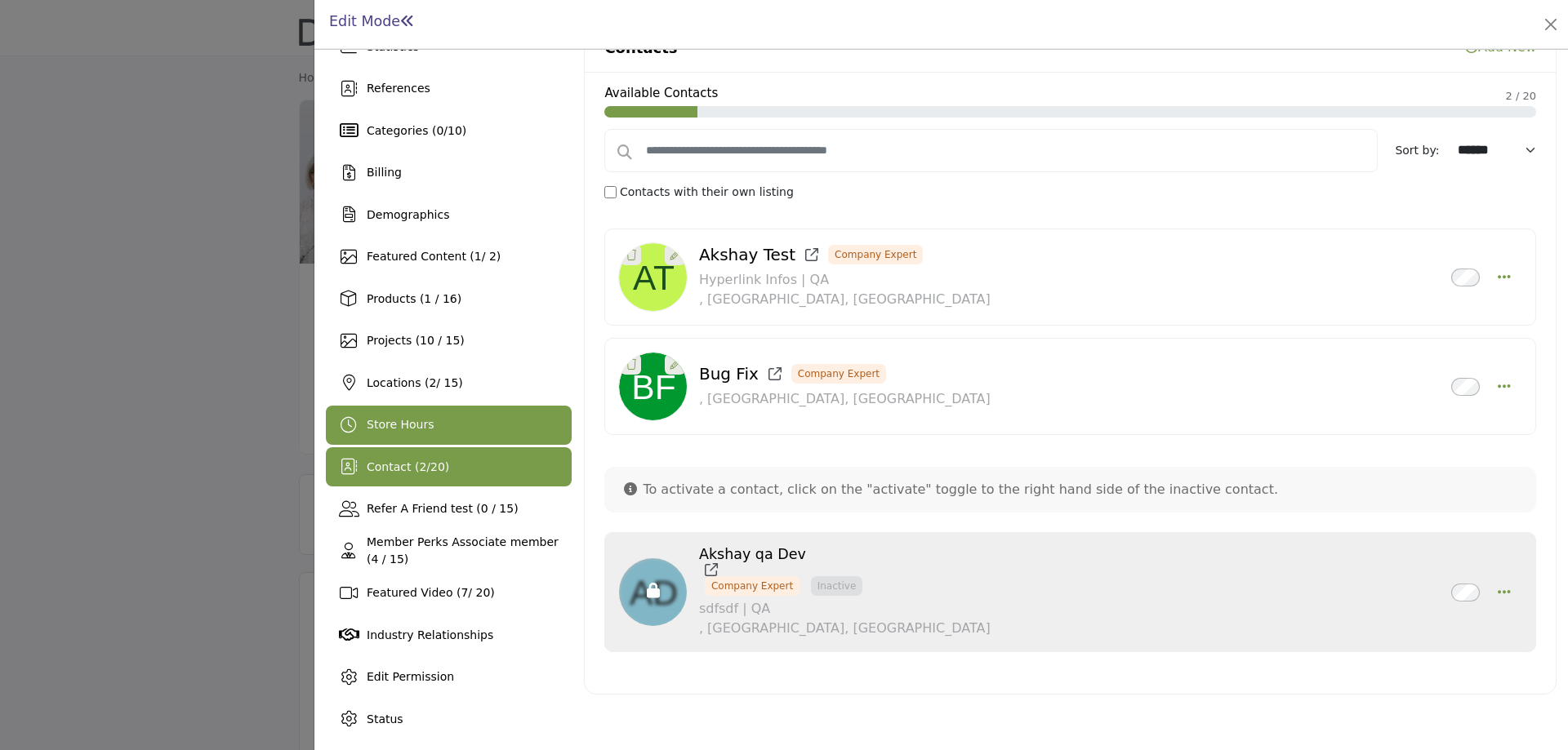
scroll to position [0, 0]
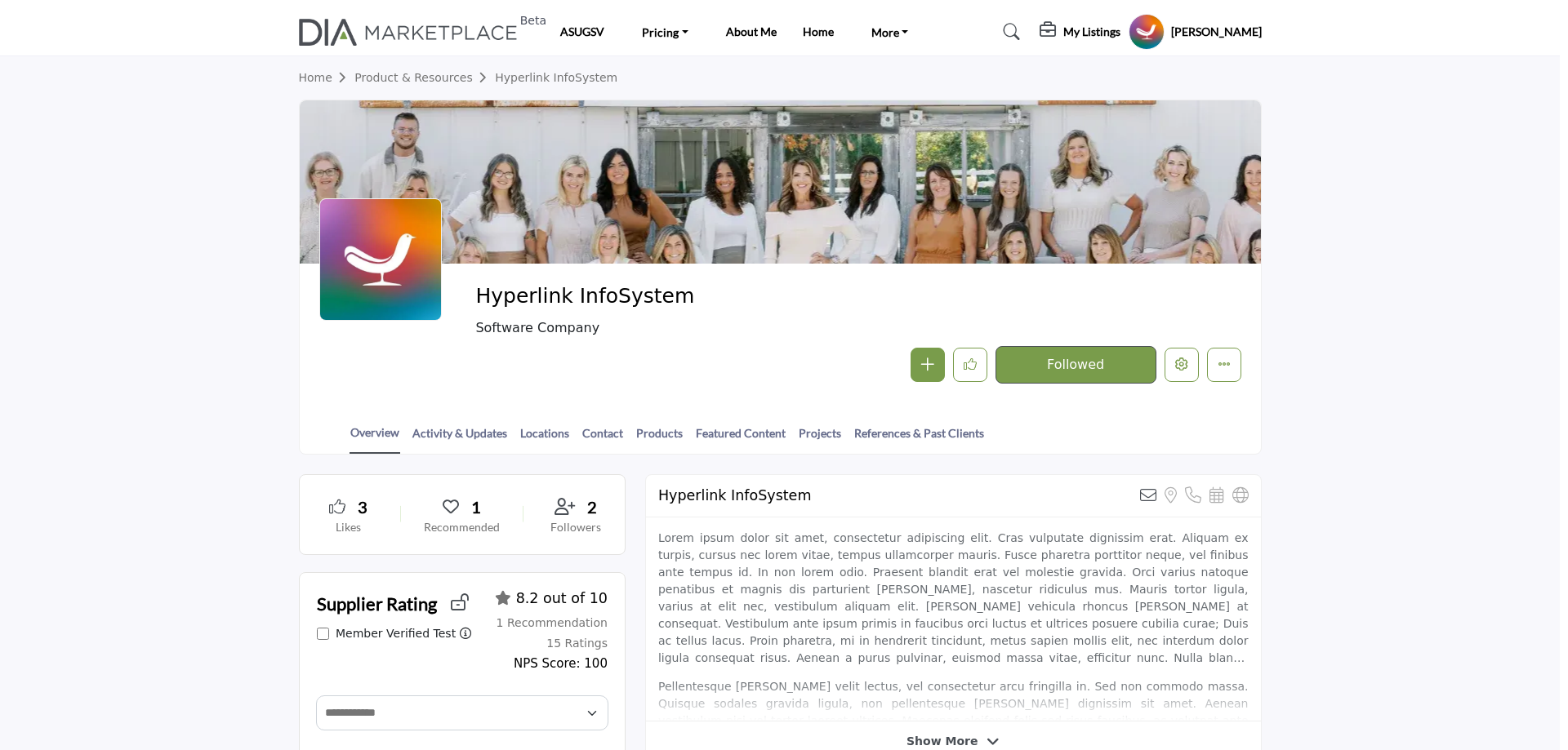
click at [57, 292] on div at bounding box center [784, 375] width 1568 height 750
click at [306, 77] on link "Home" at bounding box center [327, 77] width 57 height 13
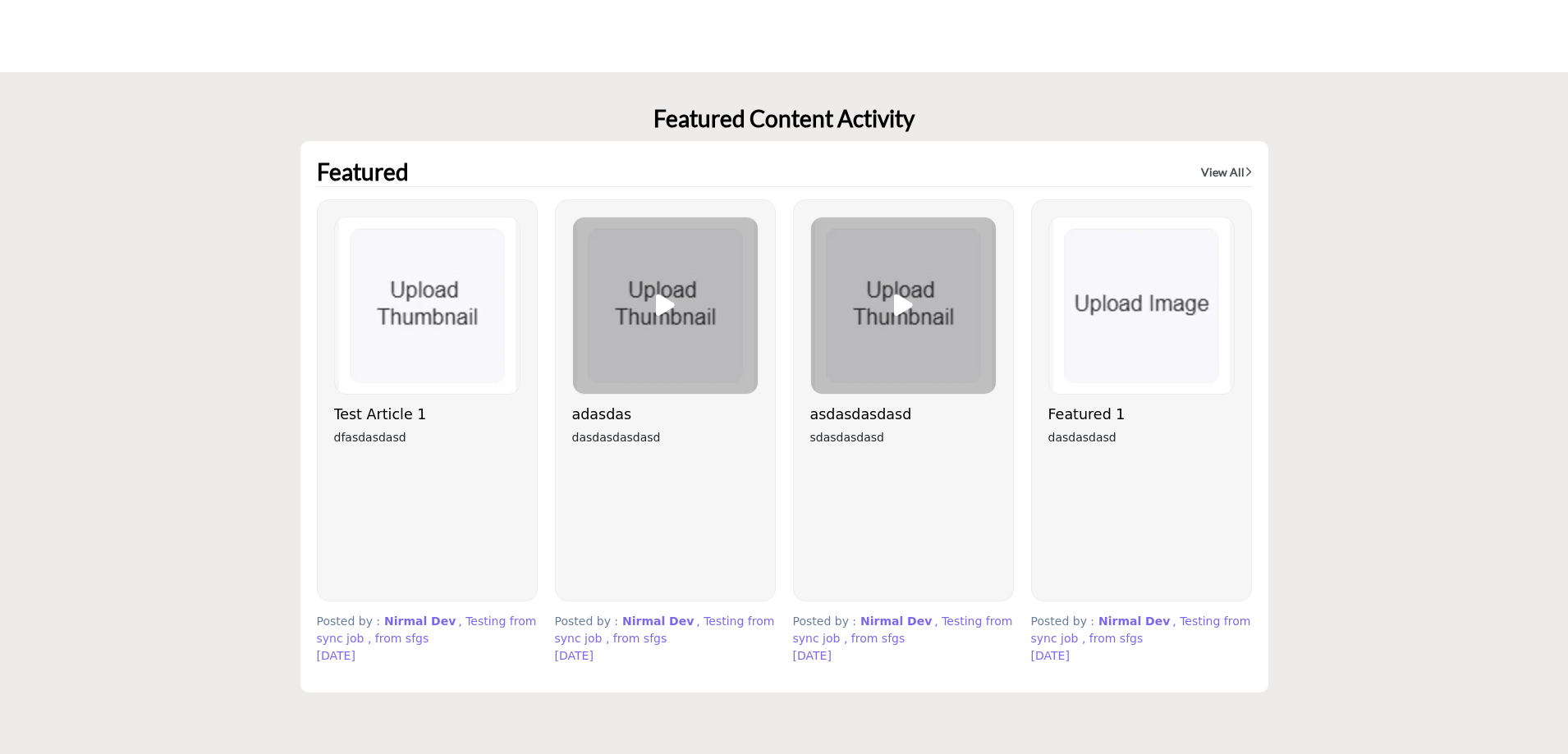
scroll to position [4289, 0]
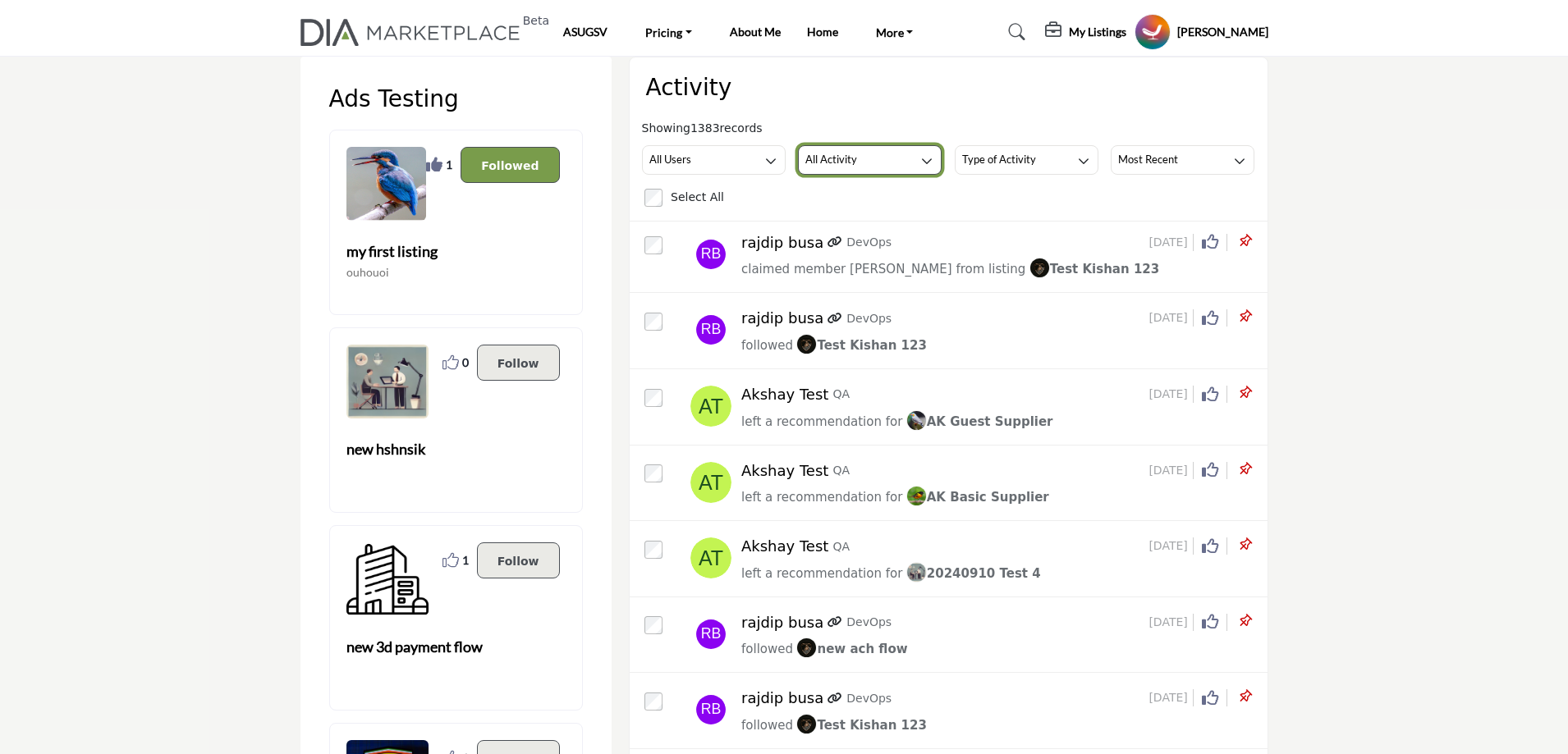
click at [849, 158] on h3 "All Activity" at bounding box center [831, 160] width 51 height 15
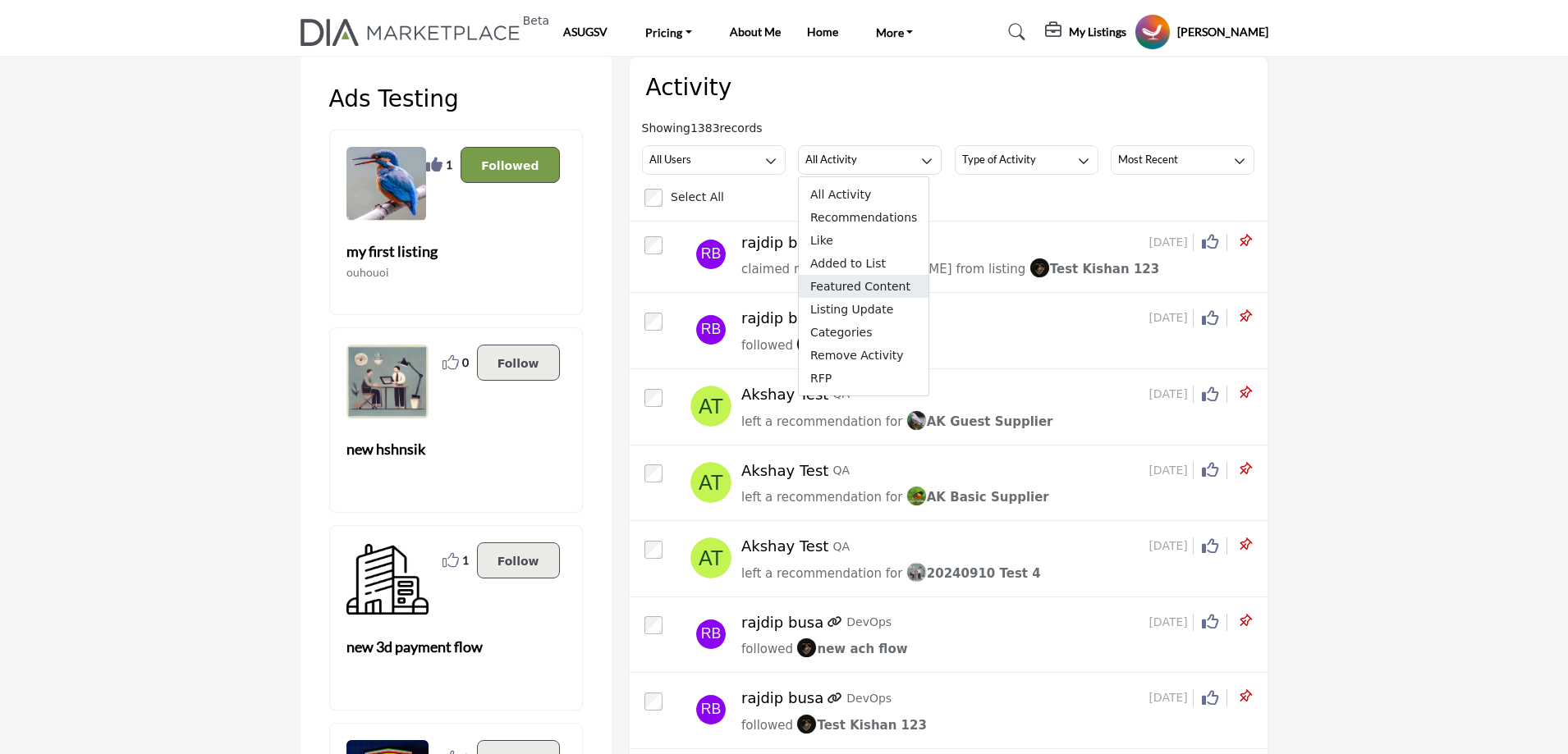
click at [862, 285] on span "Featured Content" at bounding box center [863, 286] width 130 height 23
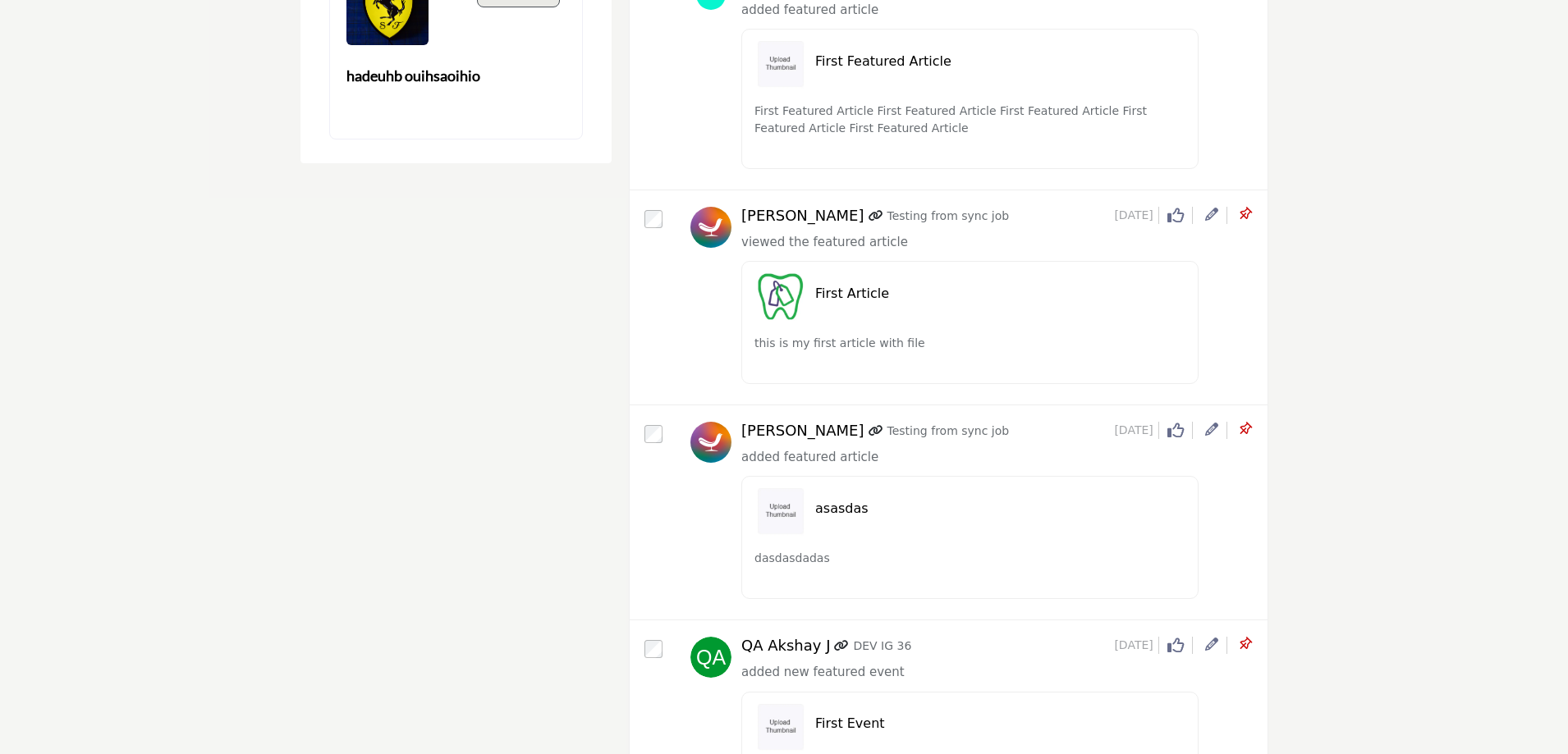
scroll to position [4432, 0]
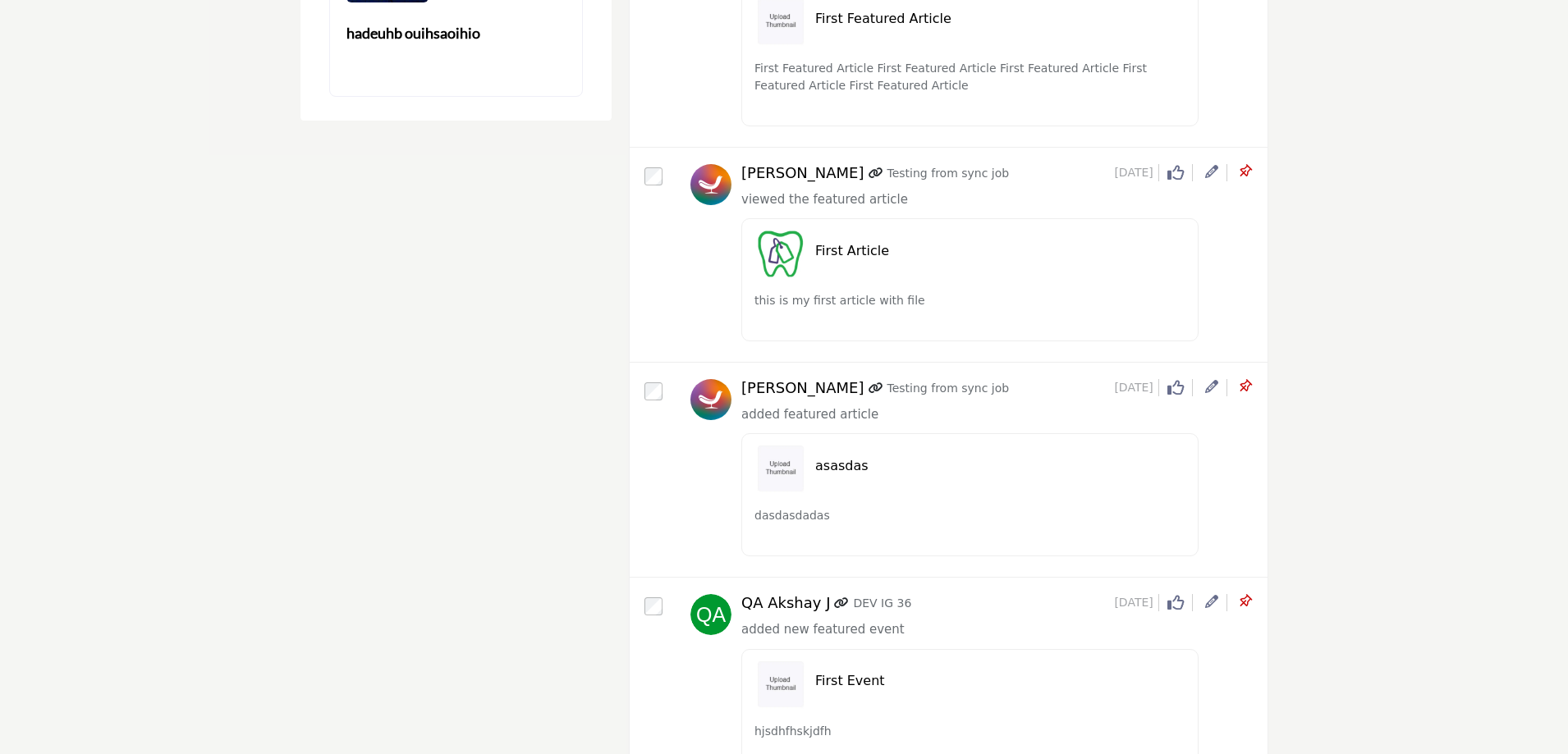
click at [1211, 390] on icon at bounding box center [1212, 387] width 13 height 13
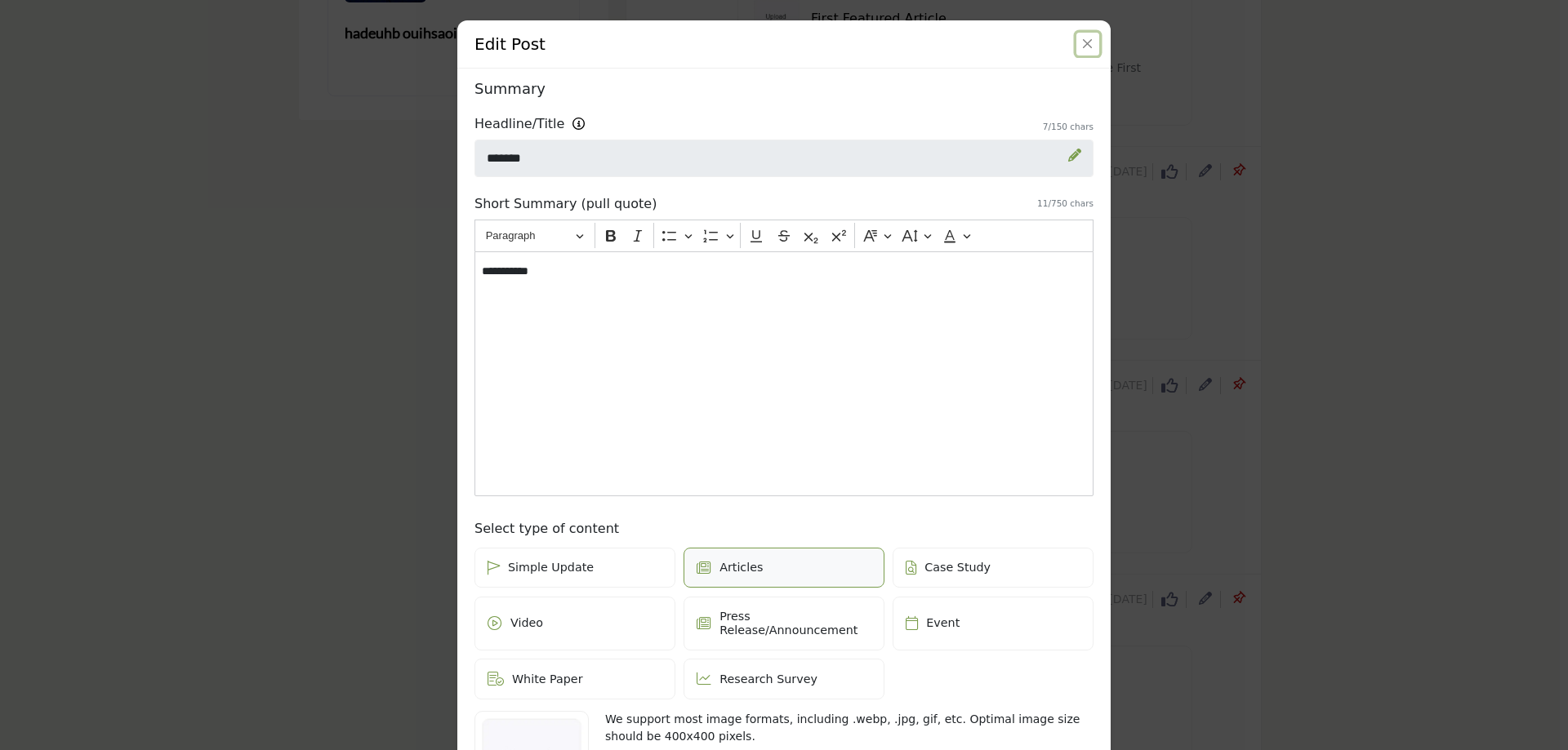
click at [1079, 43] on button "Close" at bounding box center [1087, 44] width 23 height 23
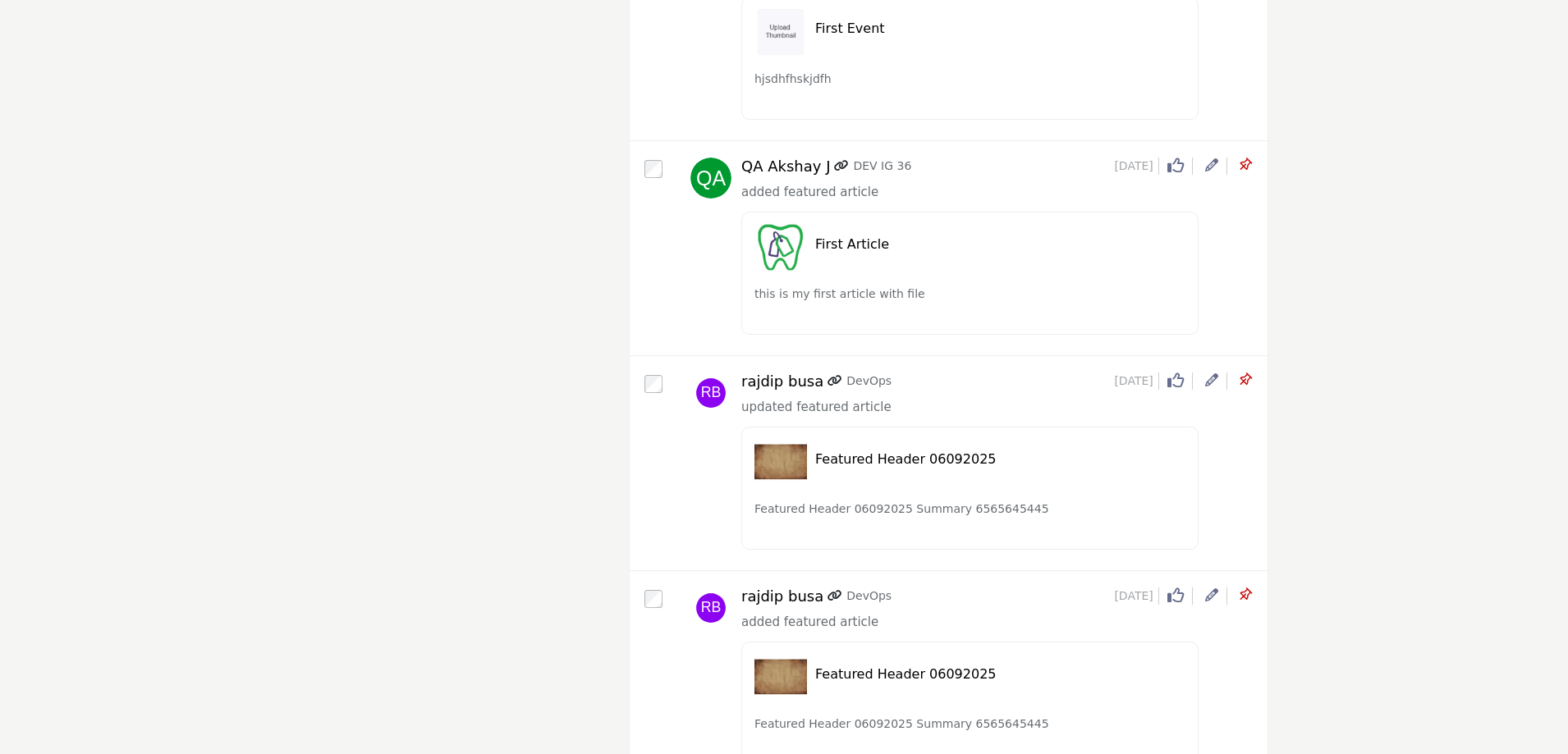
scroll to position [5171, 0]
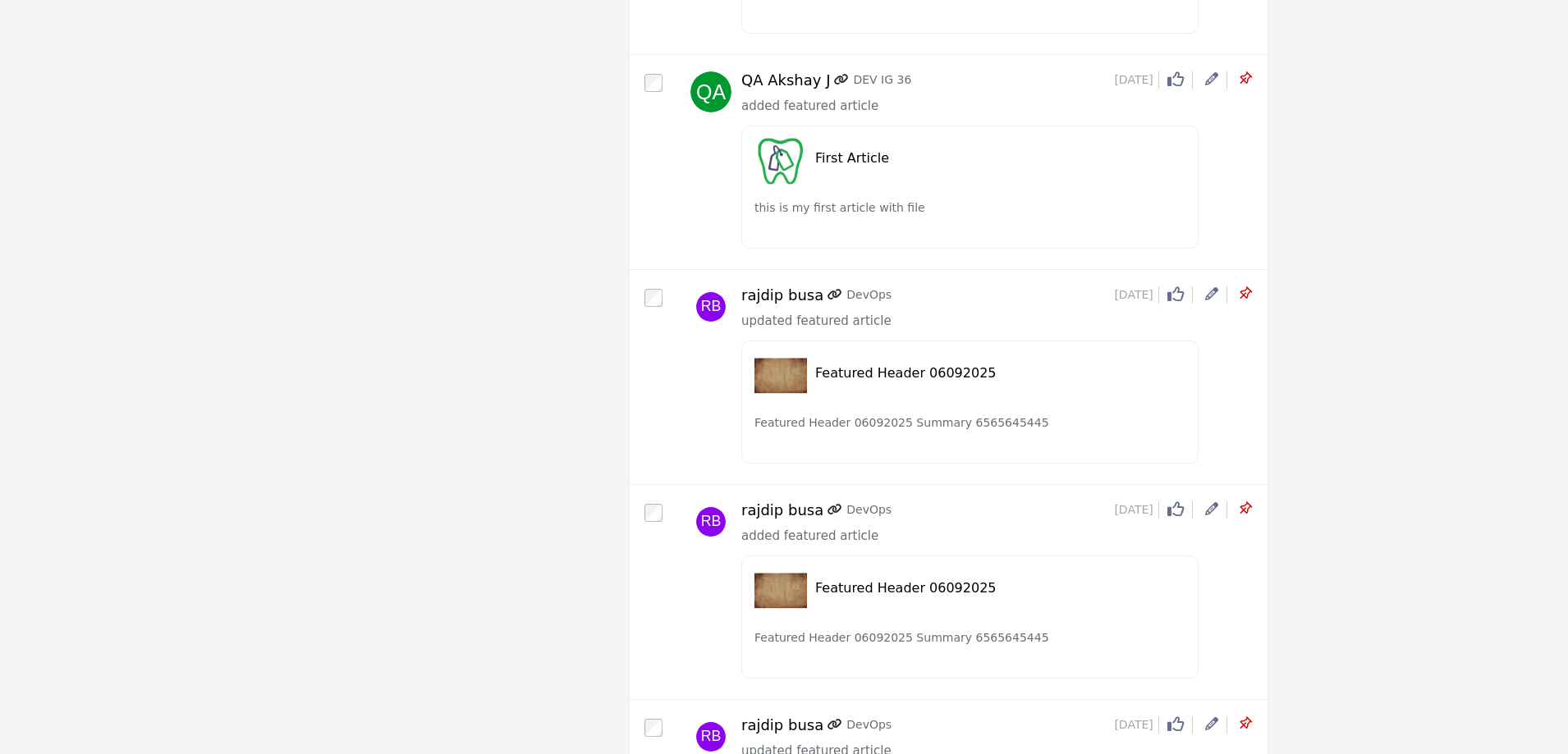
click at [1213, 510] on icon at bounding box center [1212, 509] width 13 height 13
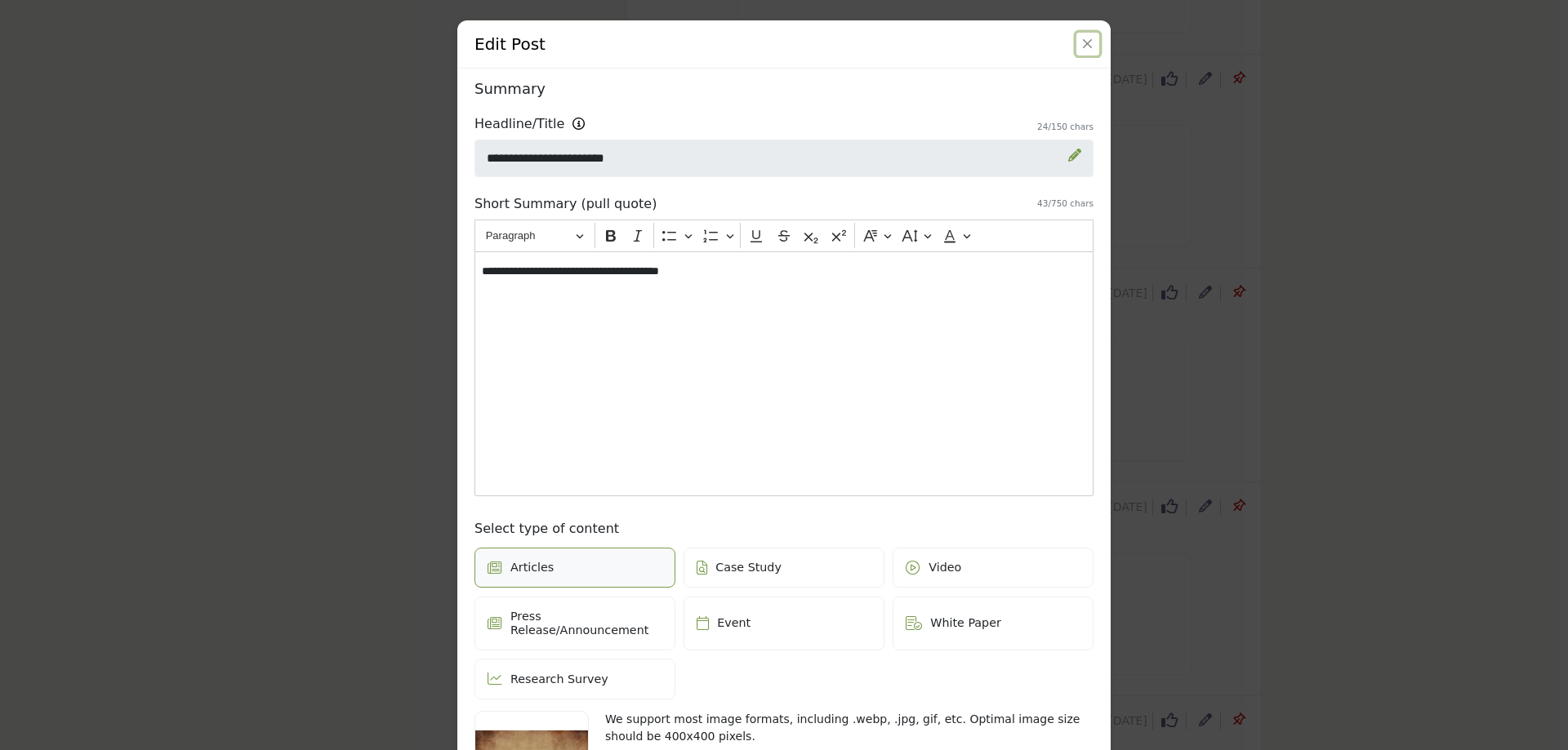
click at [1080, 44] on button "Close" at bounding box center [1087, 44] width 23 height 23
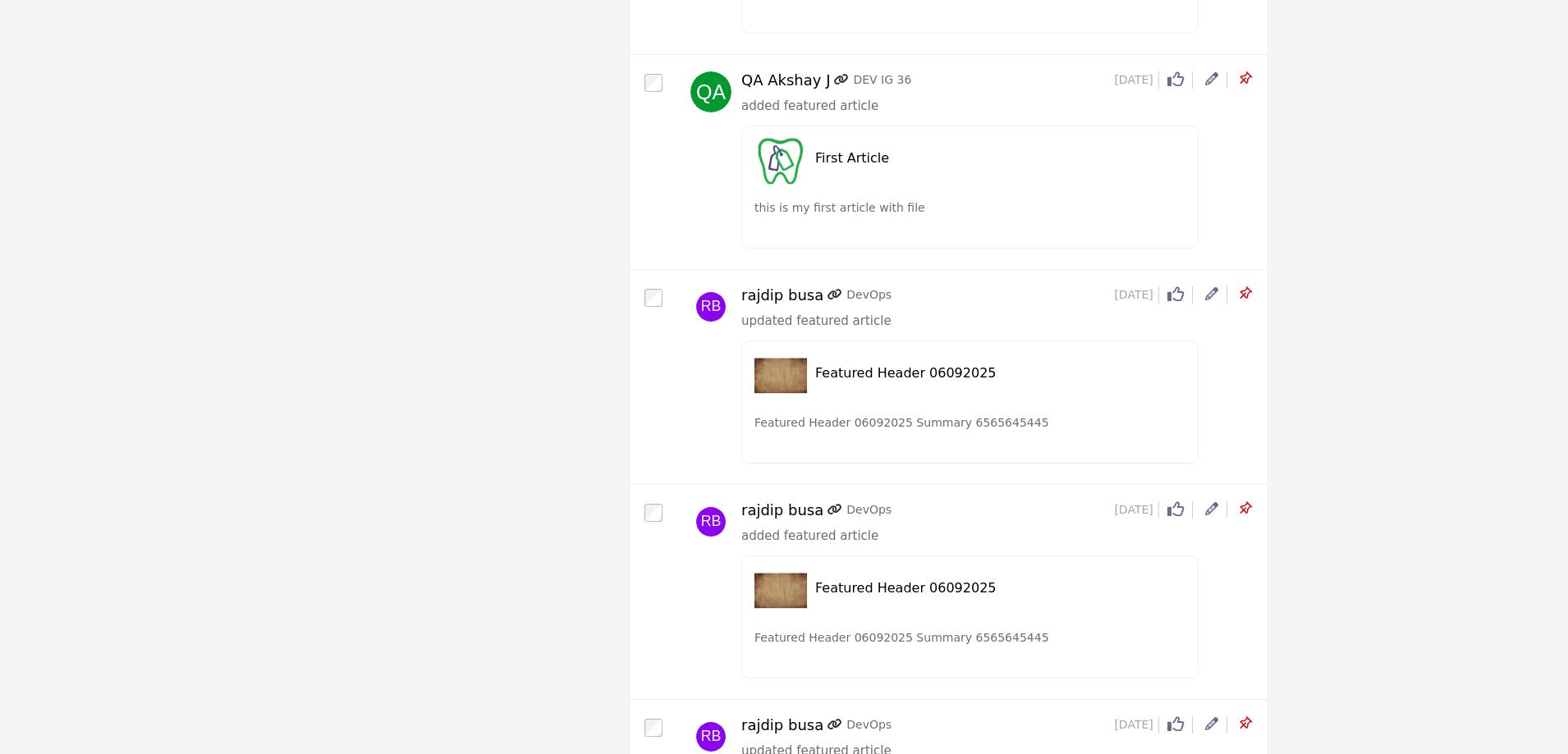
click at [1247, 505] on icon at bounding box center [1245, 509] width 17 height 17
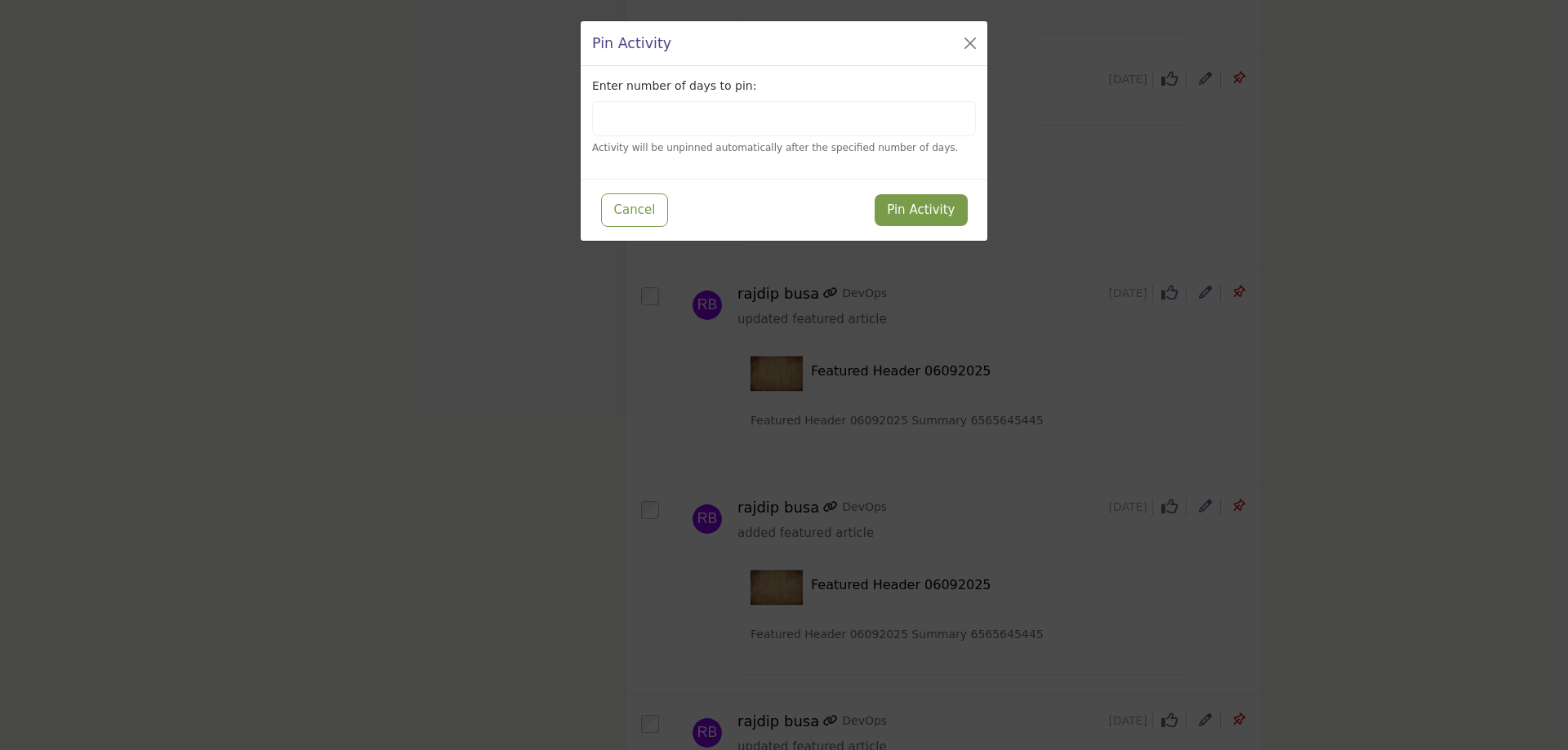
click at [819, 190] on div "Cancel Pin Activity" at bounding box center [784, 210] width 406 height 63
click at [915, 214] on button "Pin Activity" at bounding box center [920, 210] width 92 height 32
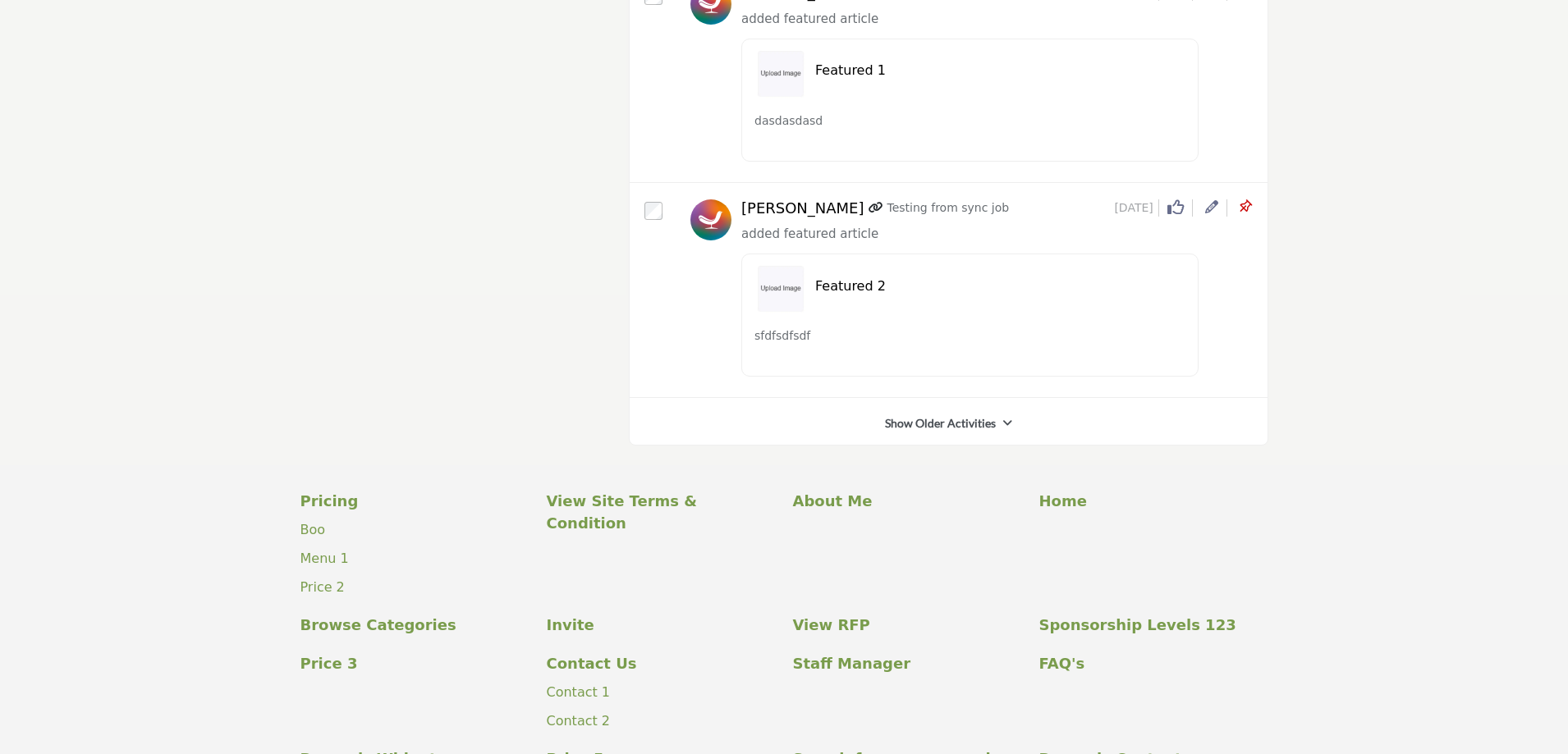
scroll to position [7879, 0]
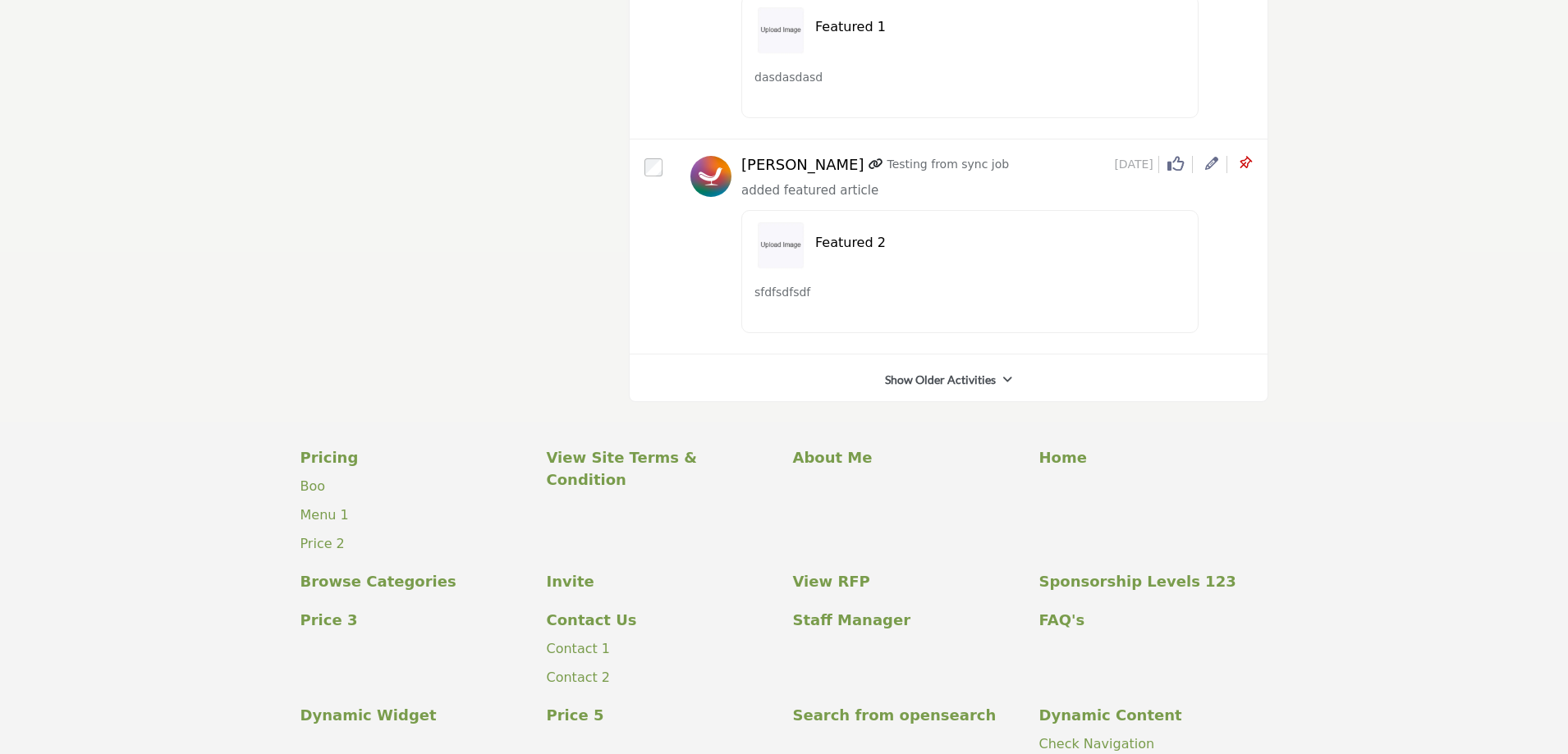
click at [970, 382] on link "Show Older Activities" at bounding box center [940, 380] width 111 height 17
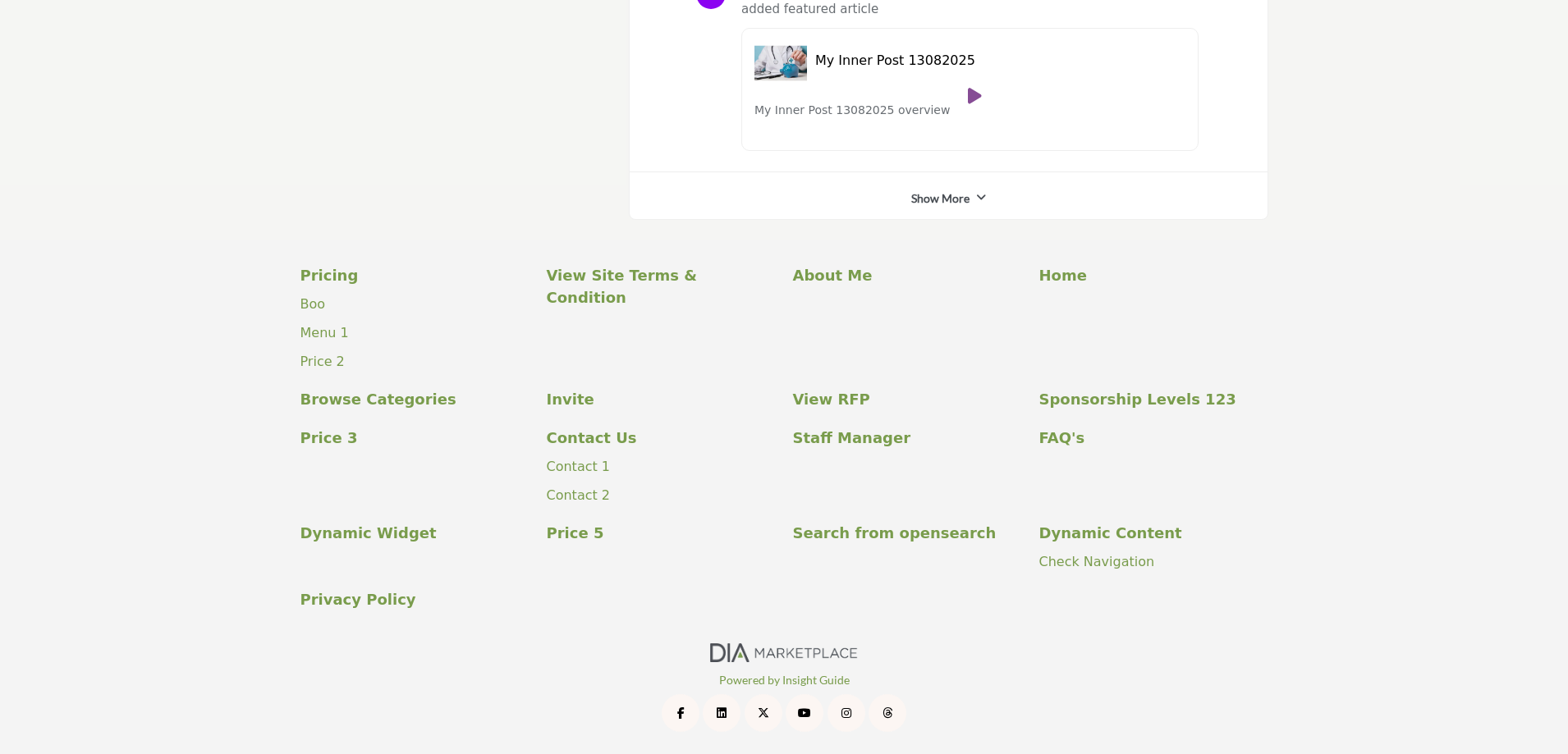
scroll to position [15585, 0]
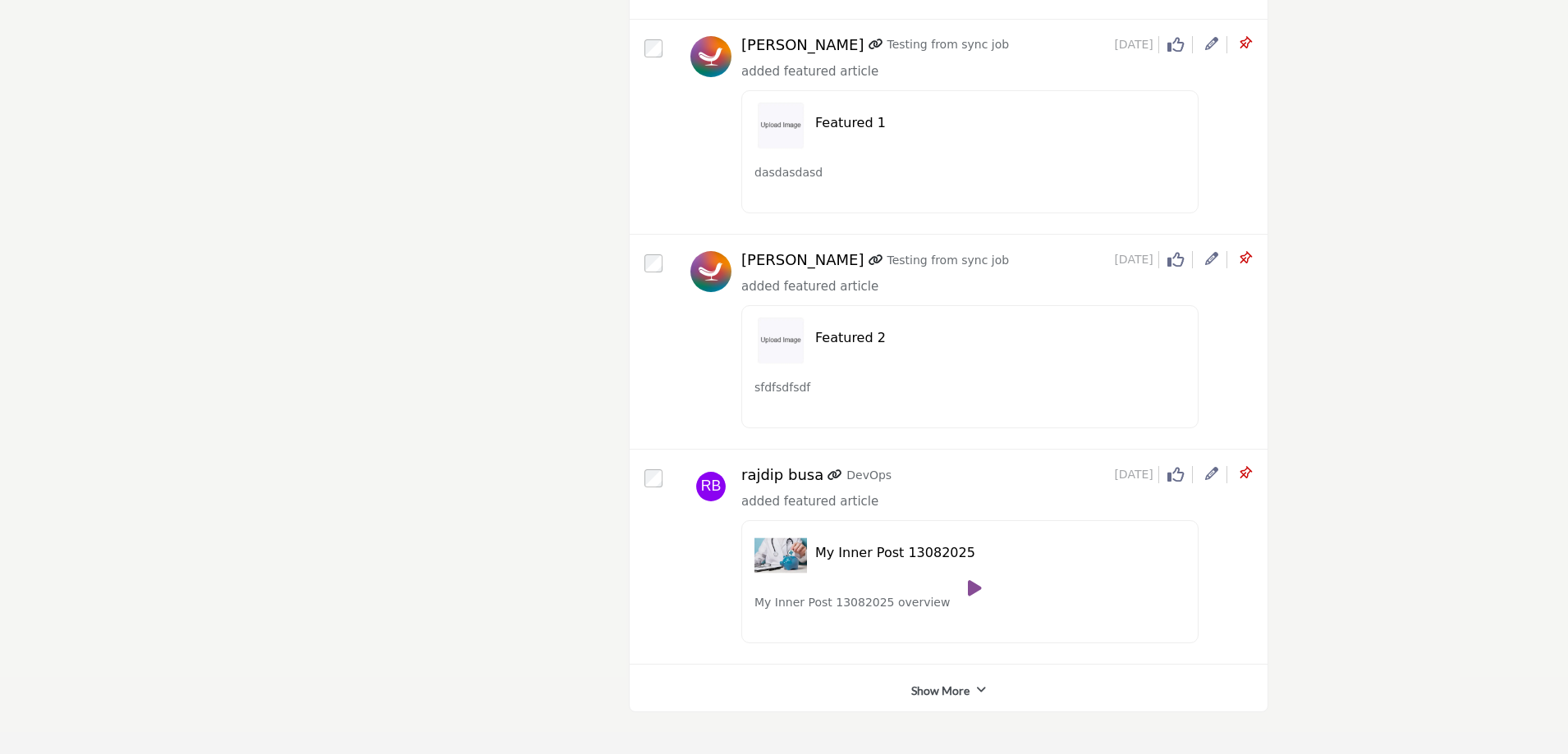
click at [1208, 469] on icon at bounding box center [1212, 474] width 13 height 13
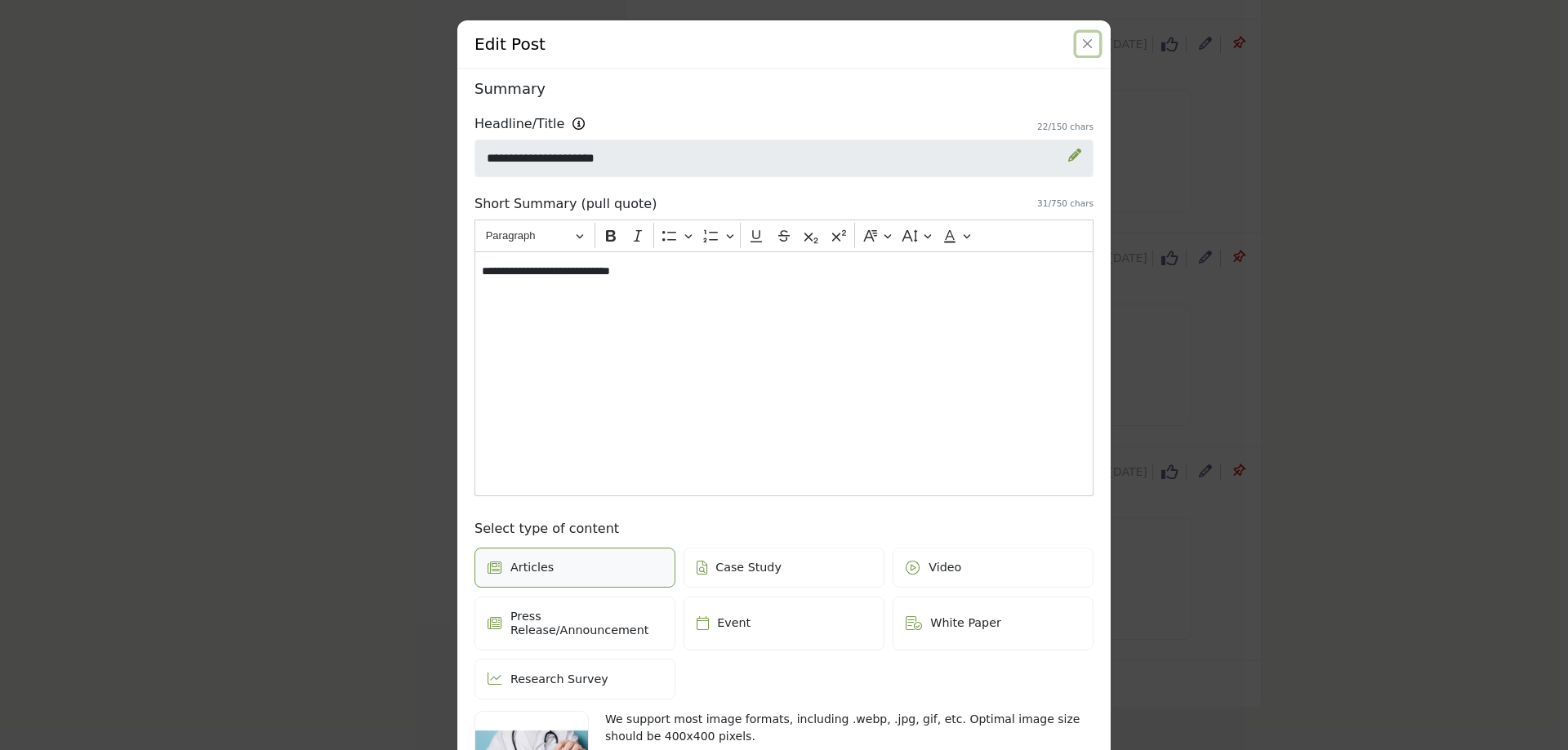
click at [1086, 49] on button "Close" at bounding box center [1087, 44] width 23 height 23
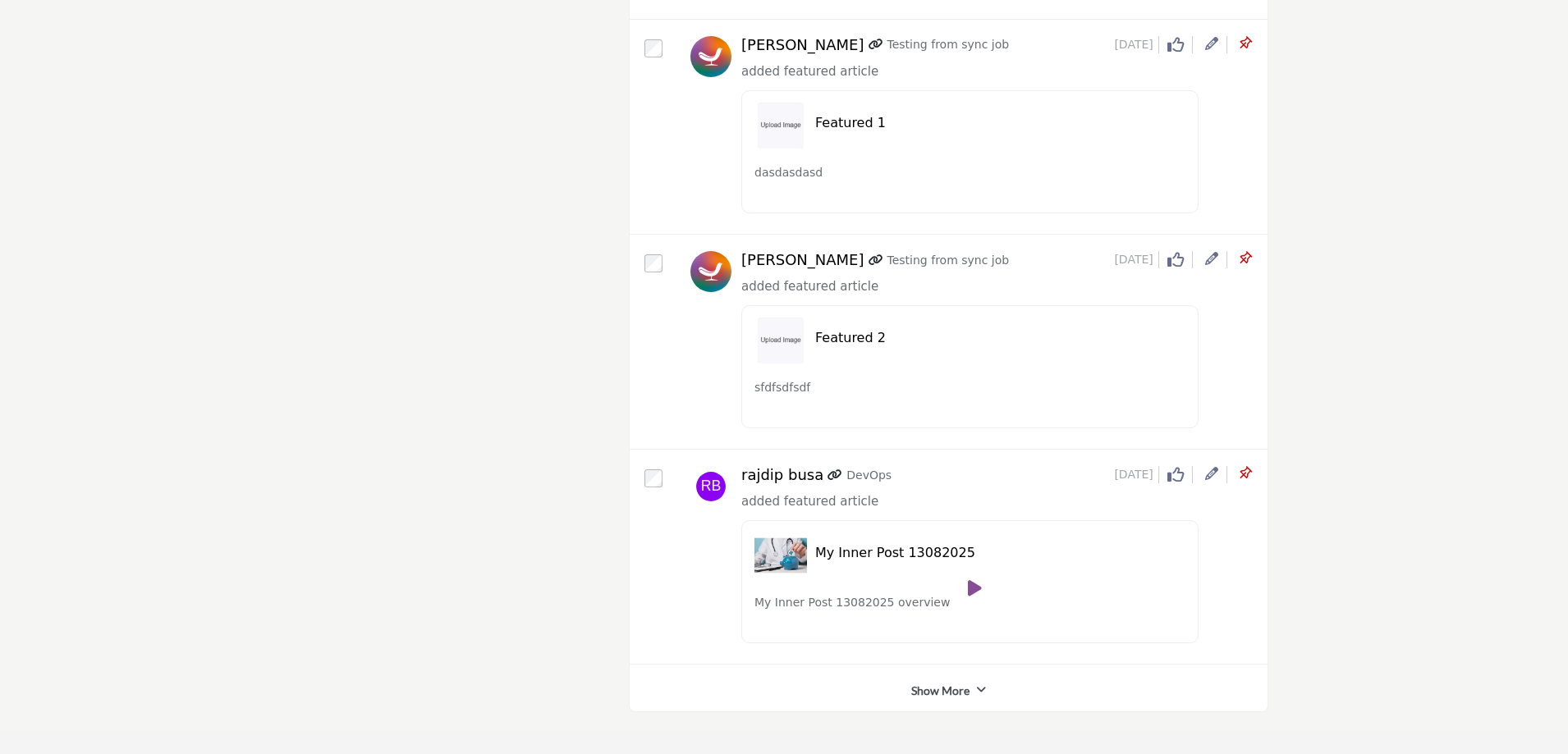
click at [1244, 470] on icon at bounding box center [1245, 474] width 17 height 17
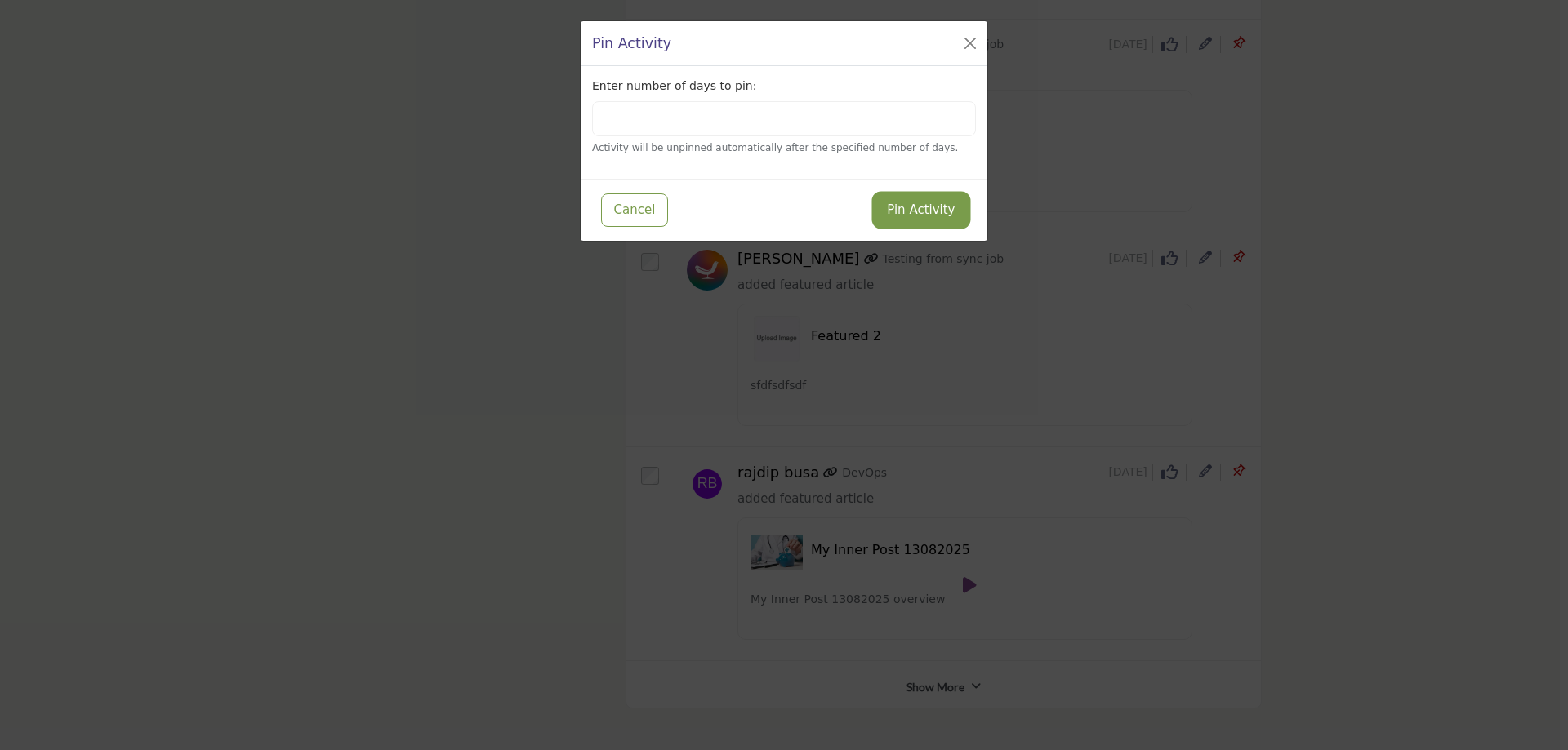
click at [910, 205] on button "Pin Activity" at bounding box center [920, 210] width 92 height 32
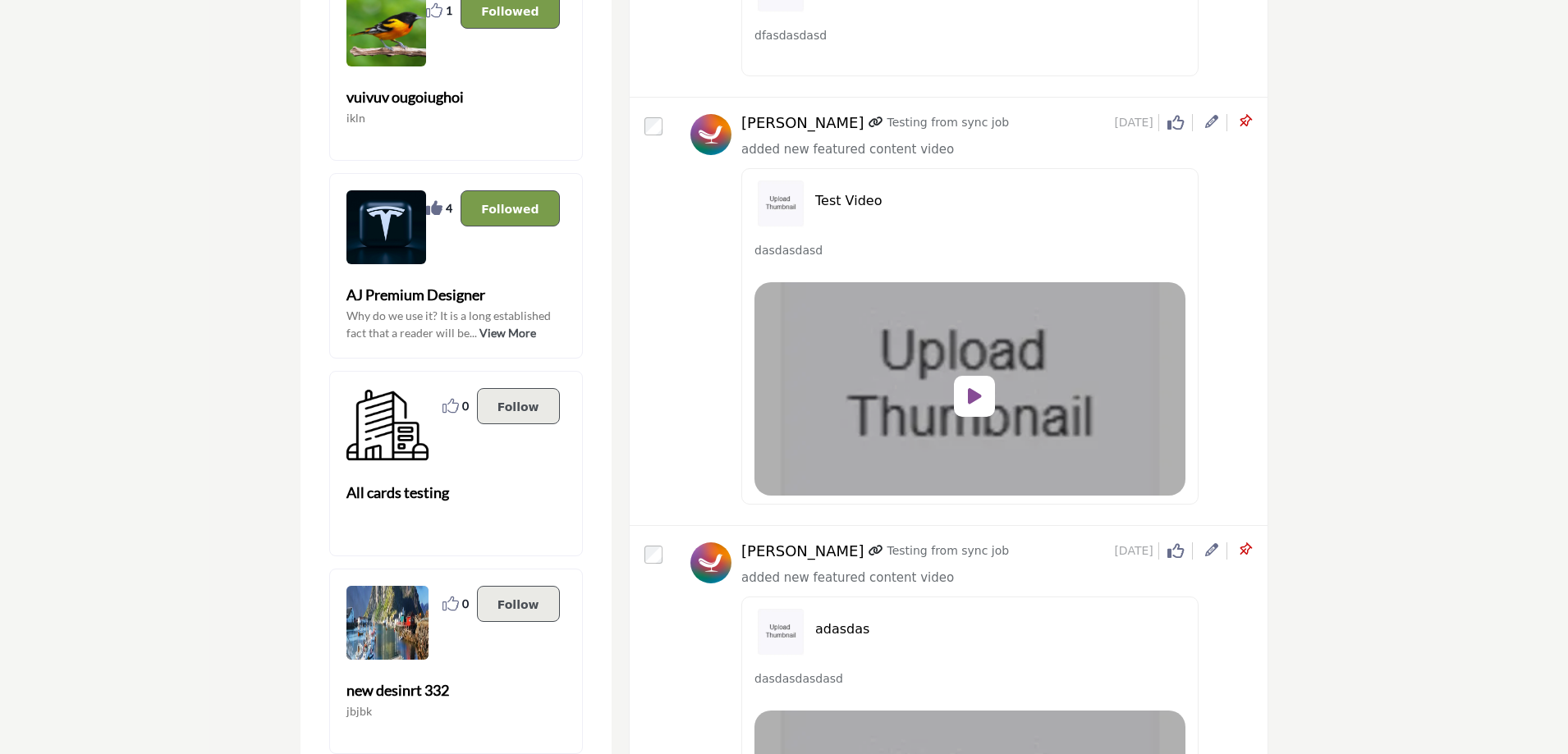
scroll to position [0, 0]
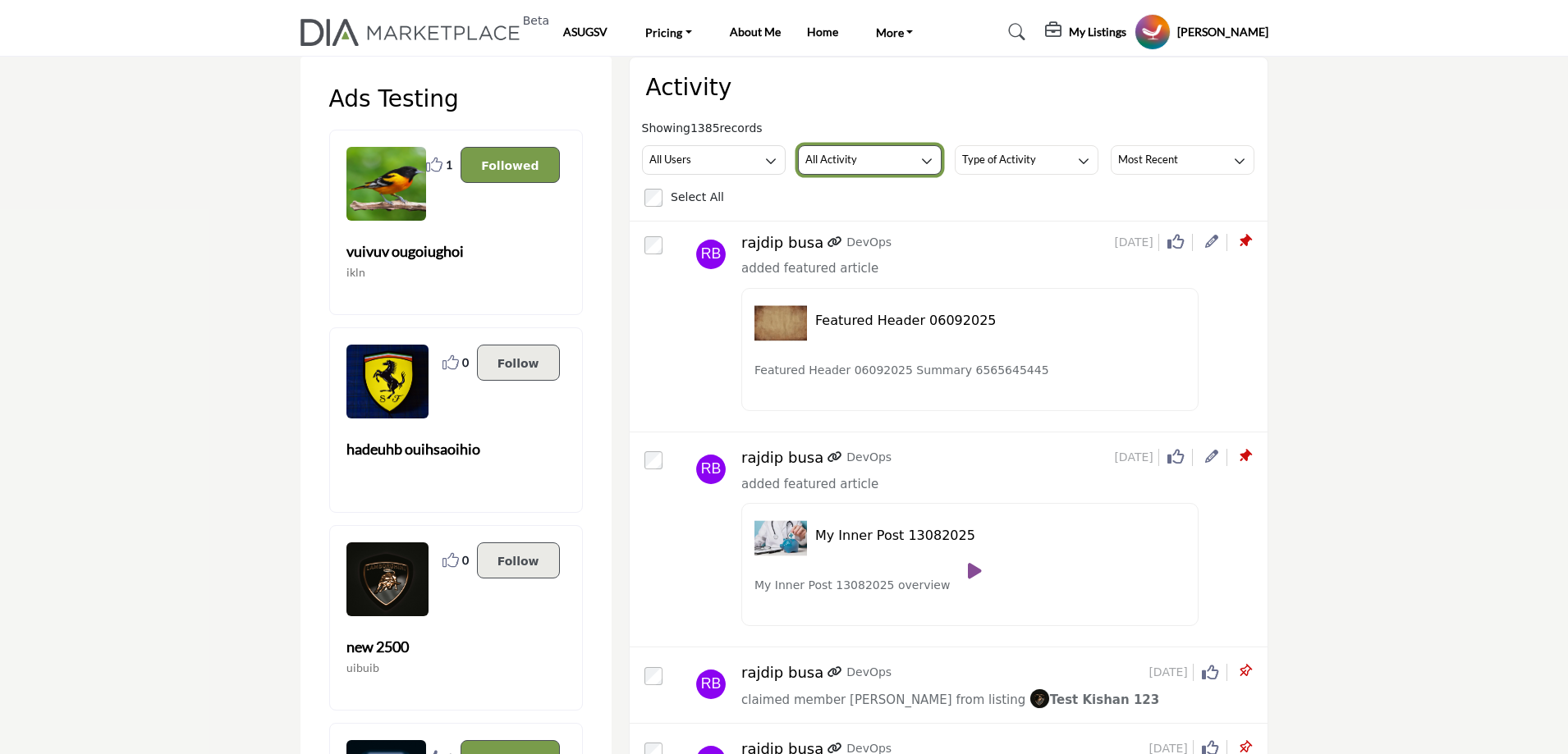
click at [834, 160] on h3 "All Activity" at bounding box center [831, 160] width 51 height 15
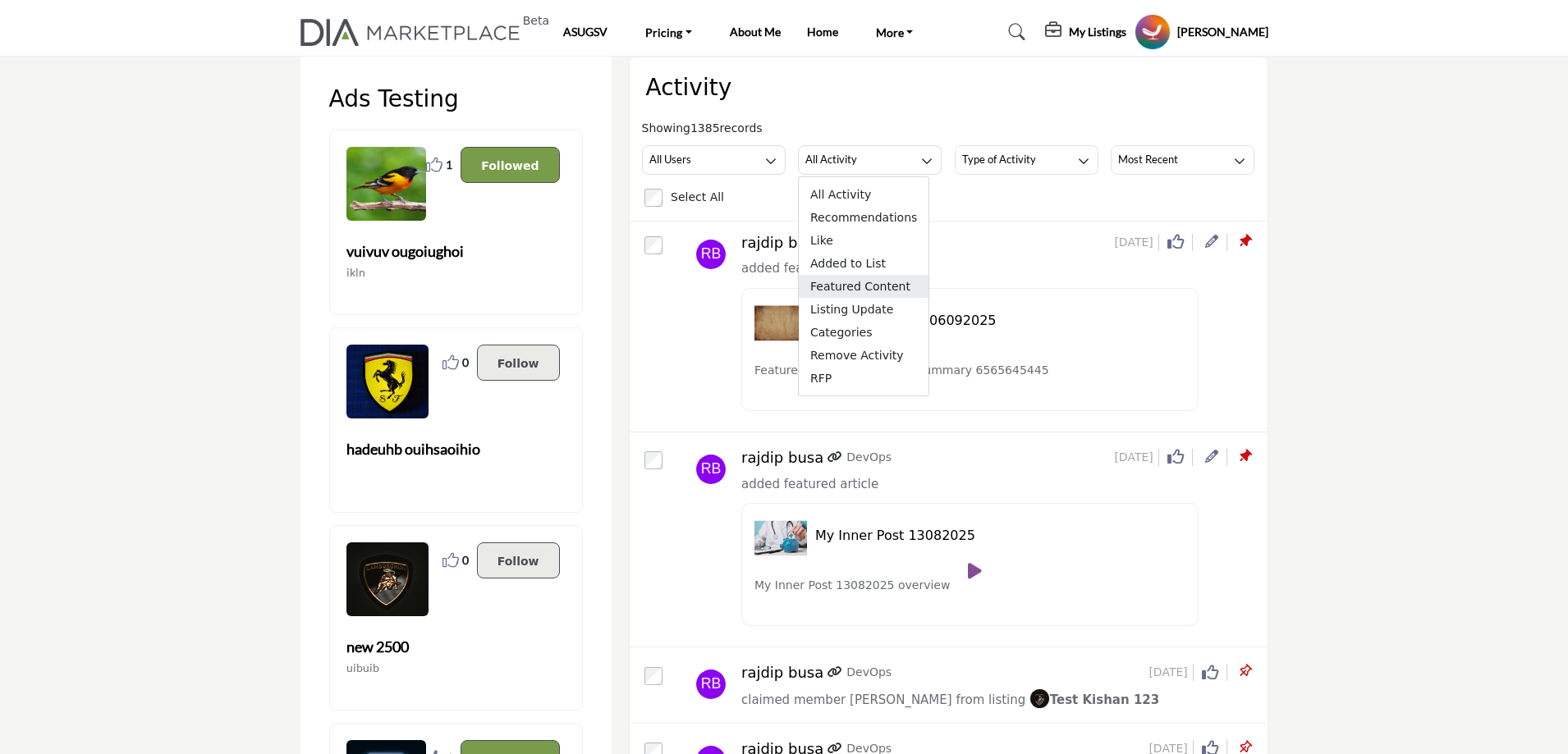
click at [873, 285] on span "Featured Content" at bounding box center [863, 286] width 130 height 23
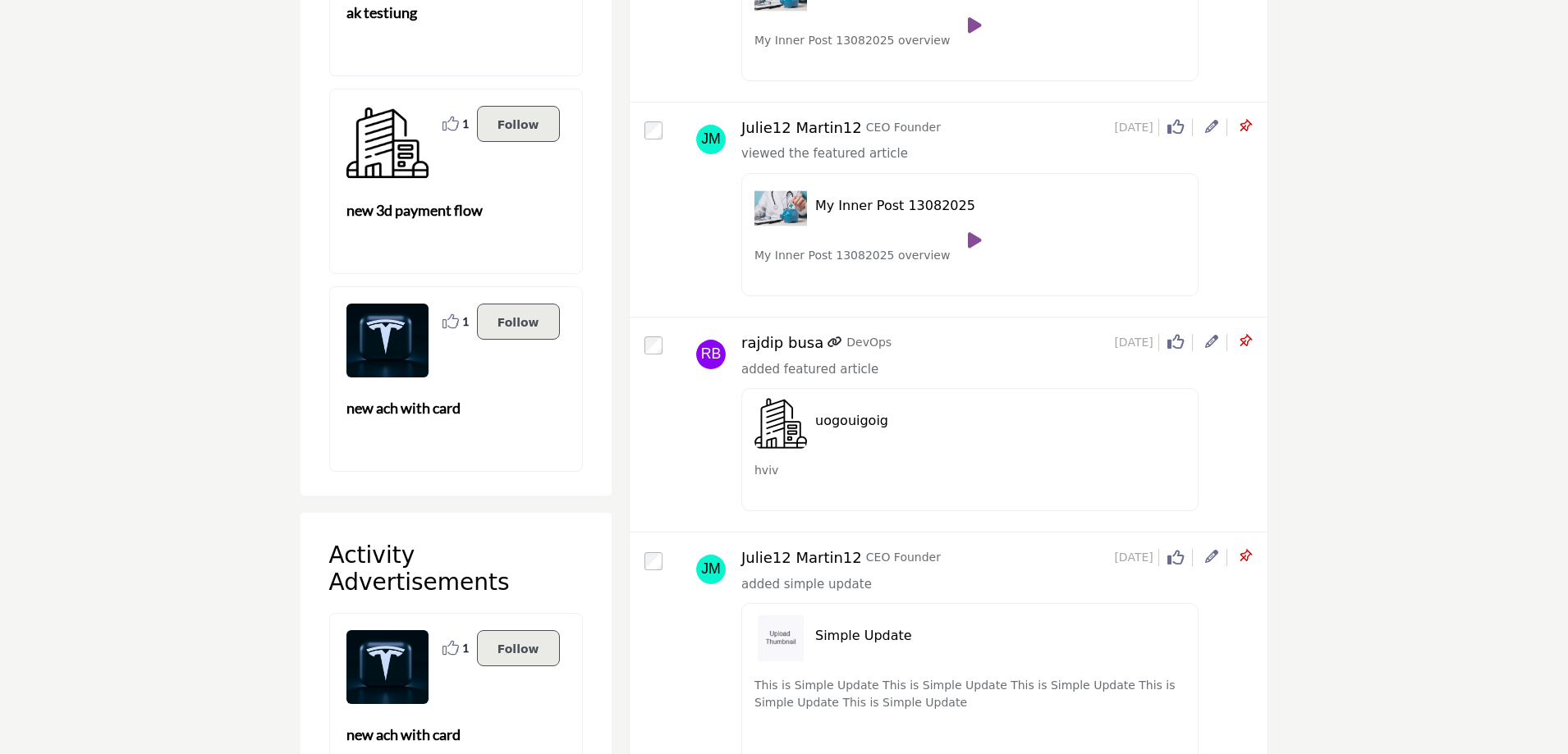
scroll to position [3037, 0]
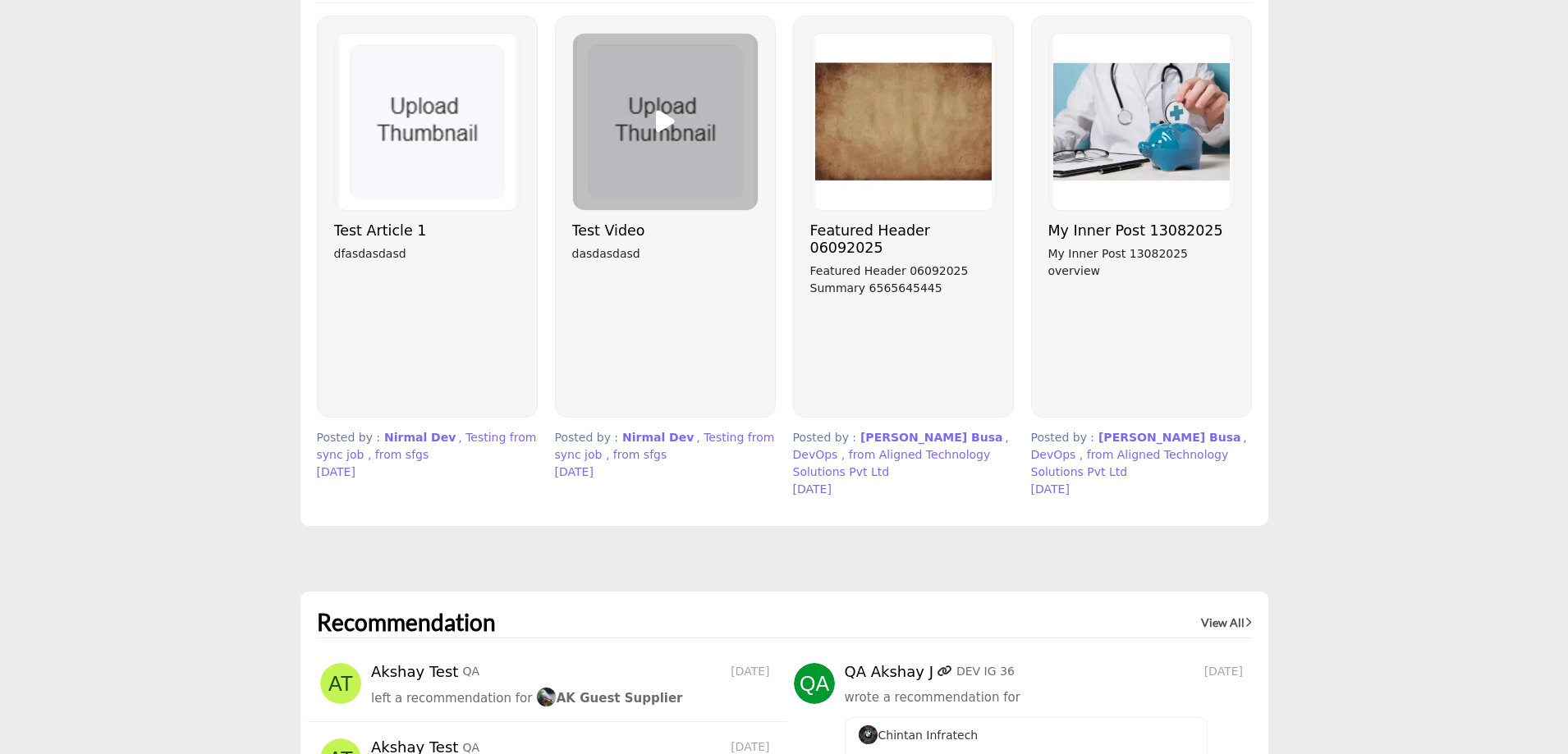
scroll to position [4435, 0]
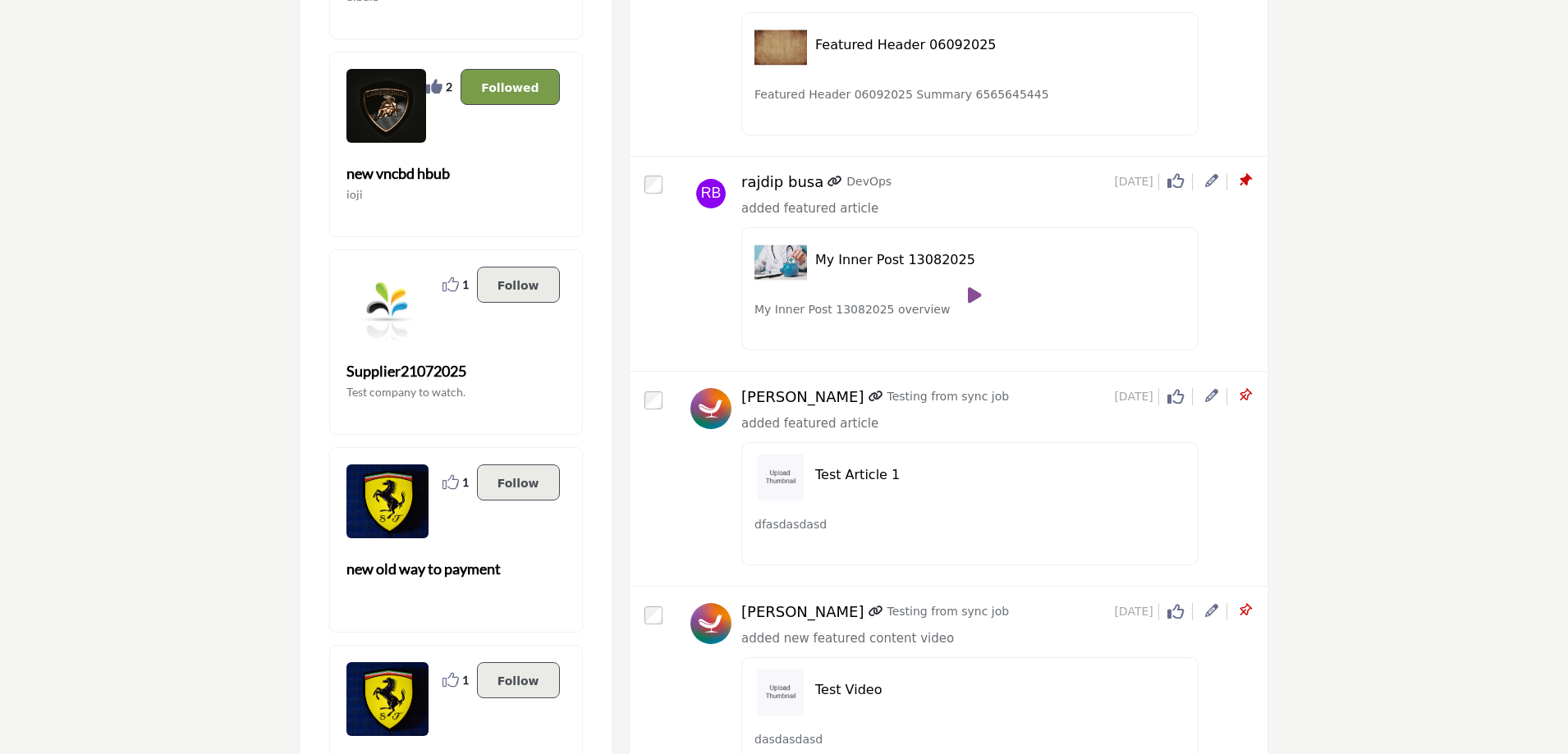
scroll to position [410, 0]
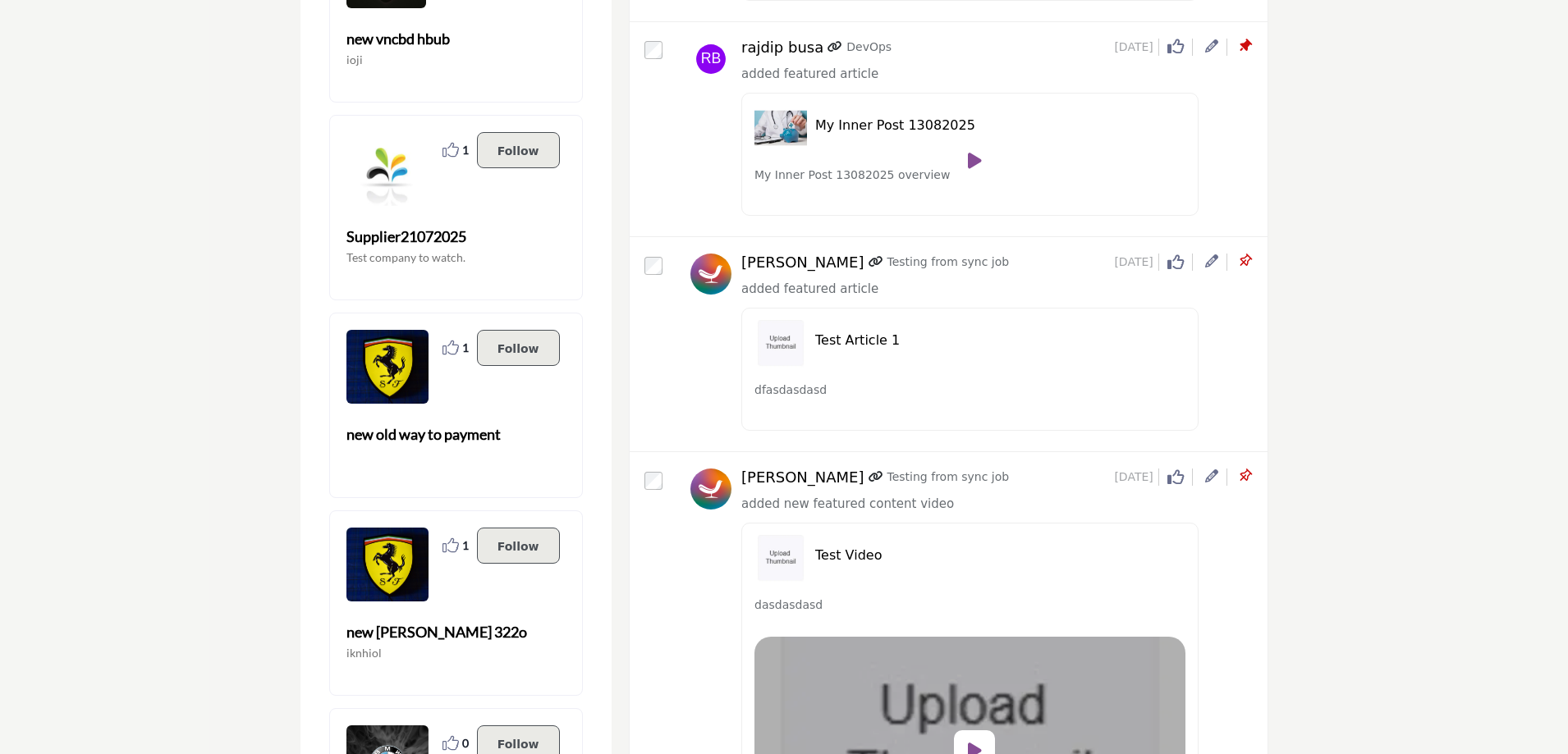
click at [1205, 482] on icon at bounding box center [1212, 476] width 13 height 13
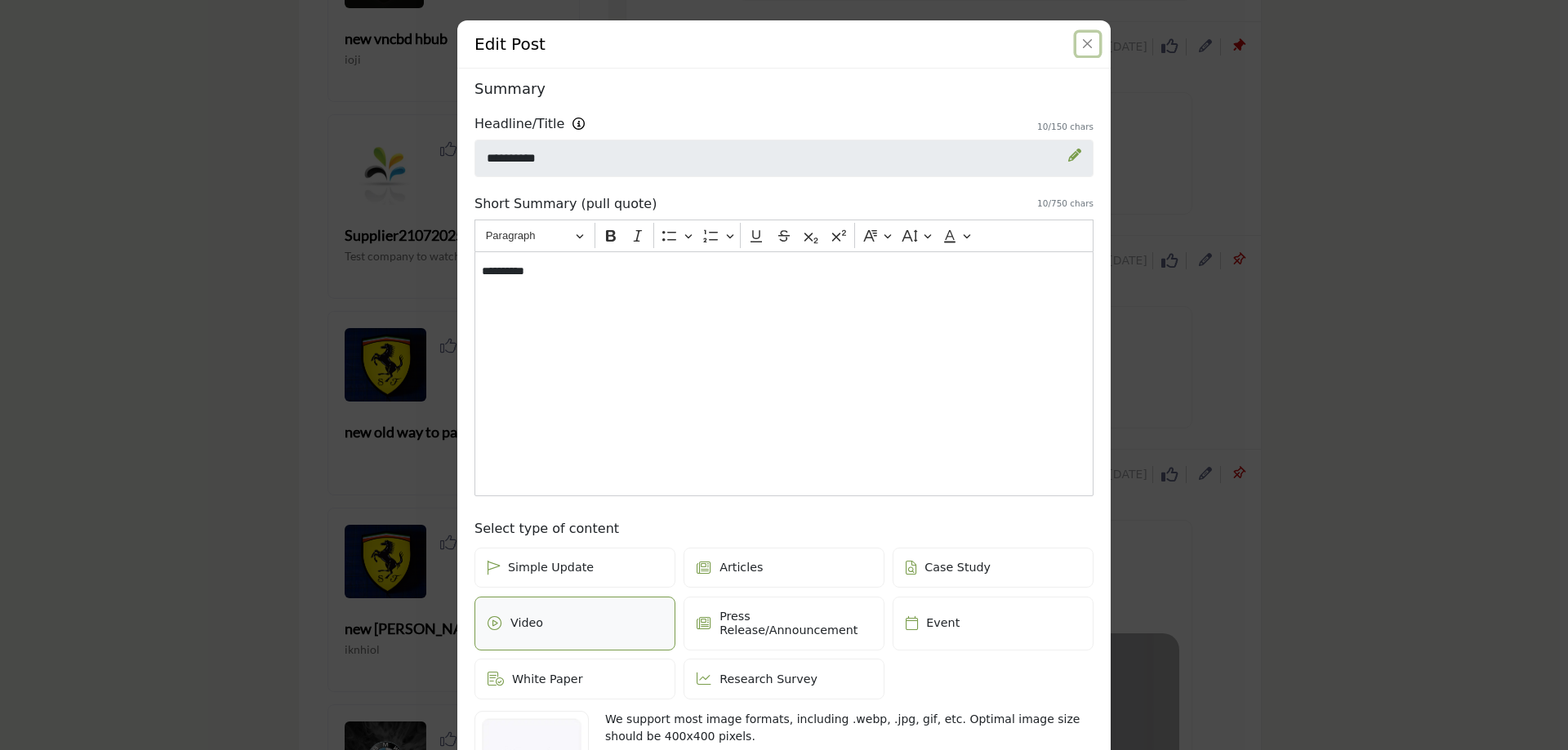
click at [1076, 40] on button "Close" at bounding box center [1087, 44] width 23 height 23
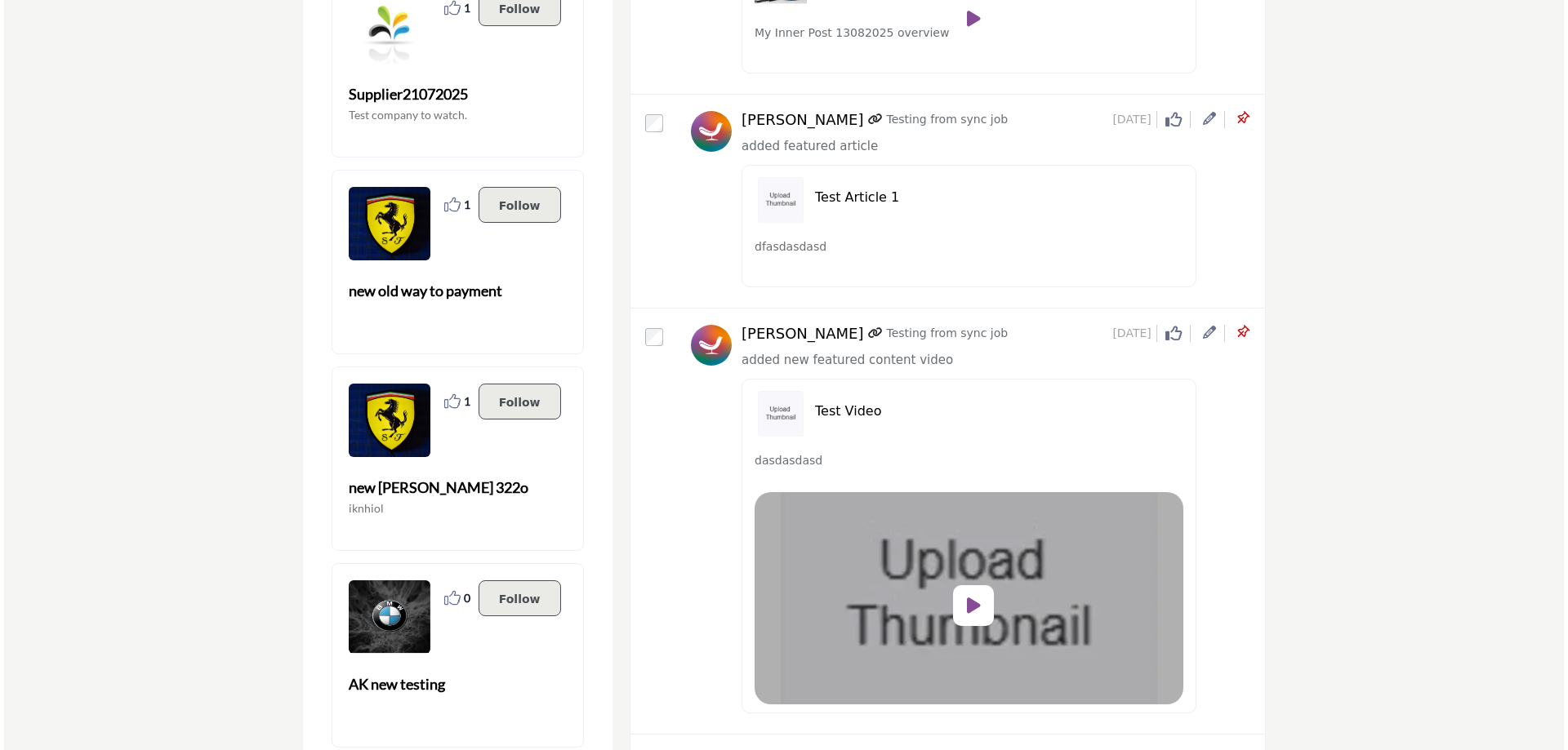
scroll to position [898, 0]
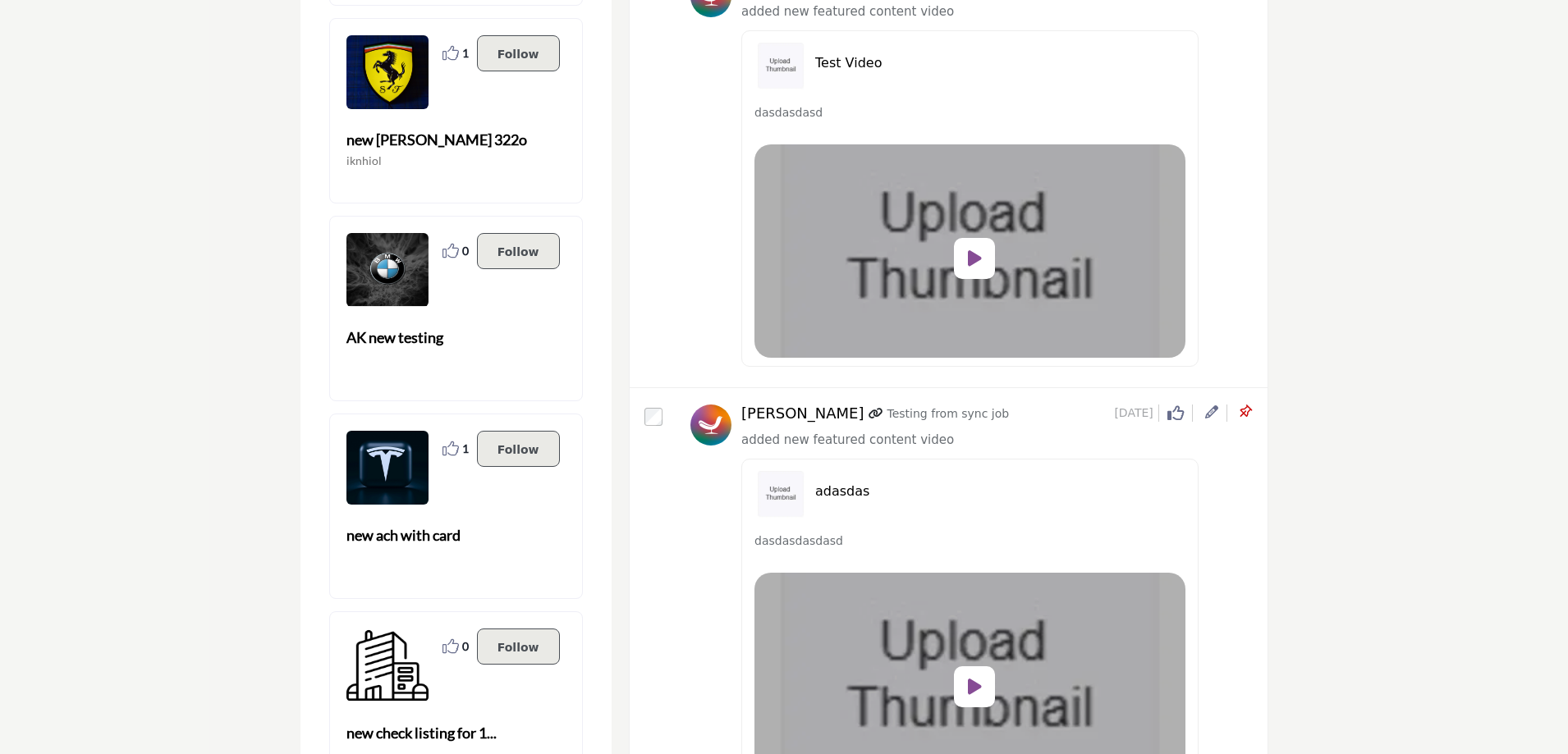
click at [1207, 413] on icon at bounding box center [1212, 412] width 13 height 13
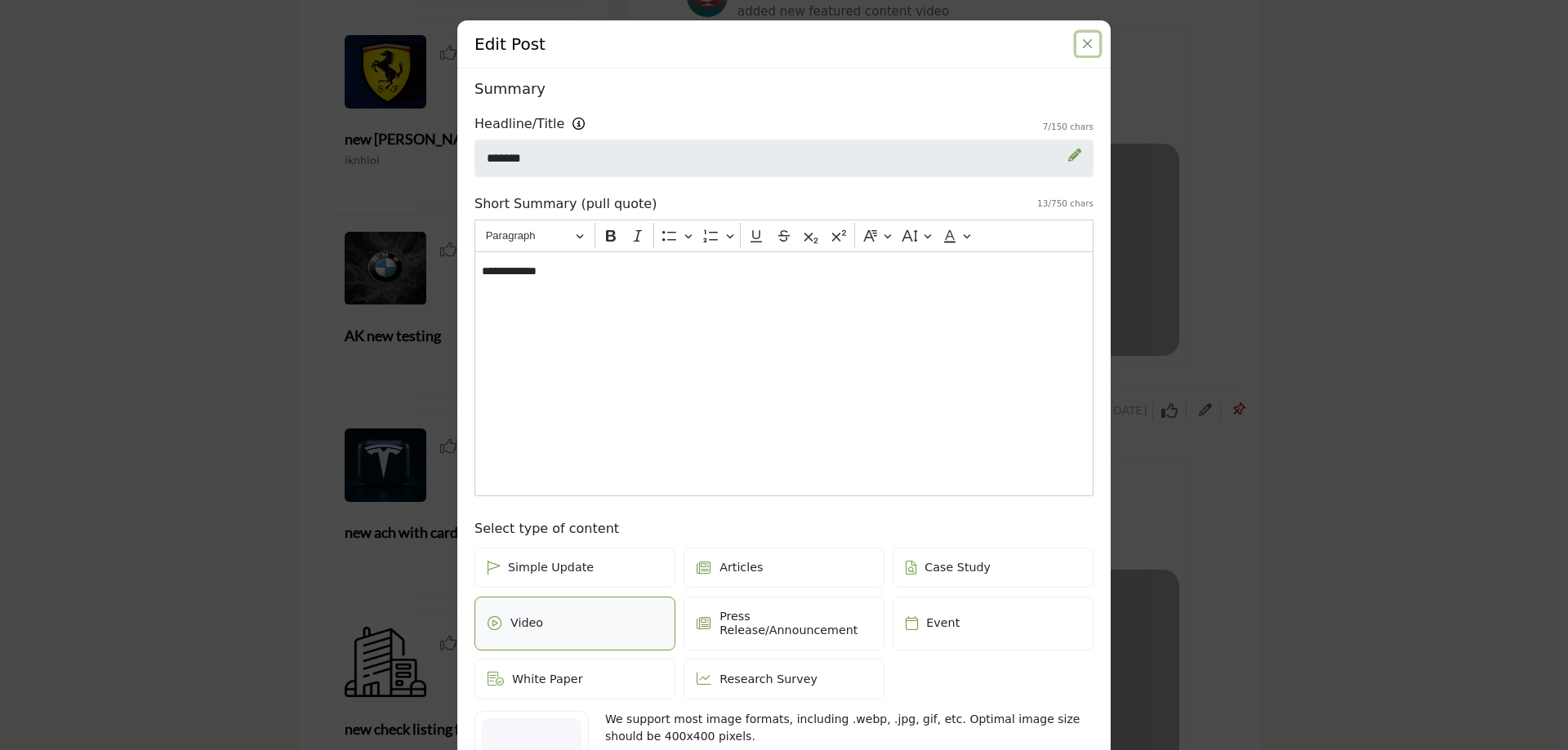
click at [1085, 38] on button "Close" at bounding box center [1087, 44] width 23 height 23
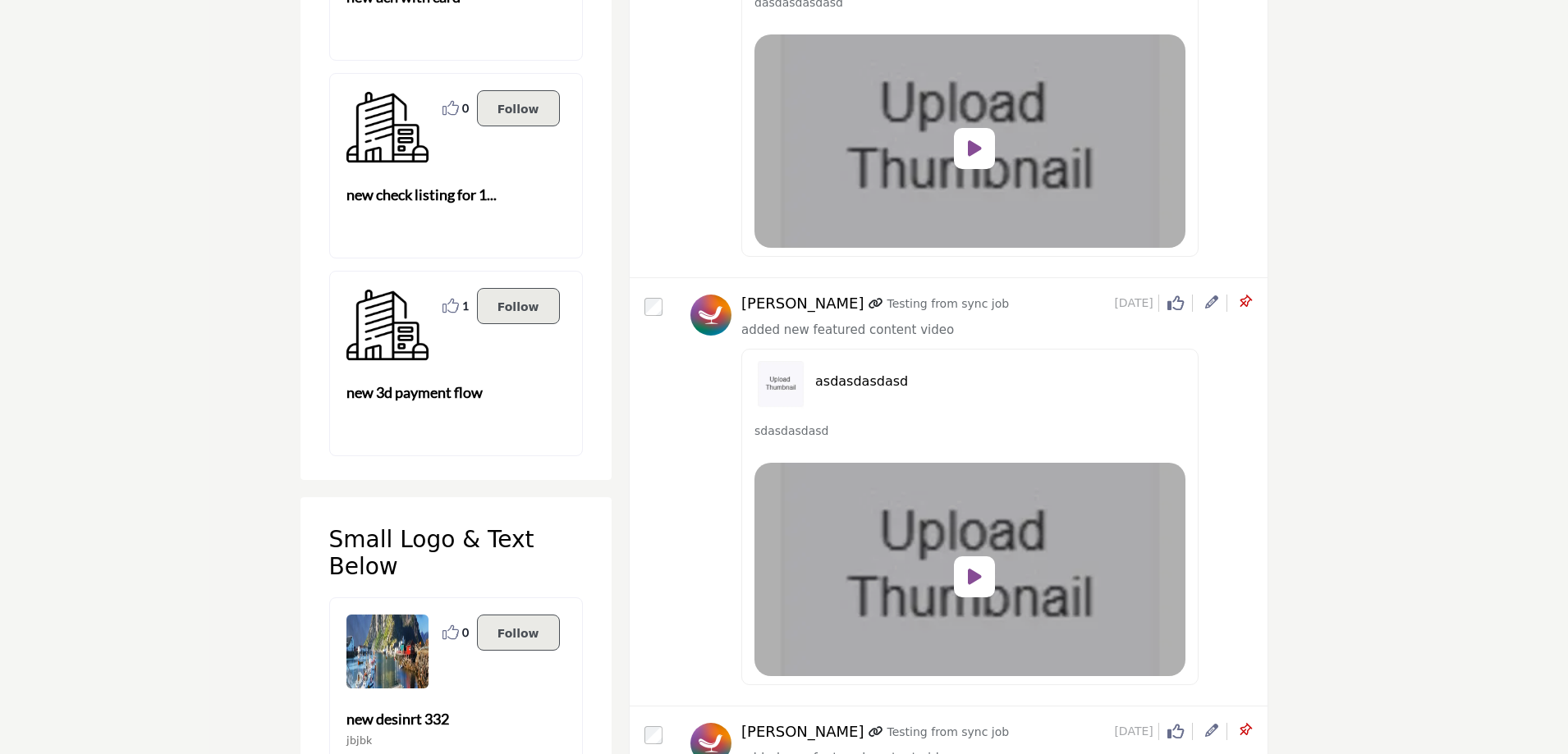
scroll to position [1970, 0]
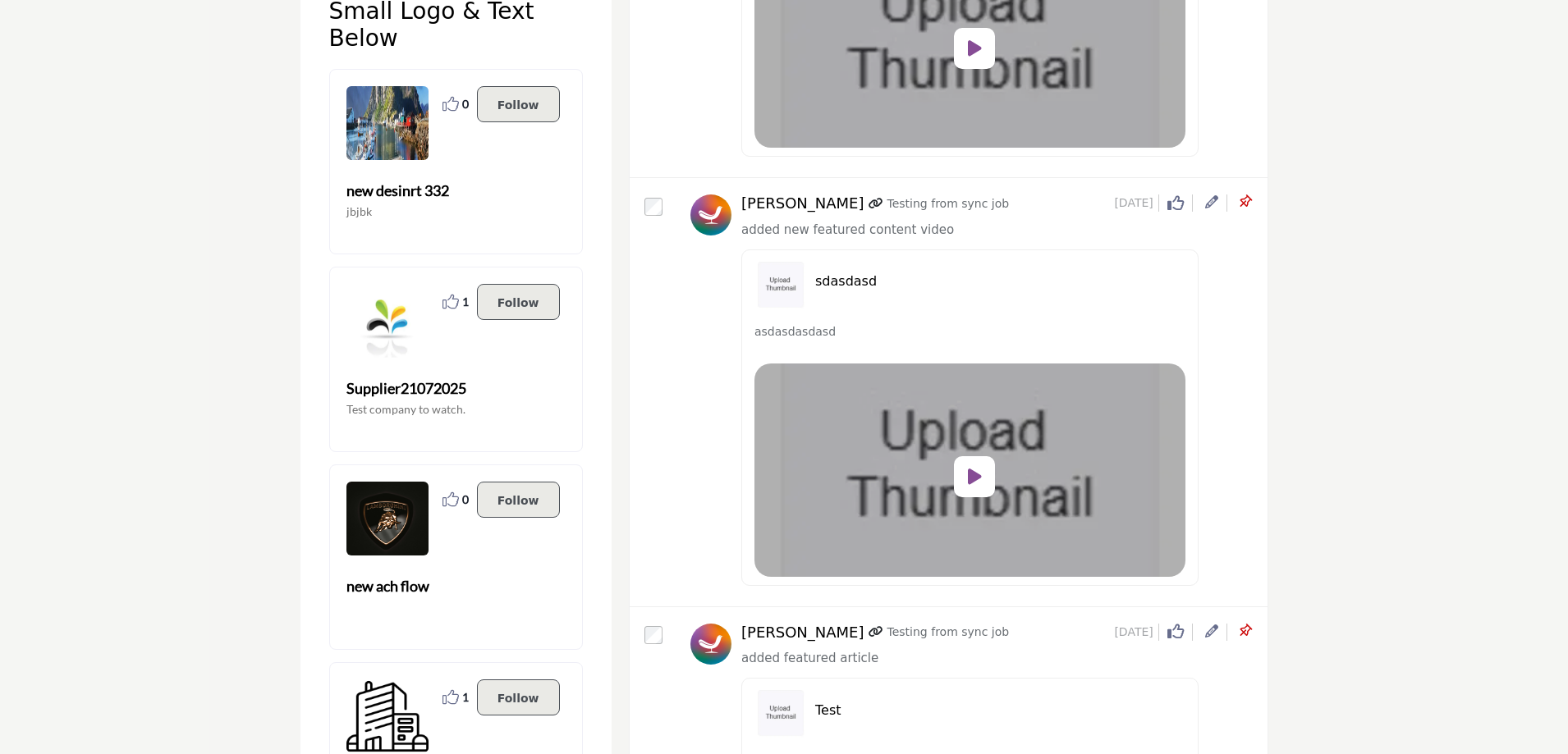
click at [1212, 632] on icon at bounding box center [1212, 632] width 13 height 13
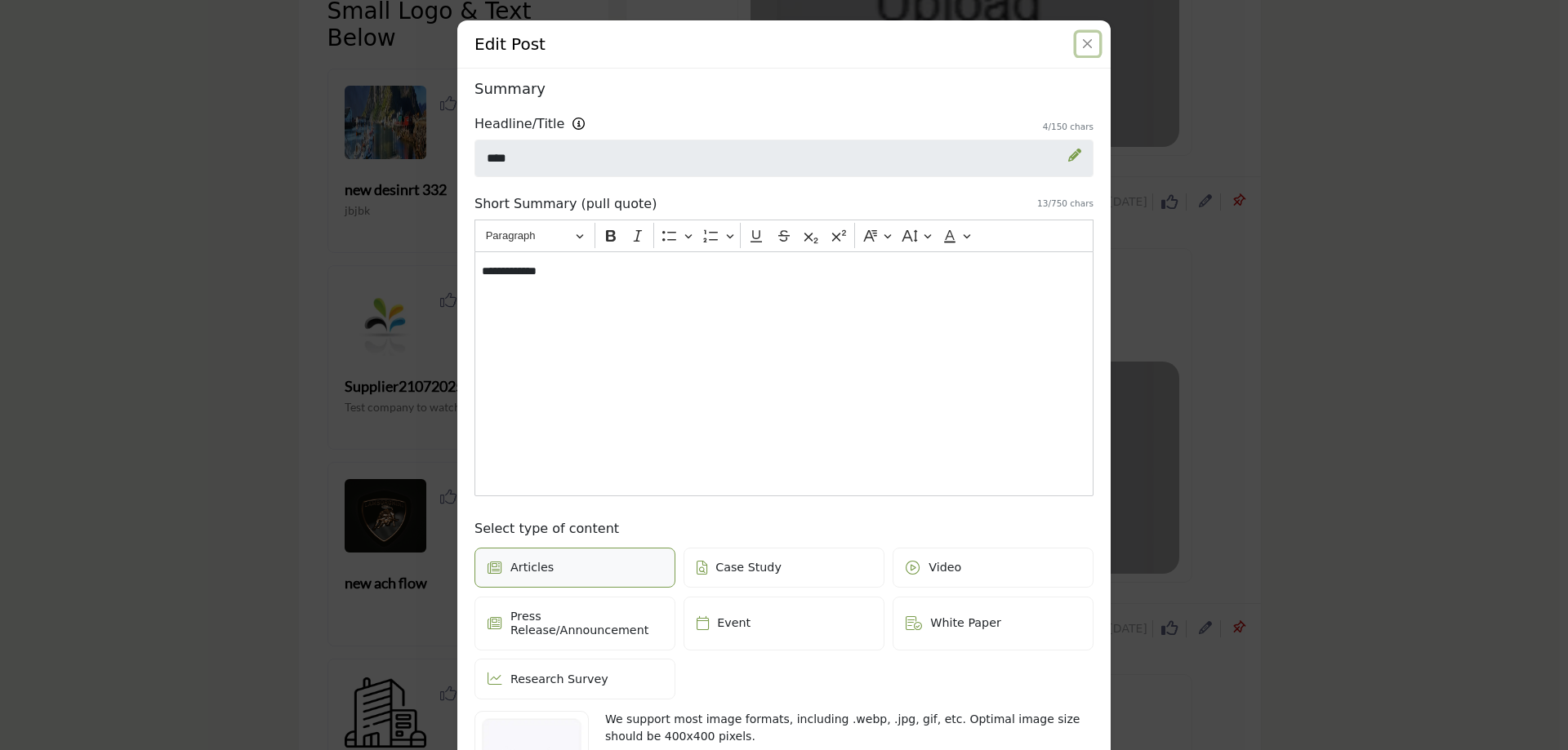
click at [1085, 46] on button "Close" at bounding box center [1087, 44] width 23 height 23
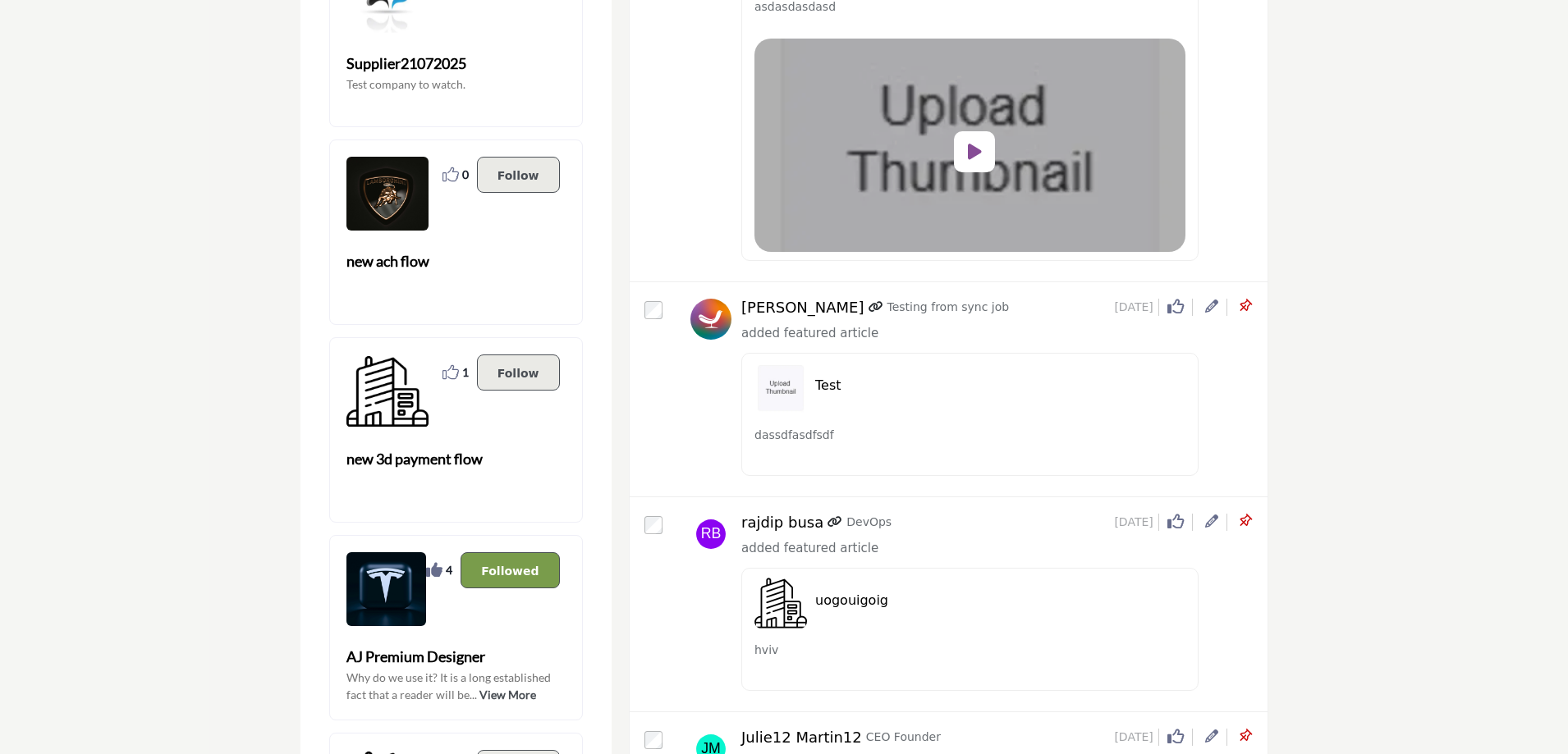
scroll to position [2052, 0]
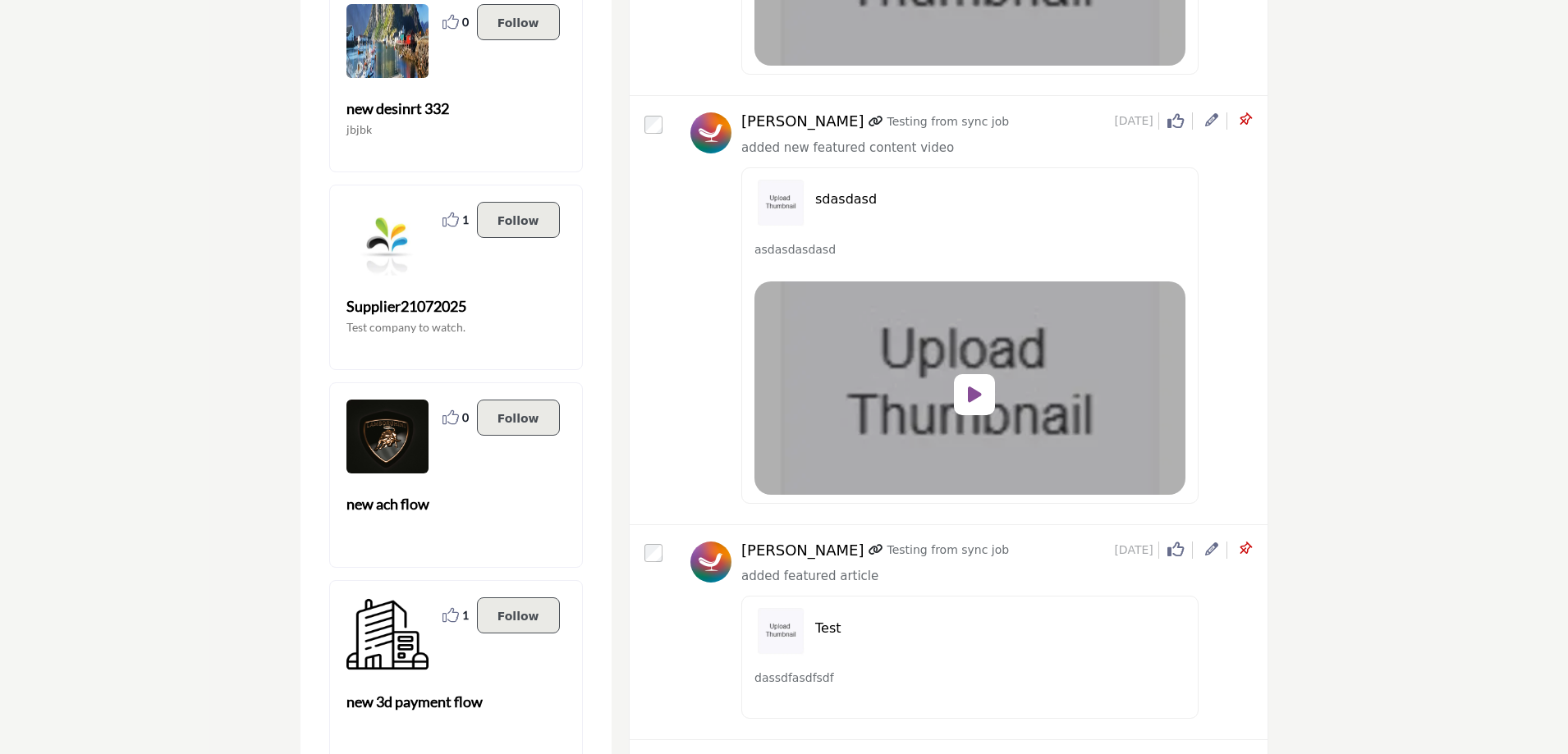
click at [1210, 548] on icon at bounding box center [1212, 549] width 13 height 13
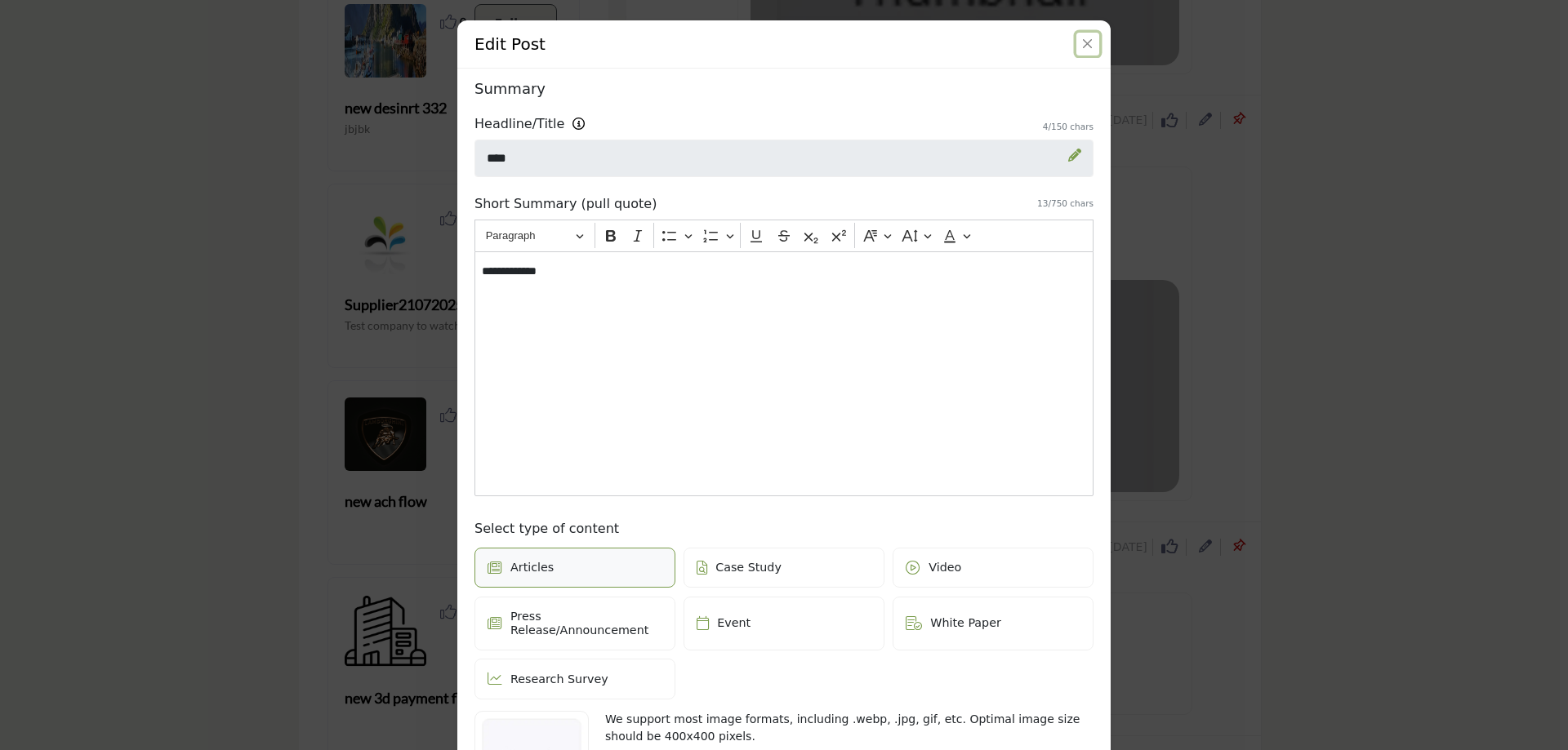
click at [1085, 41] on button "Close" at bounding box center [1087, 44] width 23 height 23
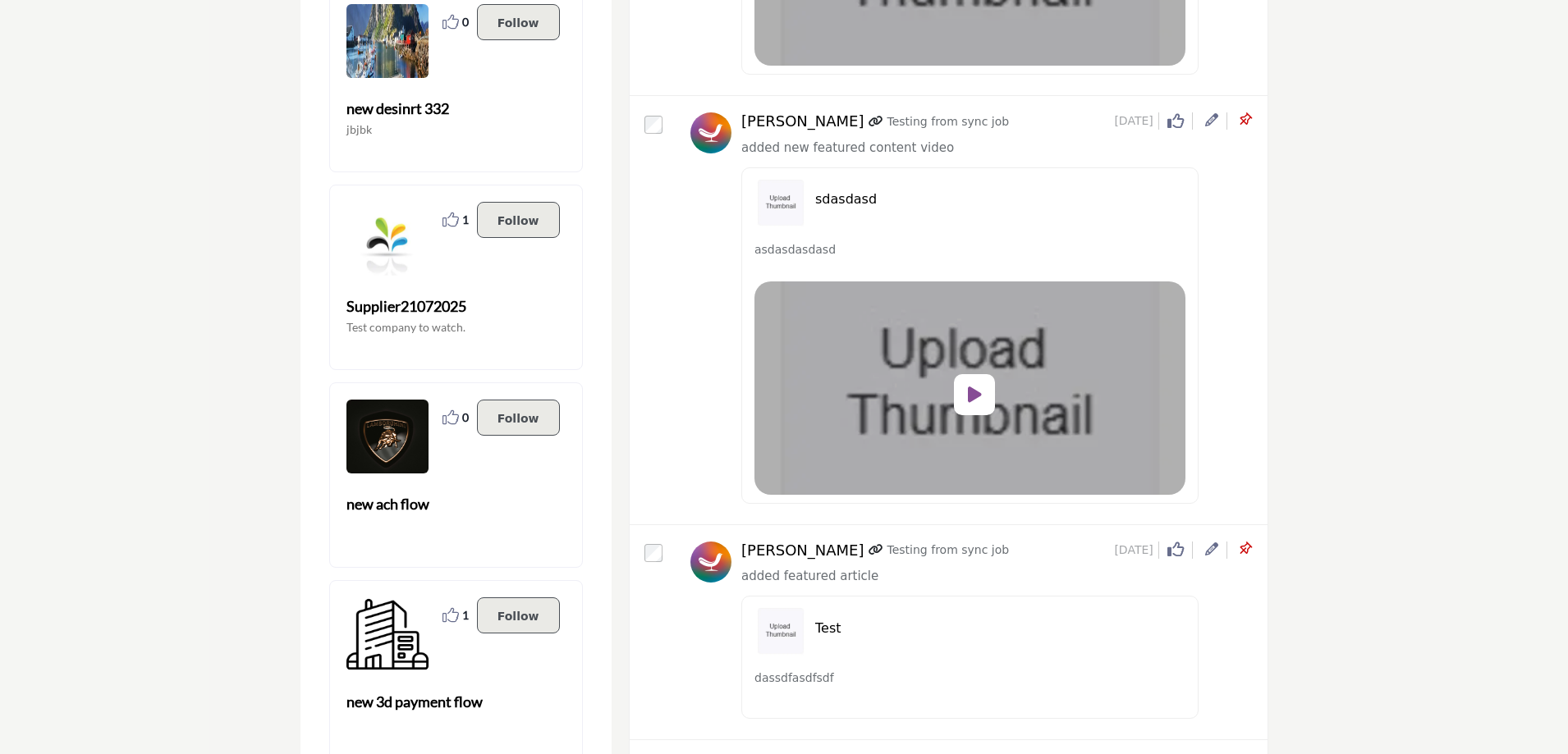
click at [1242, 550] on icon at bounding box center [1245, 549] width 17 height 17
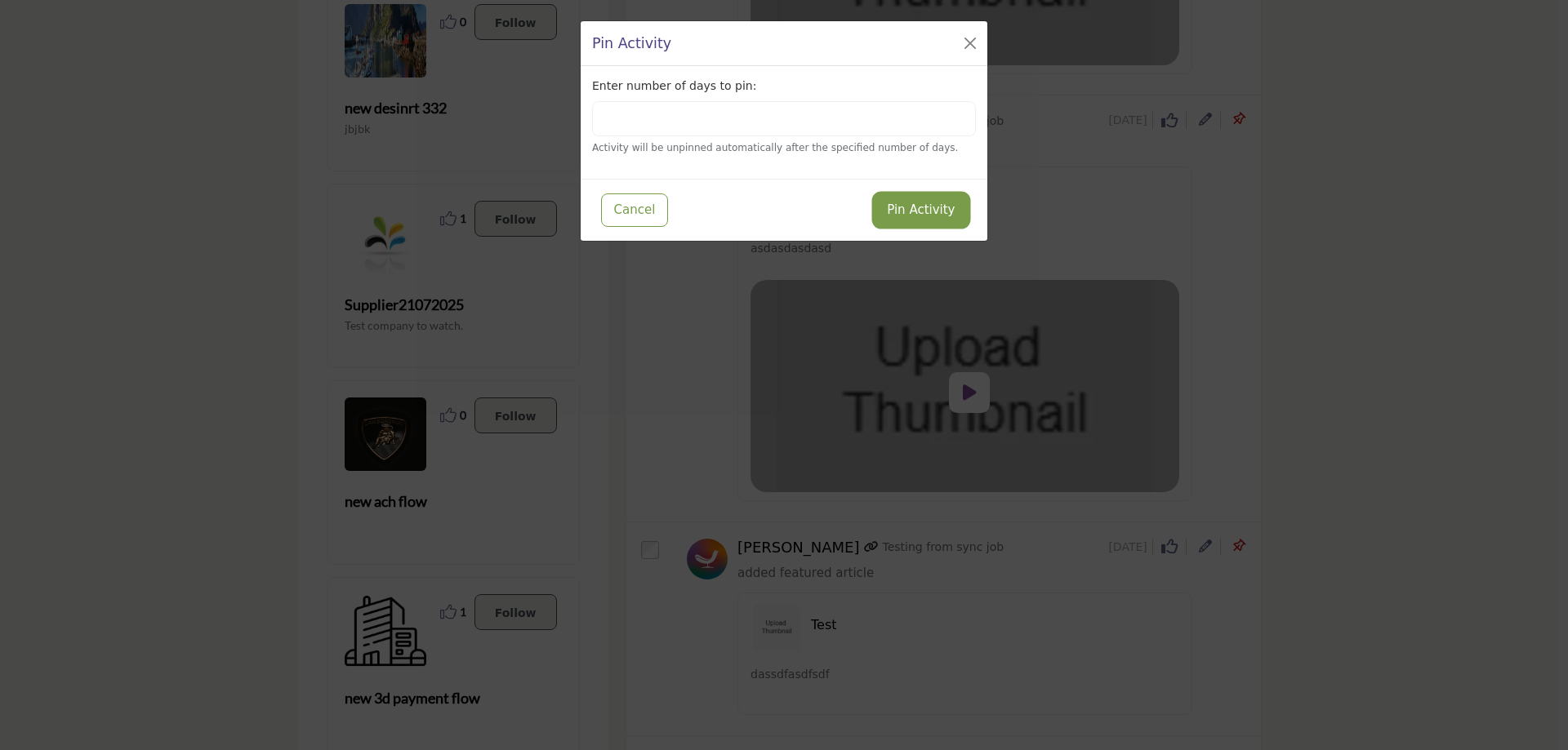
click at [890, 215] on button "Pin Activity" at bounding box center [920, 210] width 92 height 32
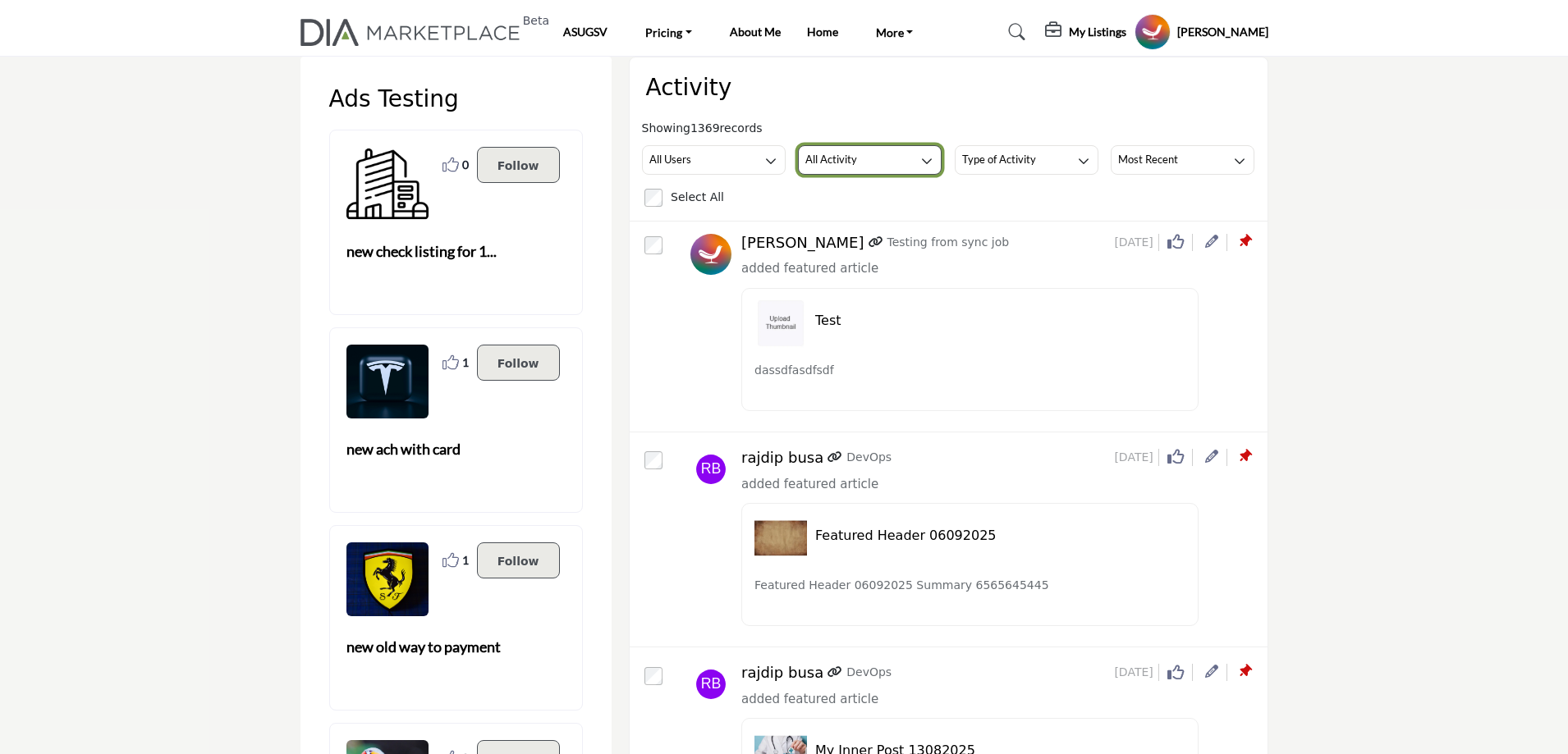
click at [831, 164] on h3 "All Activity" at bounding box center [831, 160] width 51 height 15
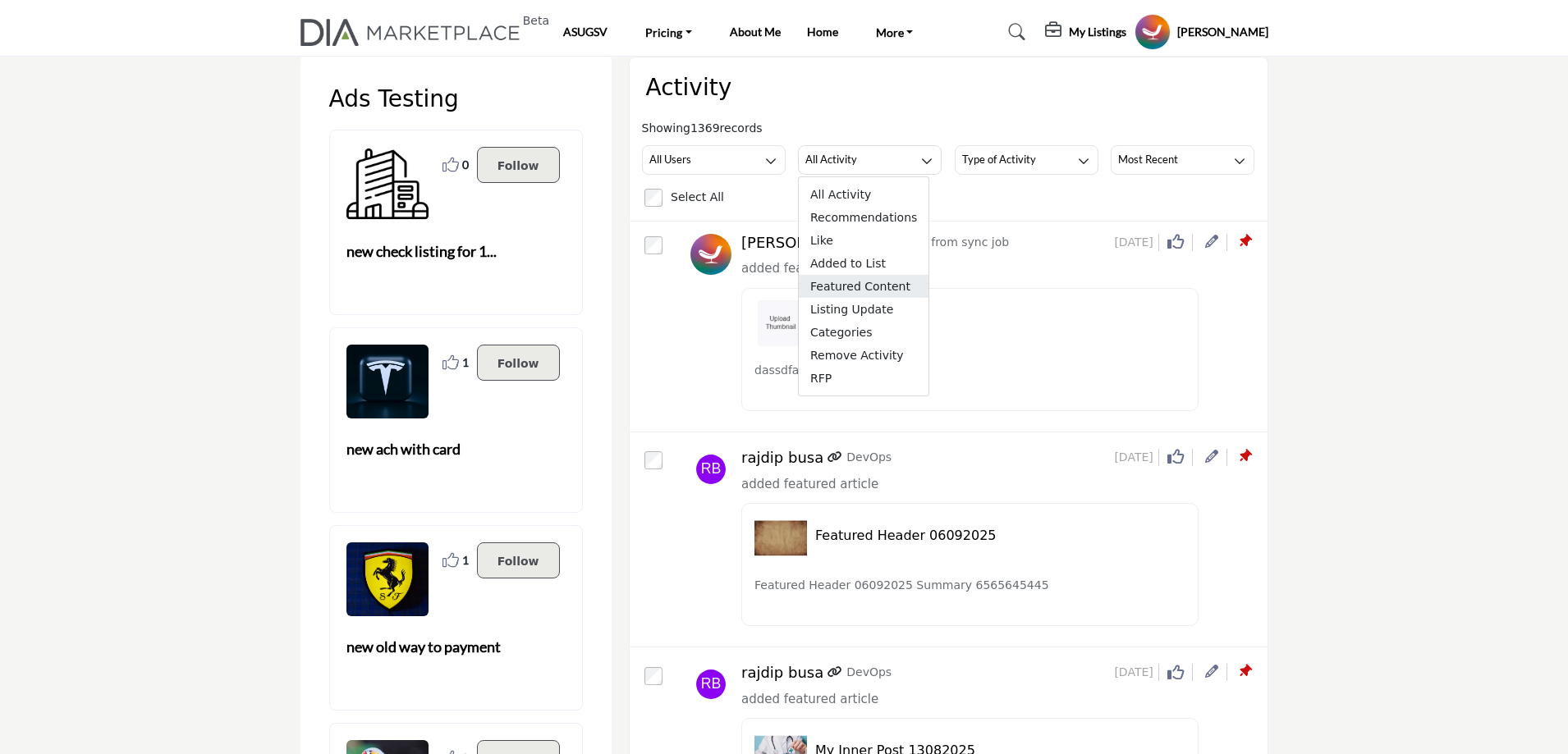
click at [855, 289] on span "Featured Content" at bounding box center [863, 286] width 130 height 23
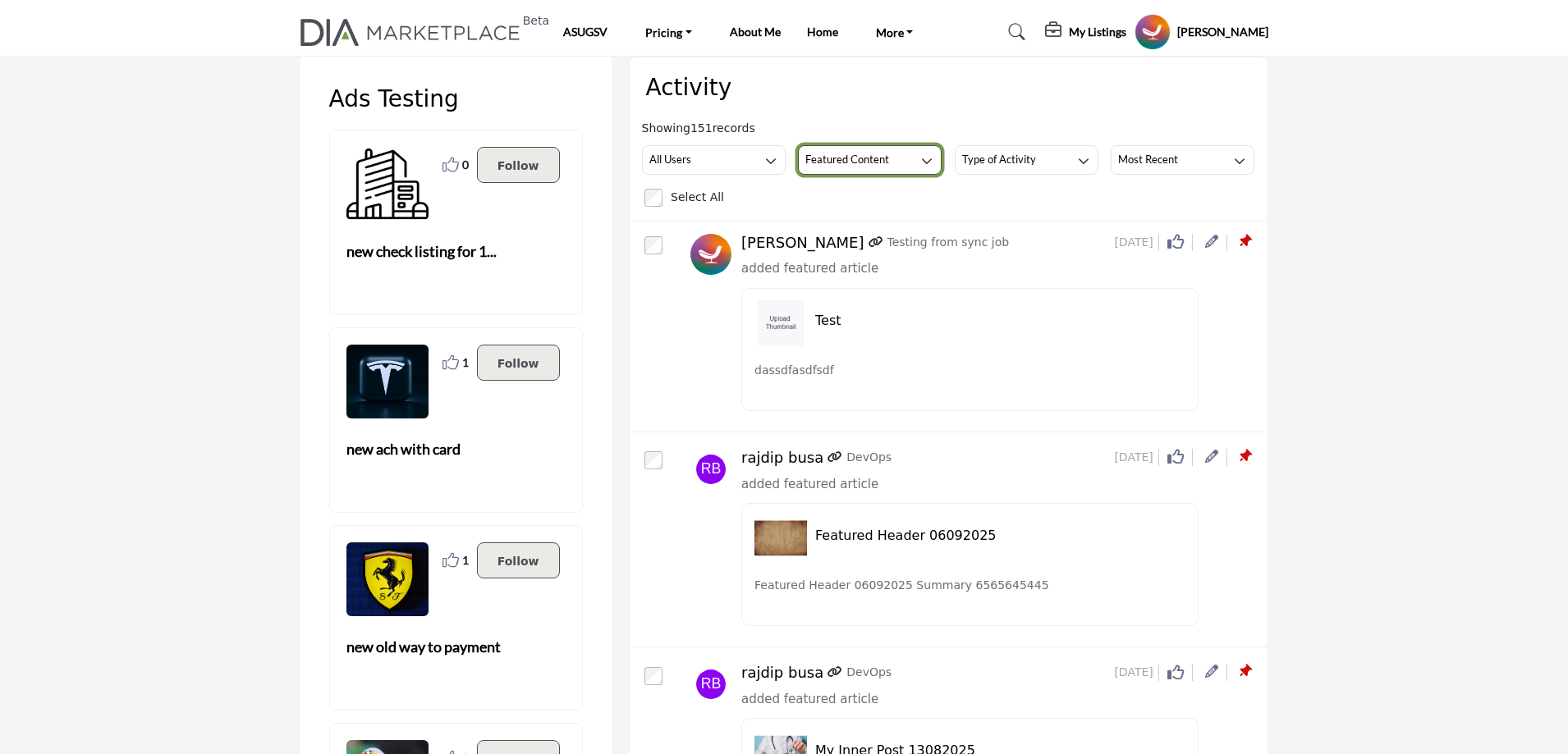
click at [866, 154] on h3 "Featured Content" at bounding box center [848, 160] width 84 height 15
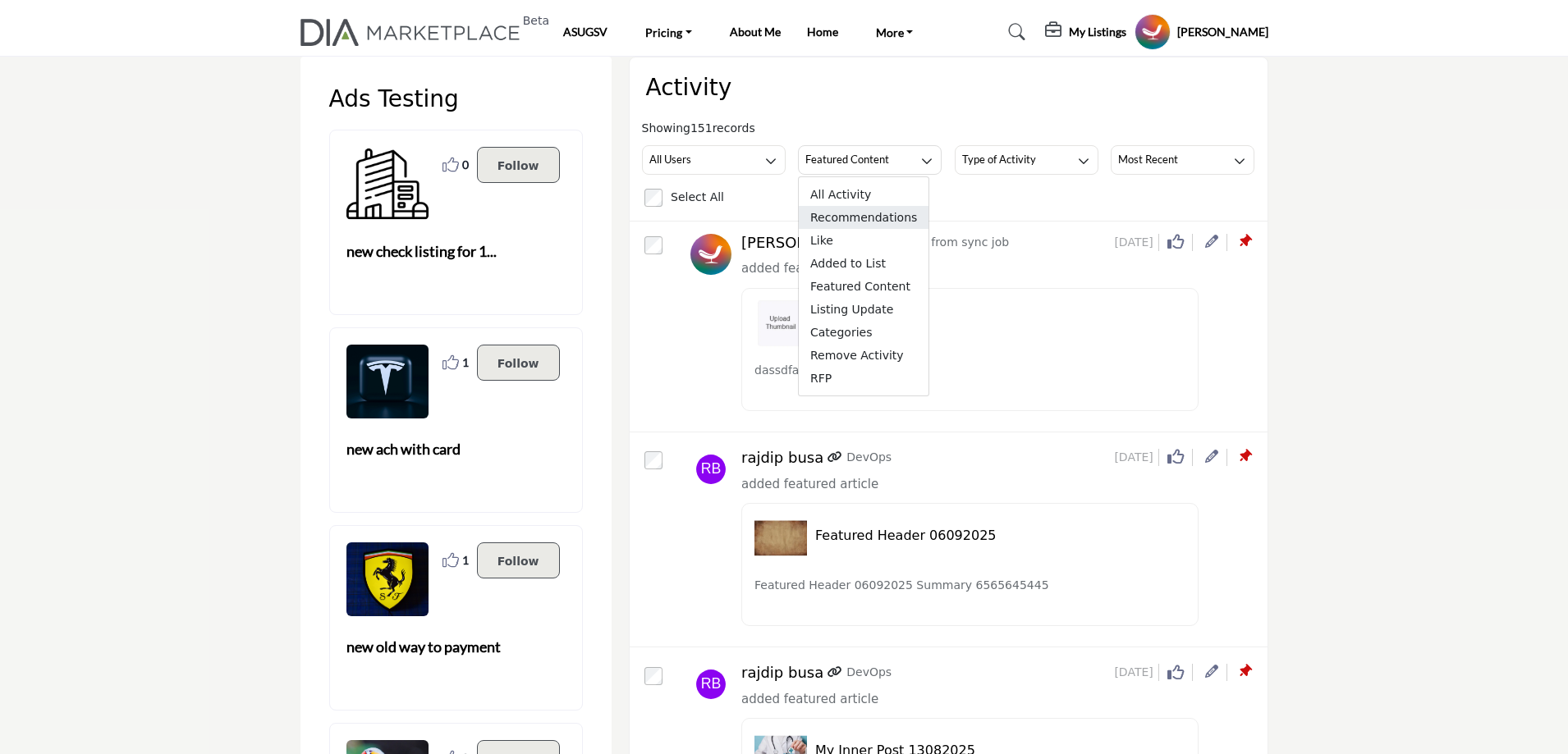
click at [849, 223] on span "Recommendations" at bounding box center [863, 218] width 130 height 23
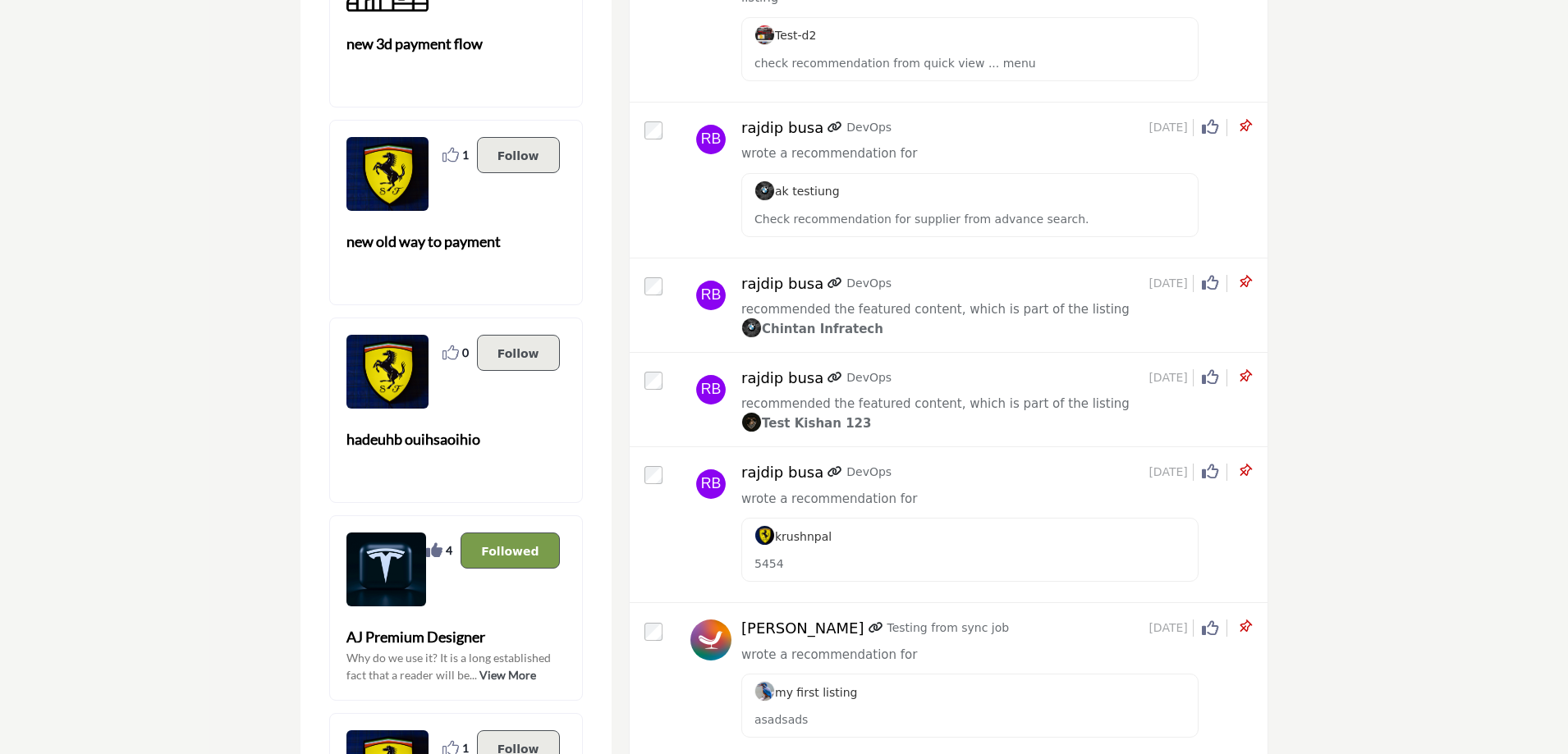
scroll to position [2955, 0]
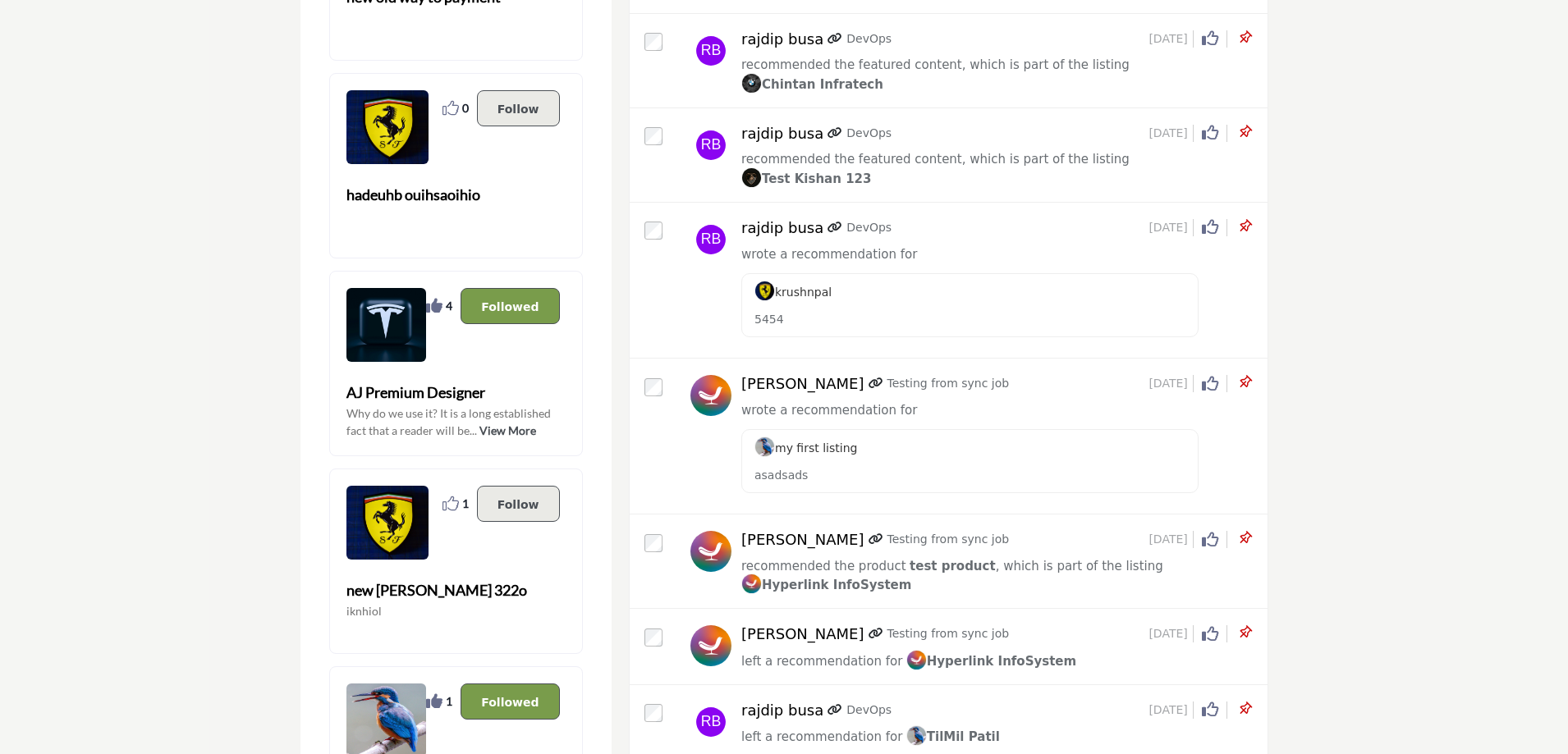
click at [1240, 531] on icon at bounding box center [1245, 539] width 17 height 17
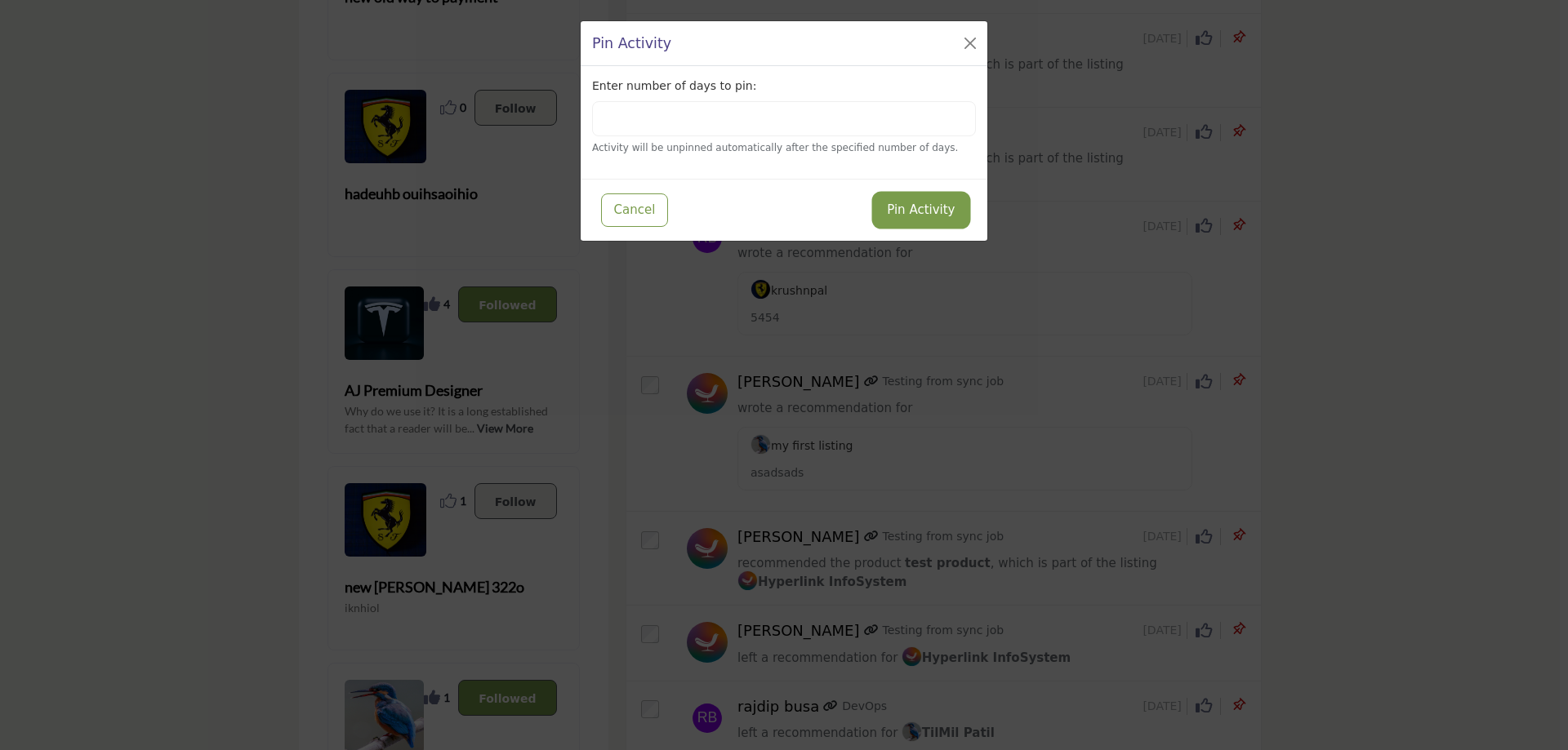
click at [923, 210] on button "Pin Activity" at bounding box center [920, 210] width 92 height 32
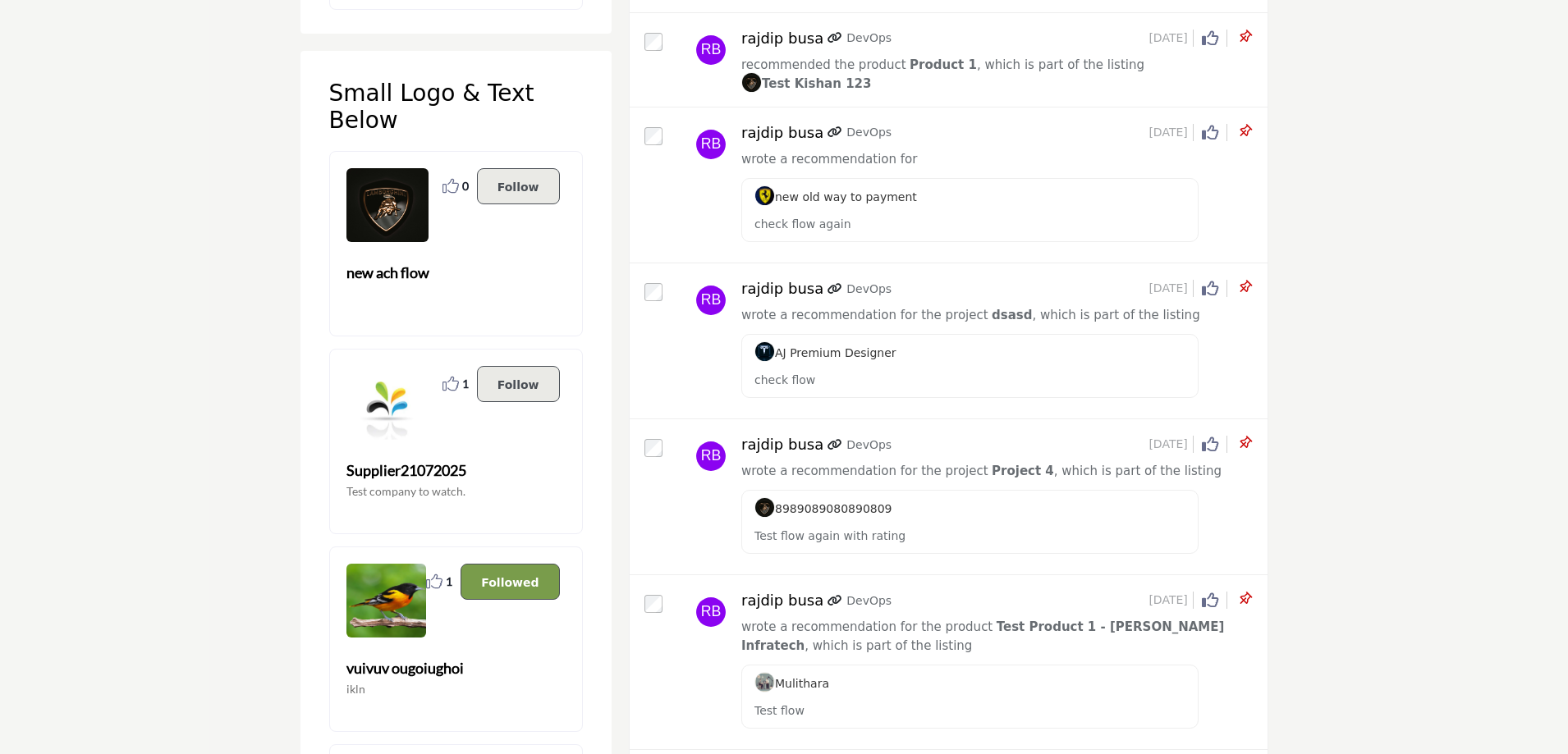
scroll to position [2240, 0]
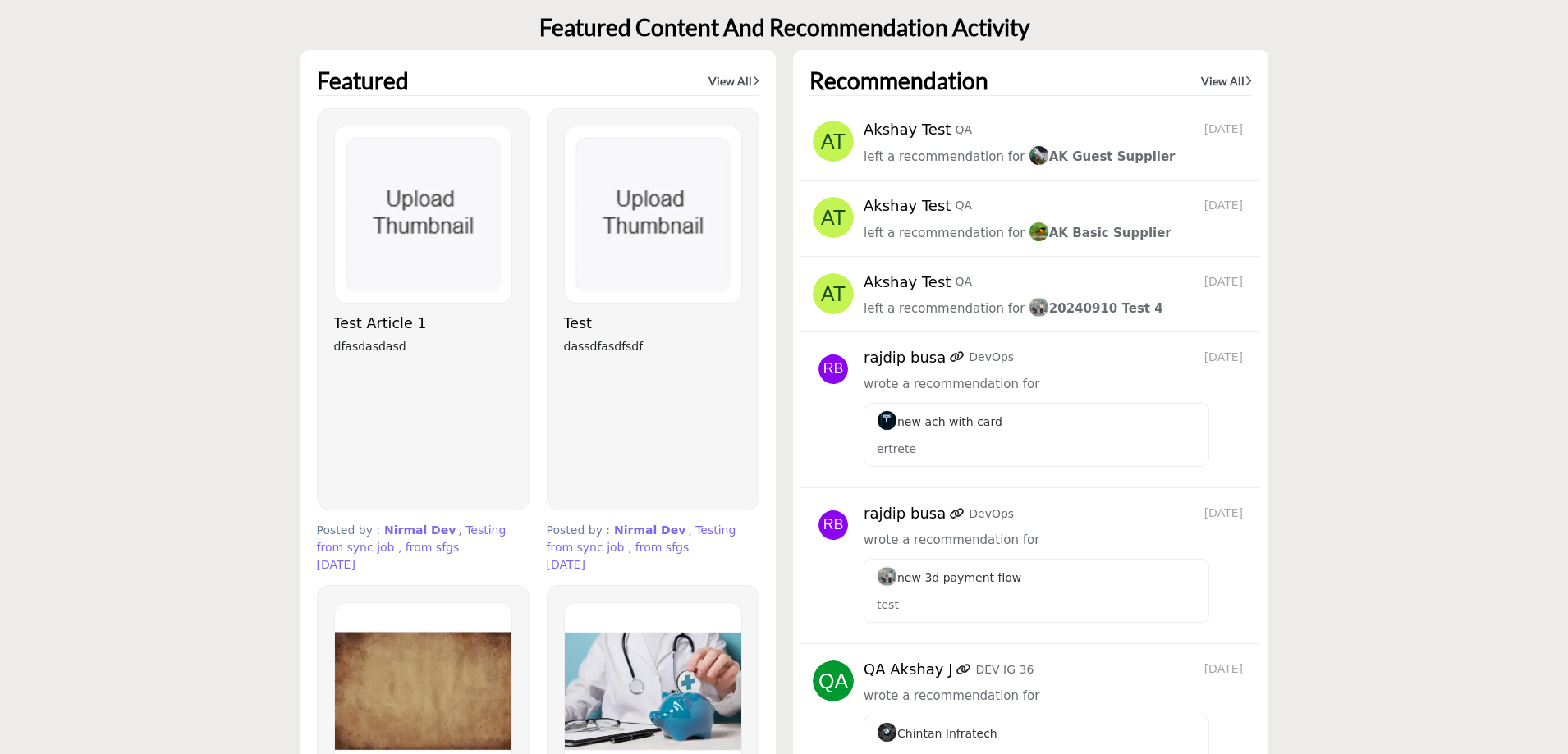
scroll to position [5678, 0]
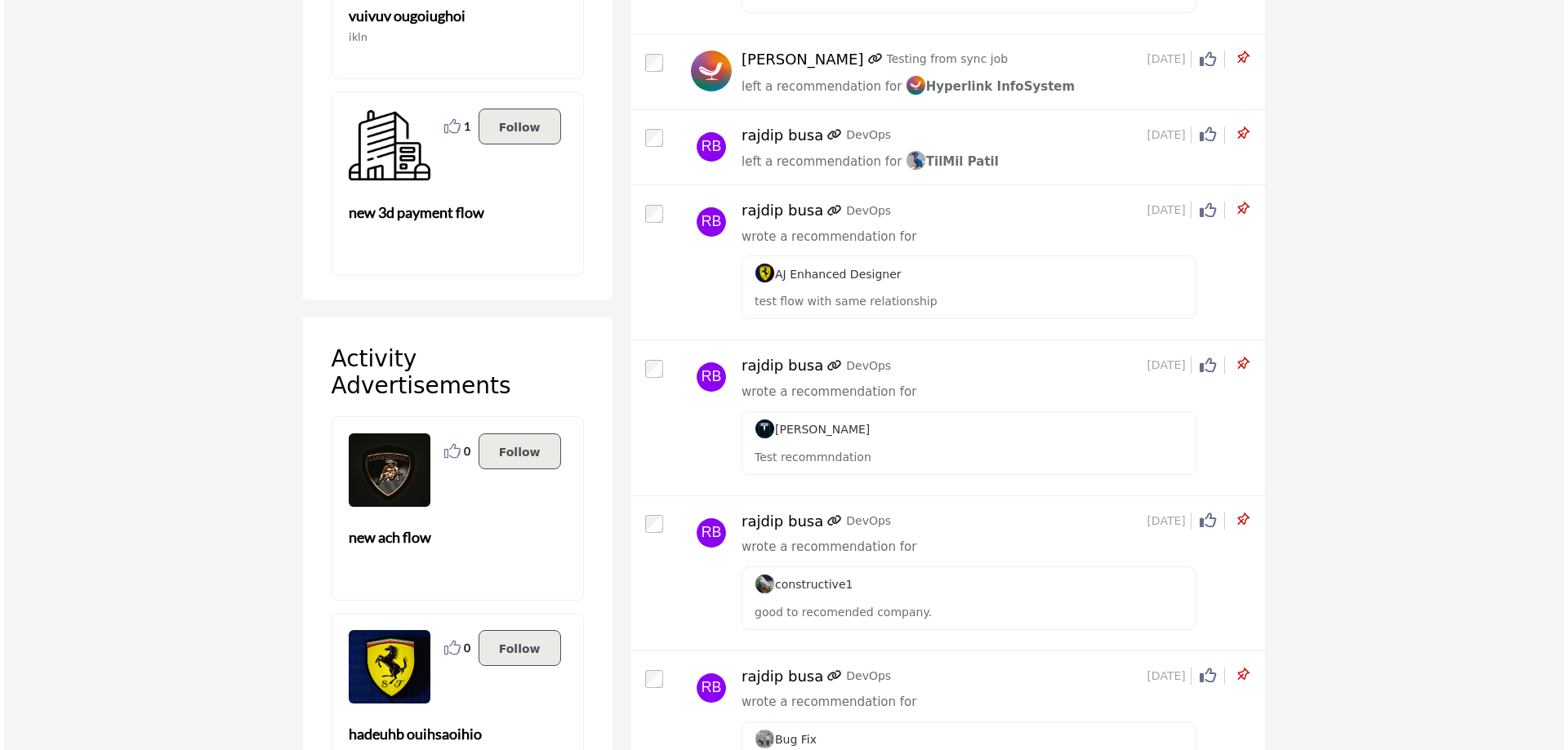
scroll to position [4245, 0]
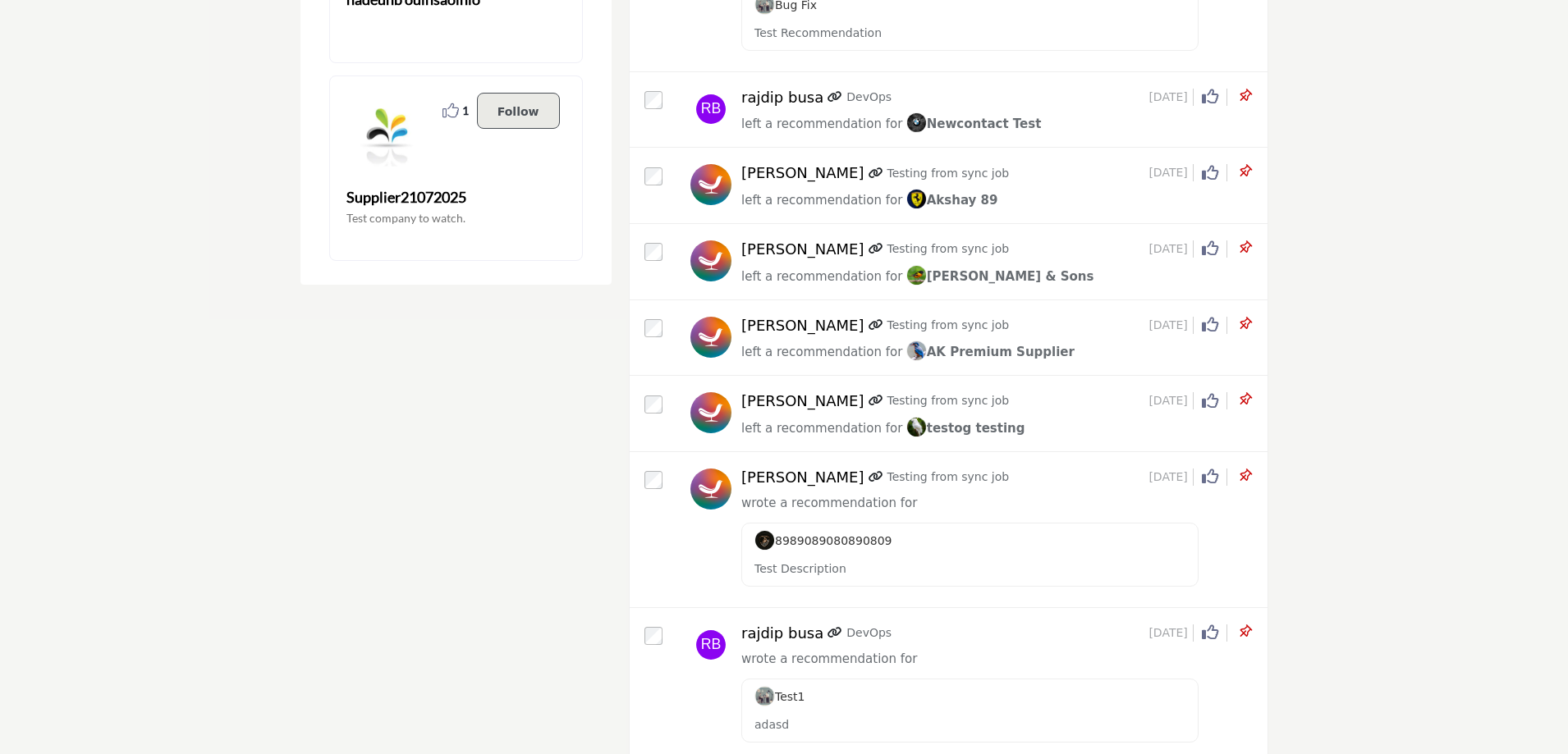
click at [1246, 468] on icon at bounding box center [1245, 477] width 17 height 17
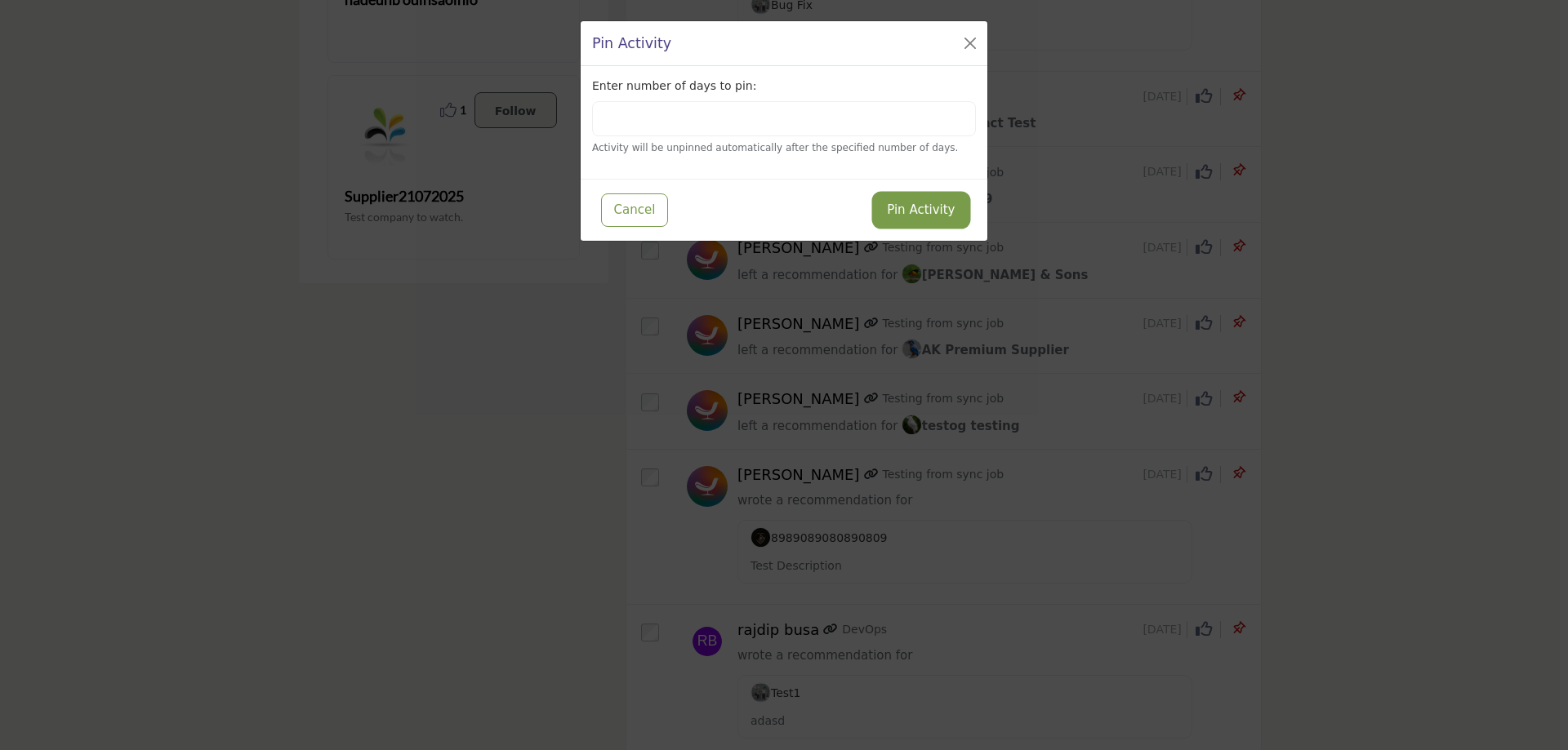
click at [911, 201] on button "Pin Activity" at bounding box center [920, 210] width 92 height 32
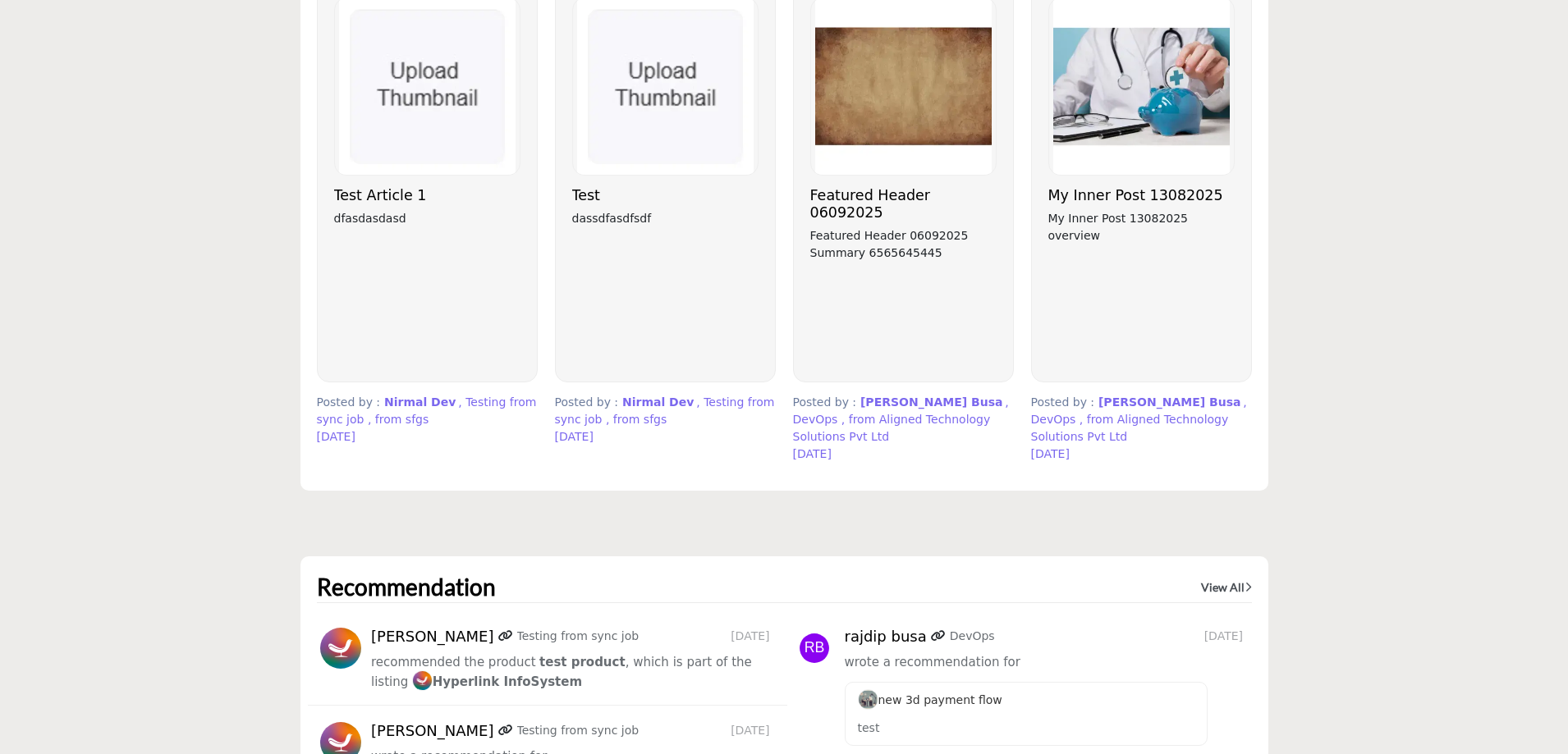
scroll to position [4908, 0]
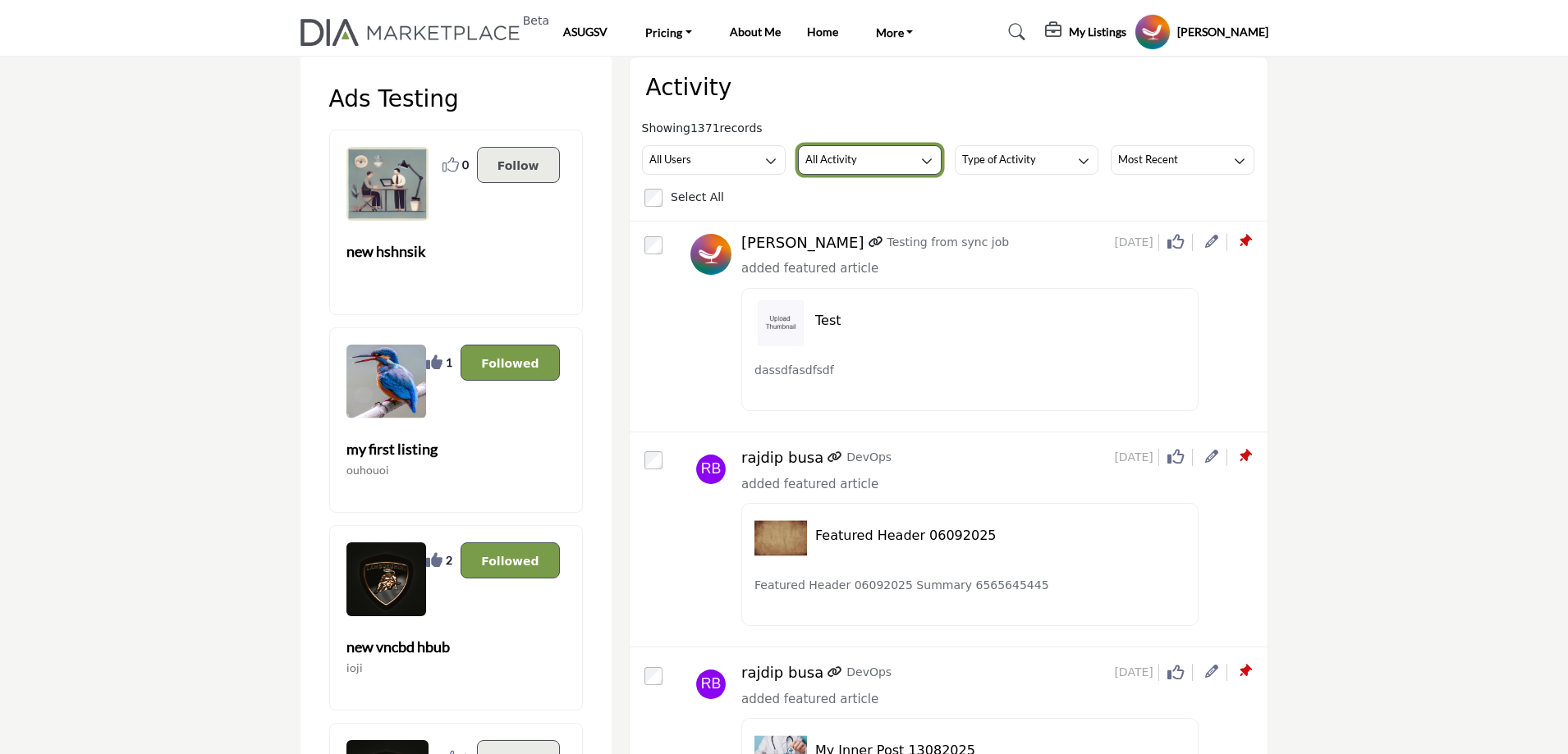
click at [856, 162] on h3 "All Activity" at bounding box center [831, 160] width 51 height 15
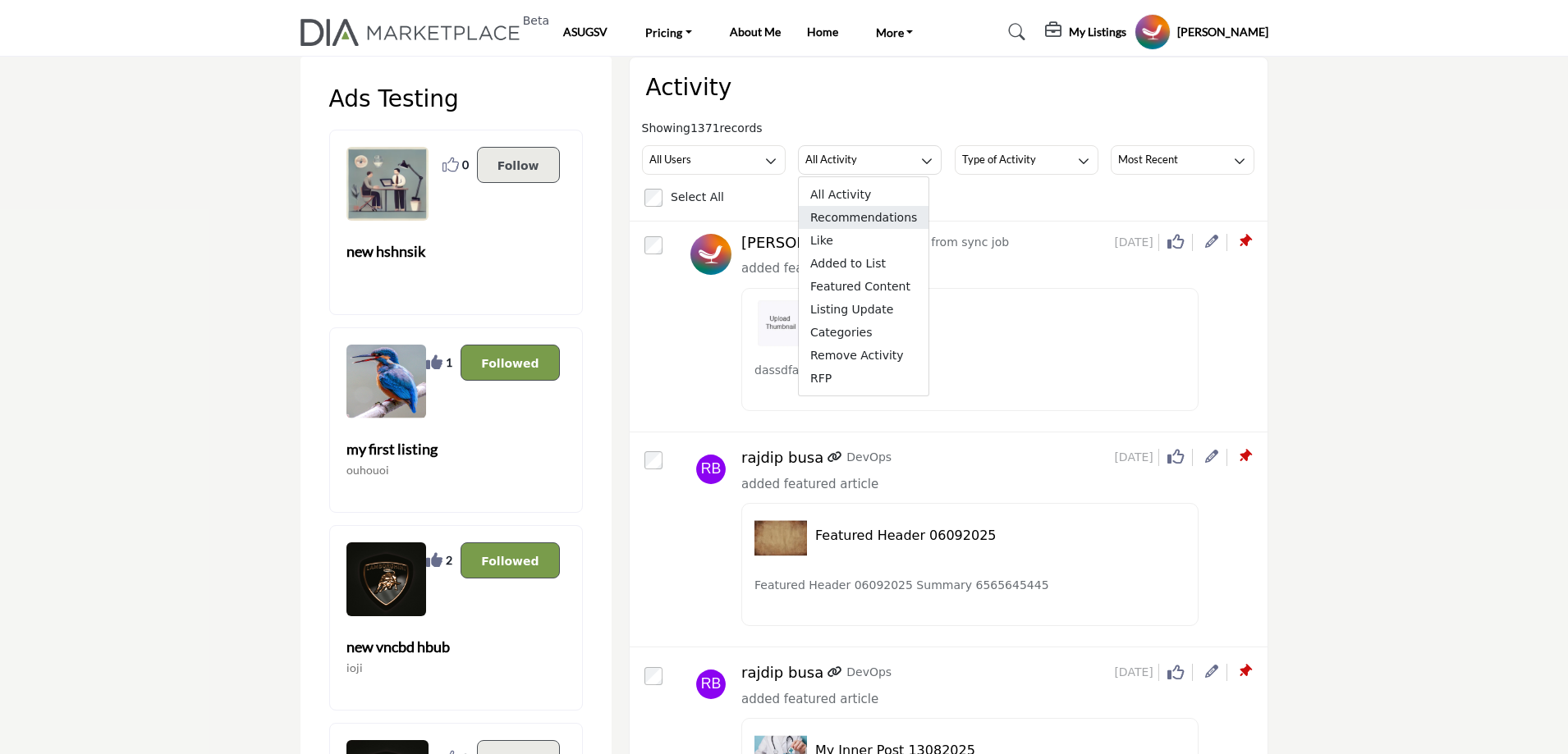
click at [858, 221] on span "Recommendations" at bounding box center [863, 218] width 130 height 23
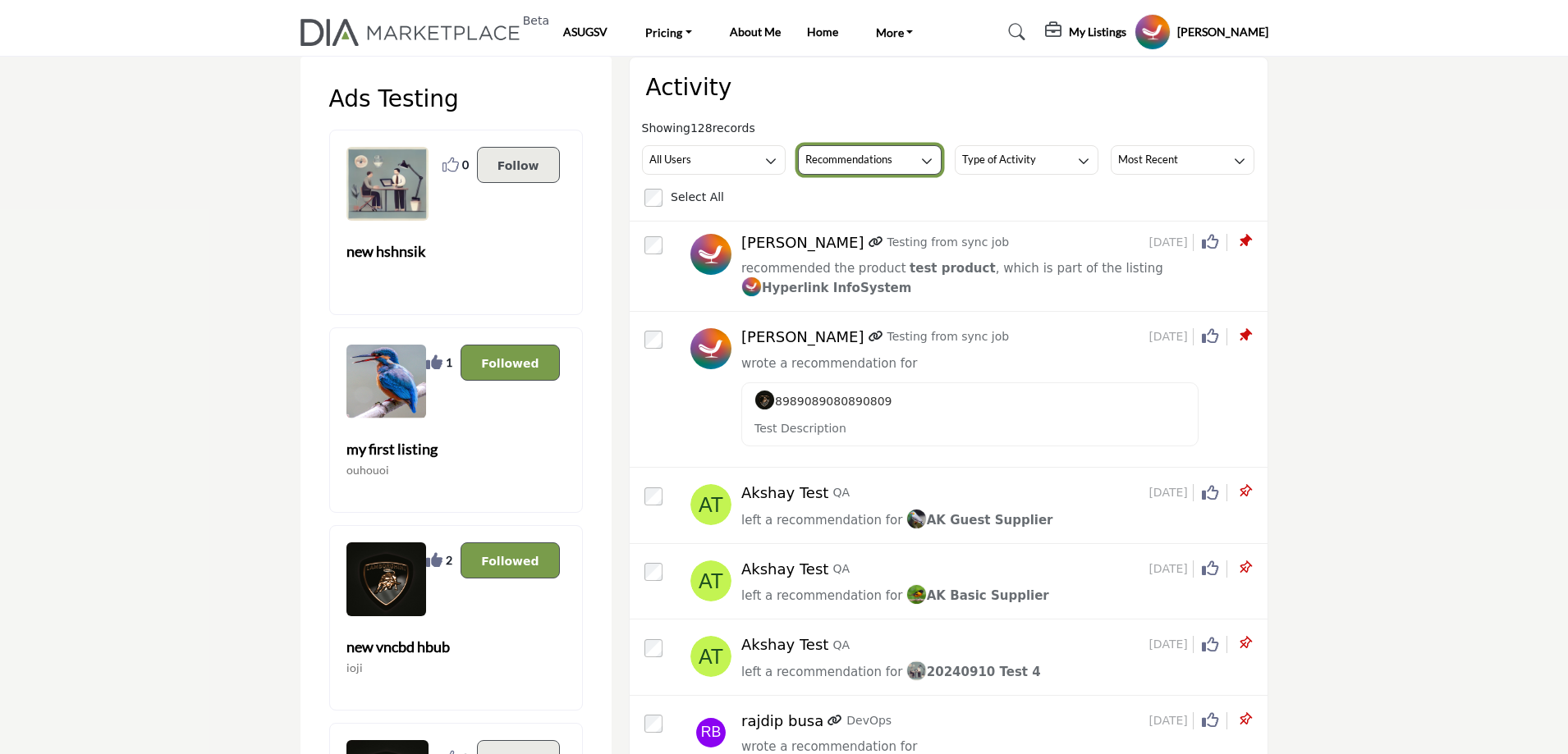
click at [876, 160] on h3 "Recommendations" at bounding box center [848, 160] width 87 height 15
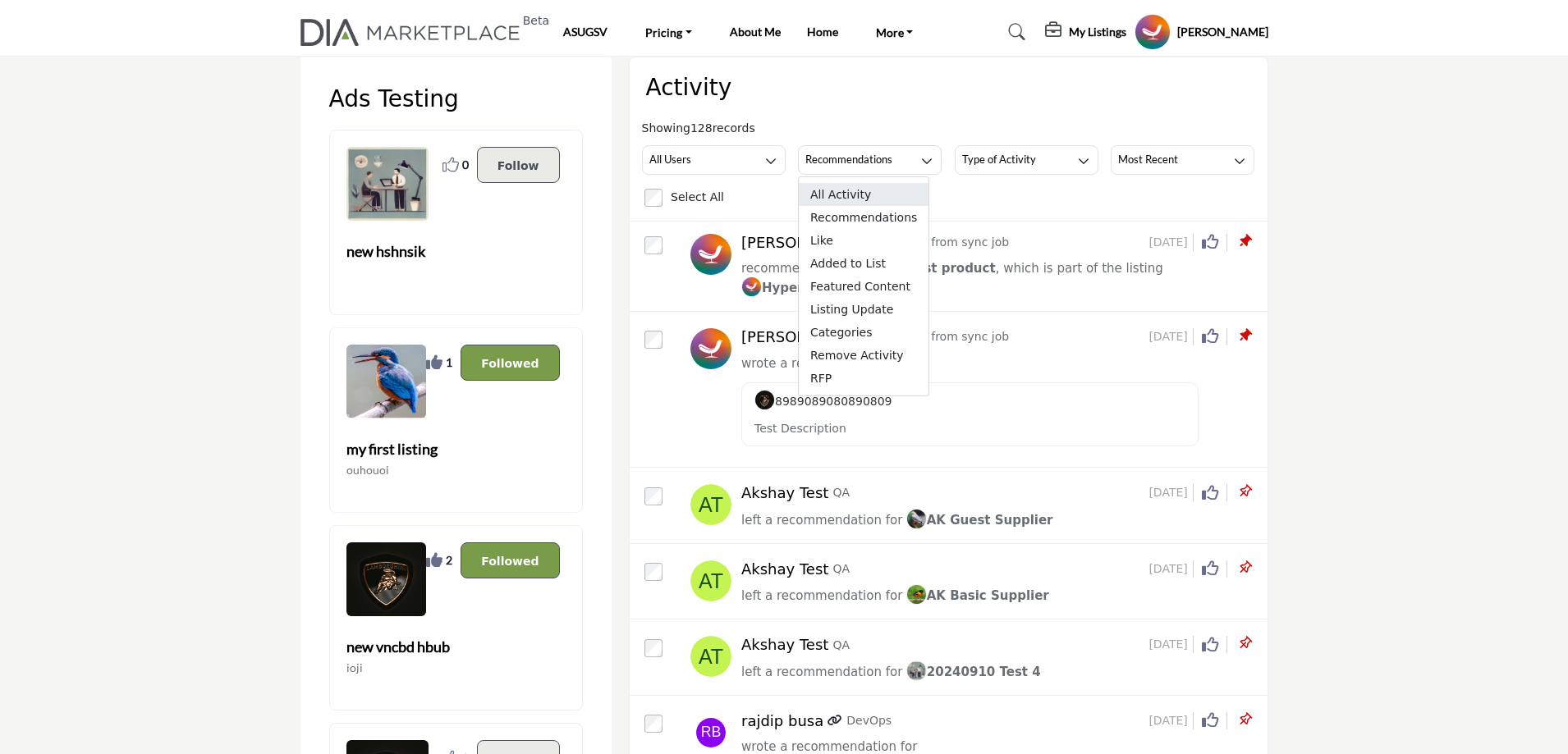
click at [858, 191] on span "All Activity" at bounding box center [863, 194] width 130 height 23
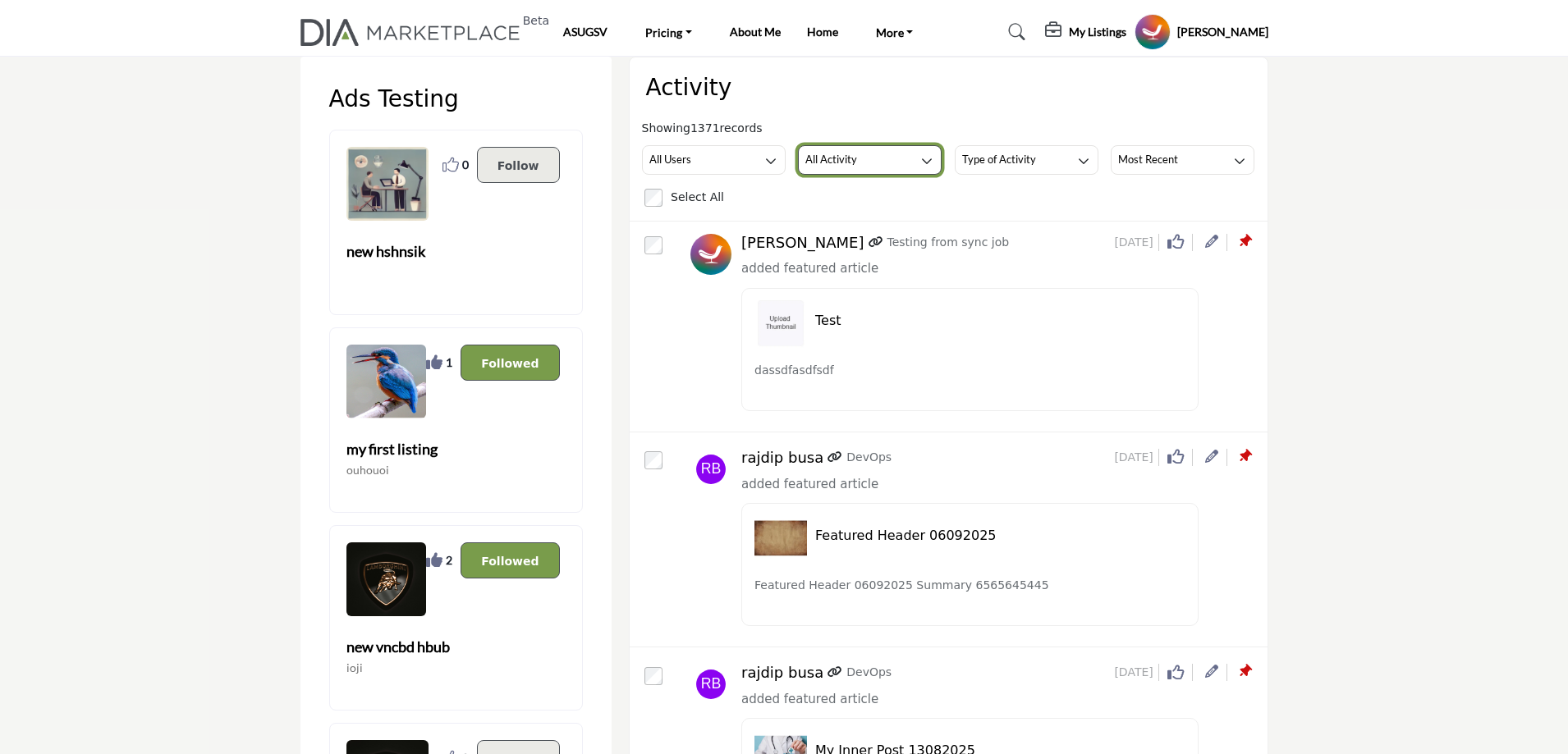
click at [852, 162] on h3 "All Activity" at bounding box center [831, 160] width 51 height 15
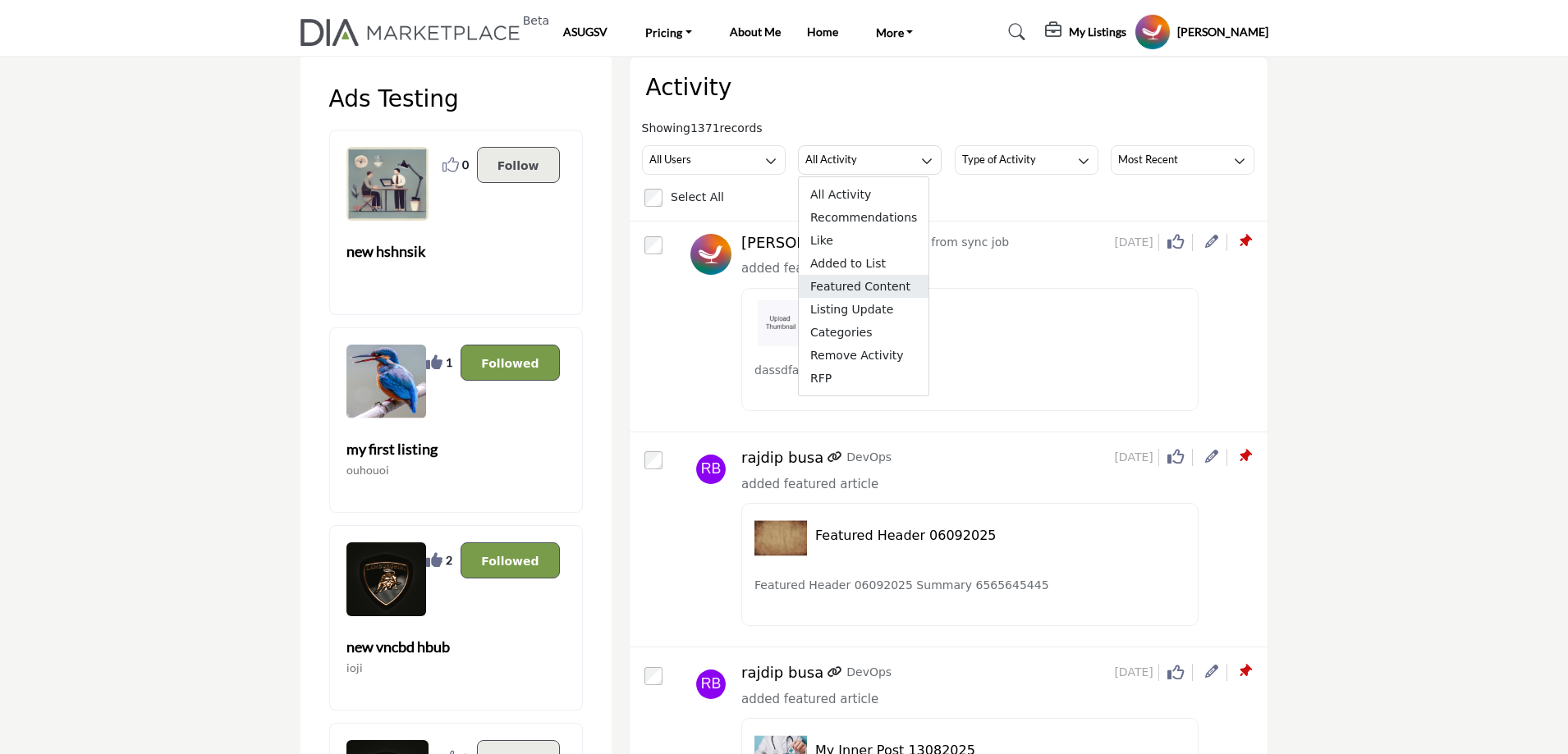
click at [852, 293] on span "Featured Content" at bounding box center [863, 286] width 130 height 23
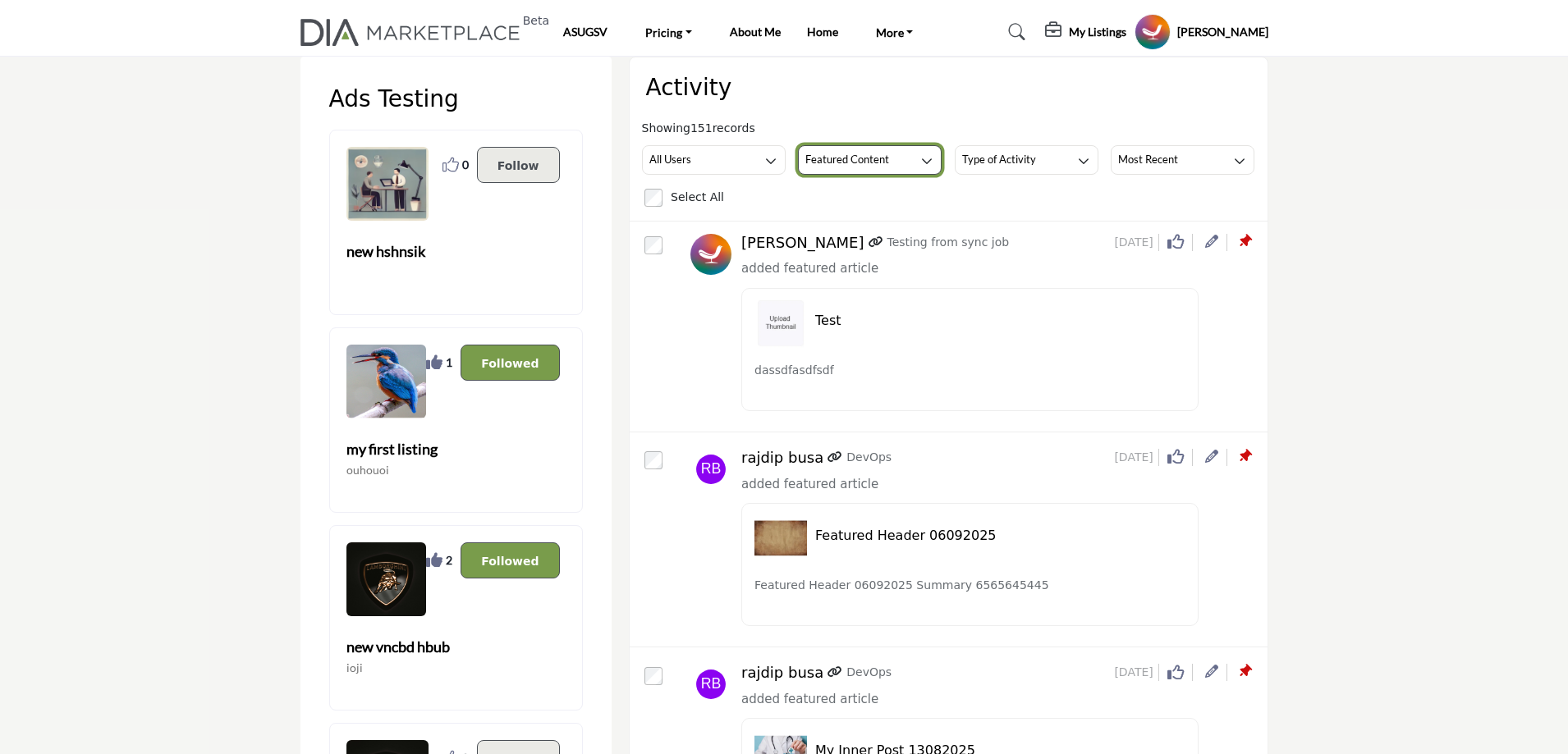
click at [862, 162] on h3 "Featured Content" at bounding box center [848, 160] width 84 height 15
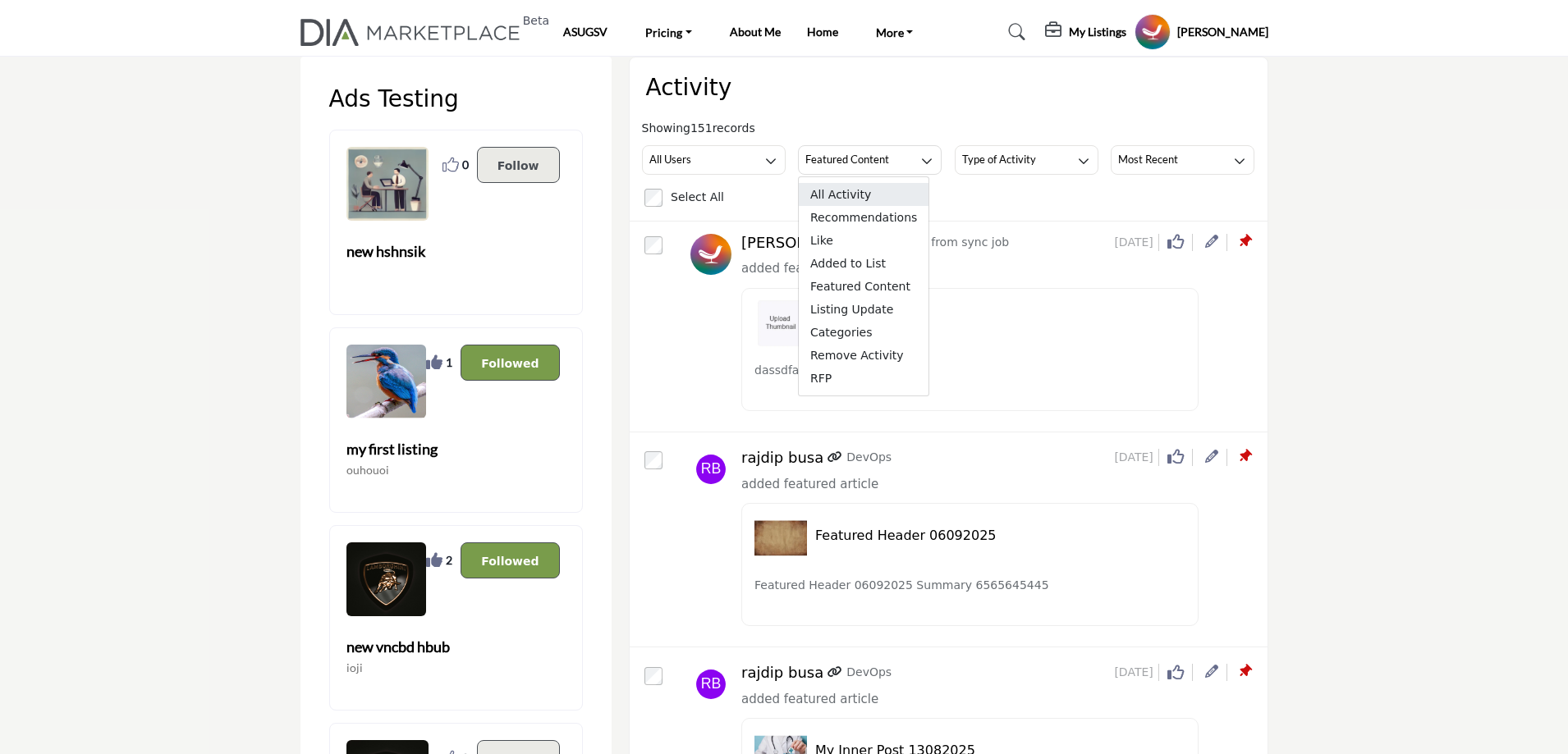
click at [866, 195] on span "All Activity" at bounding box center [863, 194] width 130 height 23
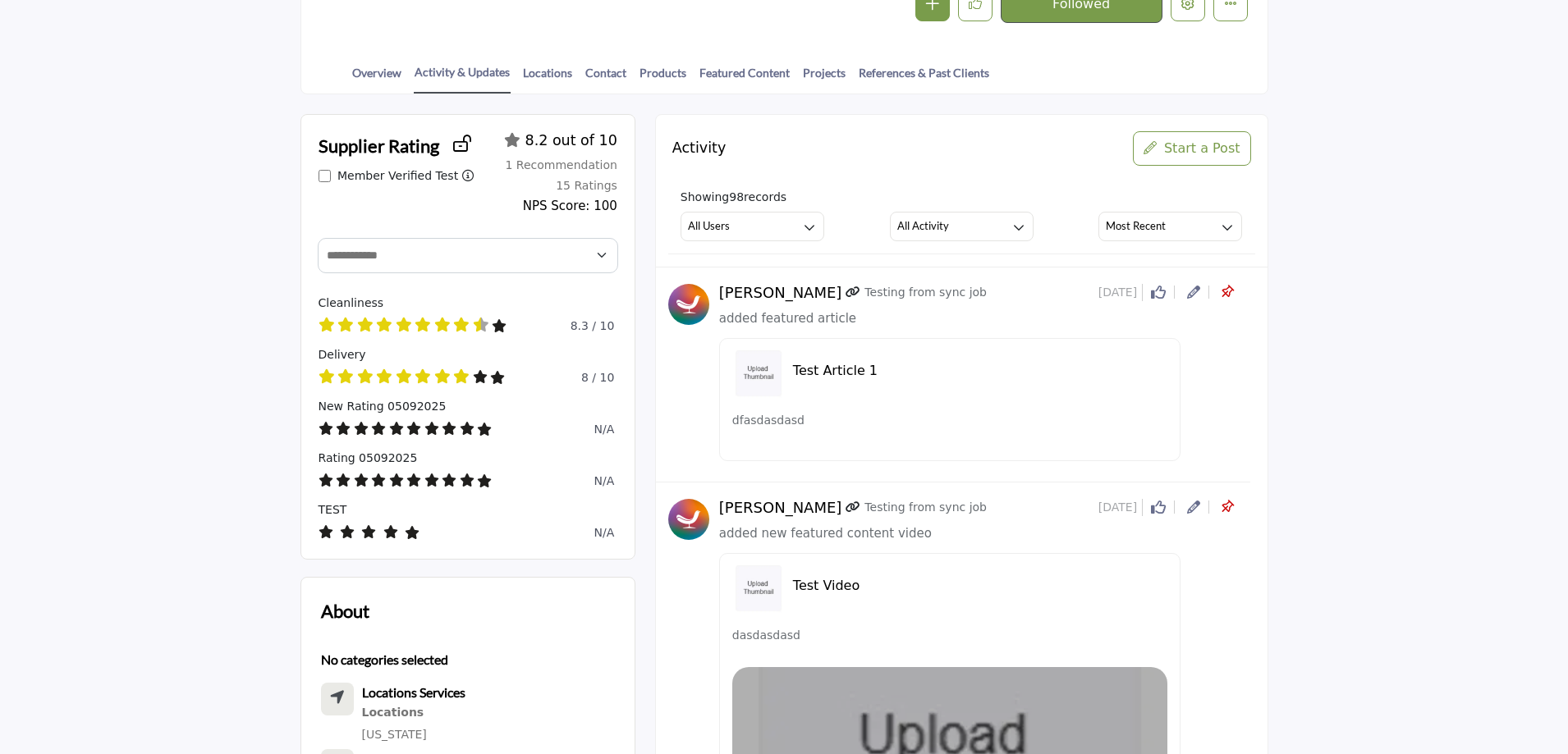
scroll to position [328, 0]
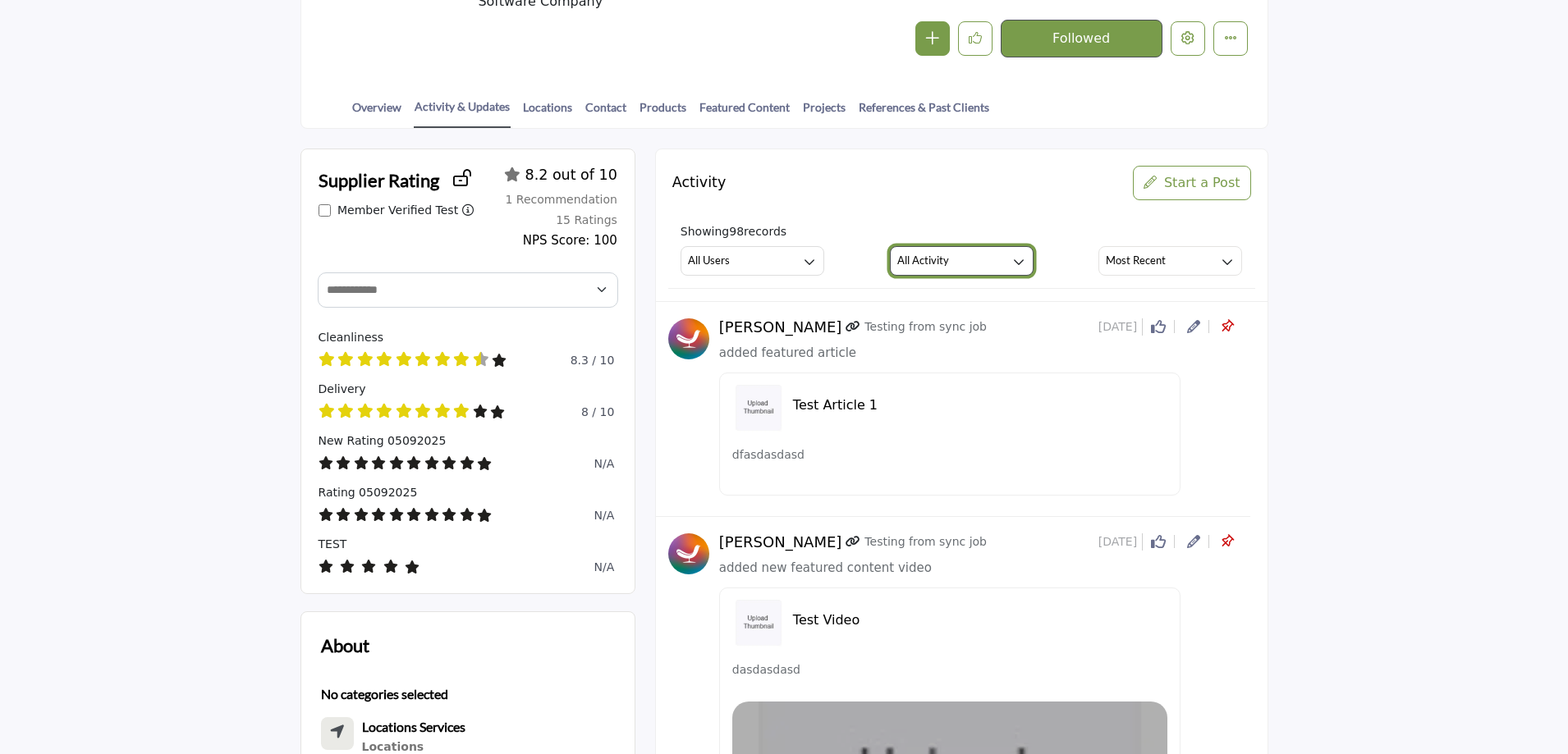
click at [919, 262] on h3 "All Activity" at bounding box center [922, 261] width 51 height 15
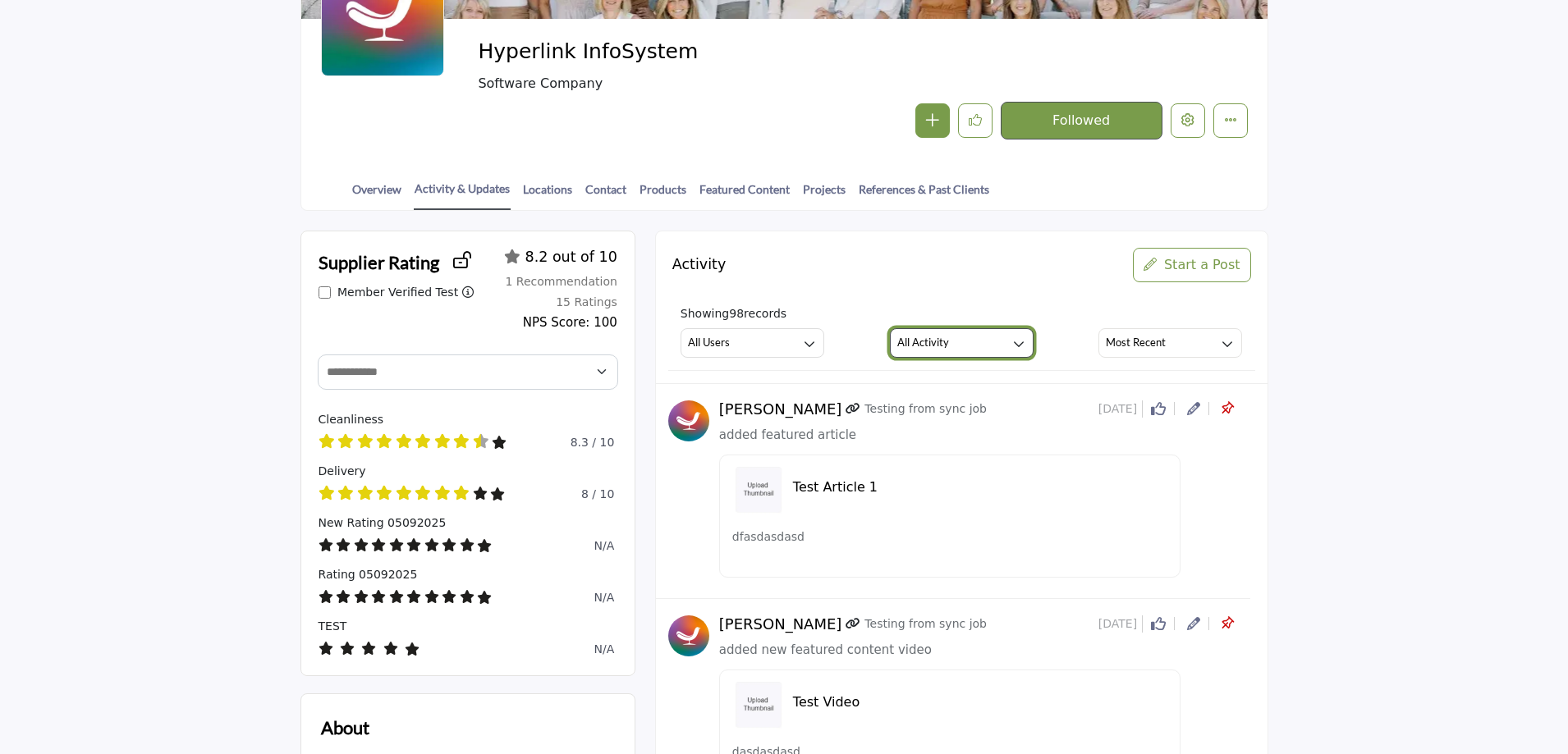
click at [927, 331] on button "All Activity" at bounding box center [962, 343] width 144 height 30
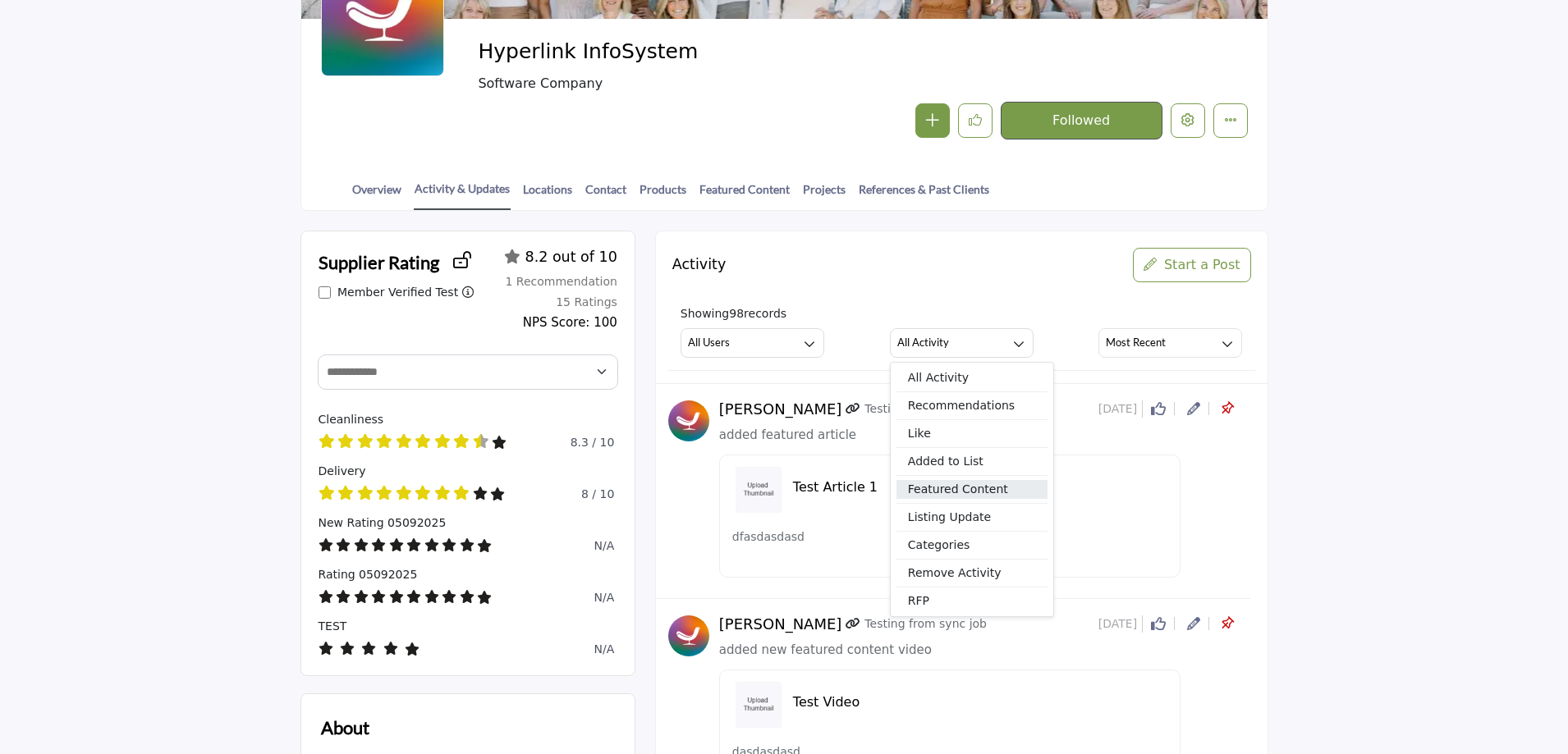
click at [962, 499] on span "Featured Content" at bounding box center [972, 490] width 151 height 19
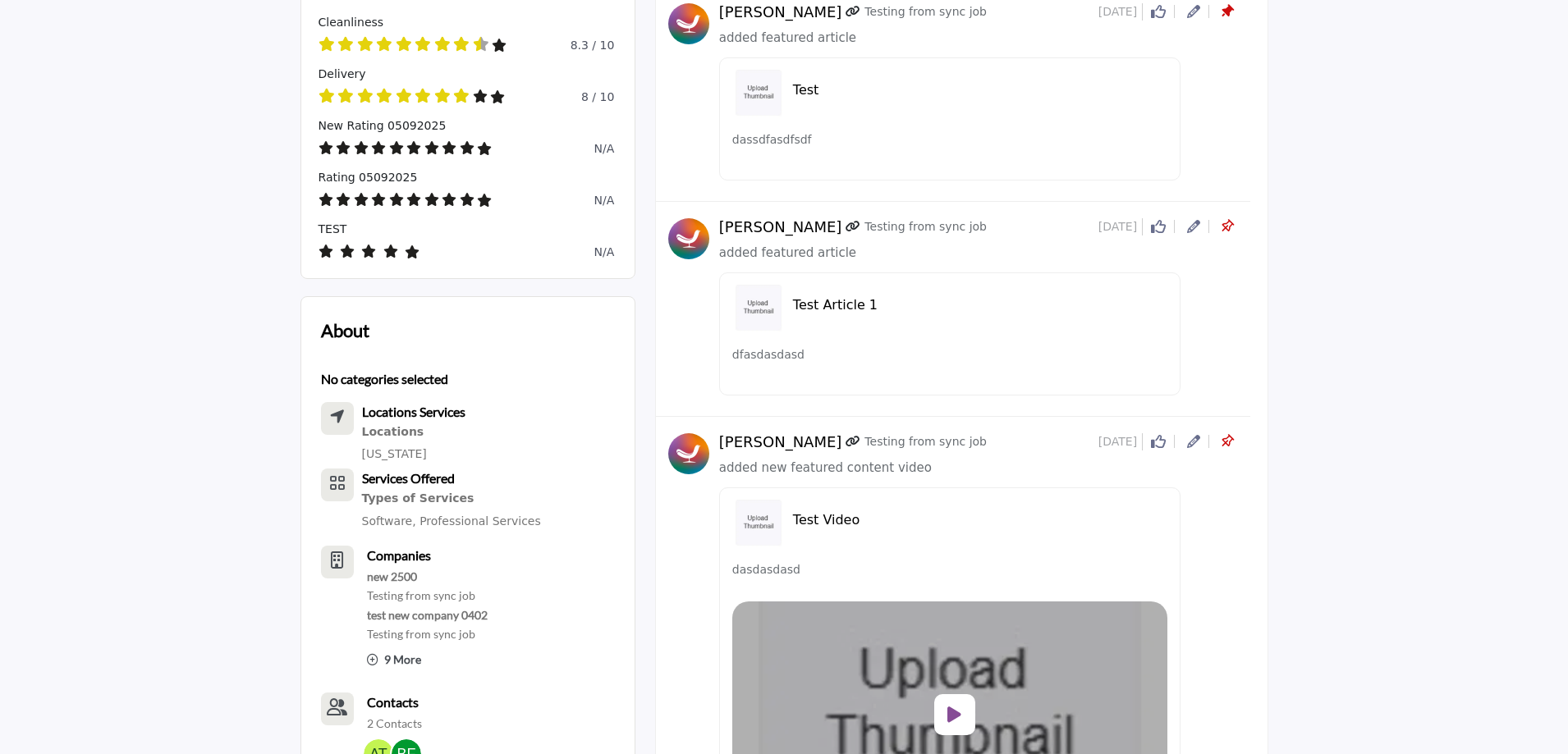
scroll to position [492, 0]
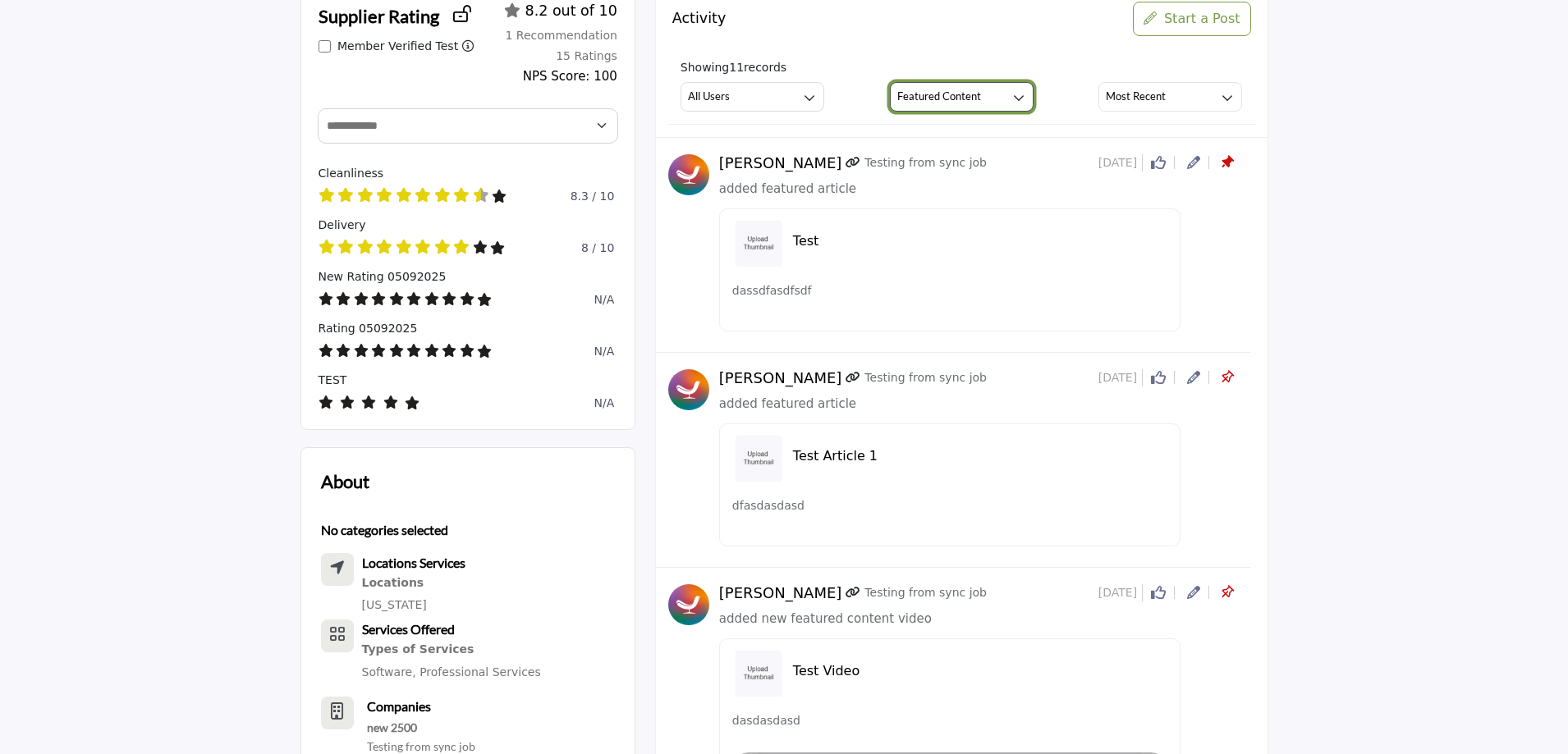
click at [965, 104] on h3 "Featured Content" at bounding box center [939, 96] width 84 height 15
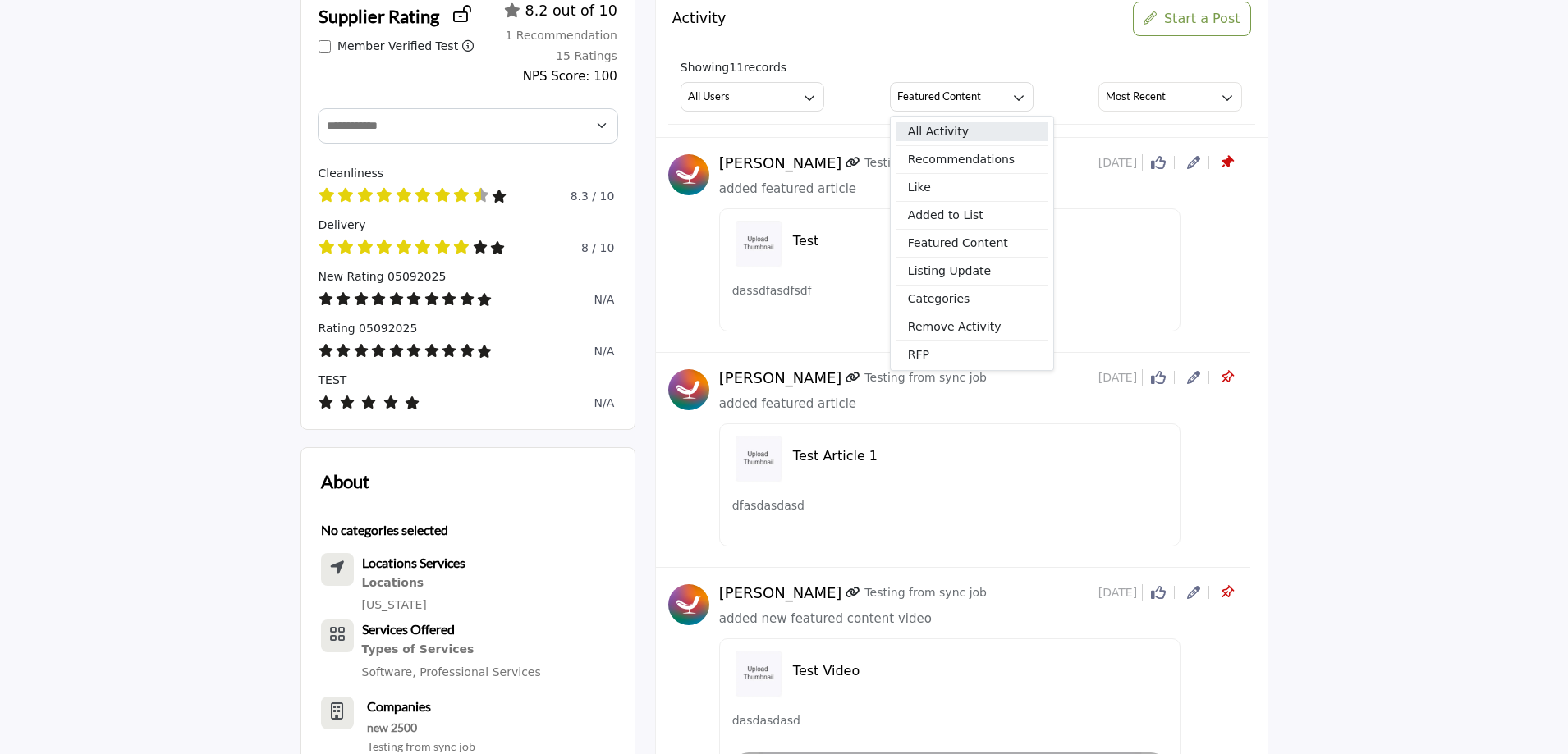
click at [962, 130] on span "All Activity" at bounding box center [972, 132] width 151 height 19
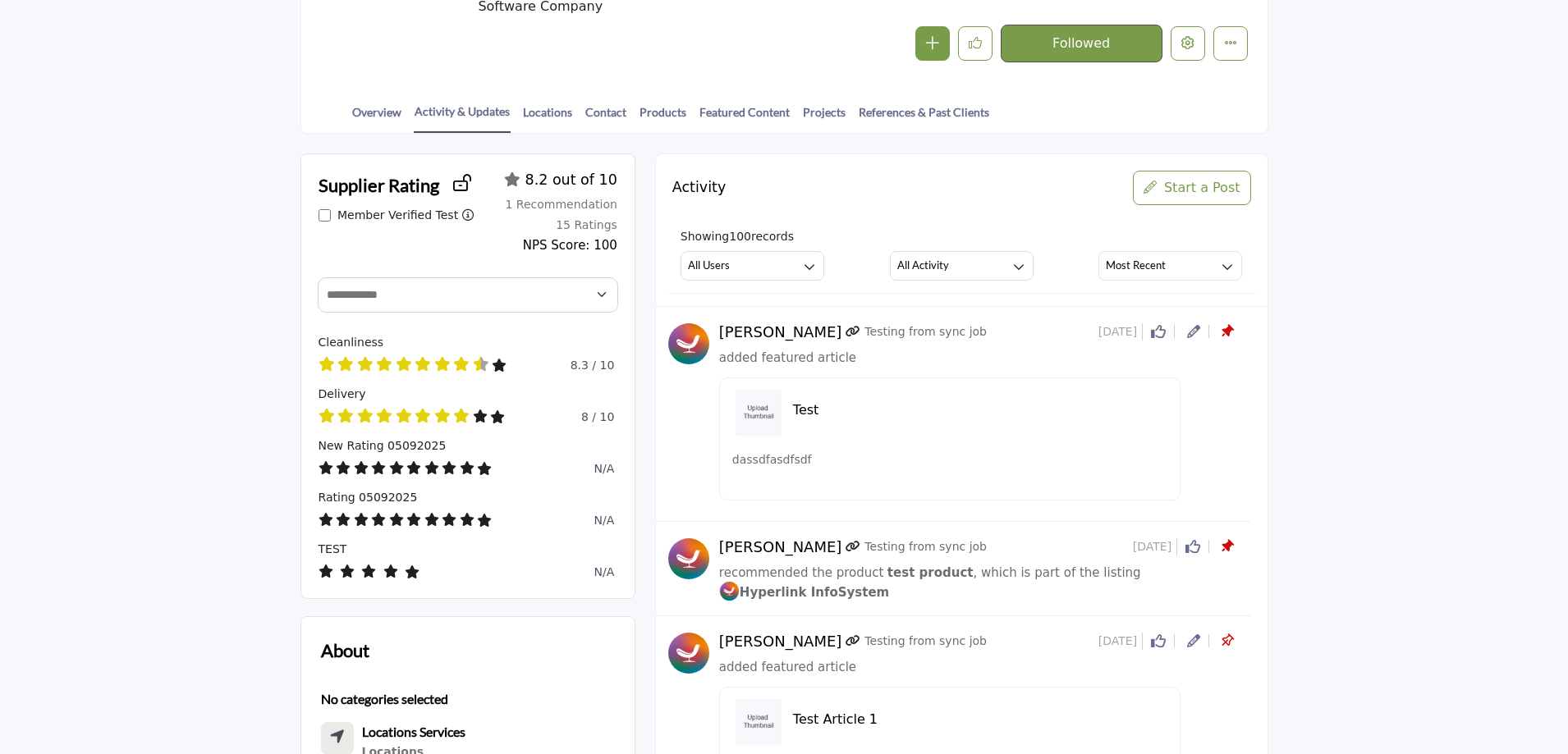
scroll to position [247, 0]
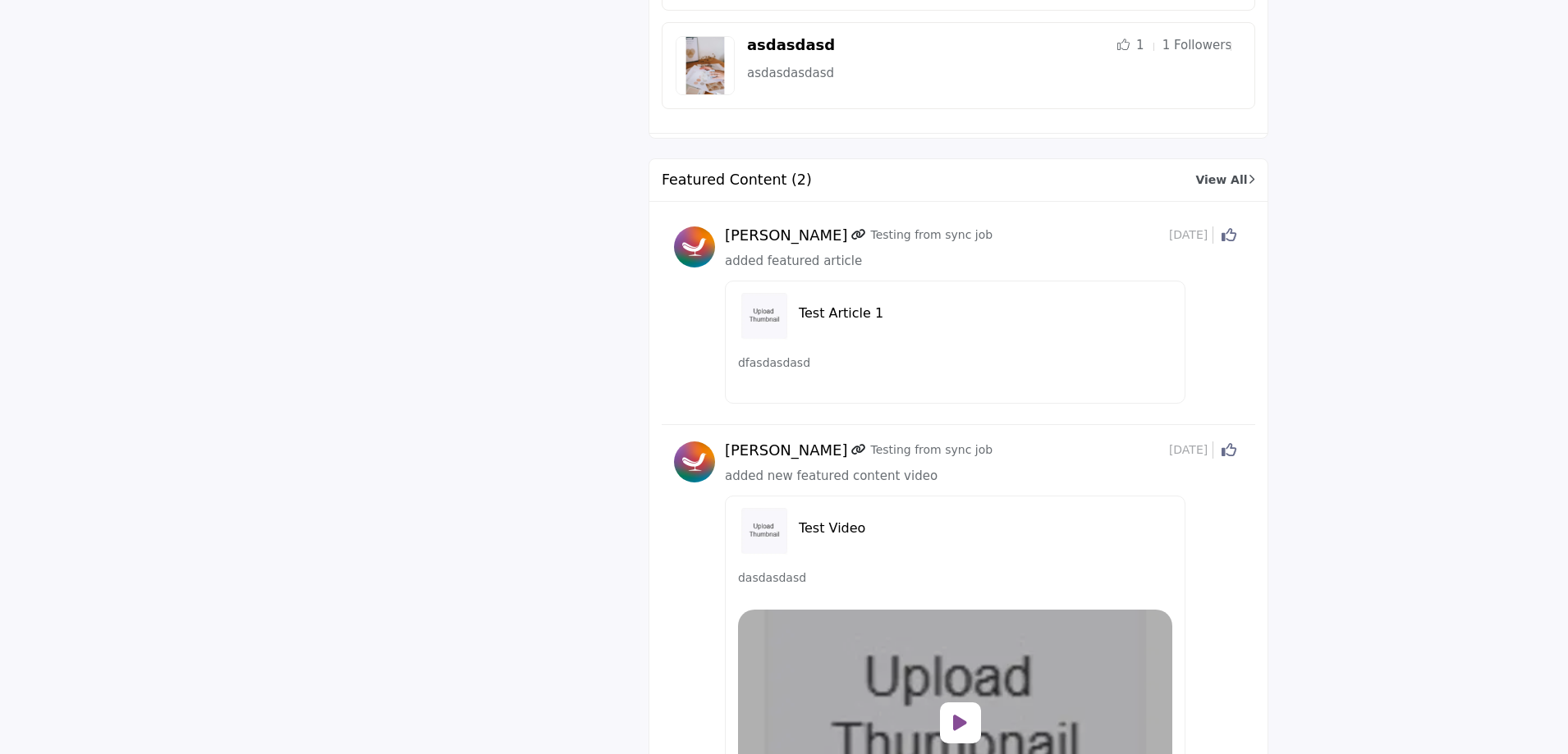
scroll to position [1888, 0]
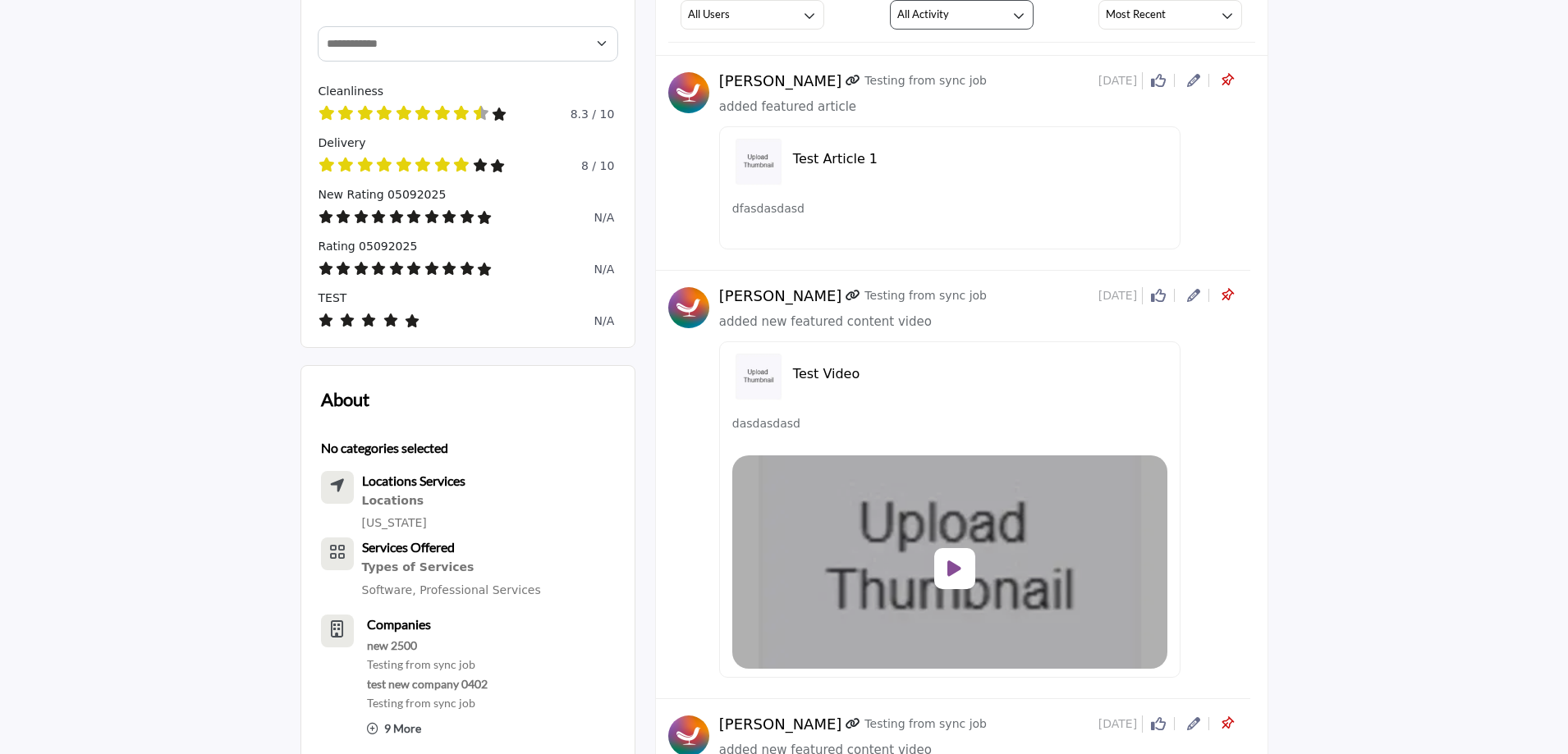
scroll to position [82, 0]
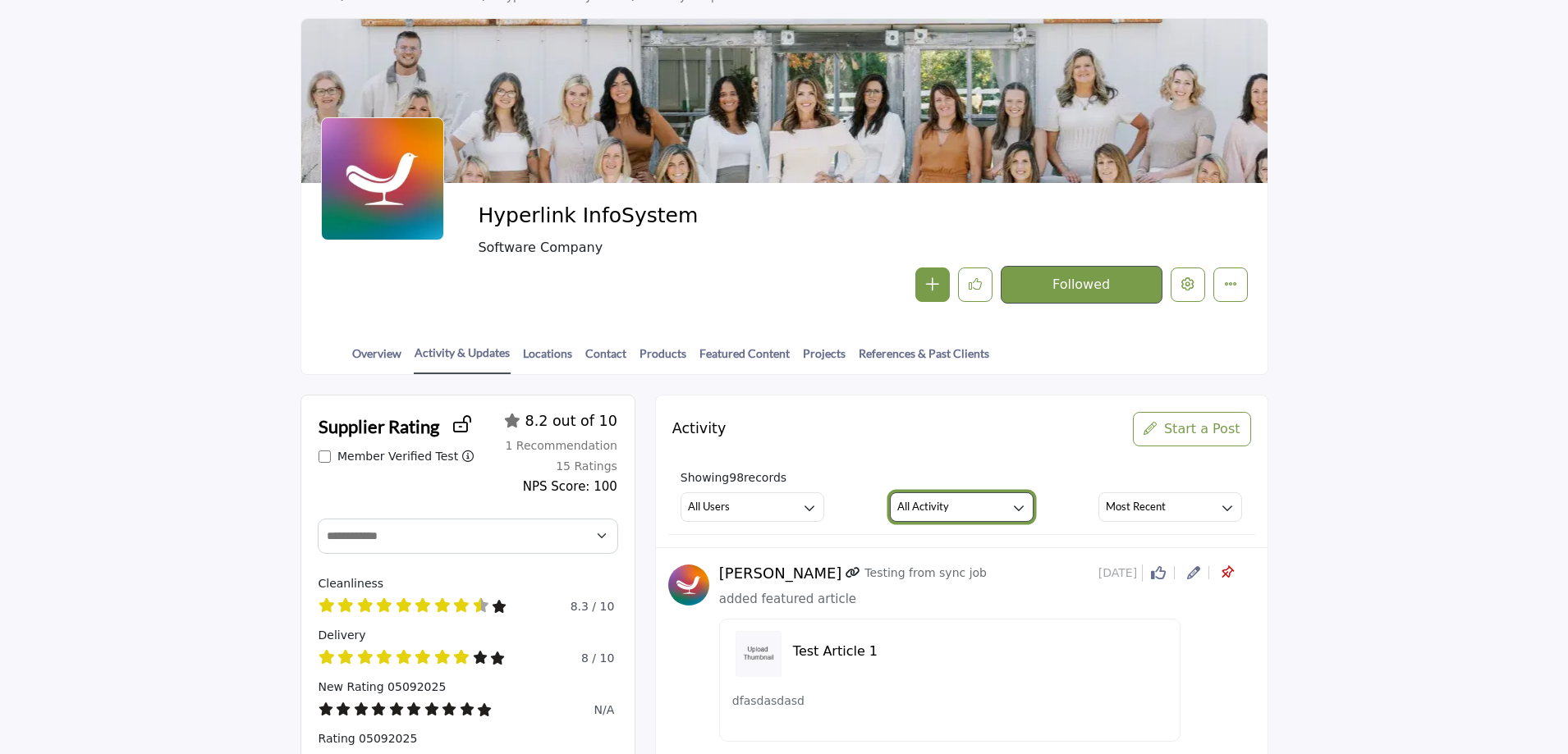
click at [942, 512] on h3 "All Activity" at bounding box center [922, 506] width 51 height 15
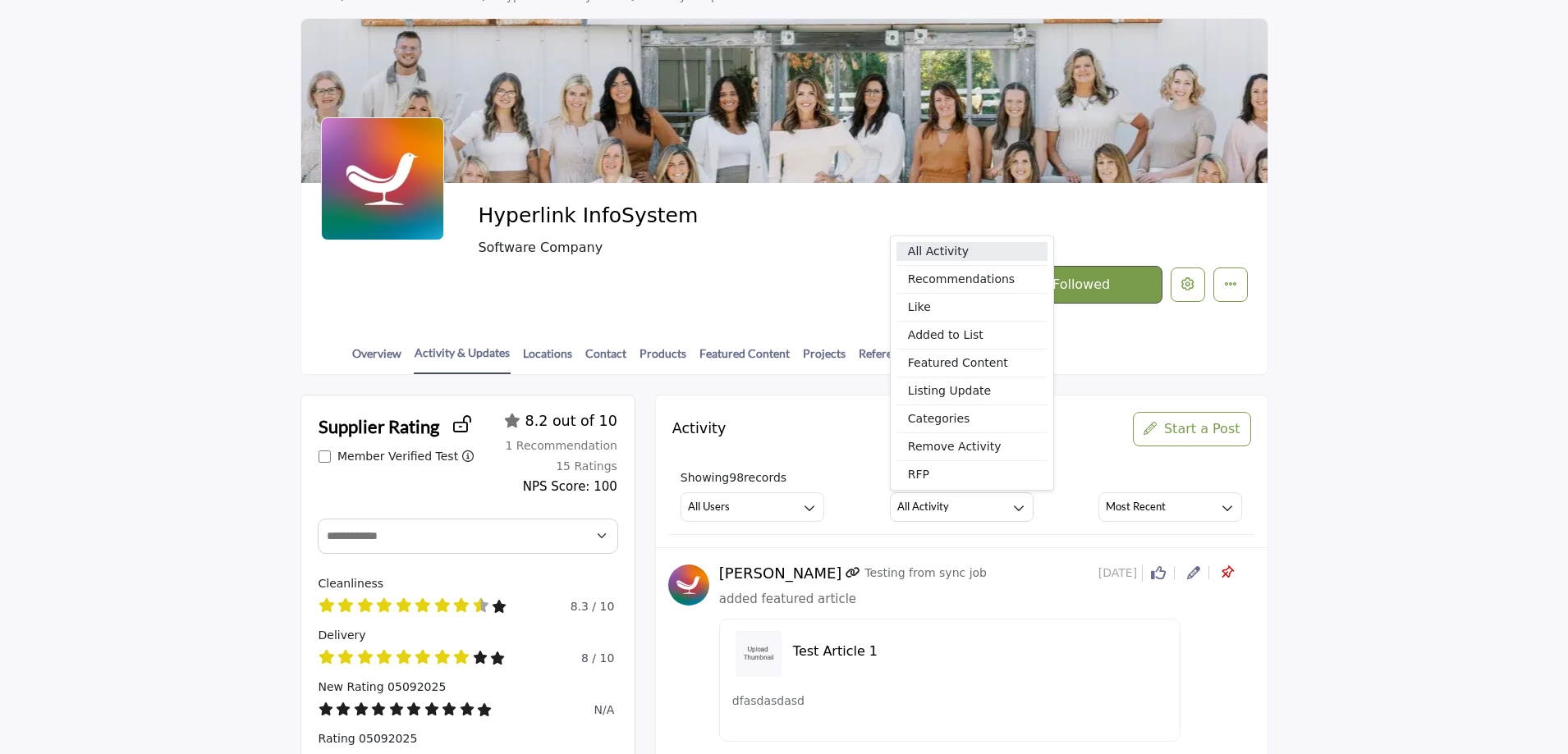
click at [929, 242] on span "All Activity" at bounding box center [972, 251] width 151 height 19
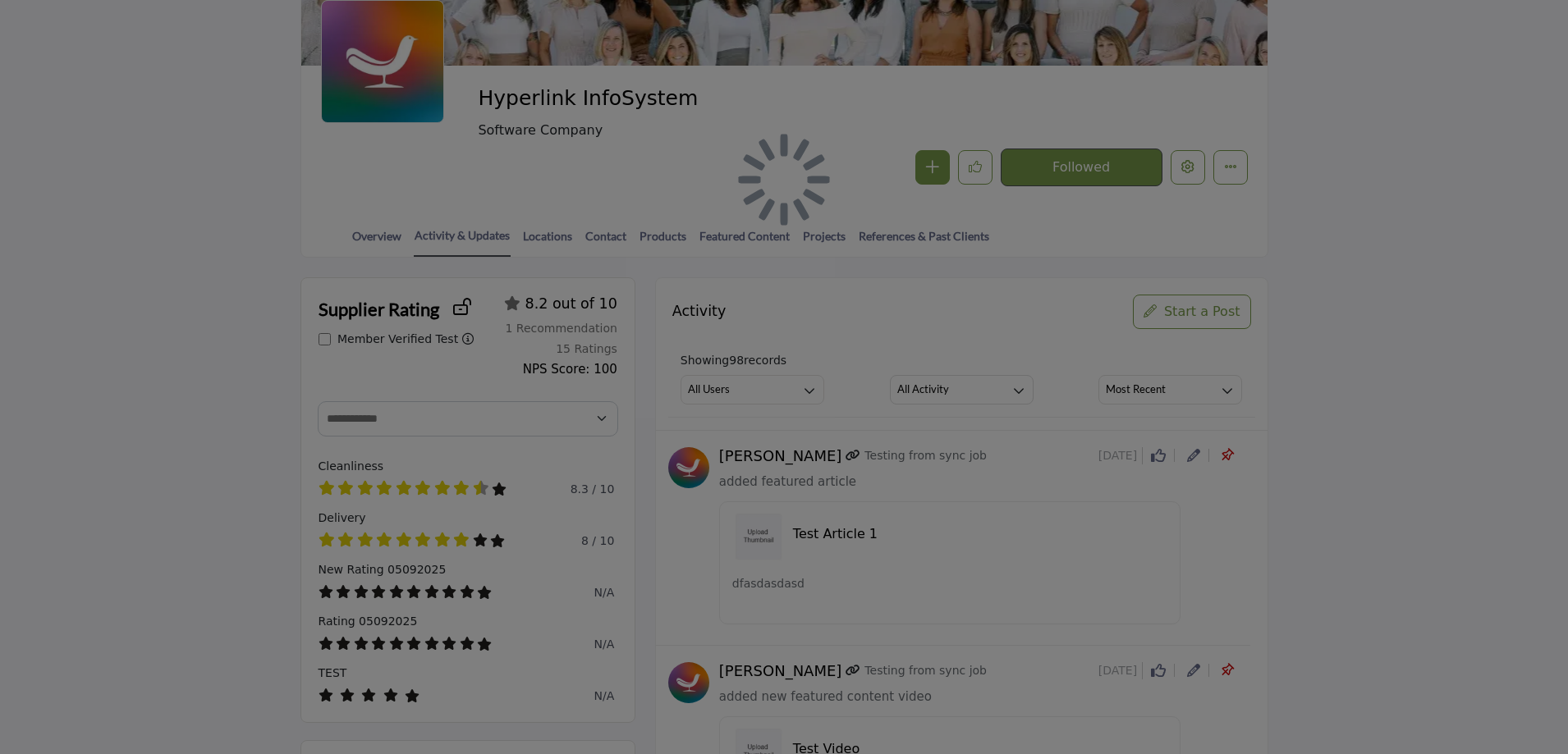
scroll to position [410, 0]
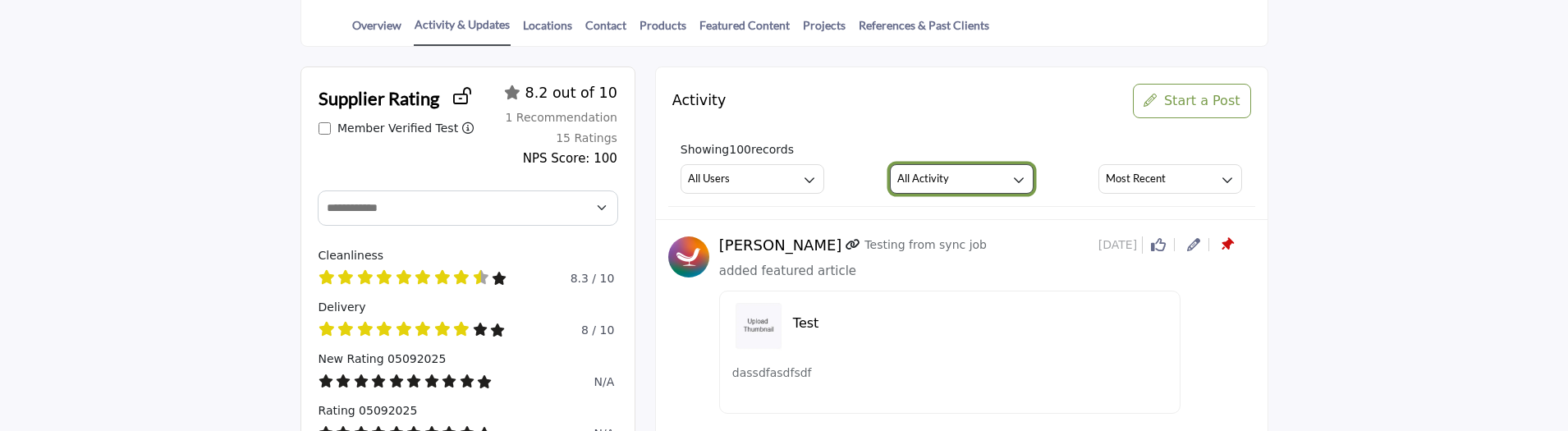
click at [934, 182] on h3 "All Activity" at bounding box center [922, 179] width 51 height 15
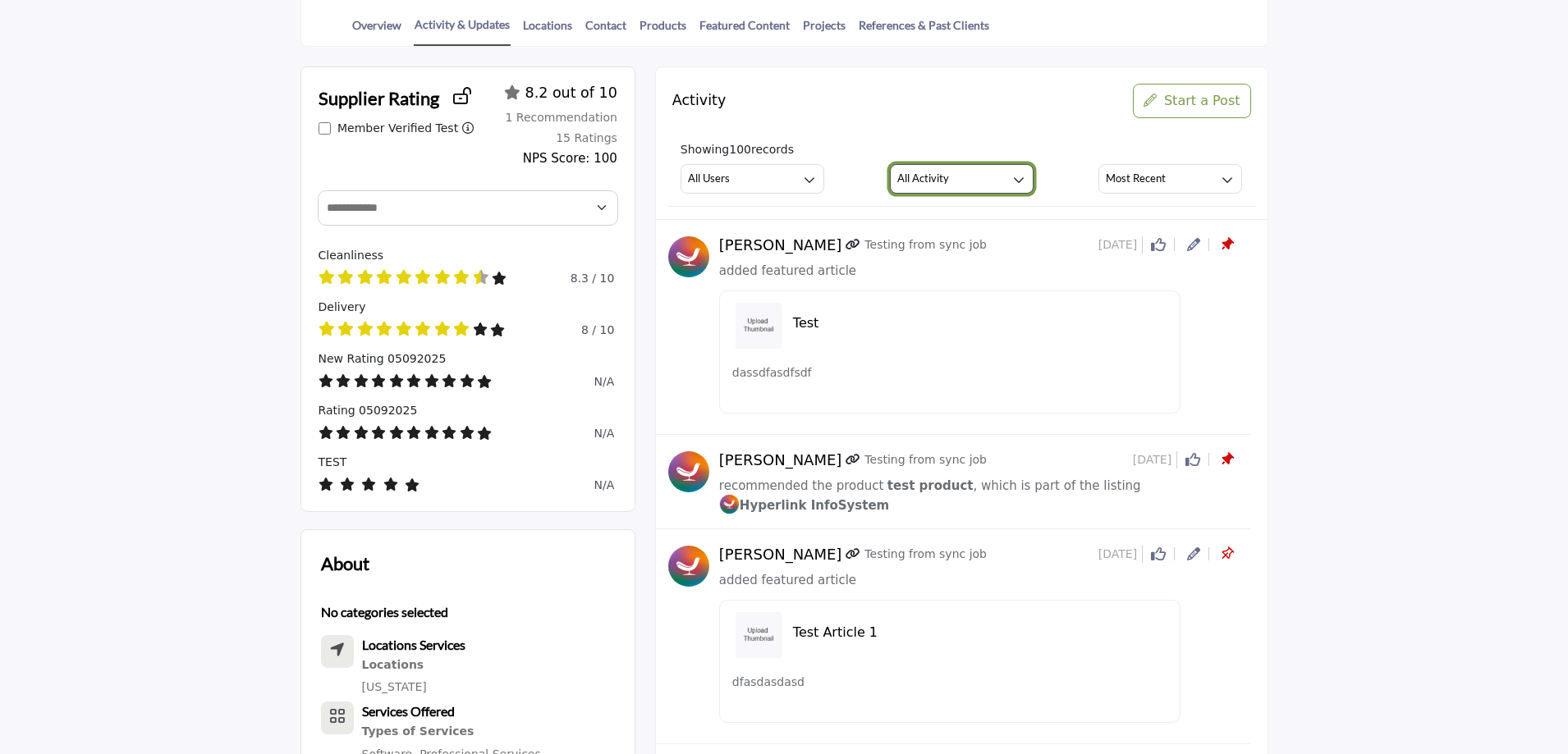
click at [957, 189] on button "All Activity" at bounding box center [962, 179] width 144 height 30
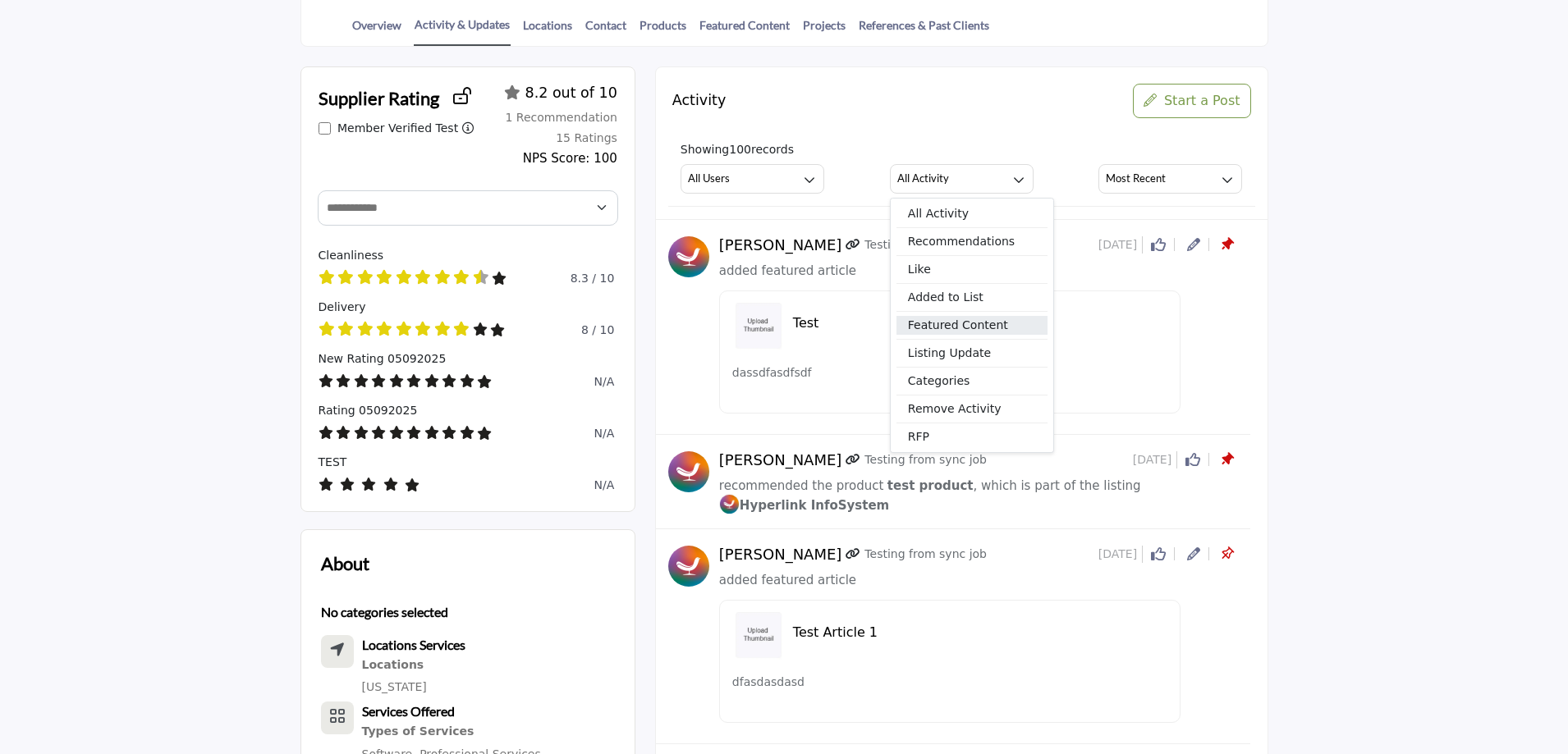
click at [979, 333] on span "Featured Content" at bounding box center [972, 325] width 151 height 19
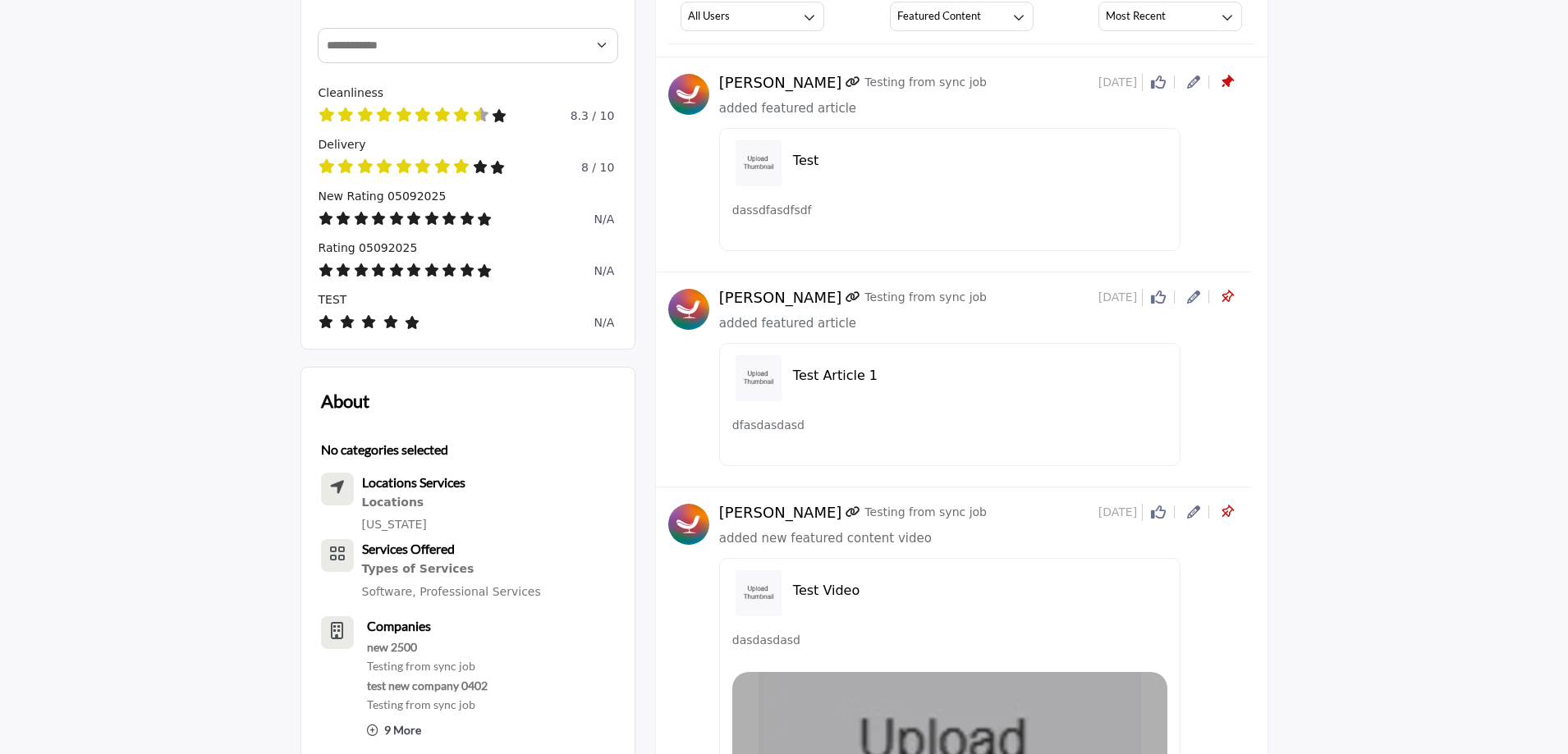
scroll to position [575, 0]
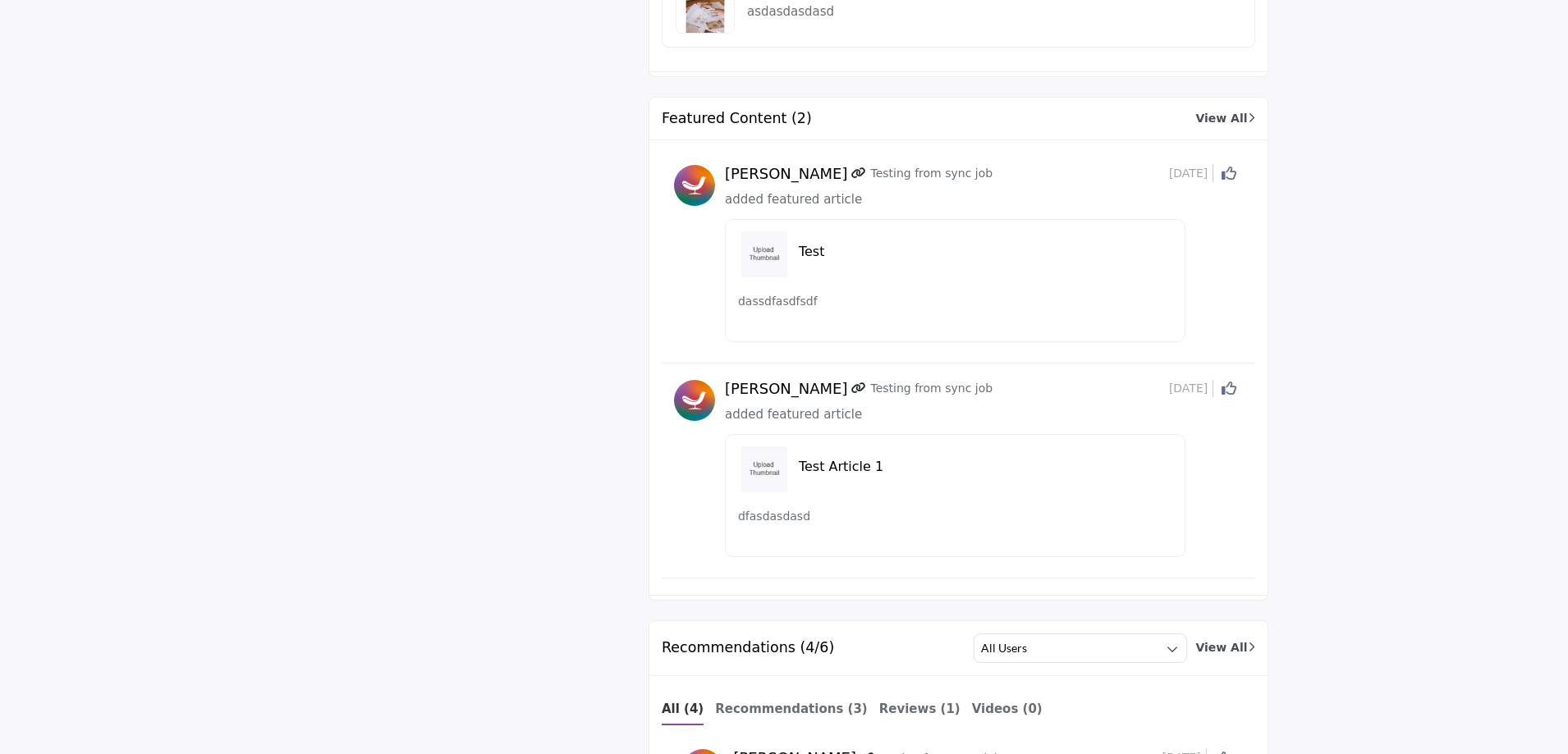
scroll to position [2030, 0]
